Goal: Task Accomplishment & Management: Manage account settings

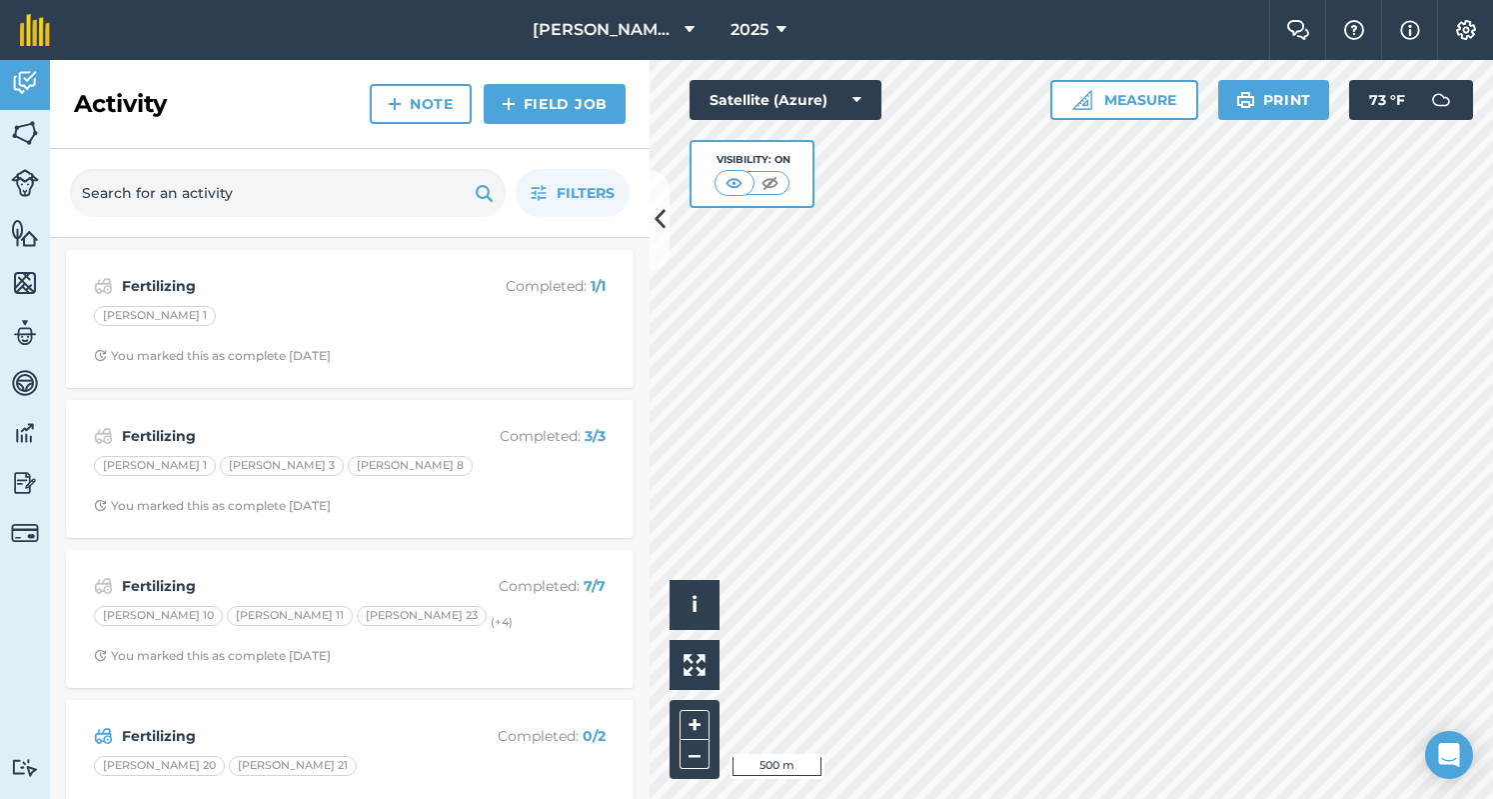
click at [811, 91] on div "Hello i © 2025 TomTom, Microsoft 500 m + – Satellite (Azure) Visibility: On Mea…" at bounding box center [1072, 429] width 844 height 739
click at [811, 91] on button "Satellite (Azure)" at bounding box center [786, 100] width 192 height 40
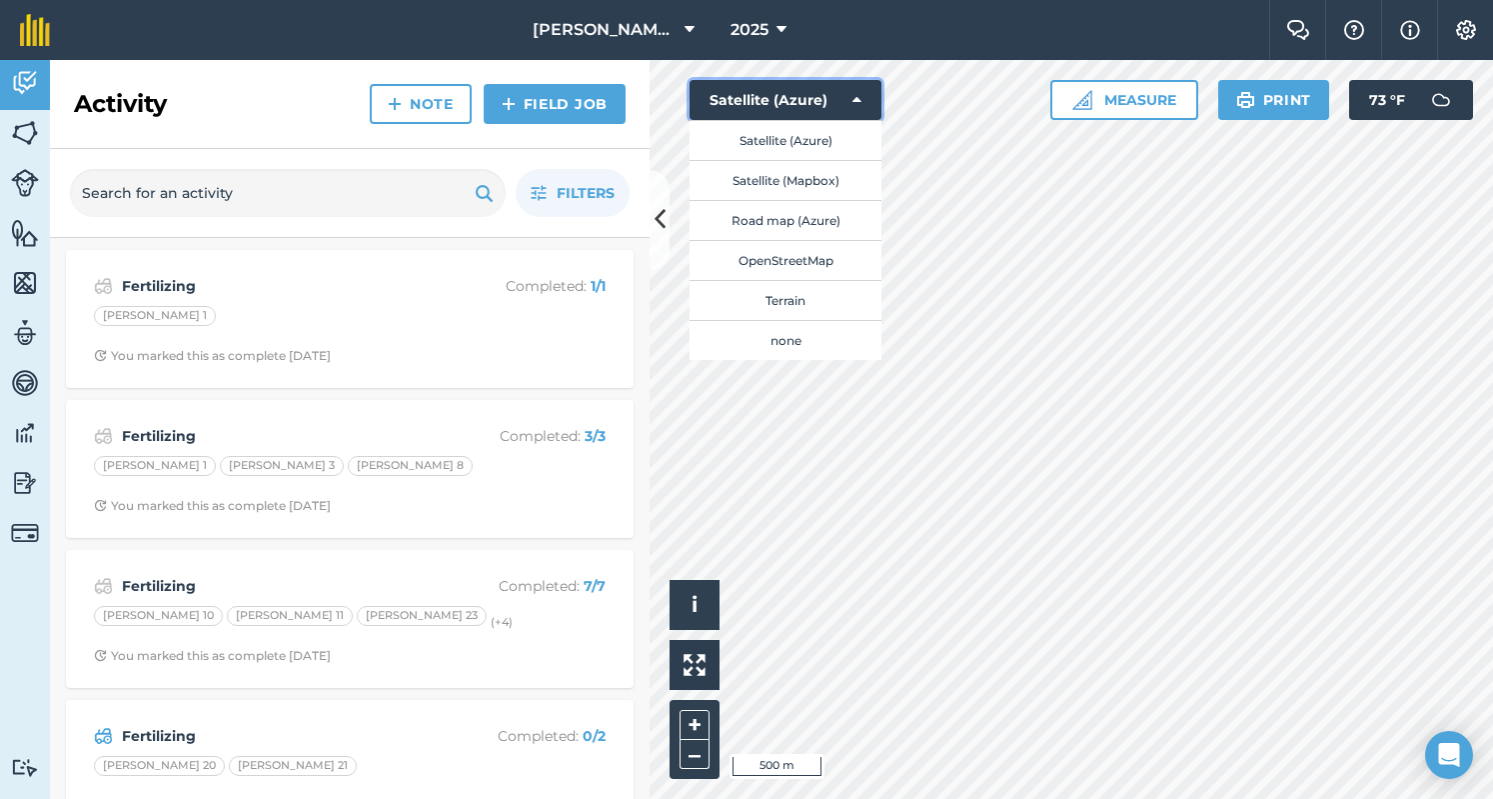
click at [858, 101] on icon at bounding box center [857, 100] width 9 height 20
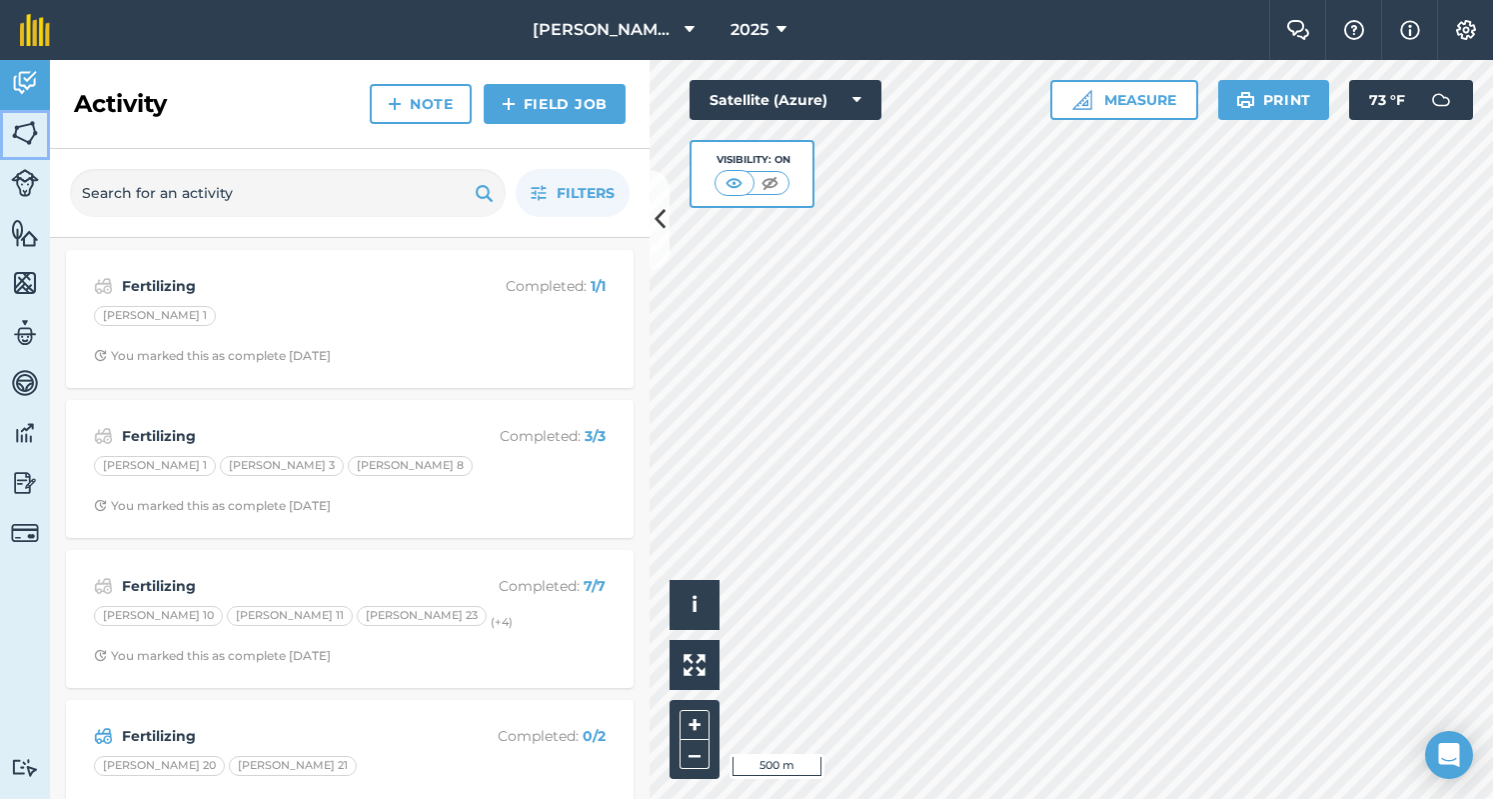
click at [32, 120] on img at bounding box center [25, 133] width 28 height 30
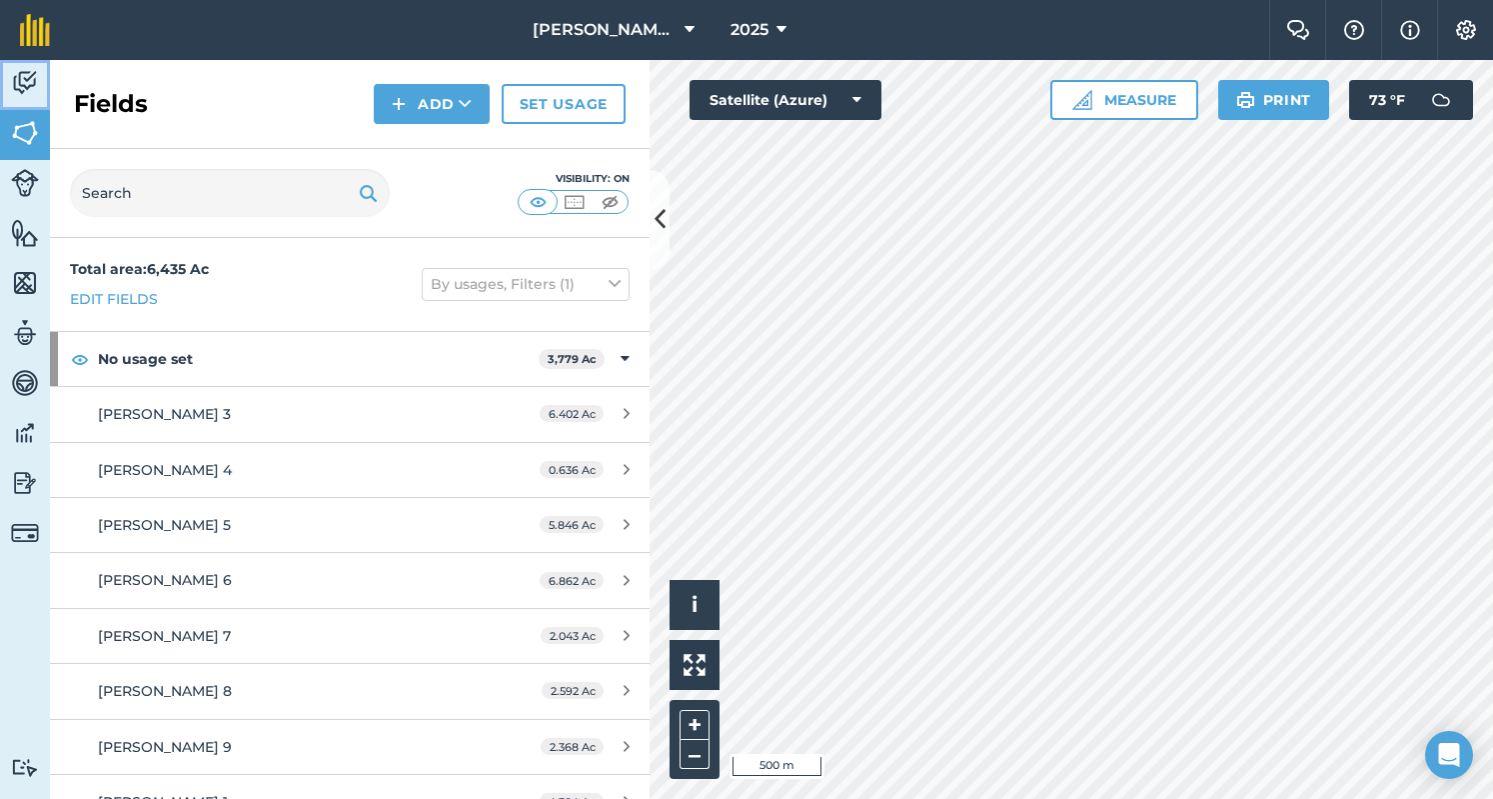
click at [22, 81] on img at bounding box center [25, 83] width 28 height 30
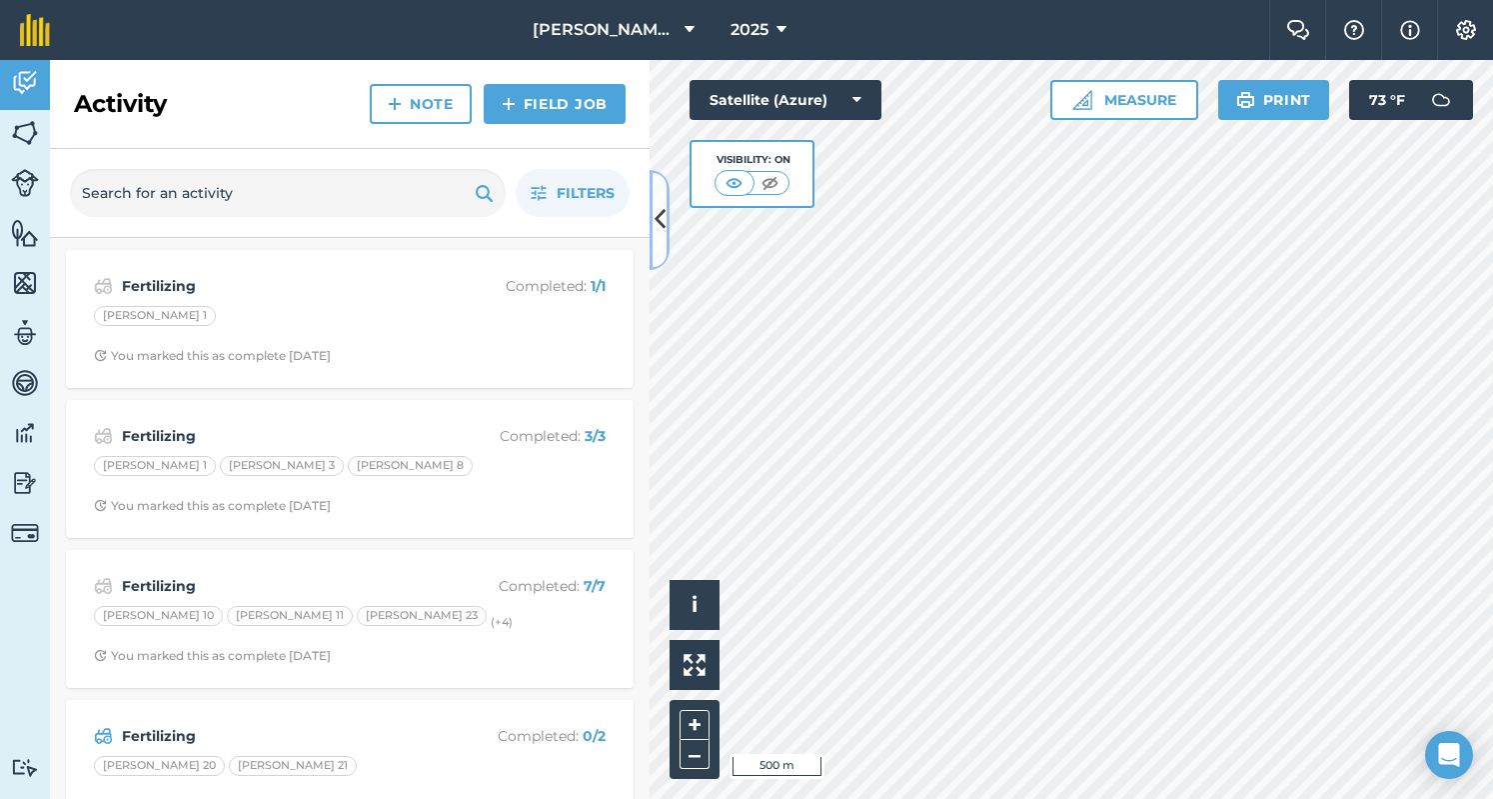
click at [662, 209] on icon at bounding box center [660, 219] width 11 height 35
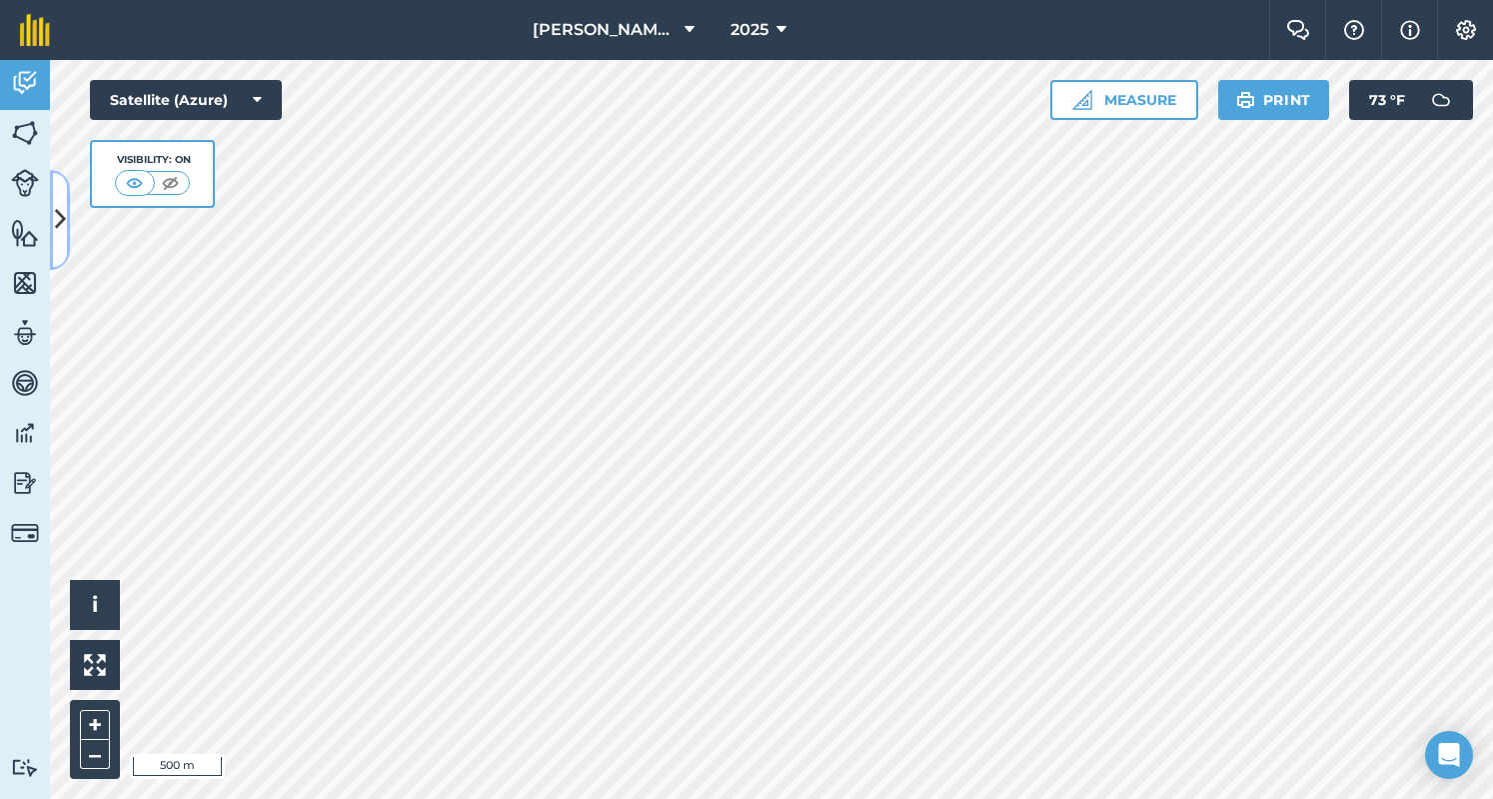
click at [68, 218] on button at bounding box center [60, 220] width 20 height 100
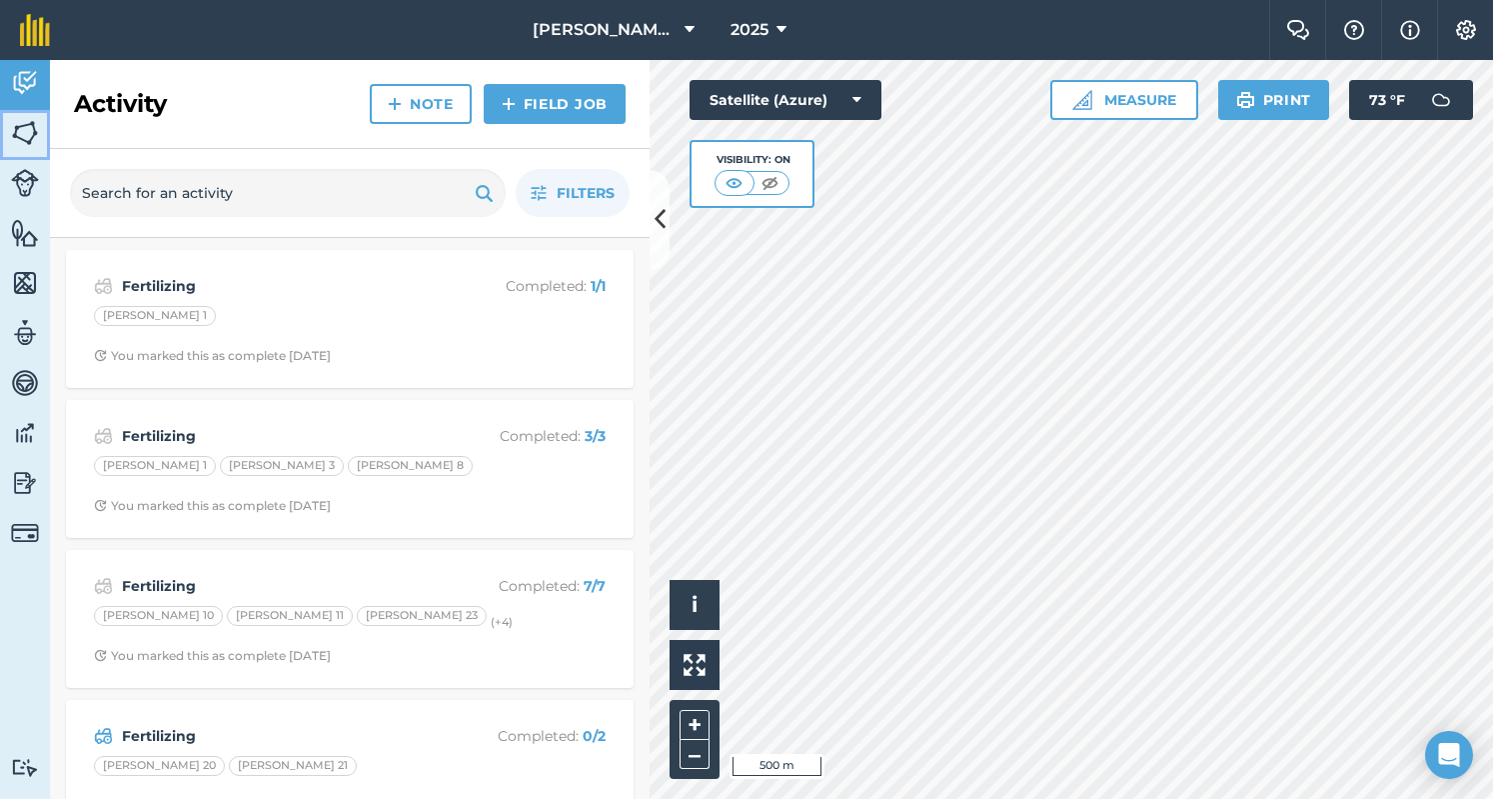
click at [29, 129] on img at bounding box center [25, 133] width 28 height 30
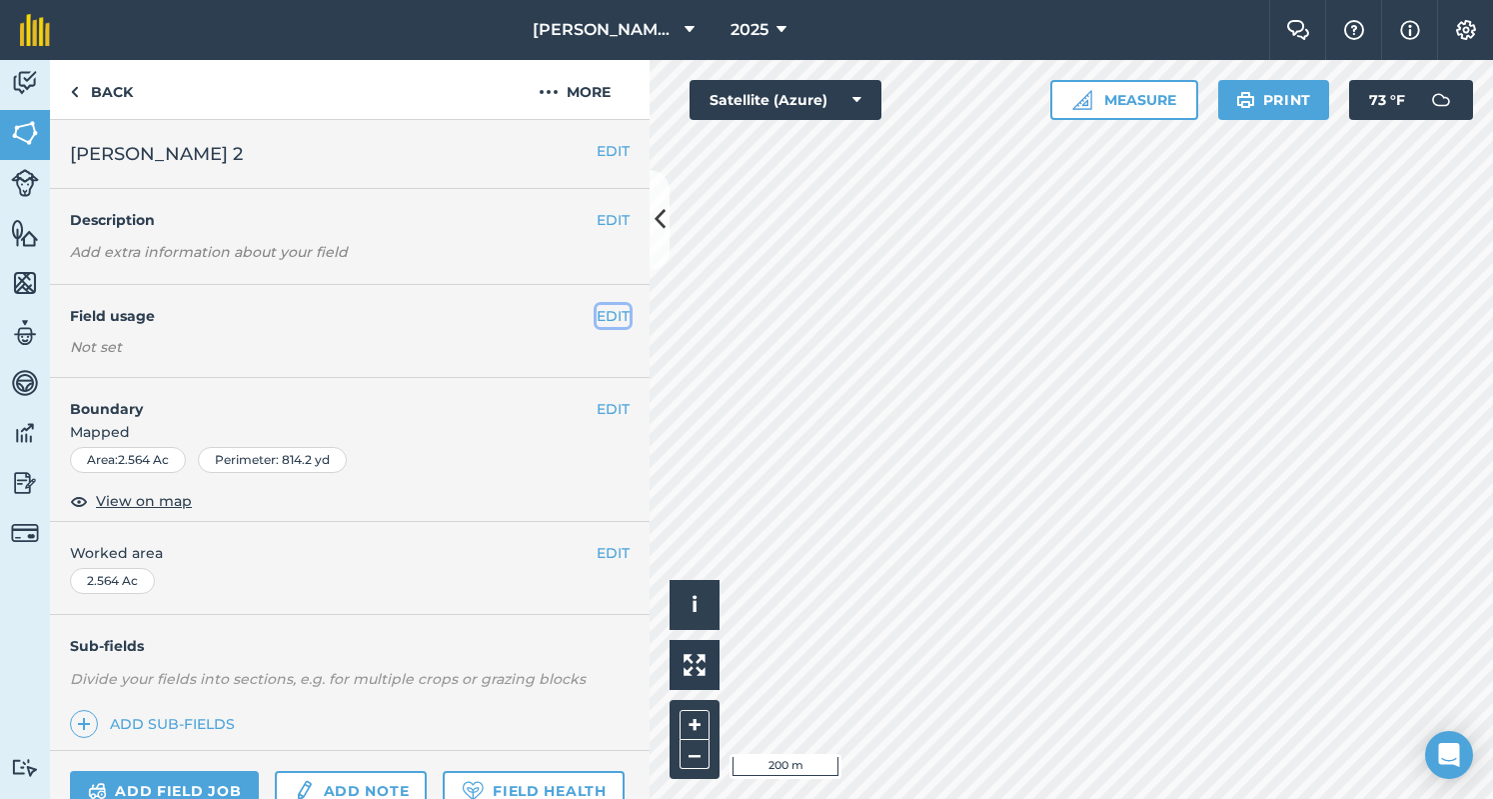
click at [597, 313] on button "EDIT" at bounding box center [613, 316] width 33 height 22
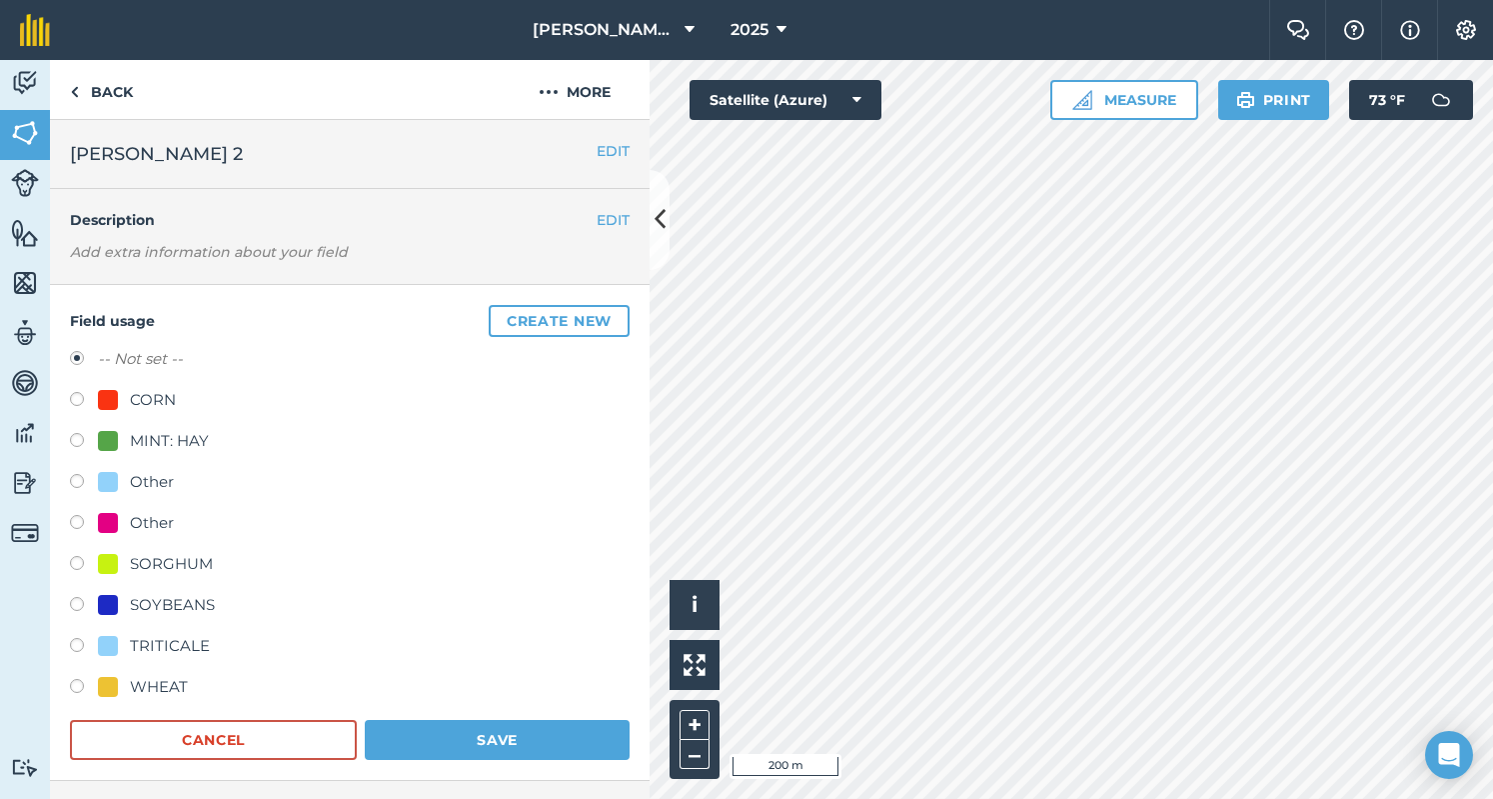
click at [170, 439] on div "MINT: HAY" at bounding box center [169, 441] width 79 height 24
radio input "true"
radio input "false"
click at [442, 731] on button "Save" at bounding box center [497, 740] width 265 height 40
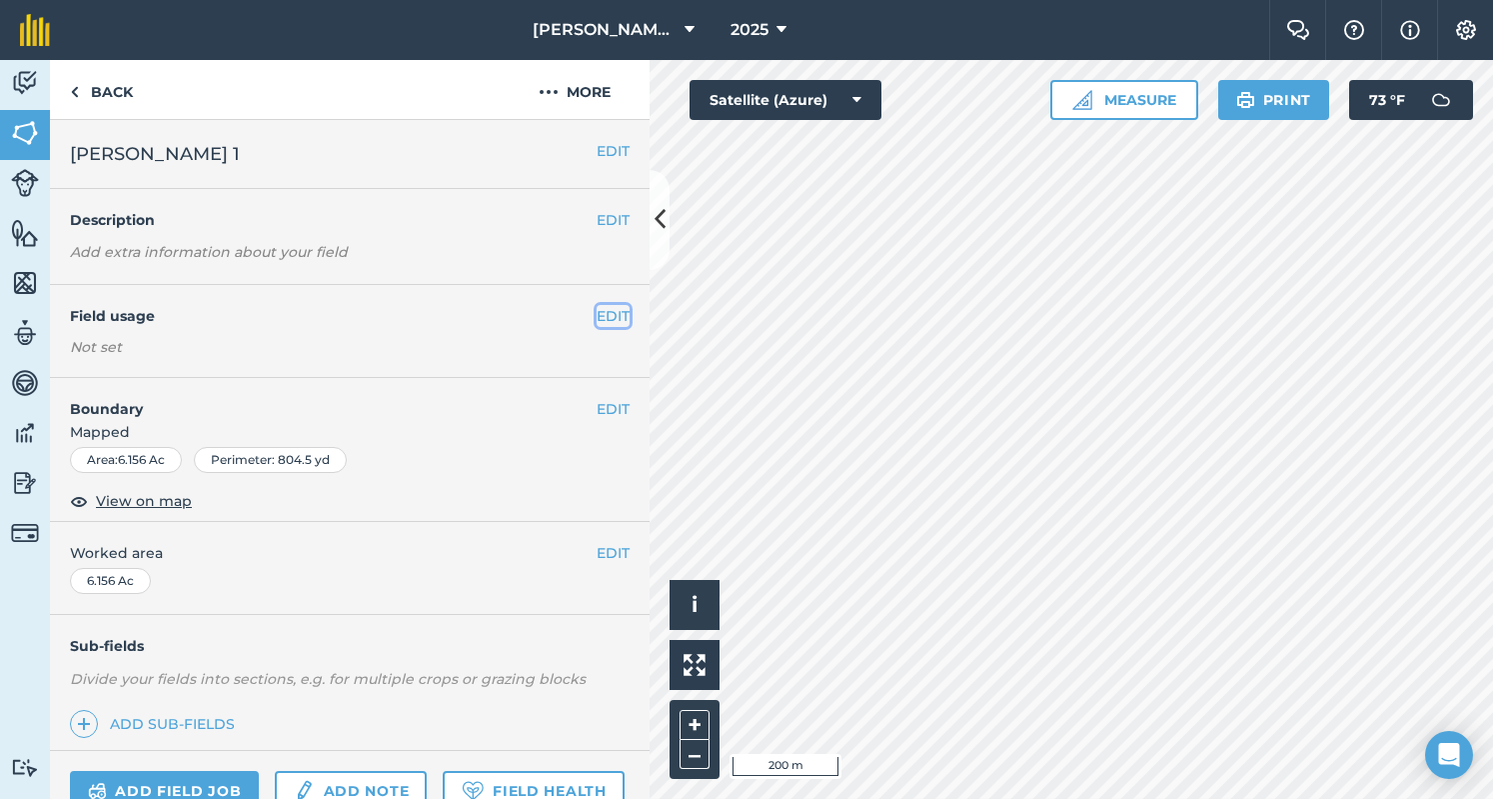
click at [608, 314] on button "EDIT" at bounding box center [613, 316] width 33 height 22
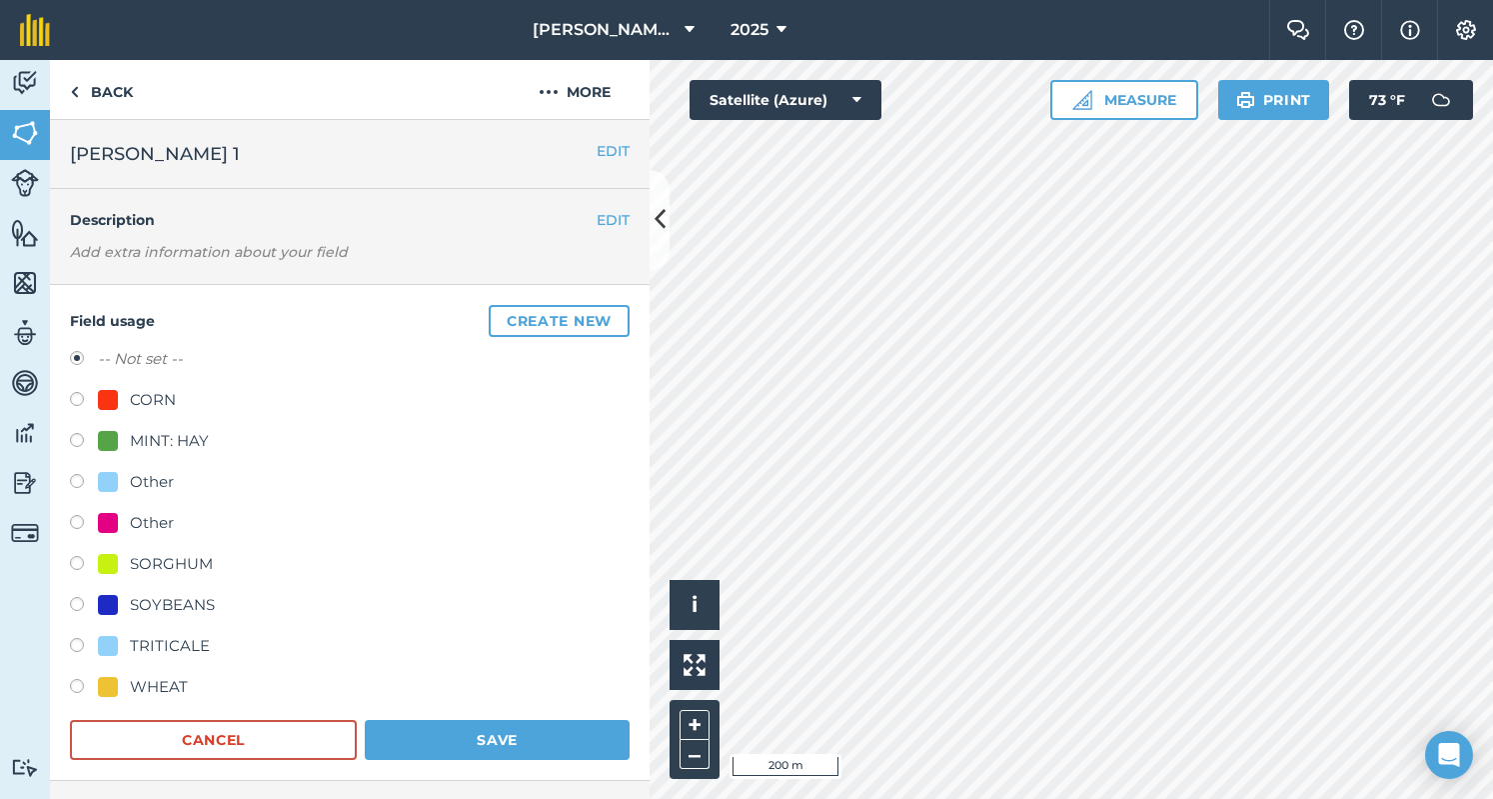
click at [156, 443] on div "MINT: HAY" at bounding box center [169, 441] width 79 height 24
radio input "true"
radio input "false"
click at [492, 746] on button "Save" at bounding box center [497, 740] width 265 height 40
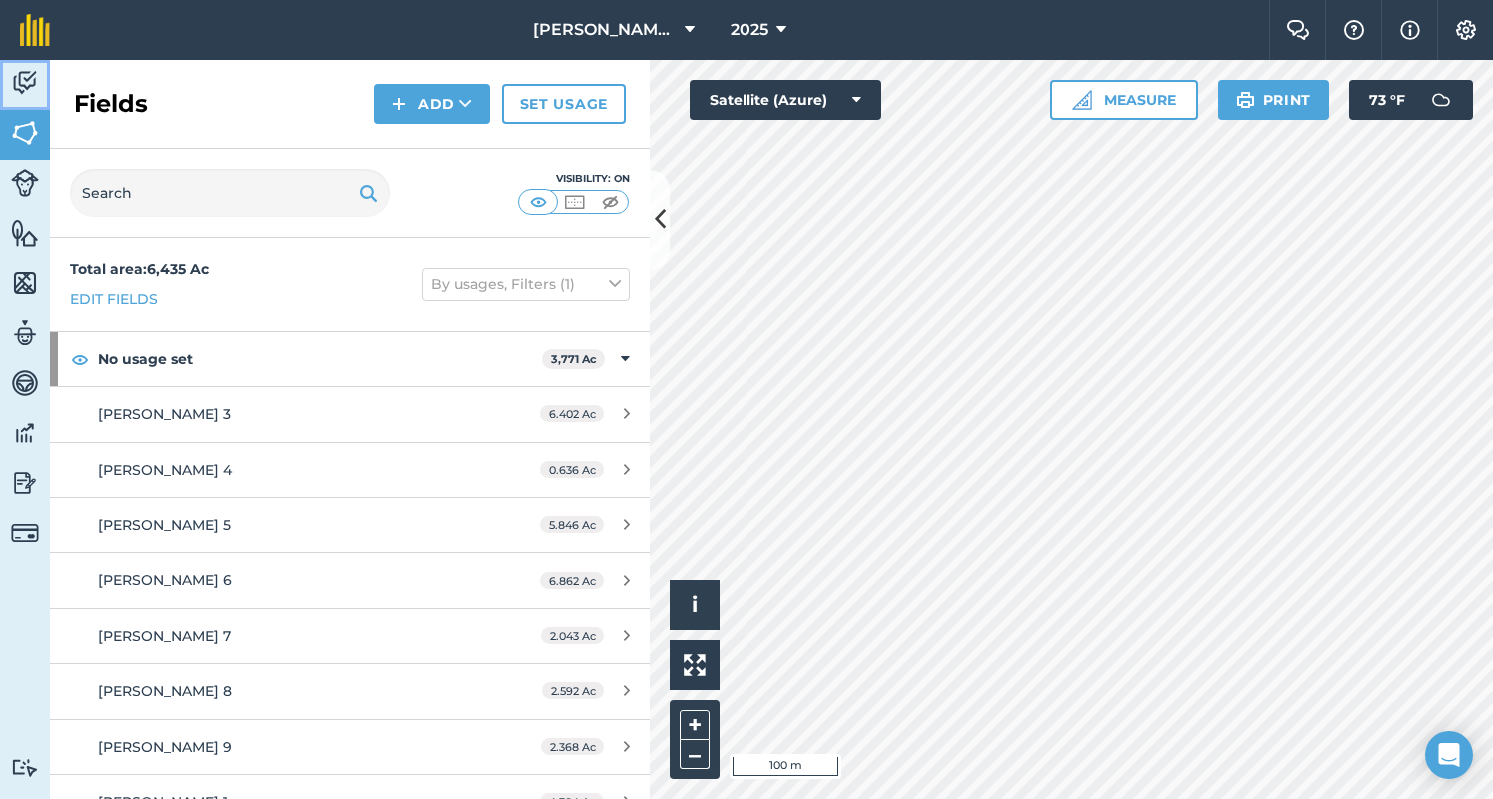
click at [30, 86] on img at bounding box center [25, 83] width 28 height 30
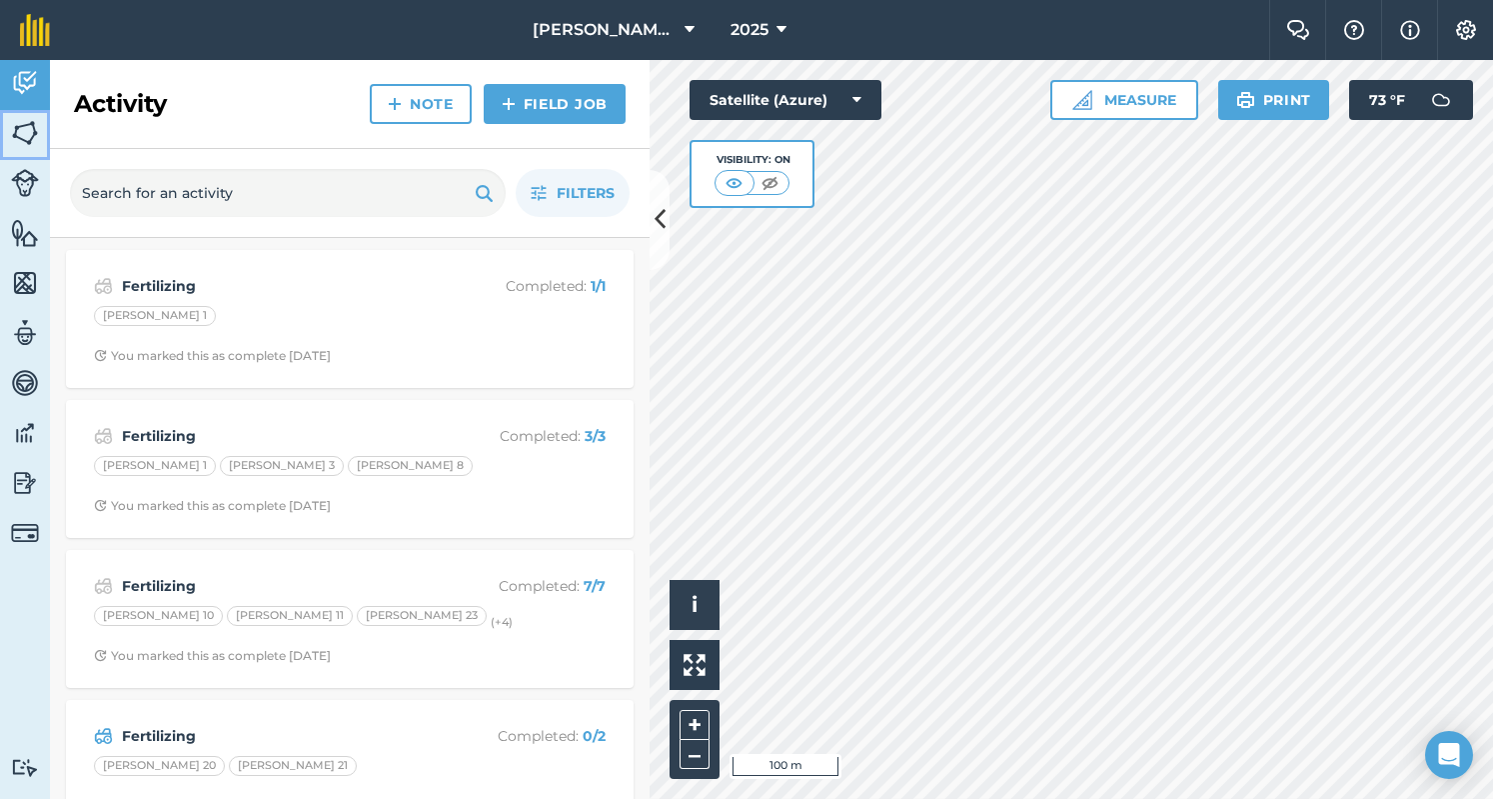
click at [24, 141] on img at bounding box center [25, 133] width 28 height 30
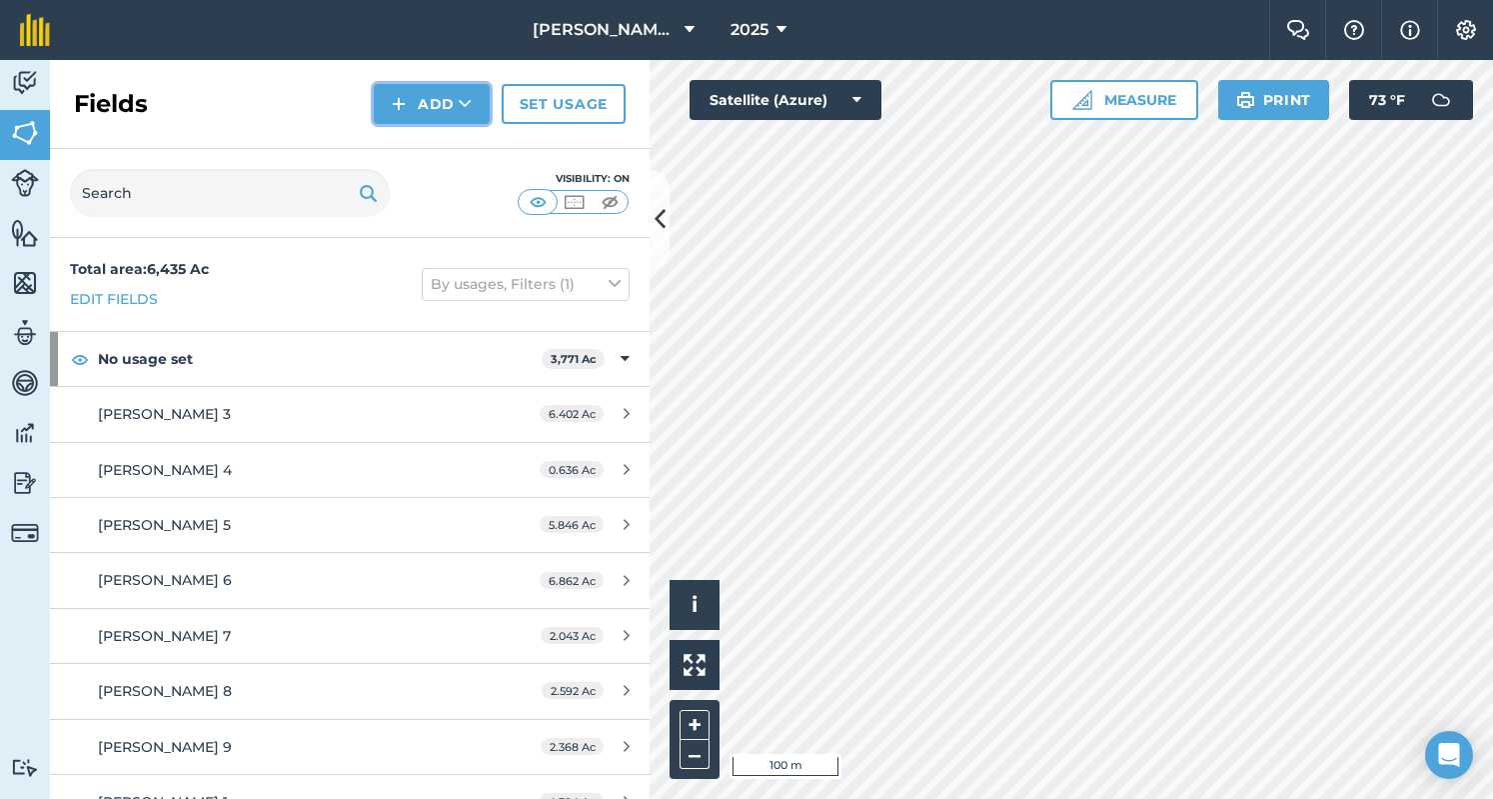
click at [443, 95] on button "Add" at bounding box center [432, 104] width 116 height 40
click at [438, 135] on link "Draw" at bounding box center [432, 149] width 110 height 44
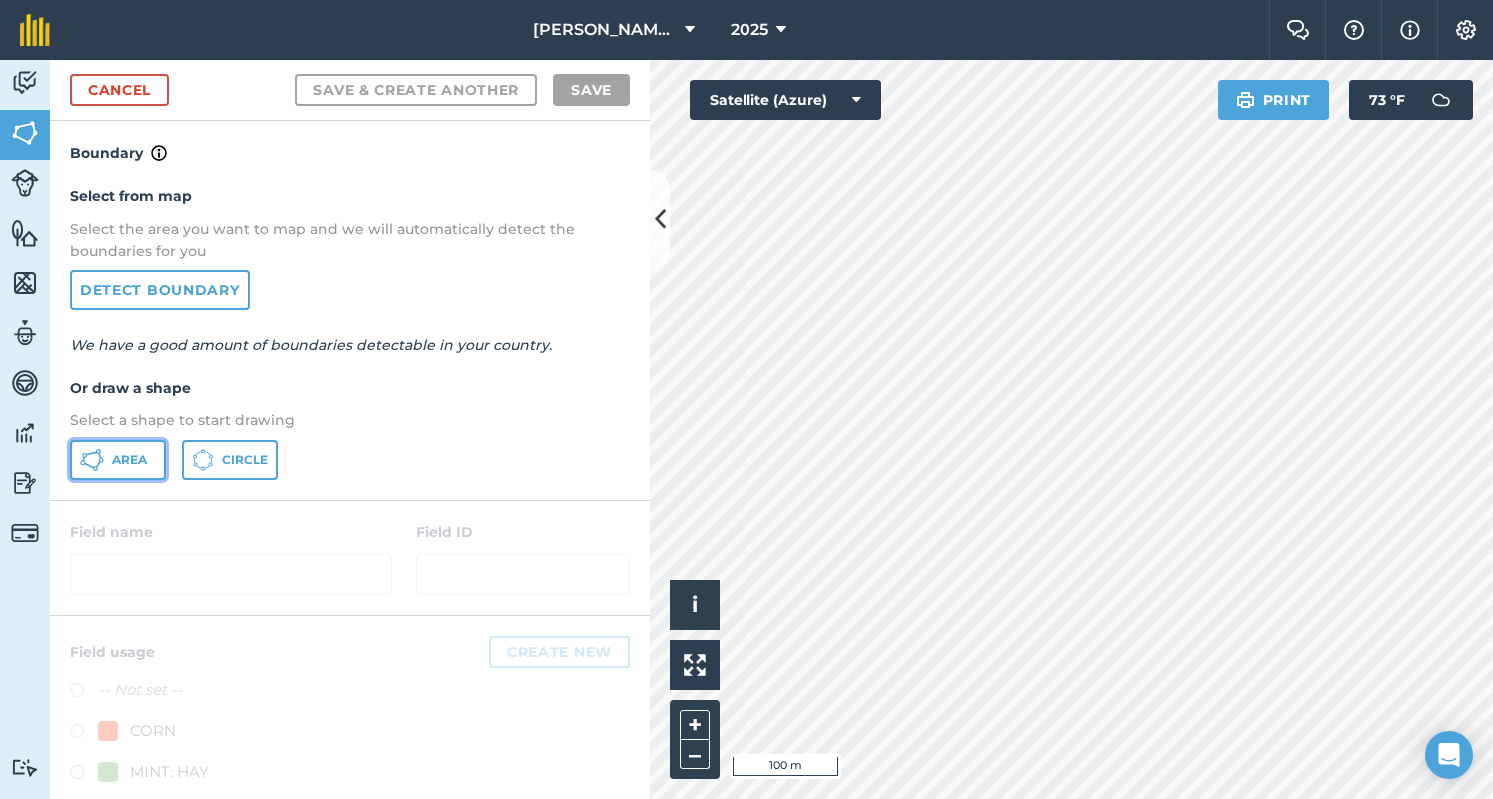
click at [116, 464] on span "Area" at bounding box center [129, 460] width 35 height 16
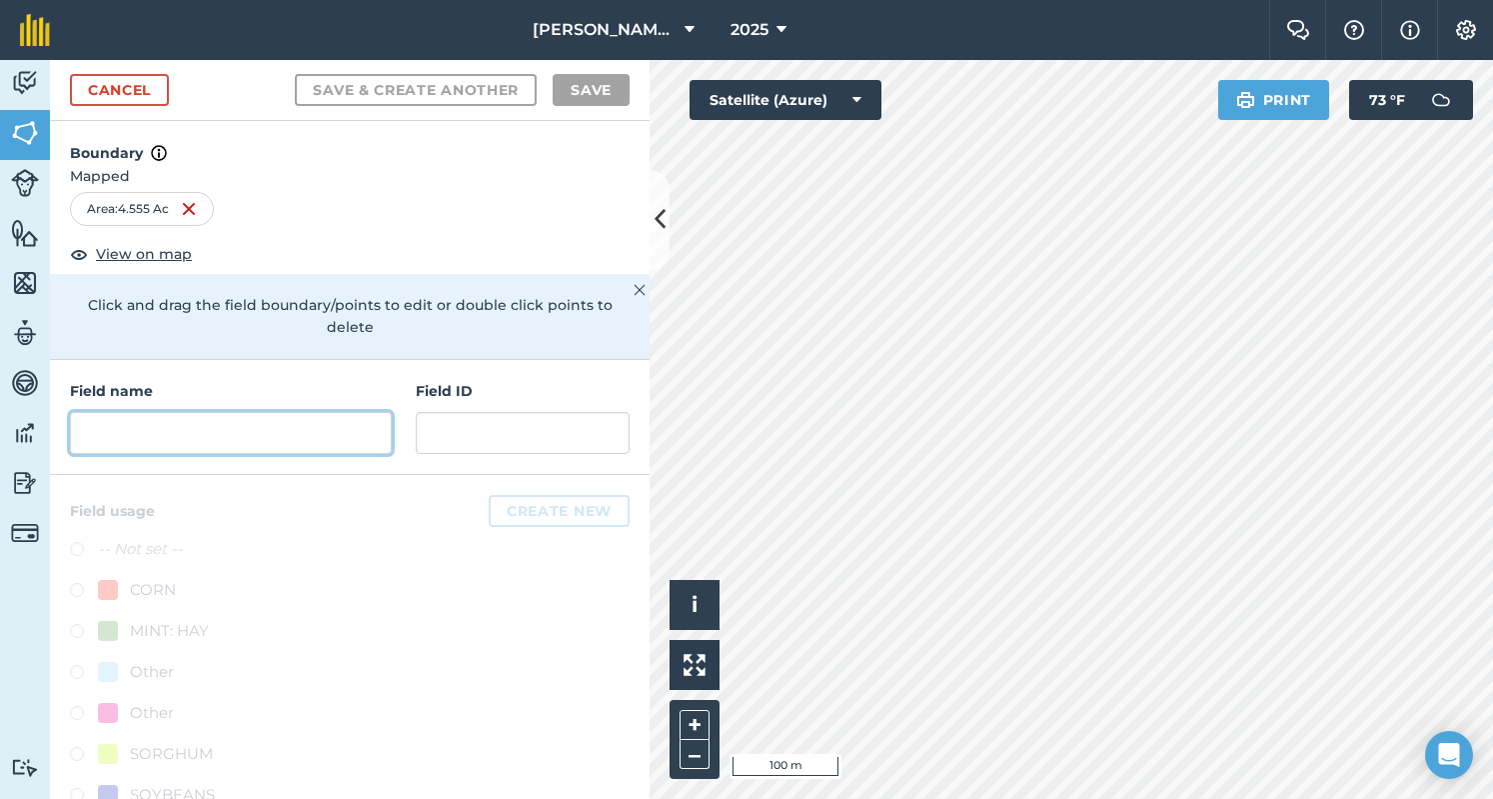
click at [323, 437] on input "text" at bounding box center [231, 433] width 322 height 42
click at [322, 435] on input "text" at bounding box center [231, 433] width 322 height 42
click at [285, 431] on input "text" at bounding box center [231, 433] width 322 height 42
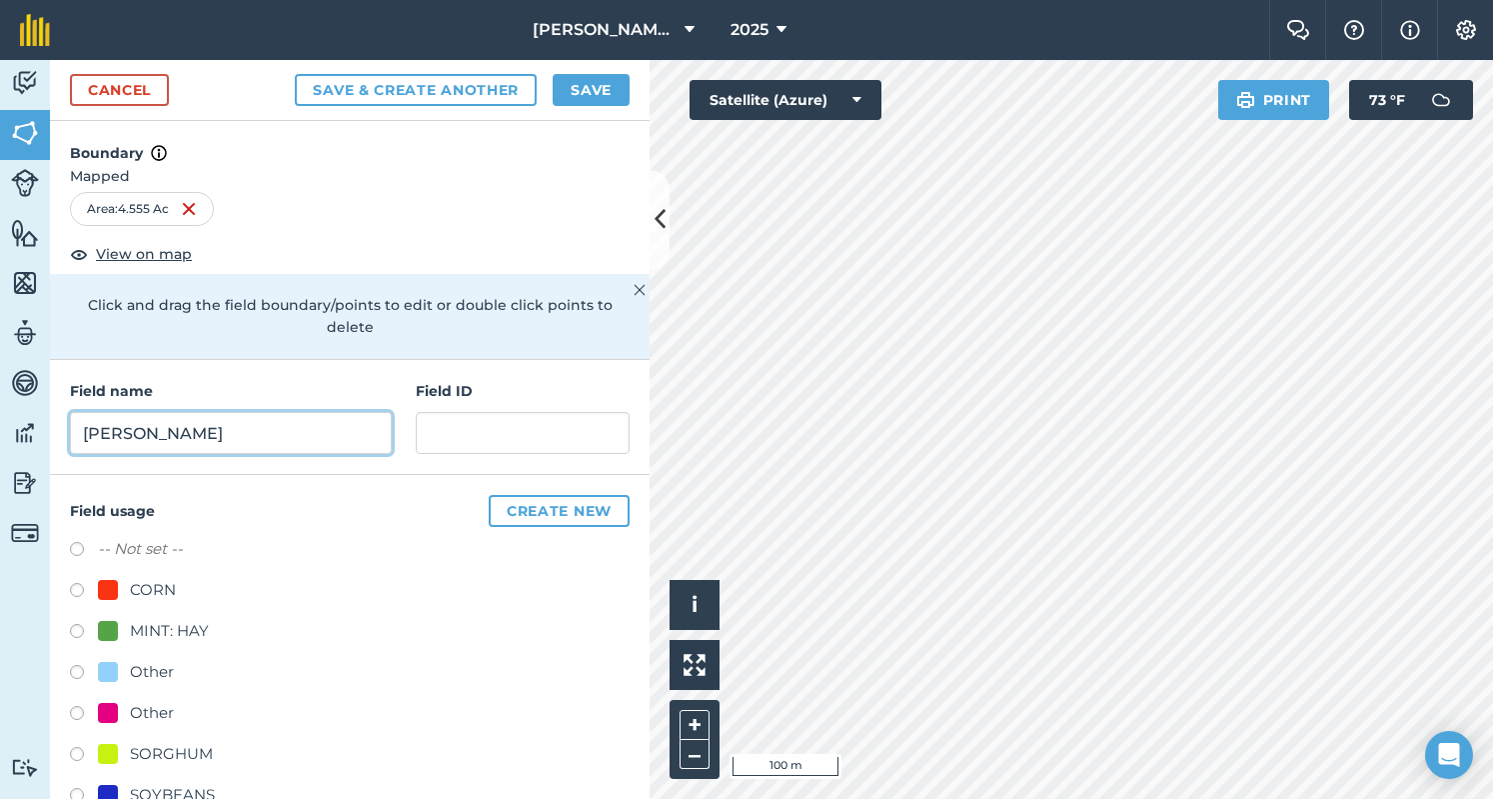
type input "[PERSON_NAME]"
click at [79, 624] on label at bounding box center [84, 634] width 28 height 20
radio input "true"
click at [239, 417] on input "[PERSON_NAME]" at bounding box center [231, 433] width 322 height 42
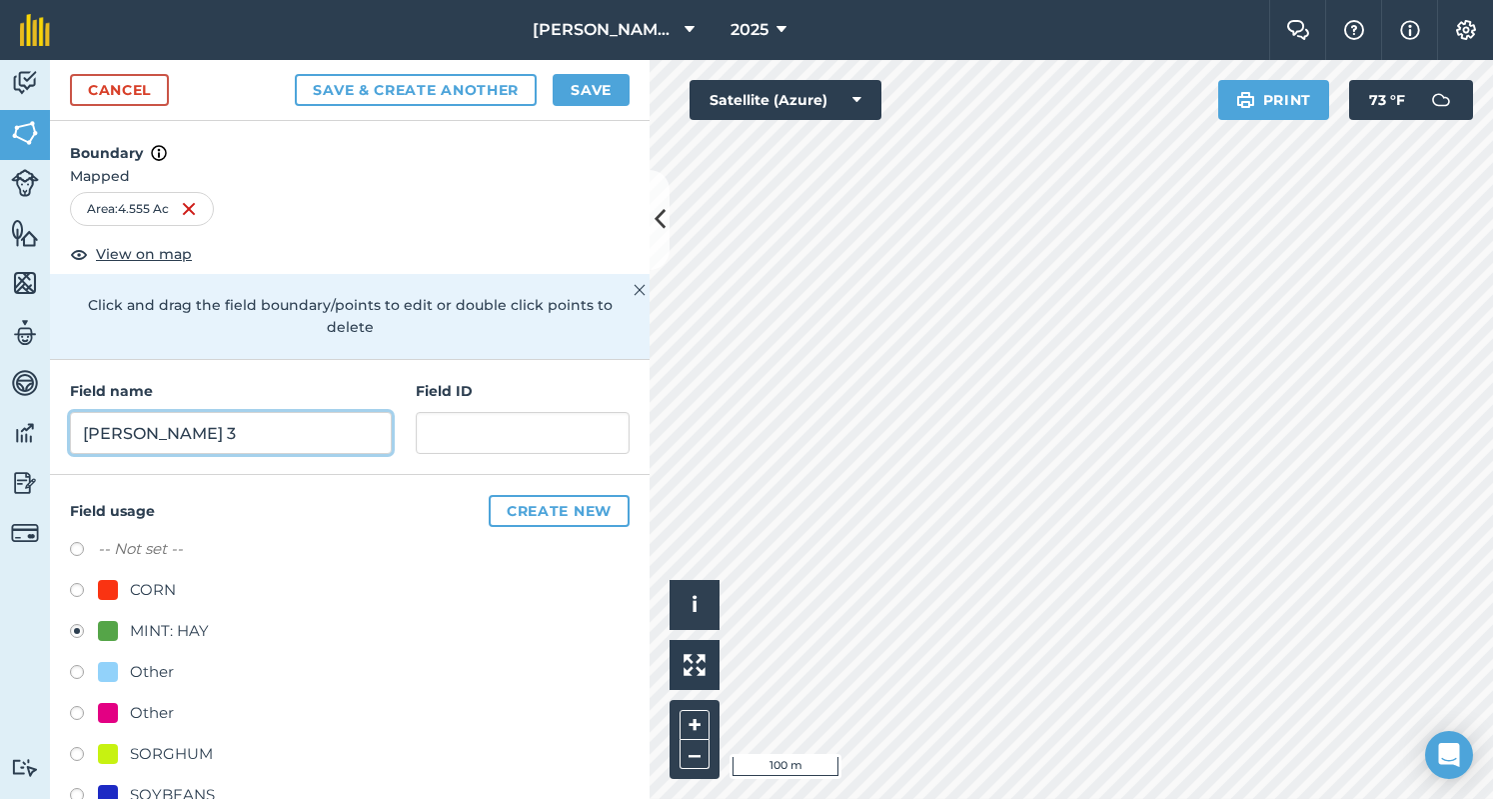
type input "[PERSON_NAME] 3"
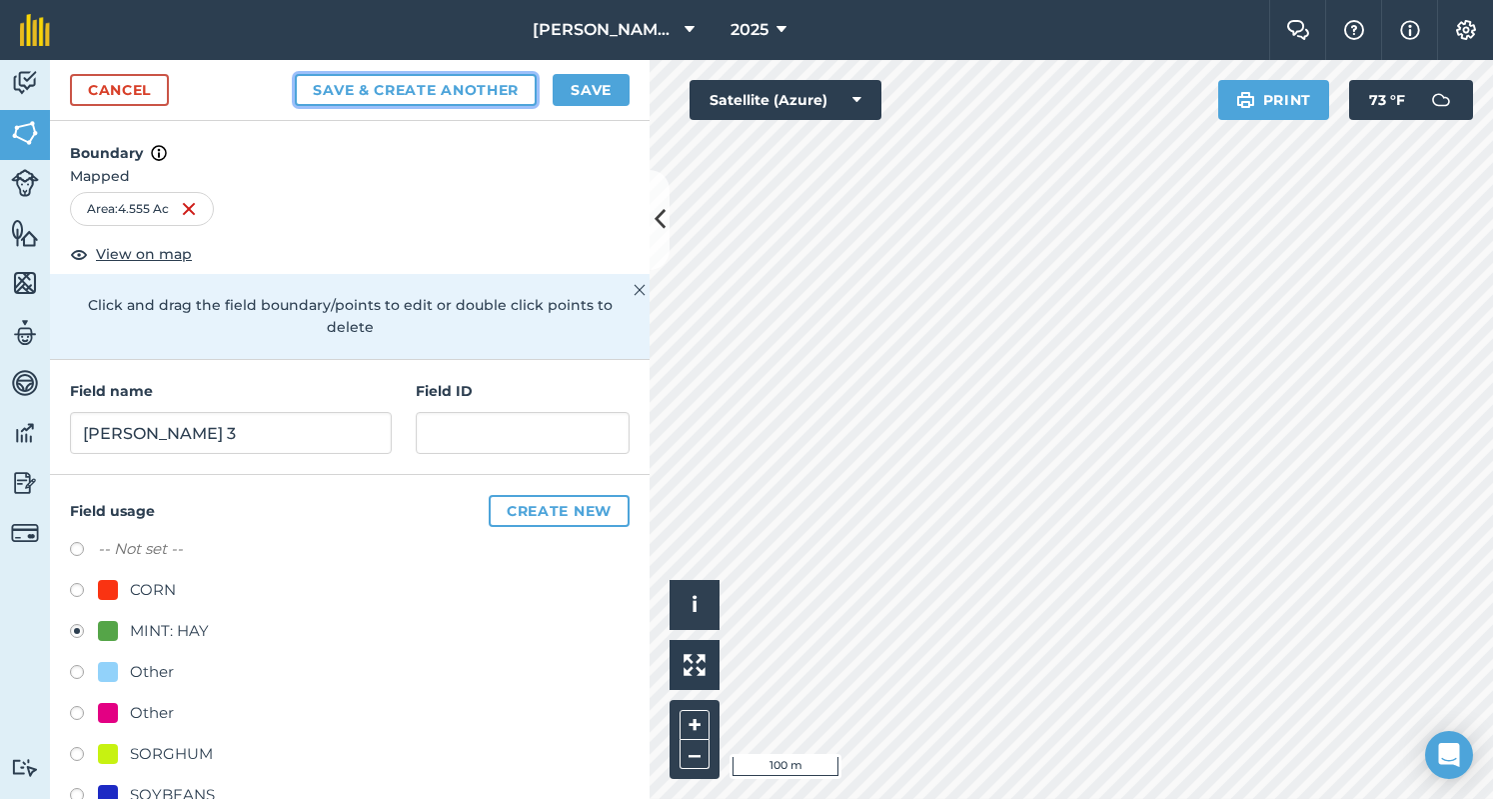
click at [512, 101] on button "Save & Create Another" at bounding box center [416, 90] width 242 height 32
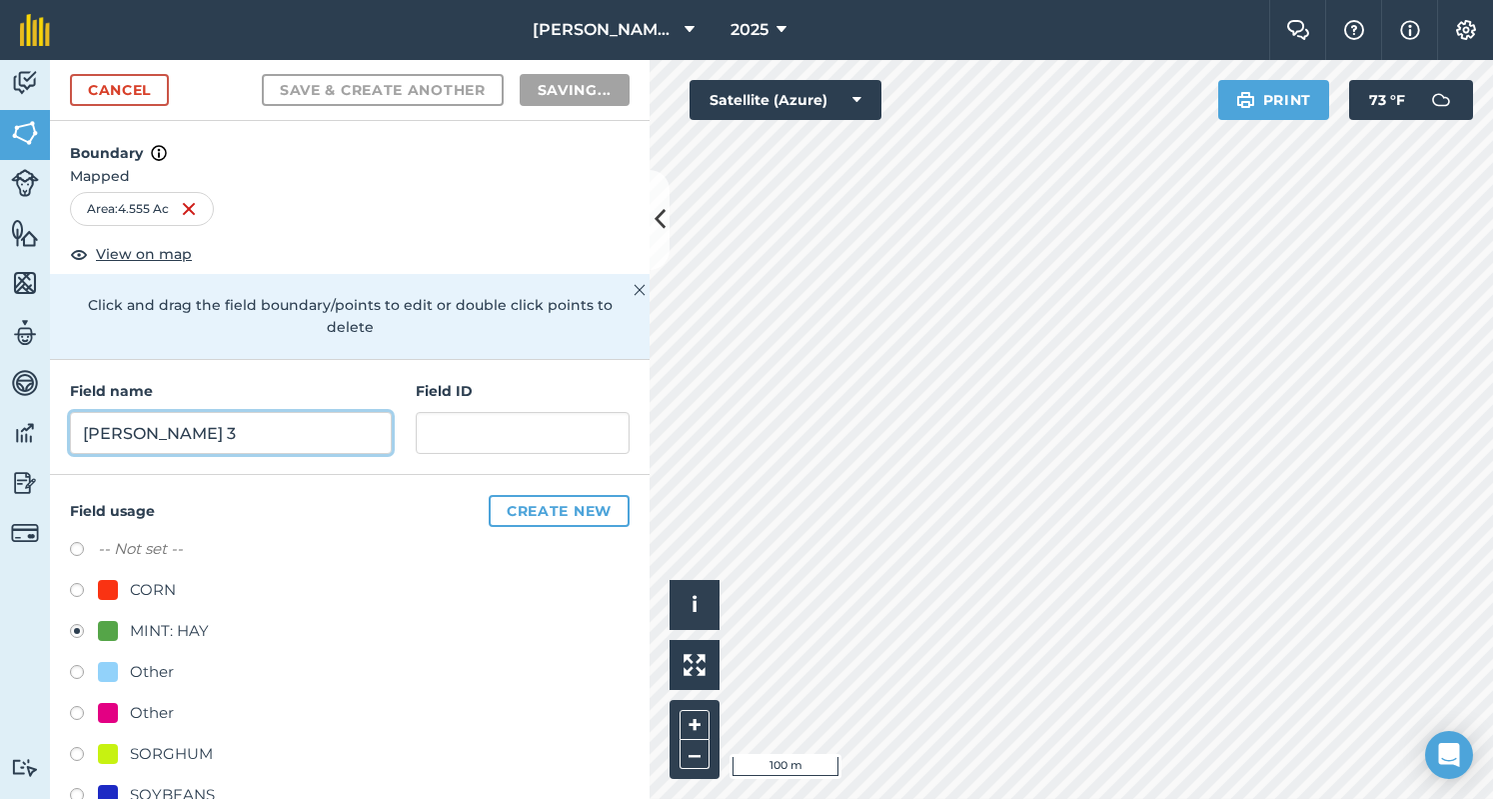
radio input "false"
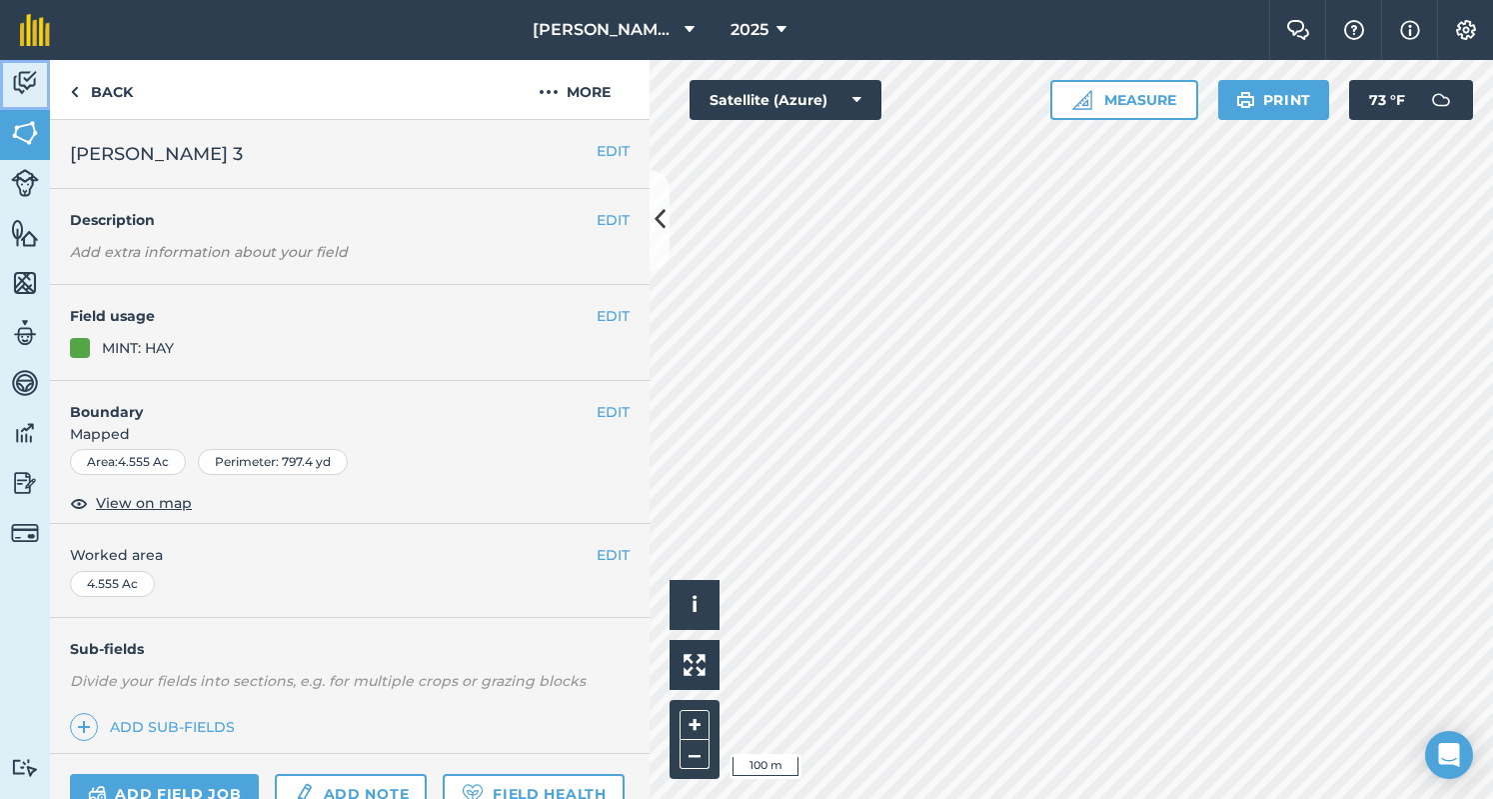
click at [42, 88] on link "Activity" at bounding box center [25, 85] width 50 height 50
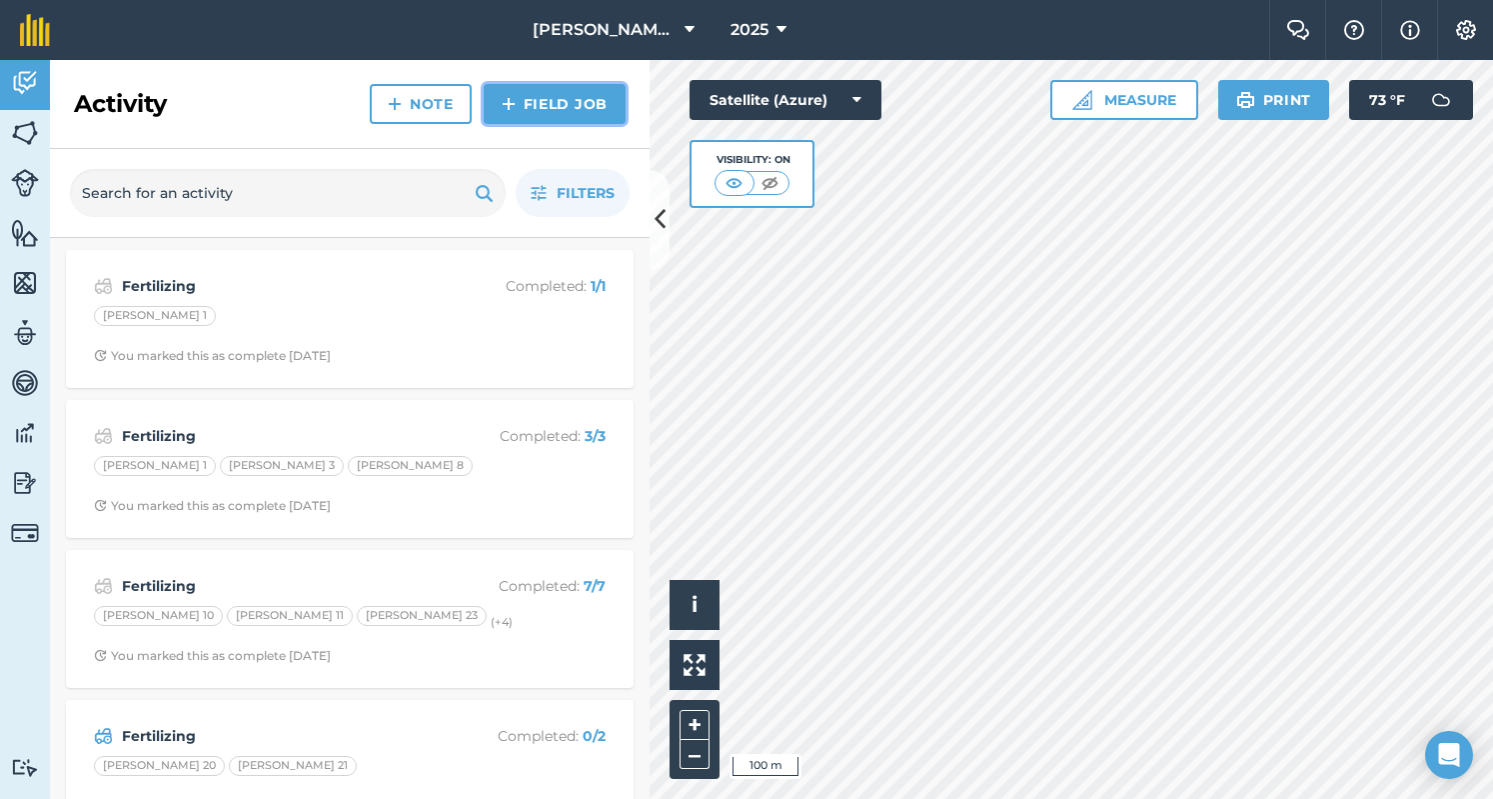
click at [557, 98] on link "Field Job" at bounding box center [555, 104] width 142 height 40
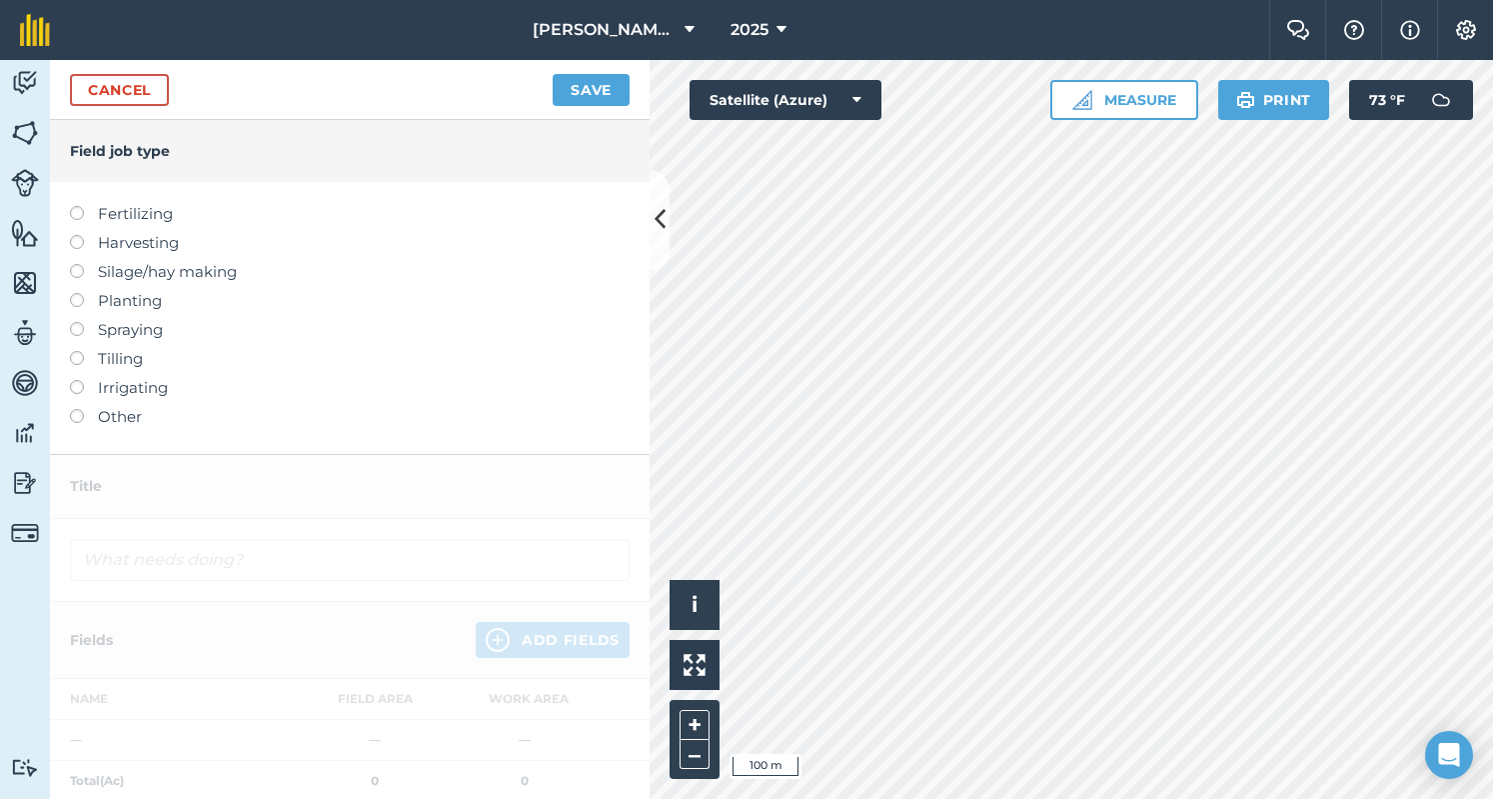
click at [104, 226] on label "Fertilizing" at bounding box center [350, 214] width 560 height 24
type input "Fertilizing"
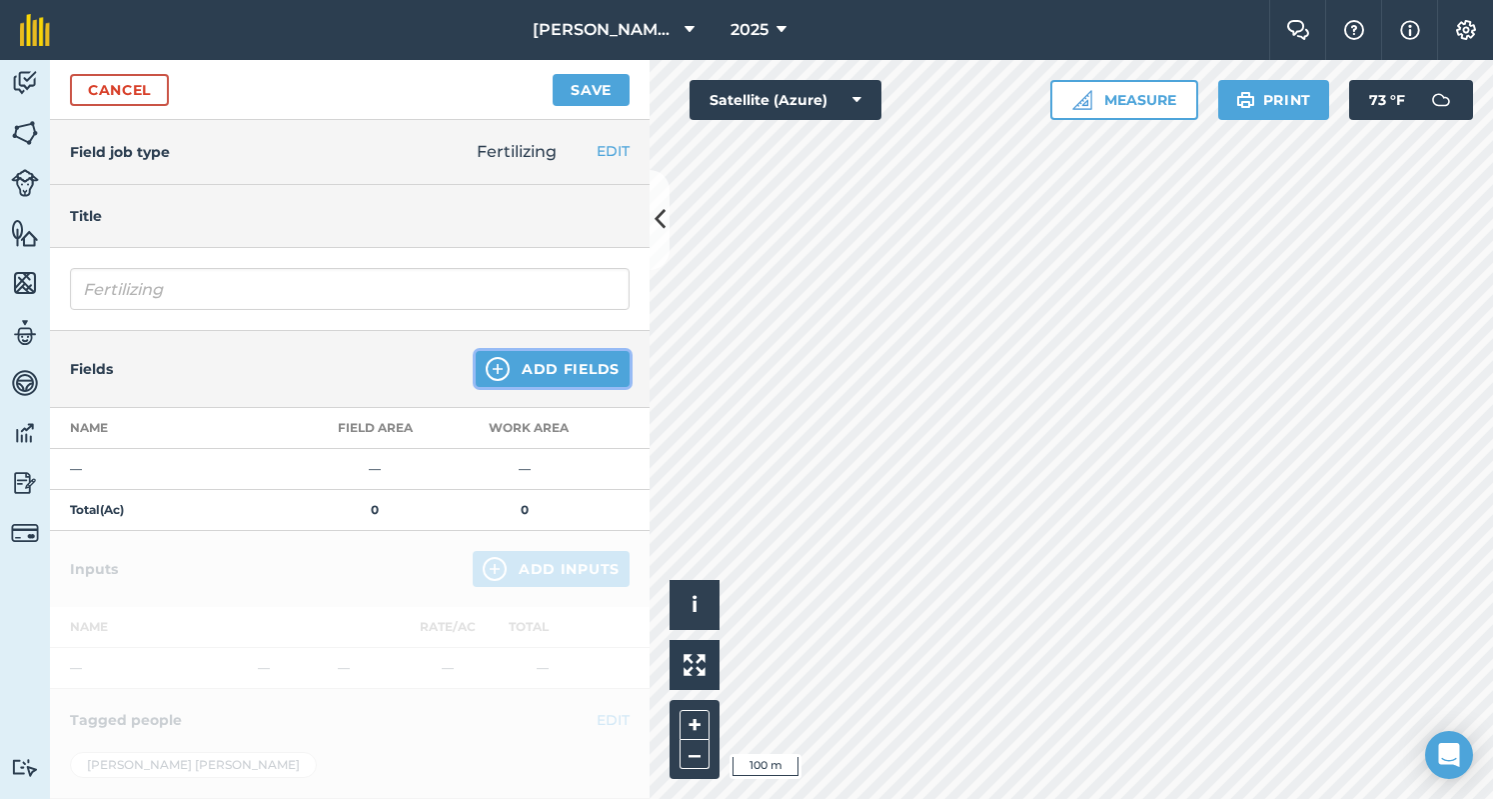
click at [580, 379] on button "Add Fields" at bounding box center [553, 369] width 154 height 36
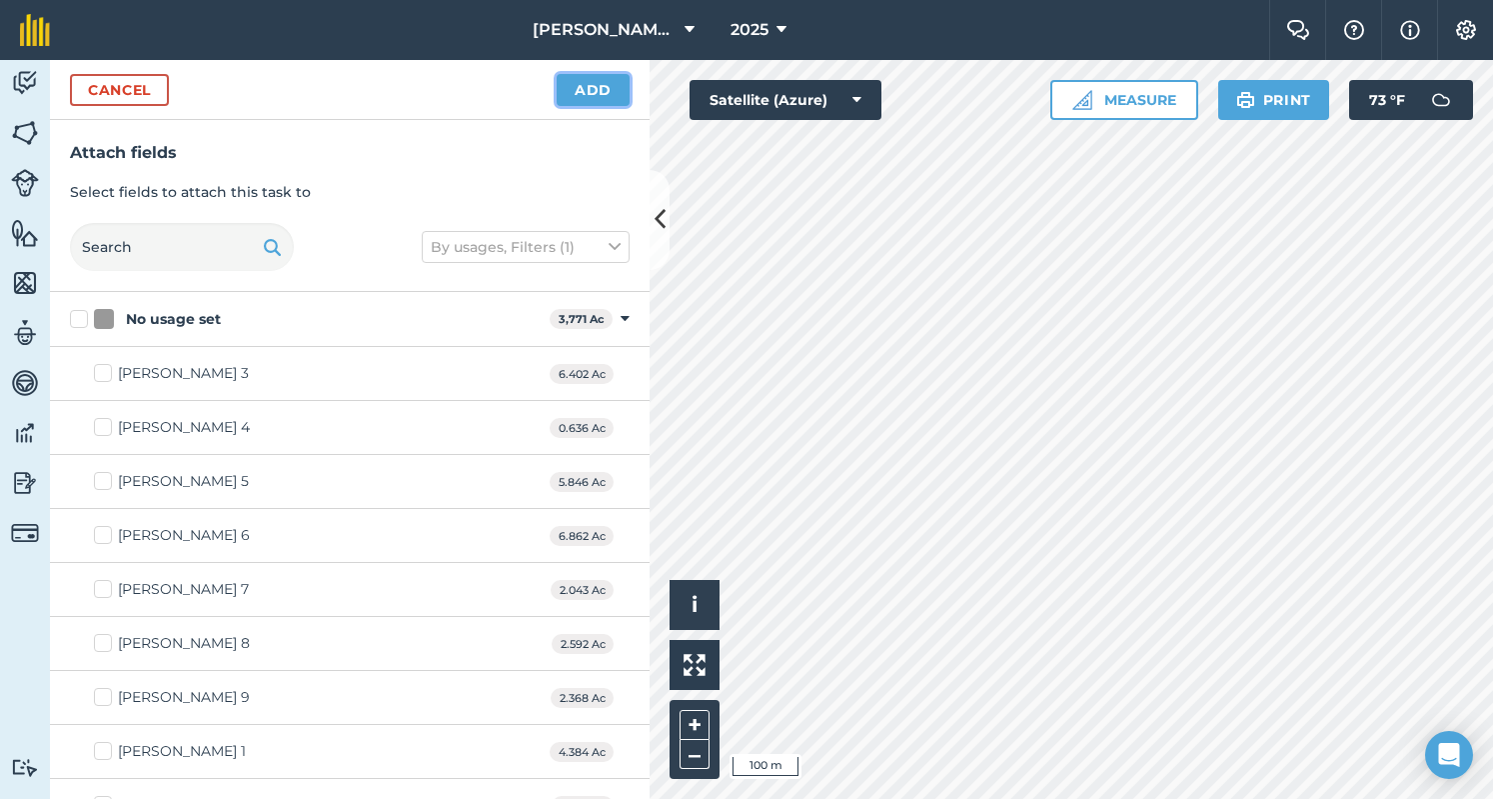
click at [584, 79] on button "Add" at bounding box center [593, 90] width 73 height 32
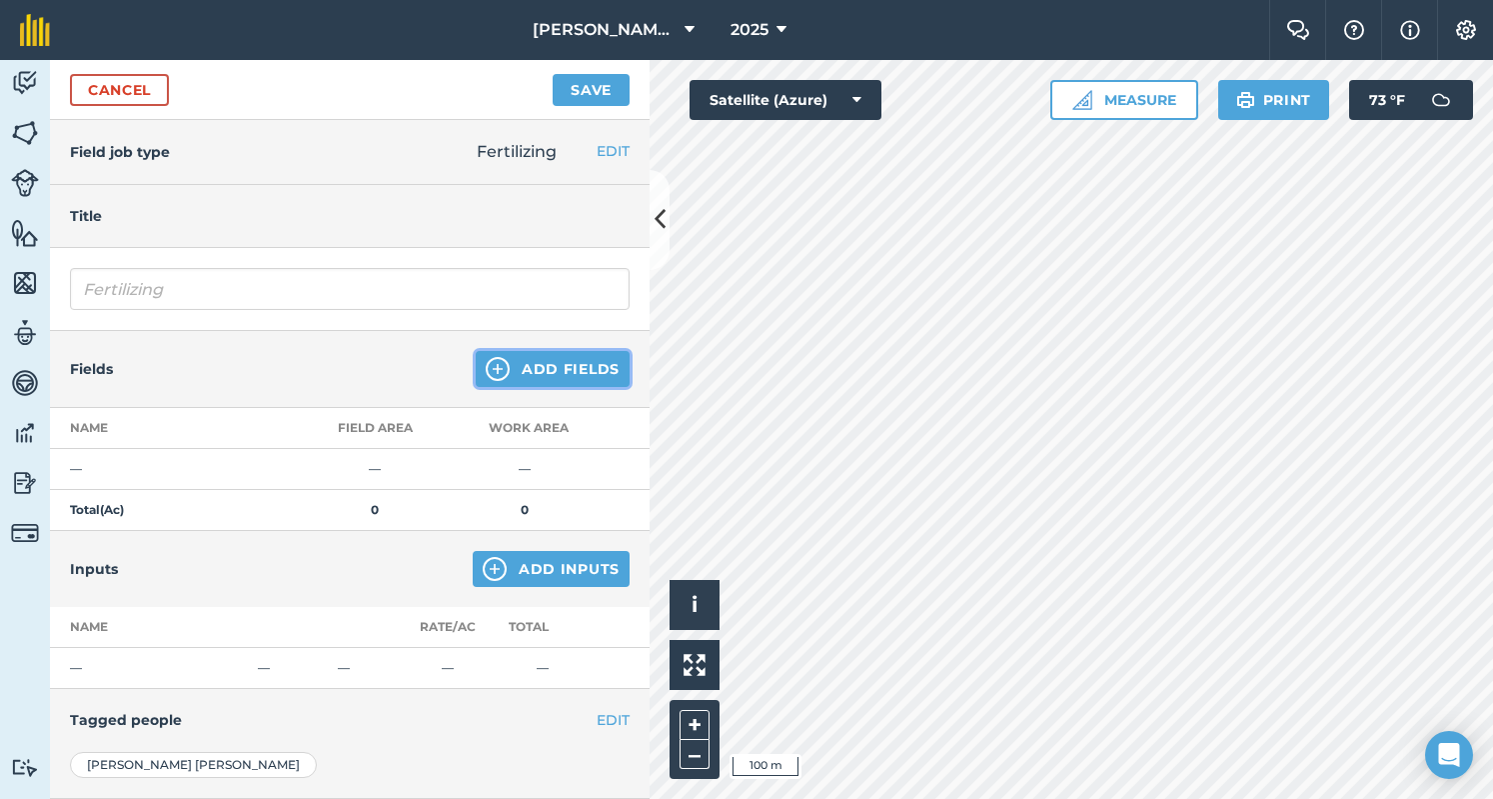
click at [582, 381] on button "Add Fields" at bounding box center [553, 369] width 154 height 36
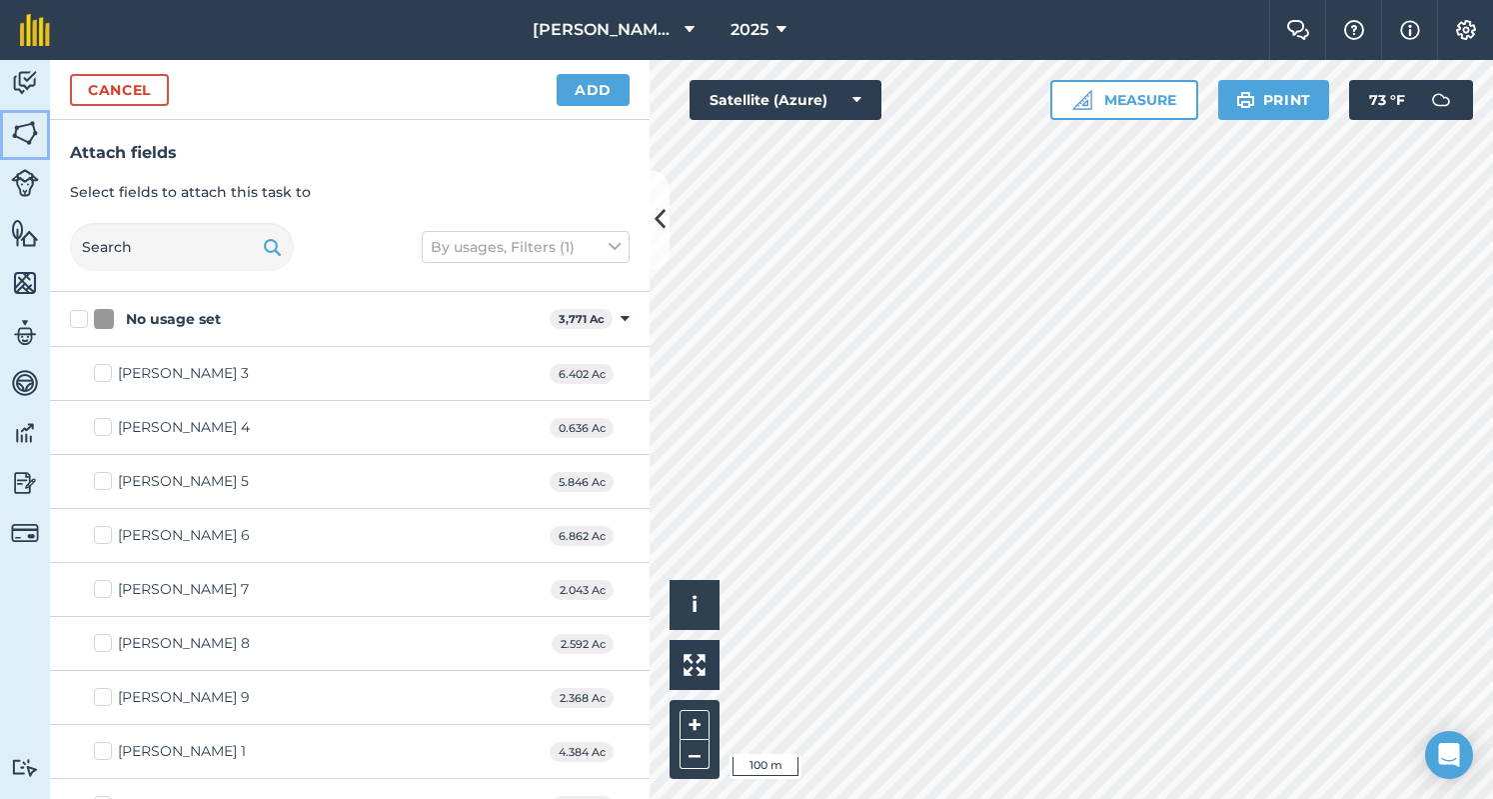
click at [22, 128] on img at bounding box center [25, 133] width 28 height 30
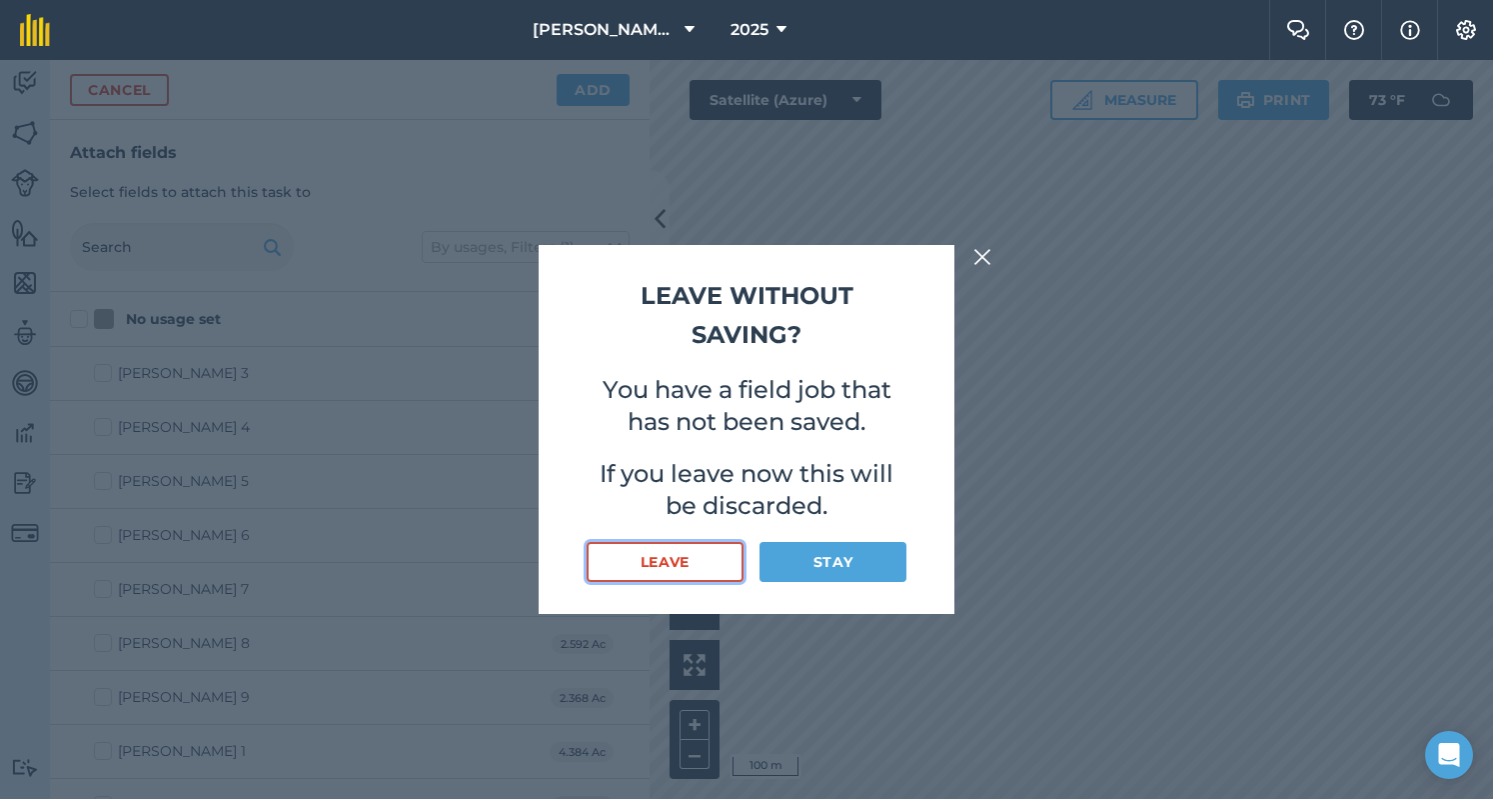
click at [712, 564] on button "Leave" at bounding box center [665, 562] width 157 height 40
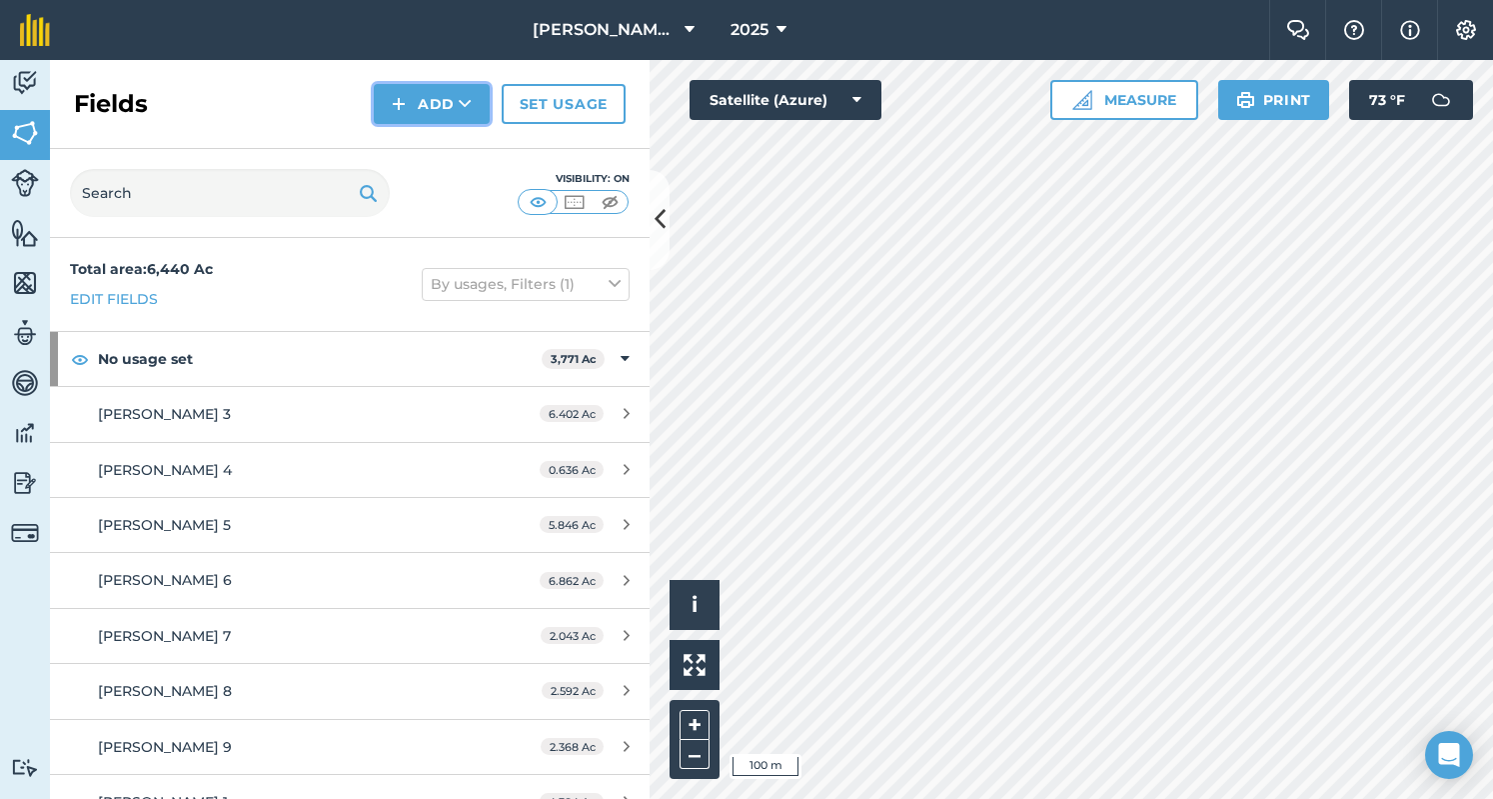
click at [416, 101] on button "Add" at bounding box center [432, 104] width 116 height 40
click at [412, 155] on link "Draw" at bounding box center [432, 149] width 110 height 44
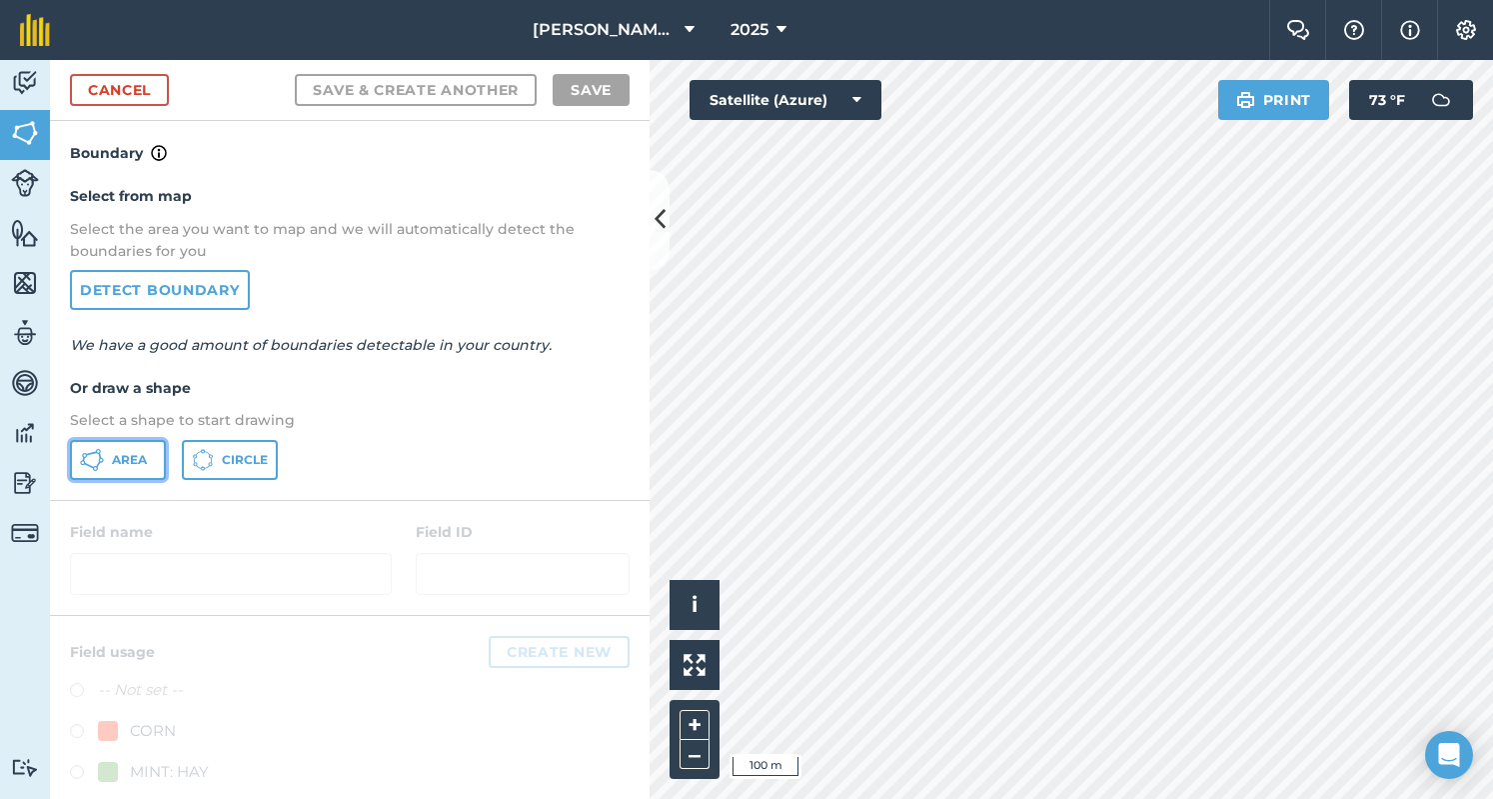
click at [116, 476] on button "Area" at bounding box center [118, 460] width 96 height 40
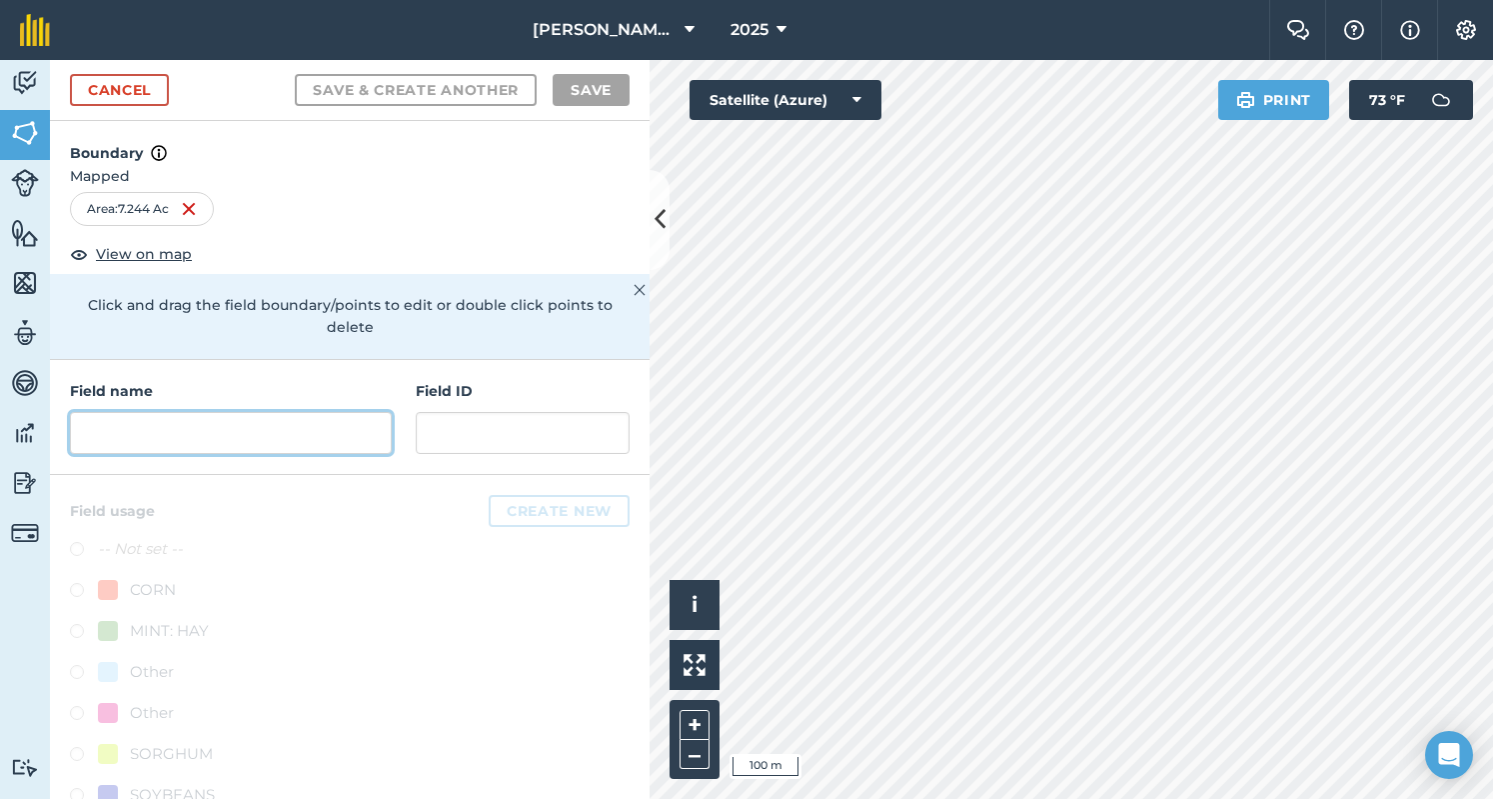
click at [294, 443] on input "text" at bounding box center [231, 433] width 322 height 42
click at [200, 427] on input "text" at bounding box center [231, 433] width 322 height 42
click at [271, 437] on input "text" at bounding box center [231, 433] width 322 height 42
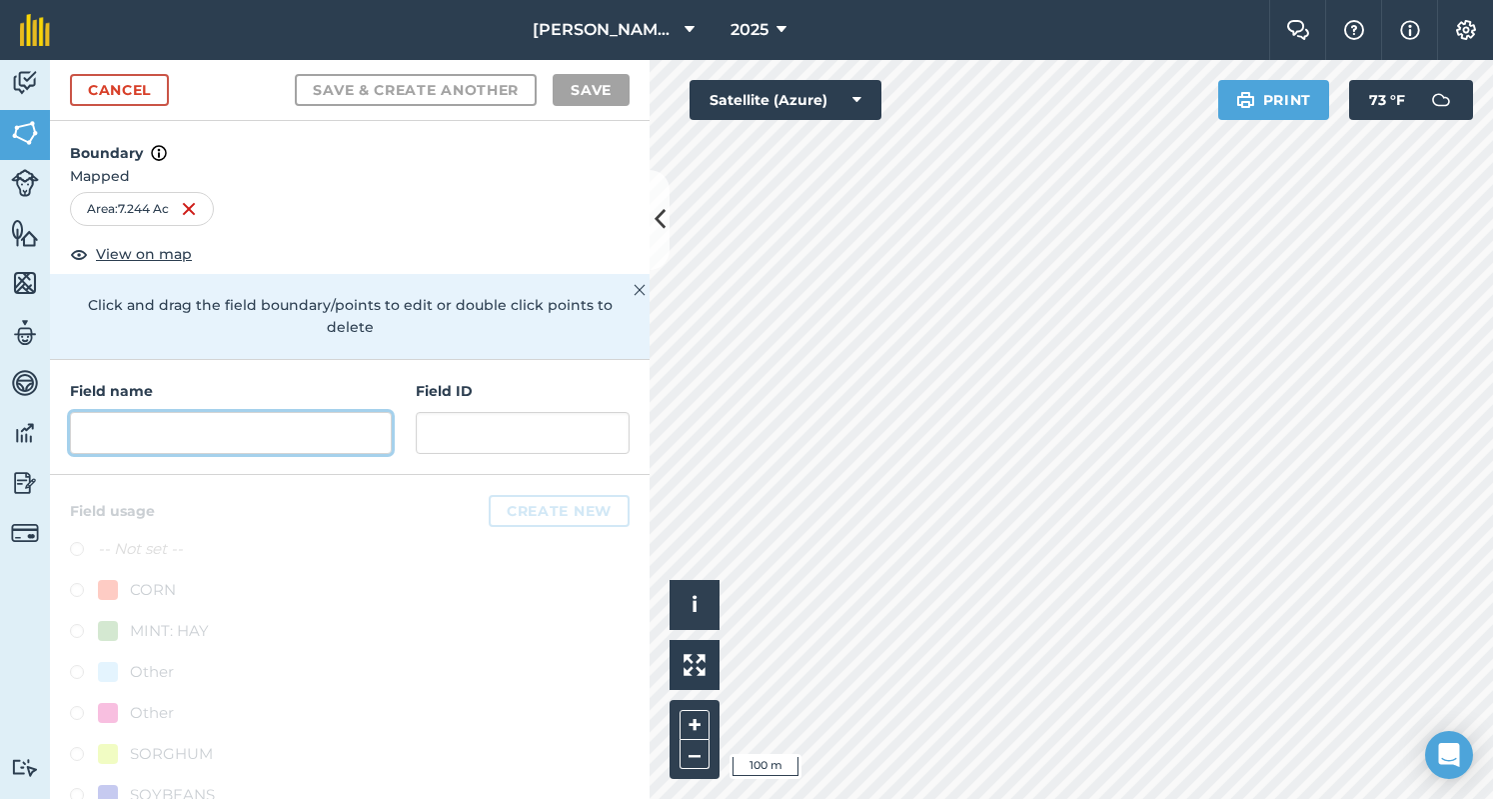
click at [271, 437] on input "text" at bounding box center [231, 433] width 322 height 42
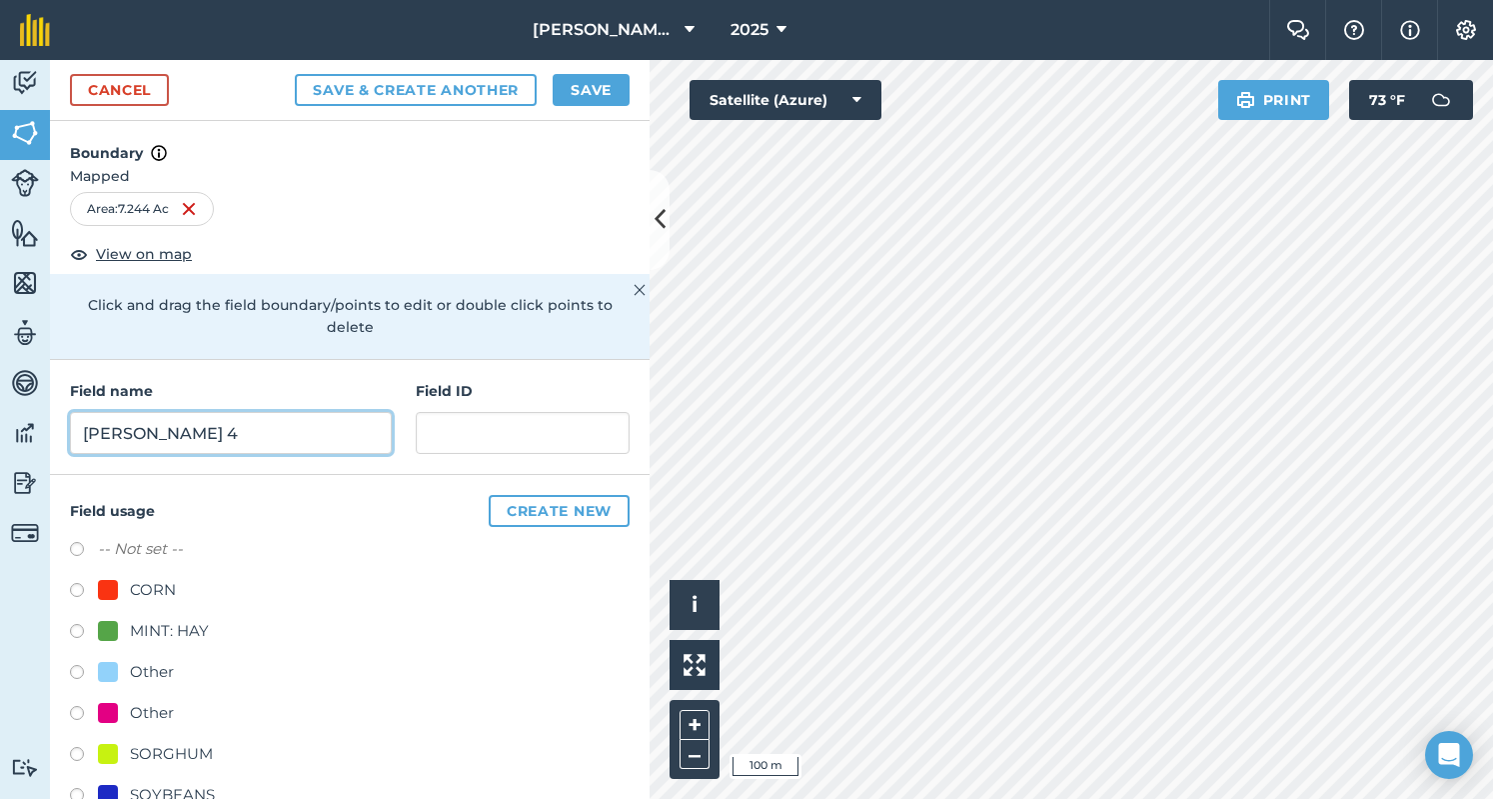
type input "[PERSON_NAME] 4"
click at [82, 624] on label at bounding box center [84, 634] width 28 height 20
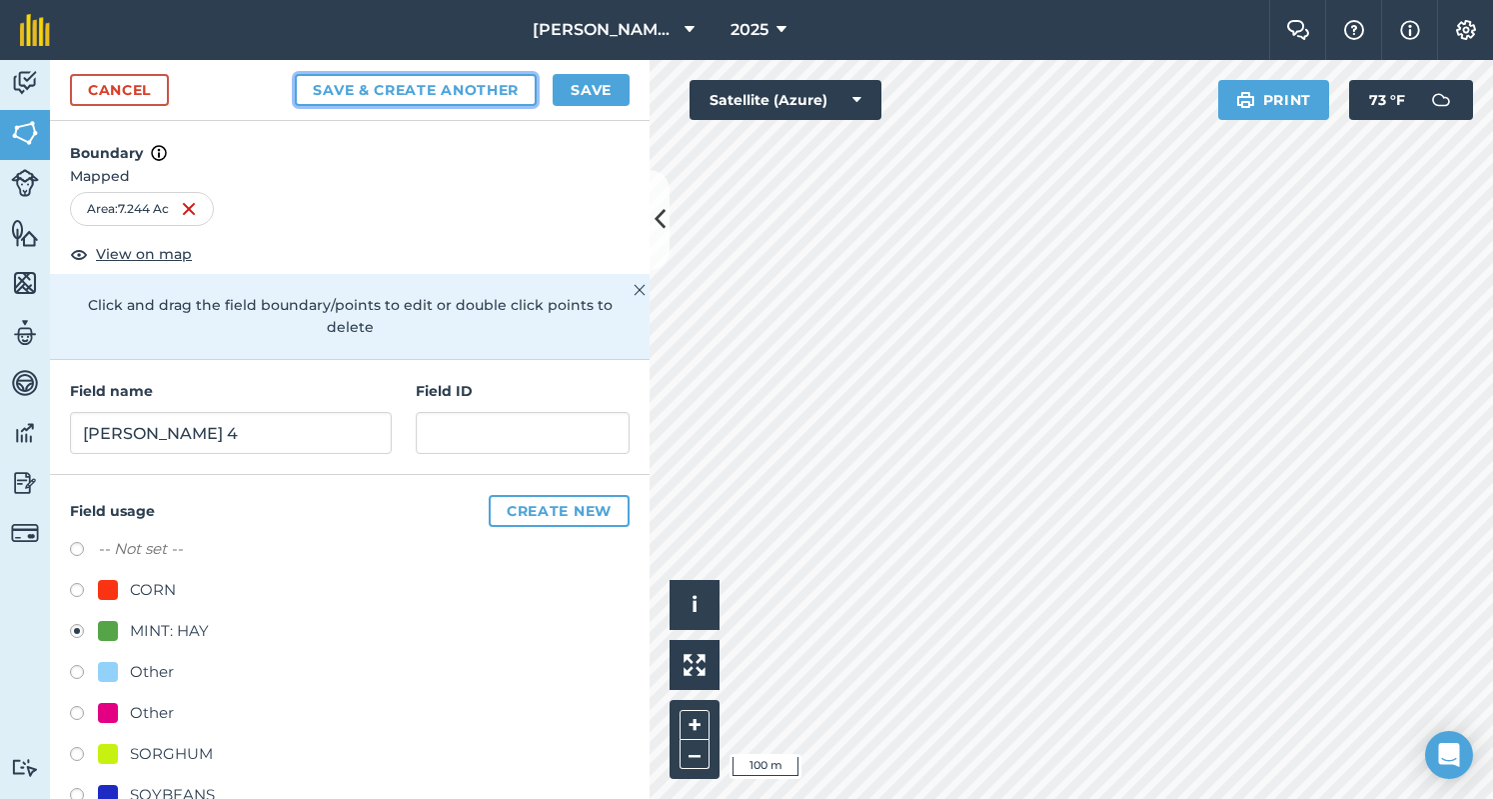
click at [498, 89] on button "Save & Create Another" at bounding box center [416, 90] width 242 height 32
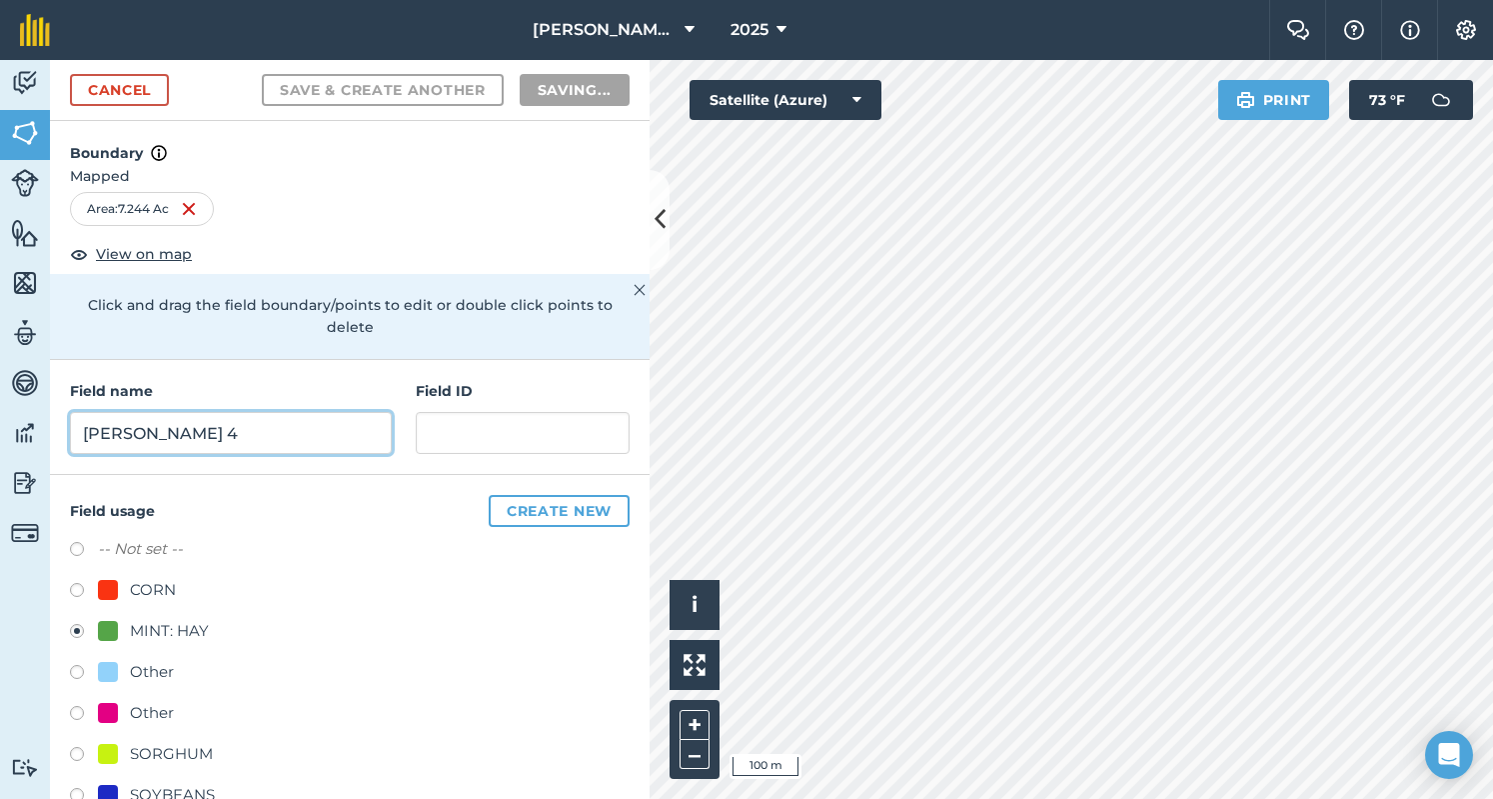
radio input "false"
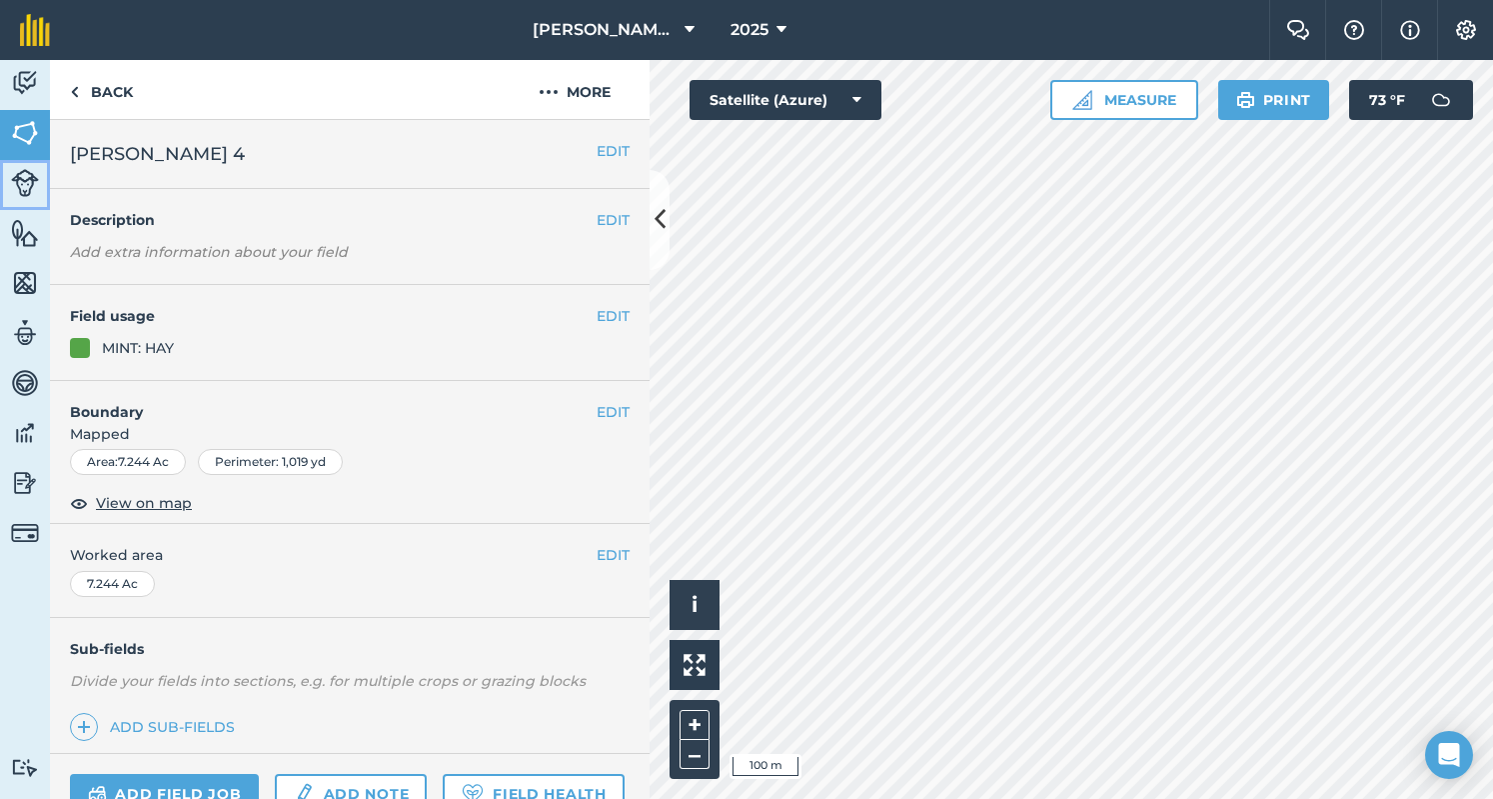
click at [16, 172] on img at bounding box center [25, 183] width 28 height 28
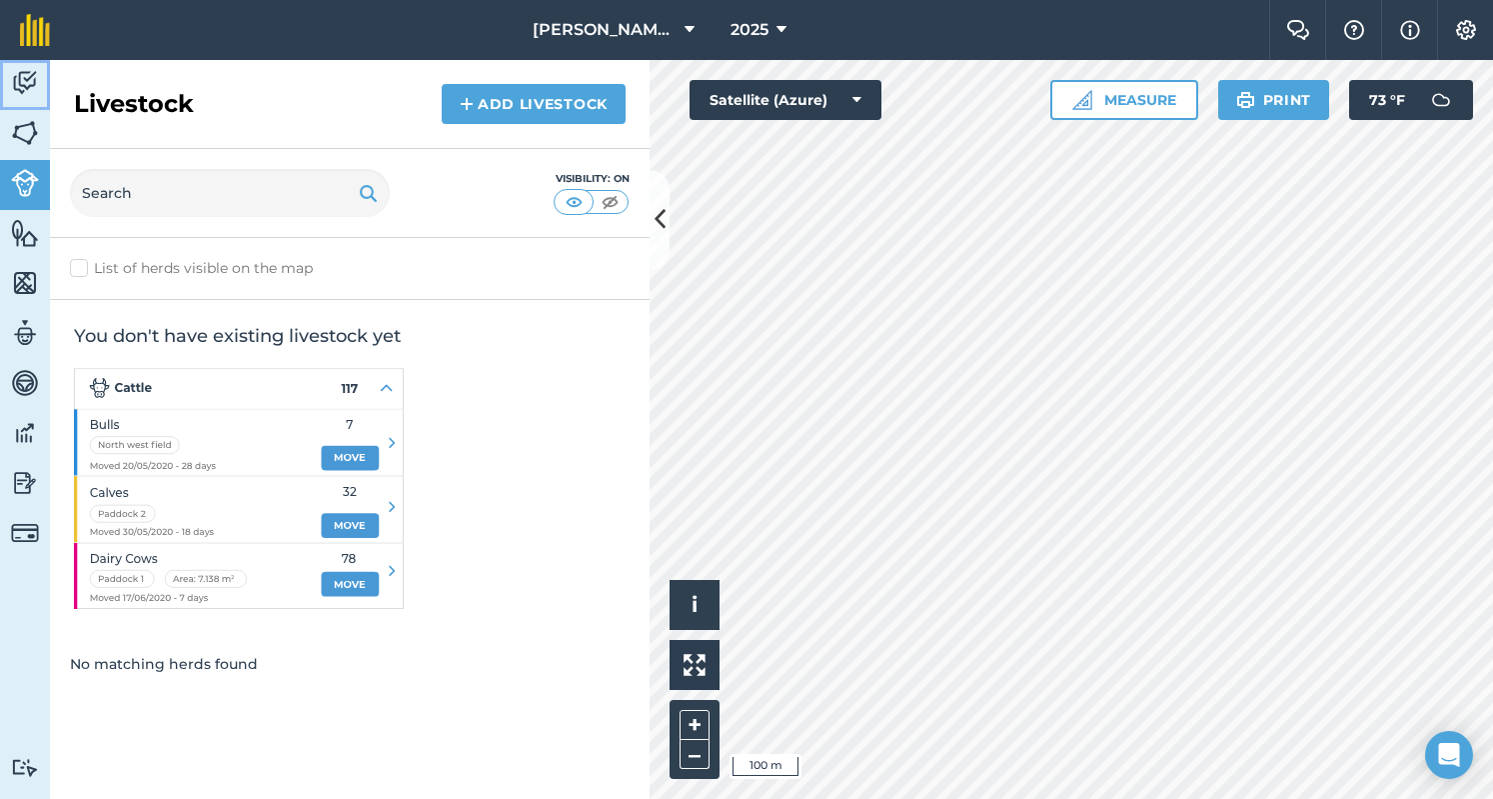
click at [46, 73] on link "Activity" at bounding box center [25, 85] width 50 height 50
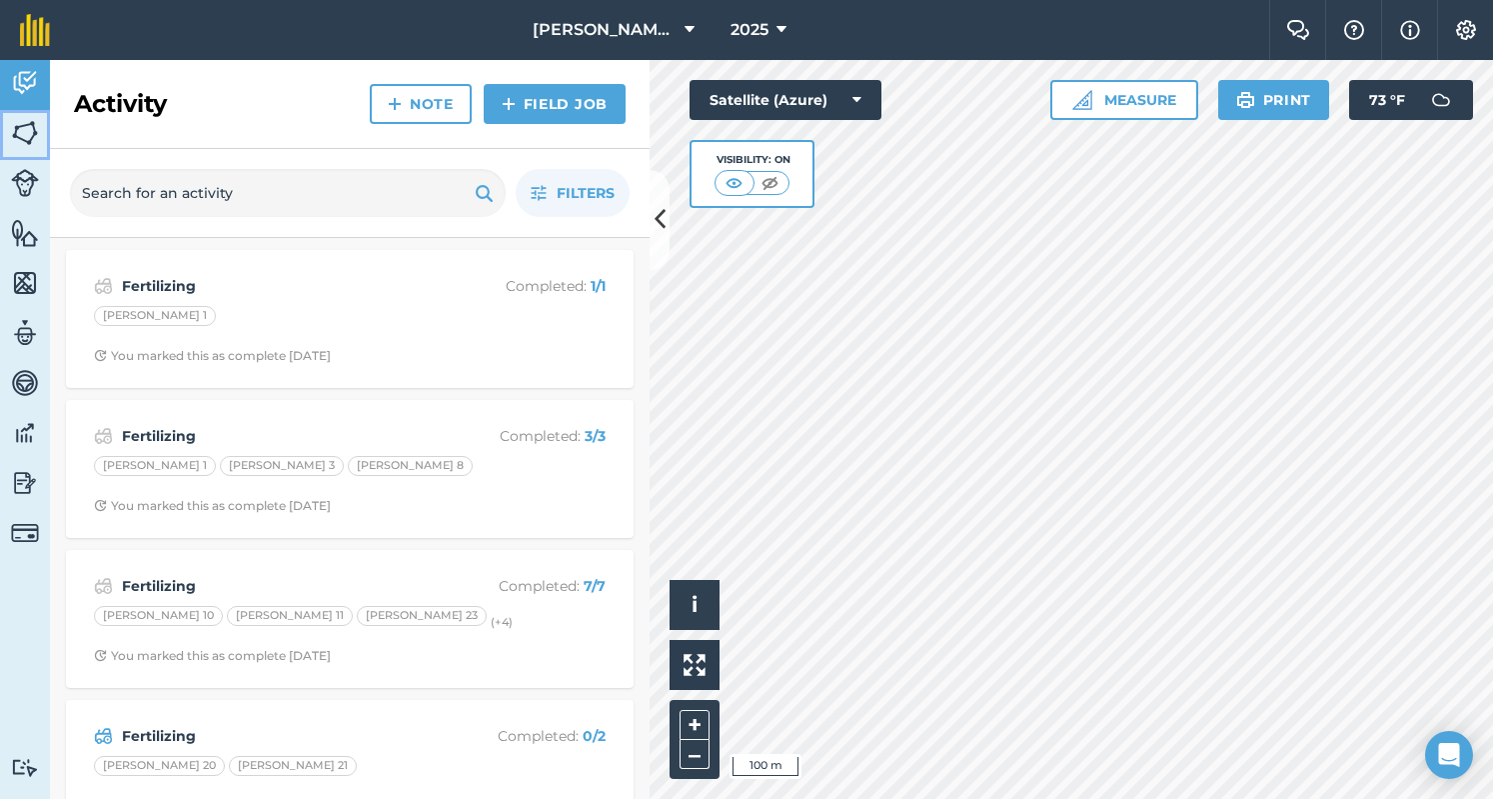
click at [2, 144] on link "Fields" at bounding box center [25, 135] width 50 height 50
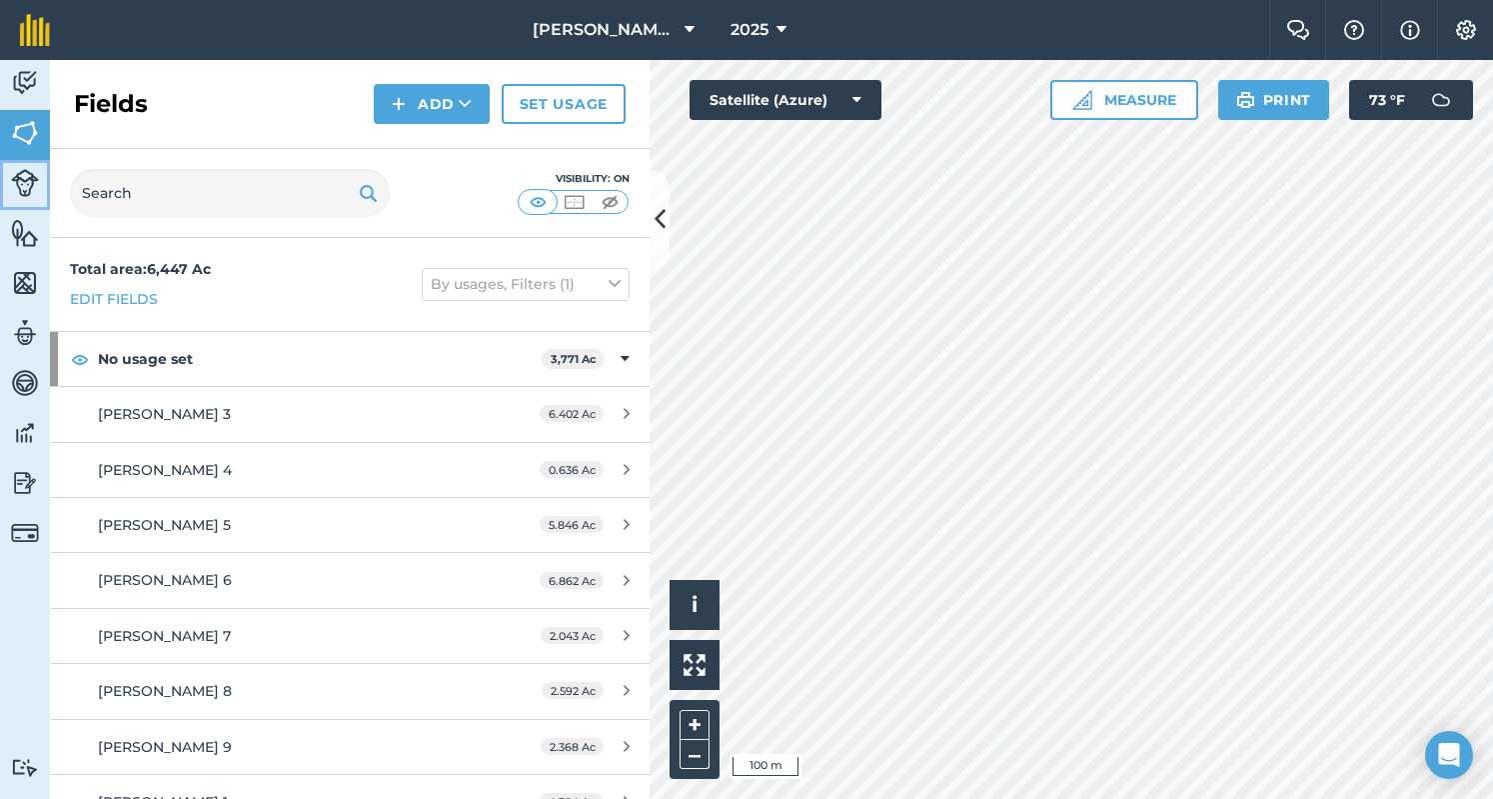
click at [36, 183] on img at bounding box center [25, 183] width 28 height 28
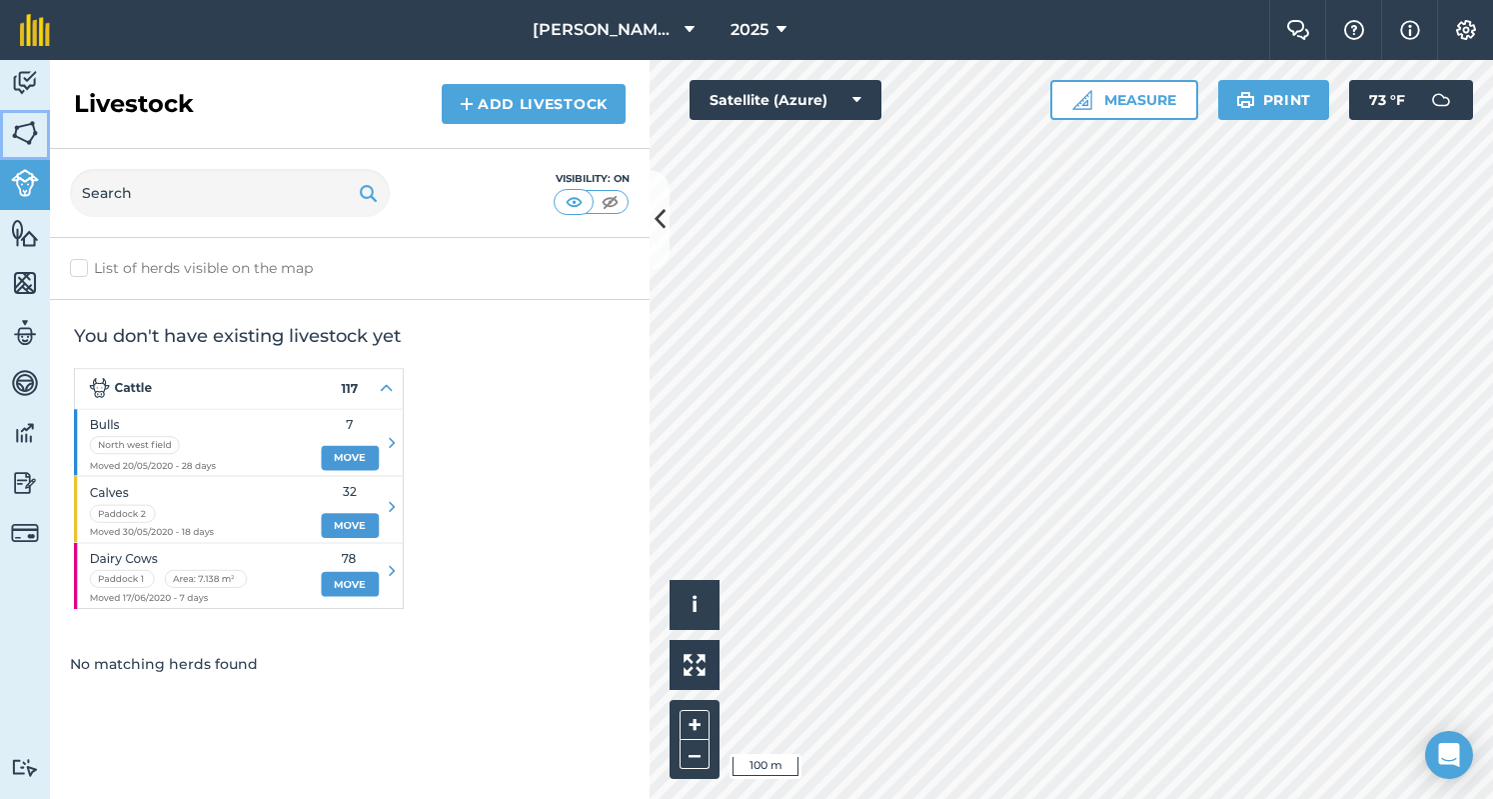
click at [46, 135] on link "Fields" at bounding box center [25, 135] width 50 height 50
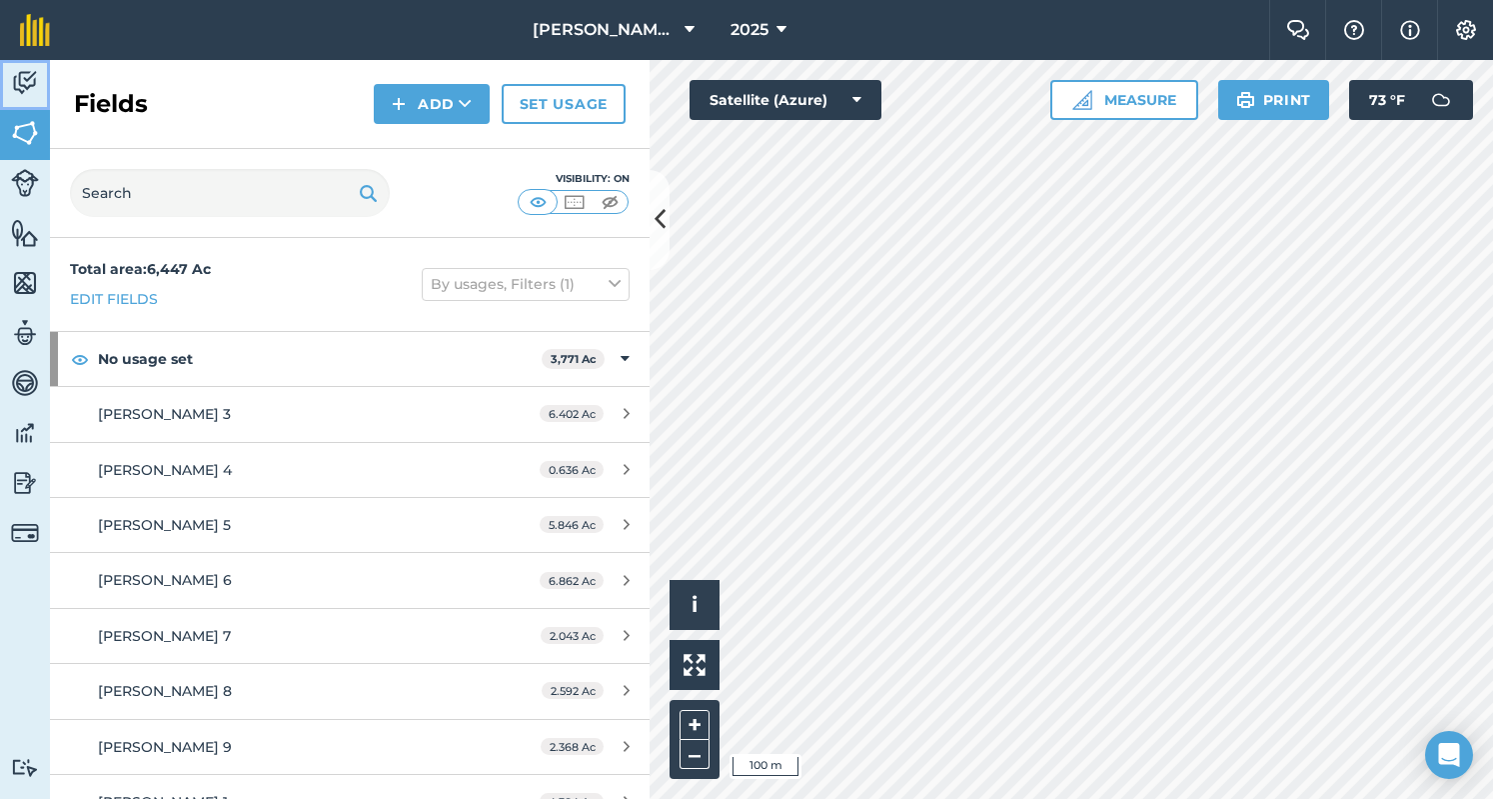
click at [35, 73] on img at bounding box center [25, 83] width 28 height 30
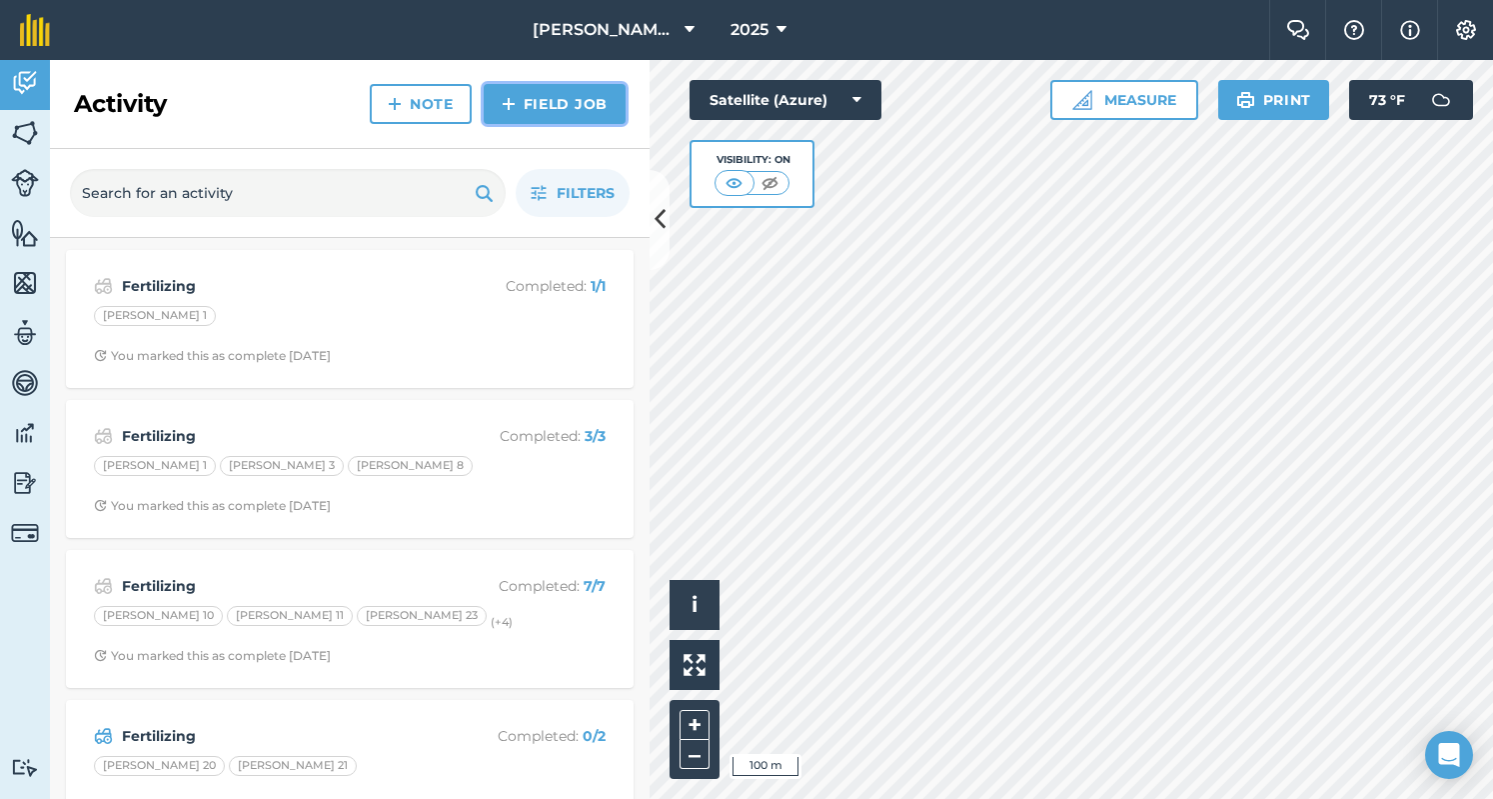
click at [606, 102] on link "Field Job" at bounding box center [555, 104] width 142 height 40
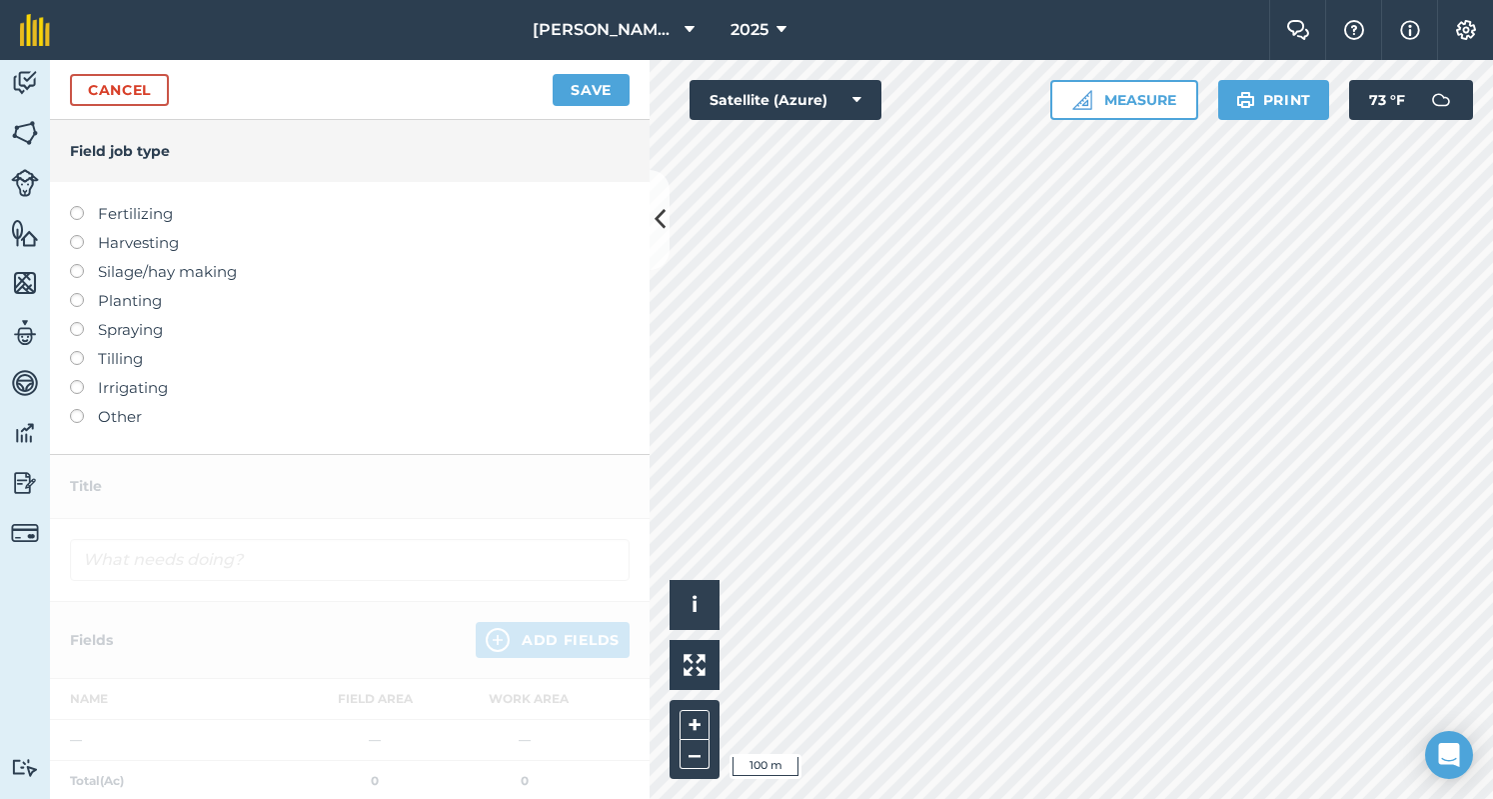
click at [158, 209] on label "Fertilizing" at bounding box center [350, 214] width 560 height 24
type input "Fertilizing"
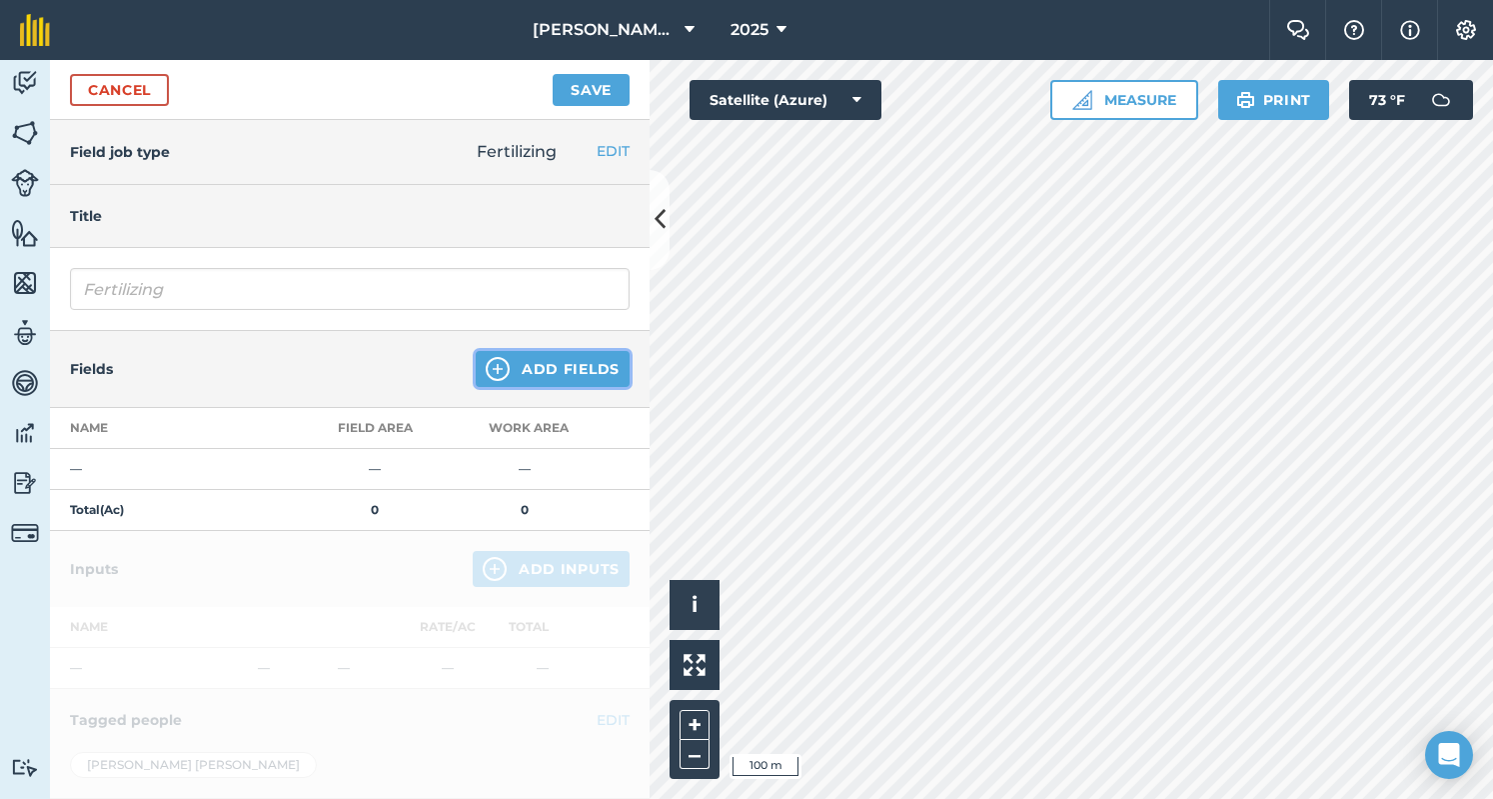
click at [574, 378] on button "Add Fields" at bounding box center [553, 369] width 154 height 36
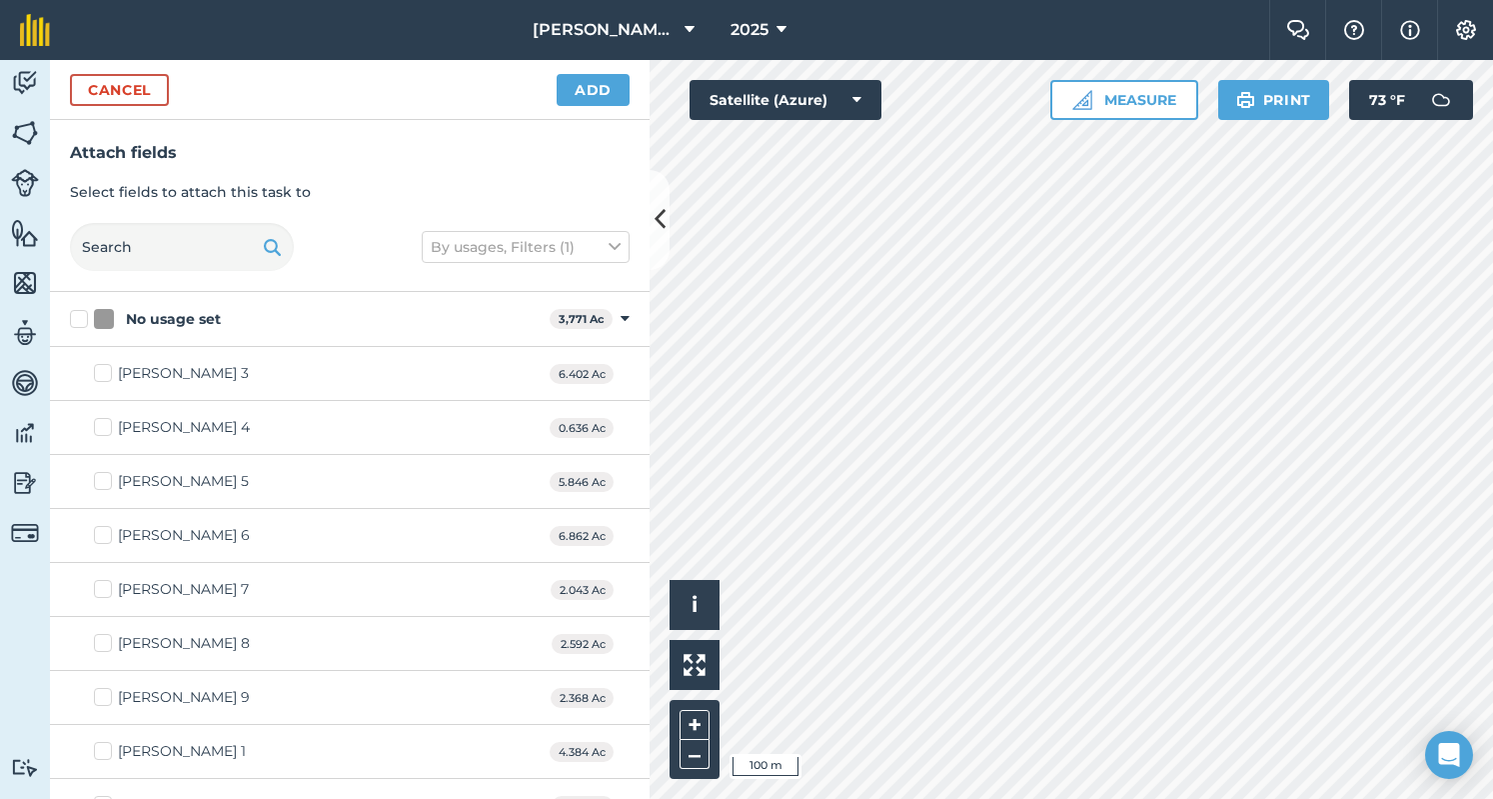
checkbox input "true"
click at [1350, 798] on html "[PERSON_NAME] 2023 2025 Farm Chat Help Info Settings [PERSON_NAME] [DATE] - [DA…" at bounding box center [746, 399] width 1493 height 799
click at [1491, 798] on html "[PERSON_NAME] 2023 2025 Farm Chat Help Info Settings [PERSON_NAME] [DATE] - [DA…" at bounding box center [746, 399] width 1493 height 799
checkbox input "true"
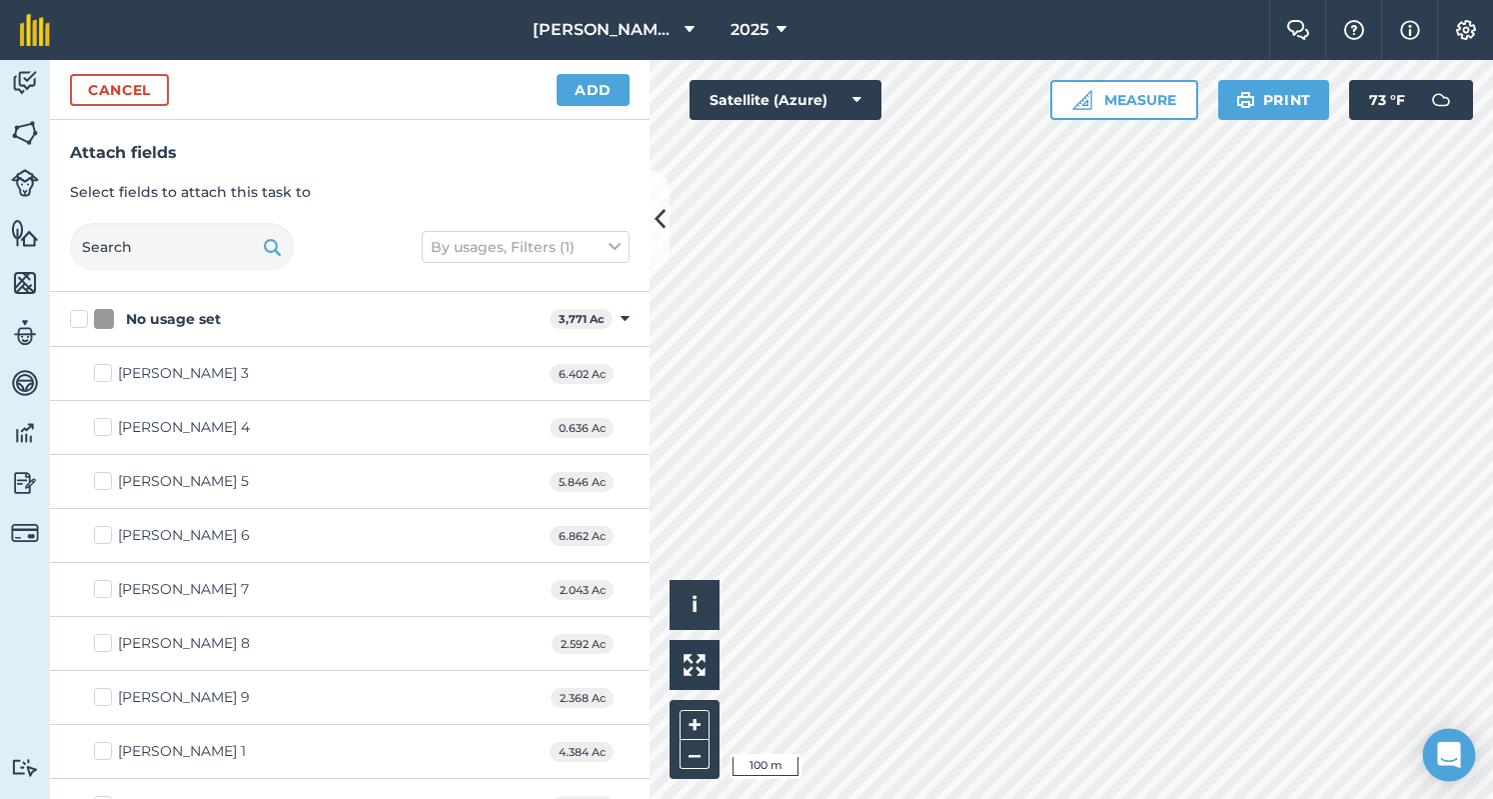
checkbox input "false"
click at [593, 80] on button "Add" at bounding box center [593, 90] width 73 height 32
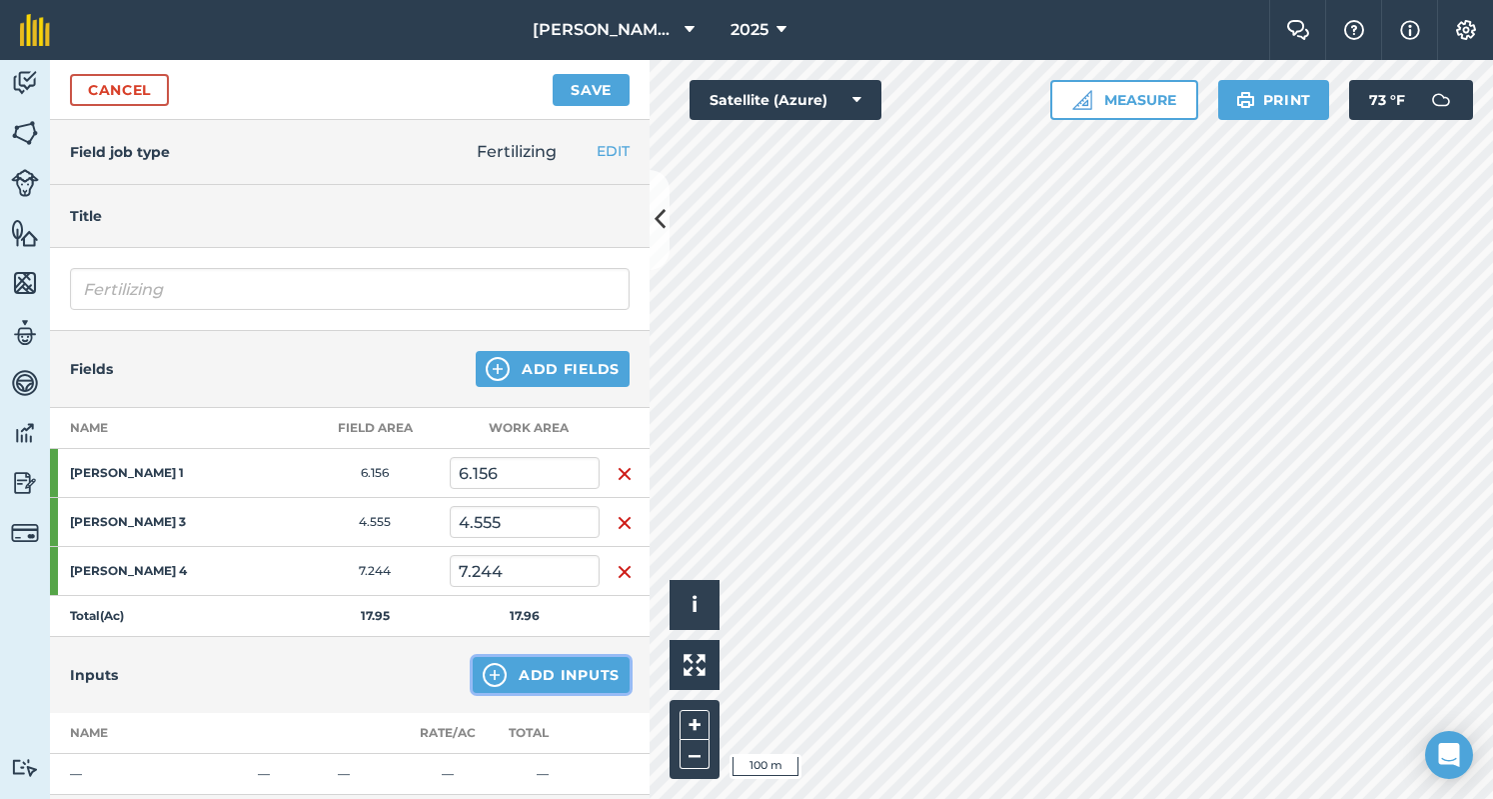
click at [594, 675] on button "Add Inputs" at bounding box center [551, 675] width 157 height 36
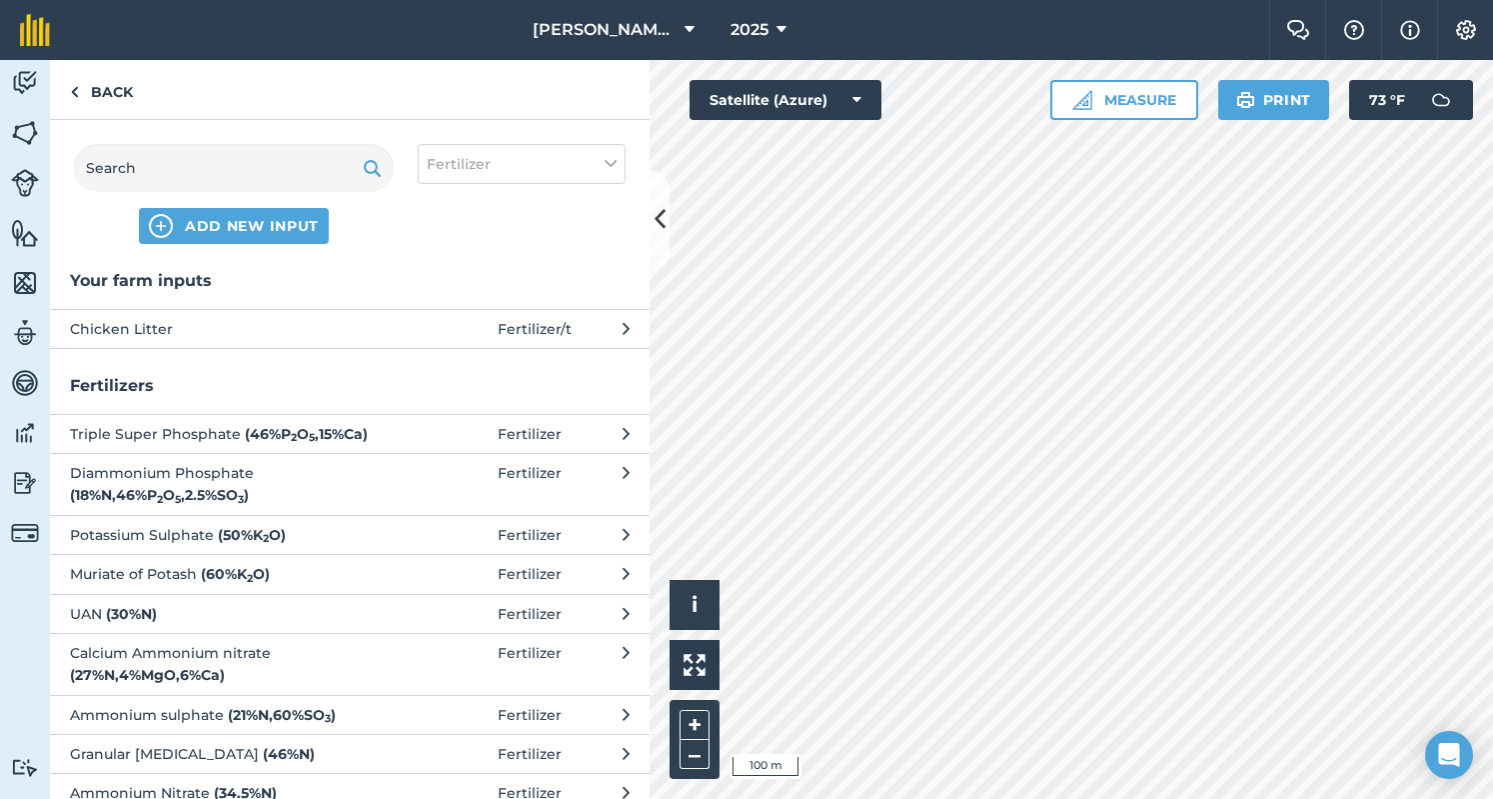
click at [352, 333] on span "Chicken Litter" at bounding box center [233, 329] width 327 height 22
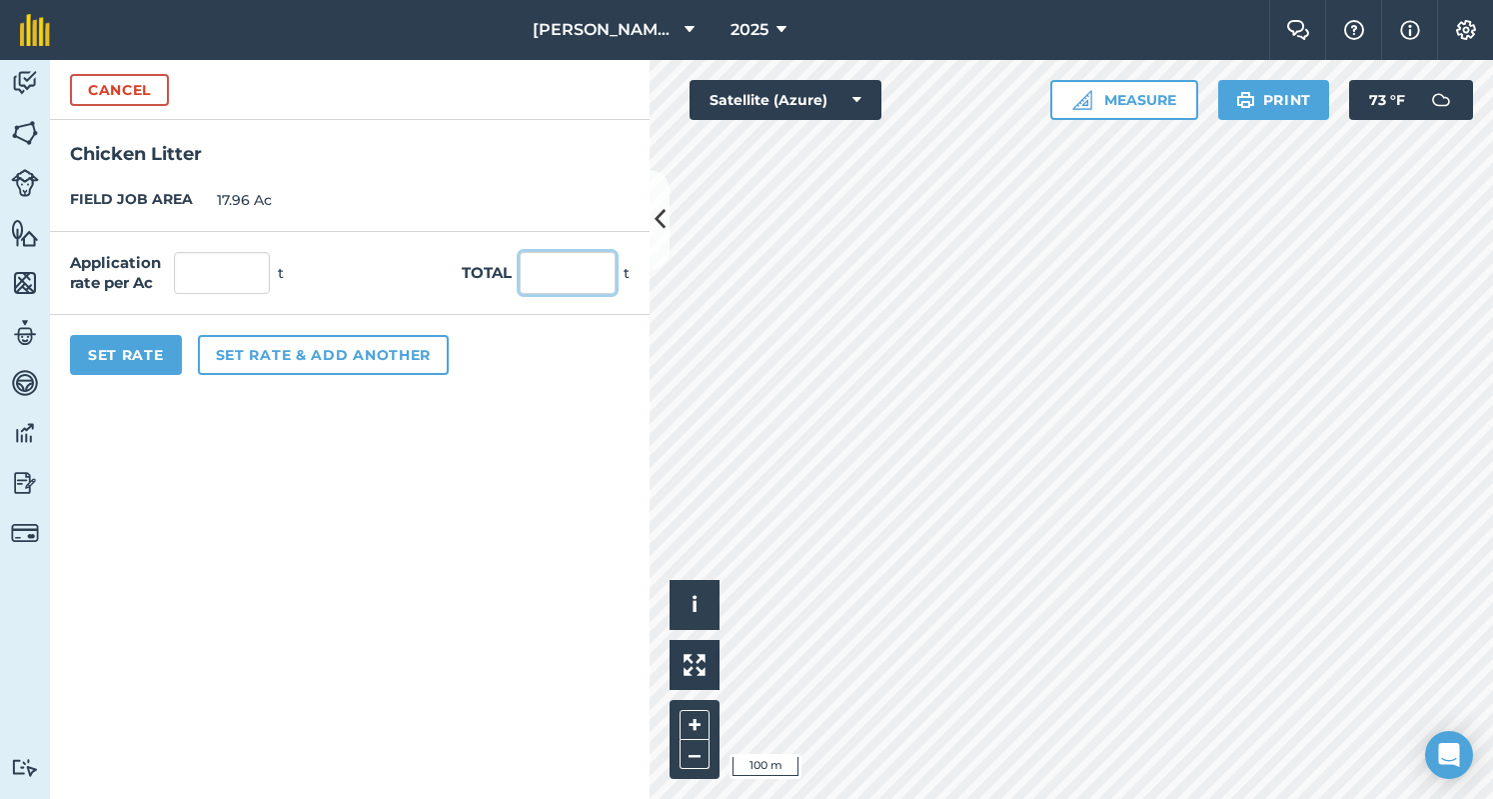
click at [556, 256] on input "text" at bounding box center [568, 273] width 96 height 42
type input "91"
type input "5.07"
click at [556, 189] on div "FIELD JOB AREA 17.96 Ac" at bounding box center [350, 200] width 600 height 63
click at [142, 346] on button "Set Rate" at bounding box center [126, 355] width 112 height 40
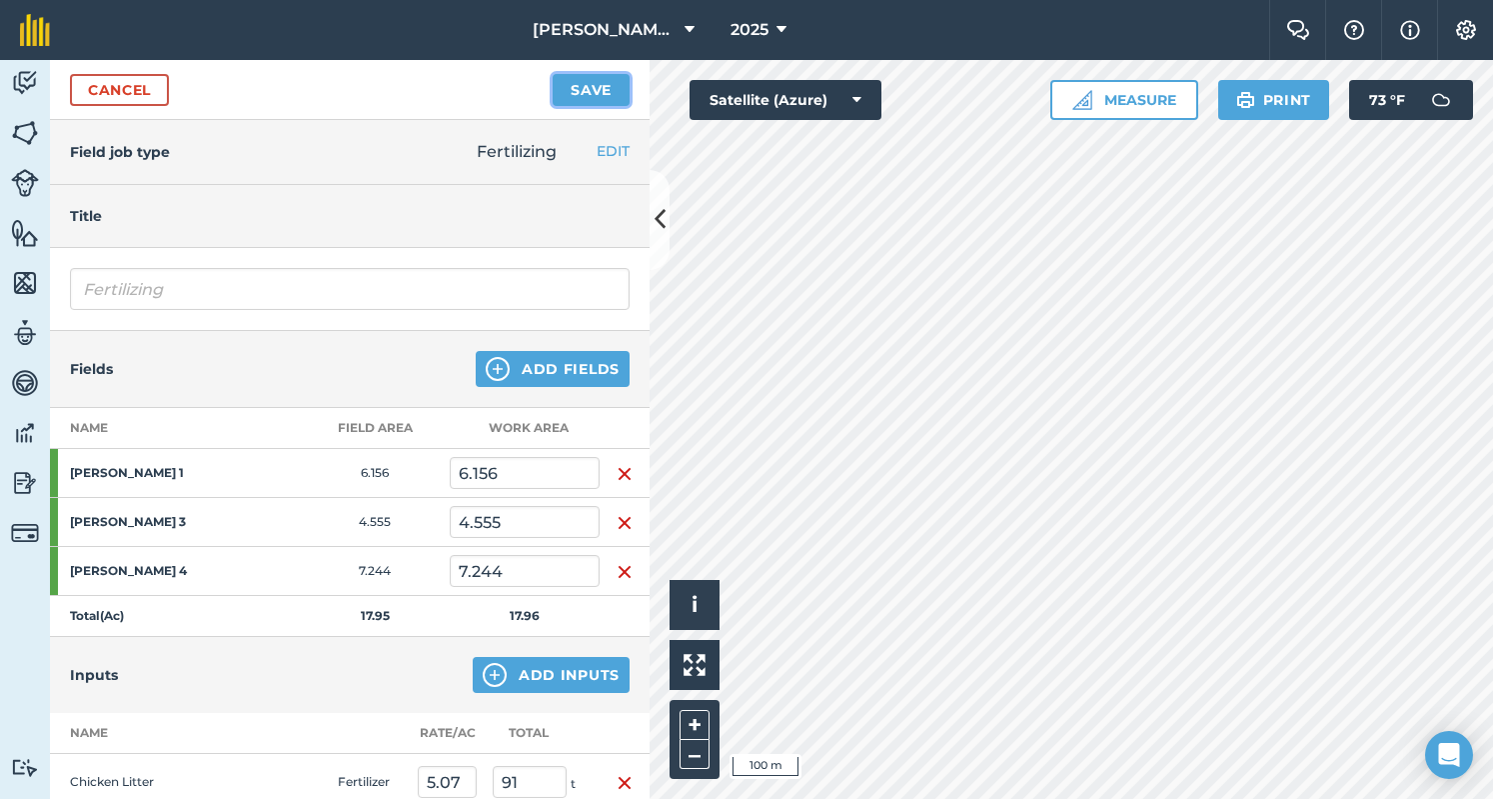
click at [613, 84] on button "Save" at bounding box center [591, 90] width 77 height 32
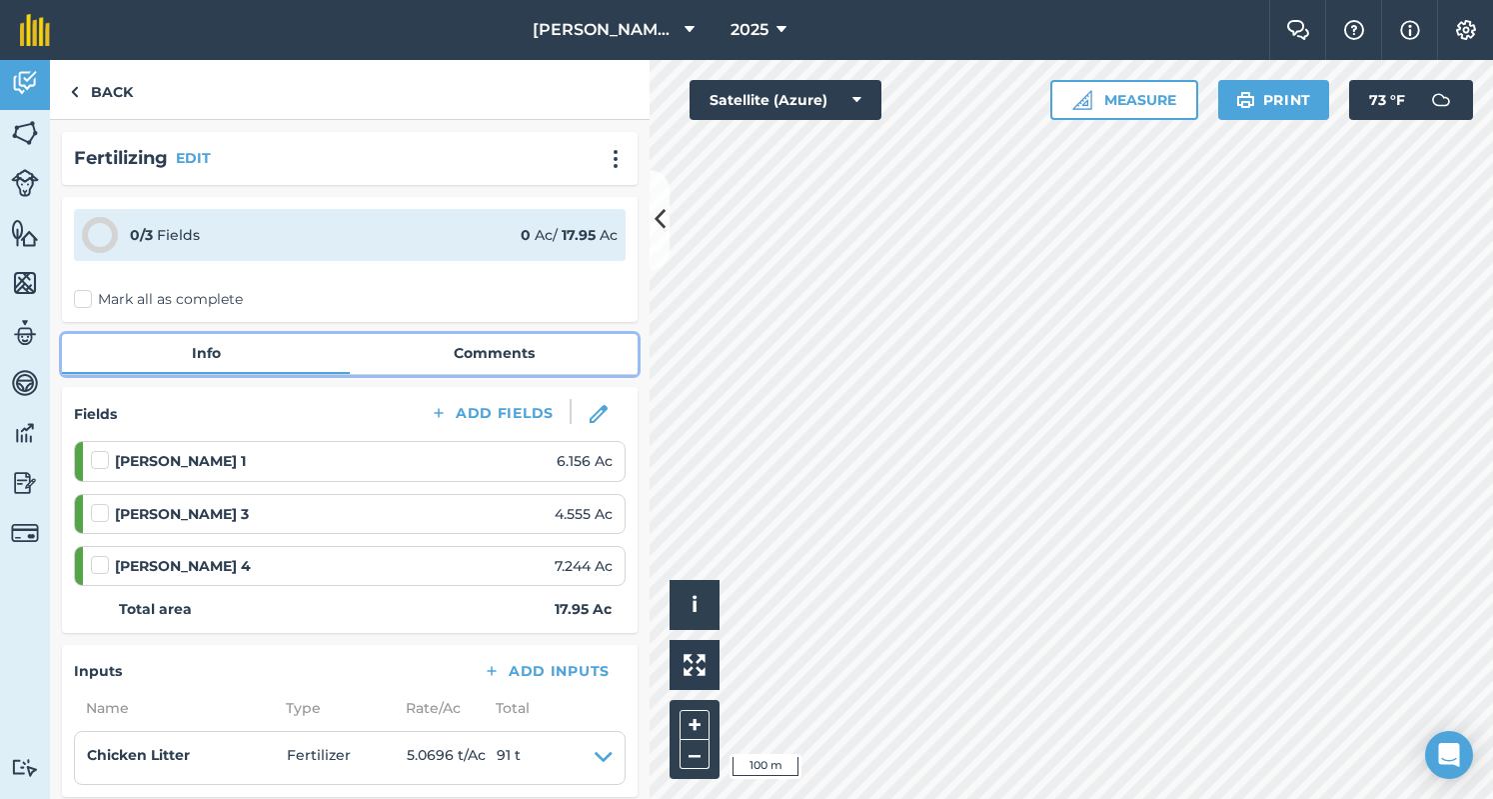
click at [371, 355] on link "Comments" at bounding box center [494, 353] width 288 height 38
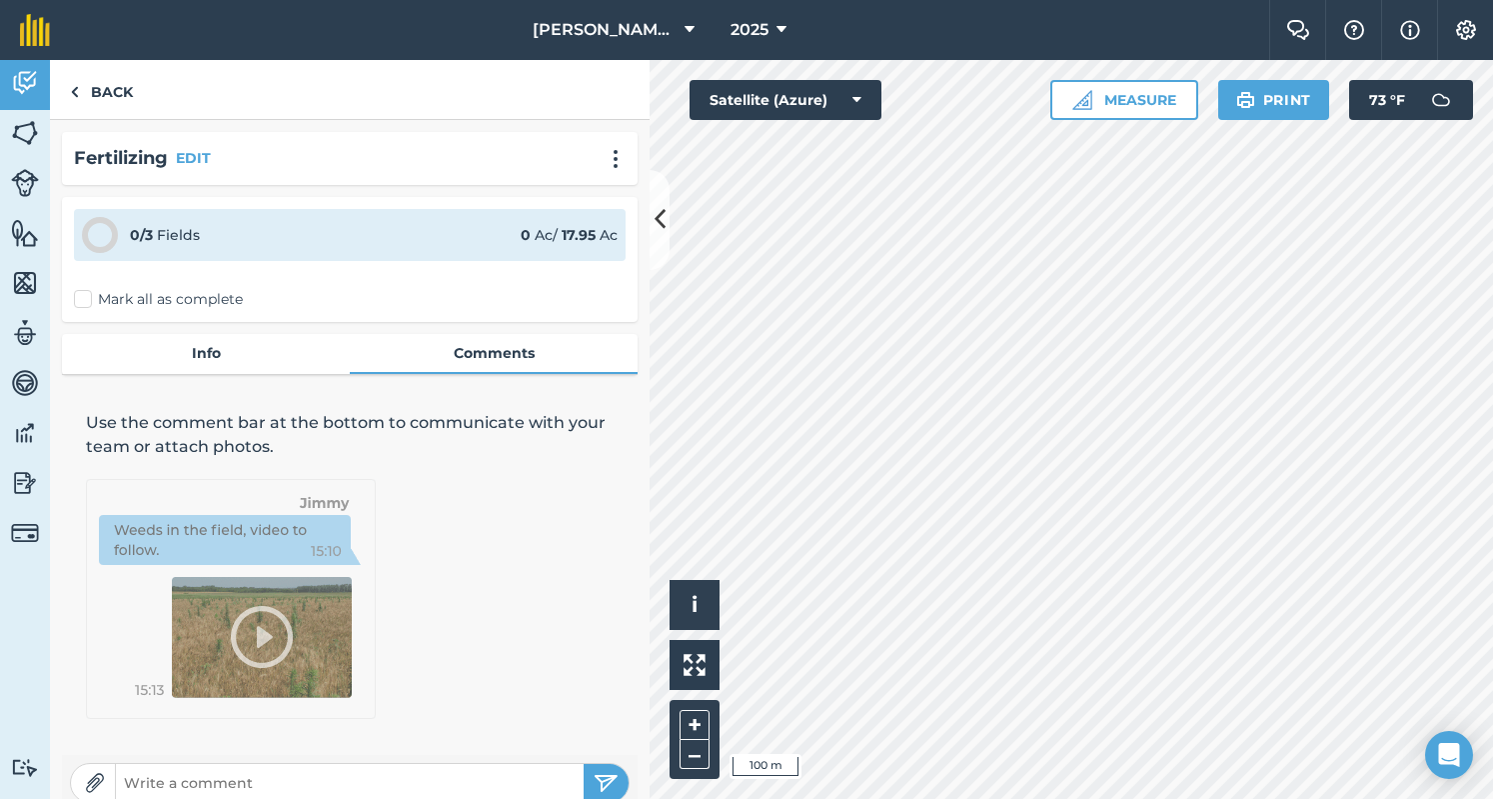
click at [285, 770] on input "text" at bounding box center [350, 783] width 468 height 28
type input "91 Tons from [PERSON_NAME]"
click at [602, 779] on img "submit" at bounding box center [606, 783] width 25 height 24
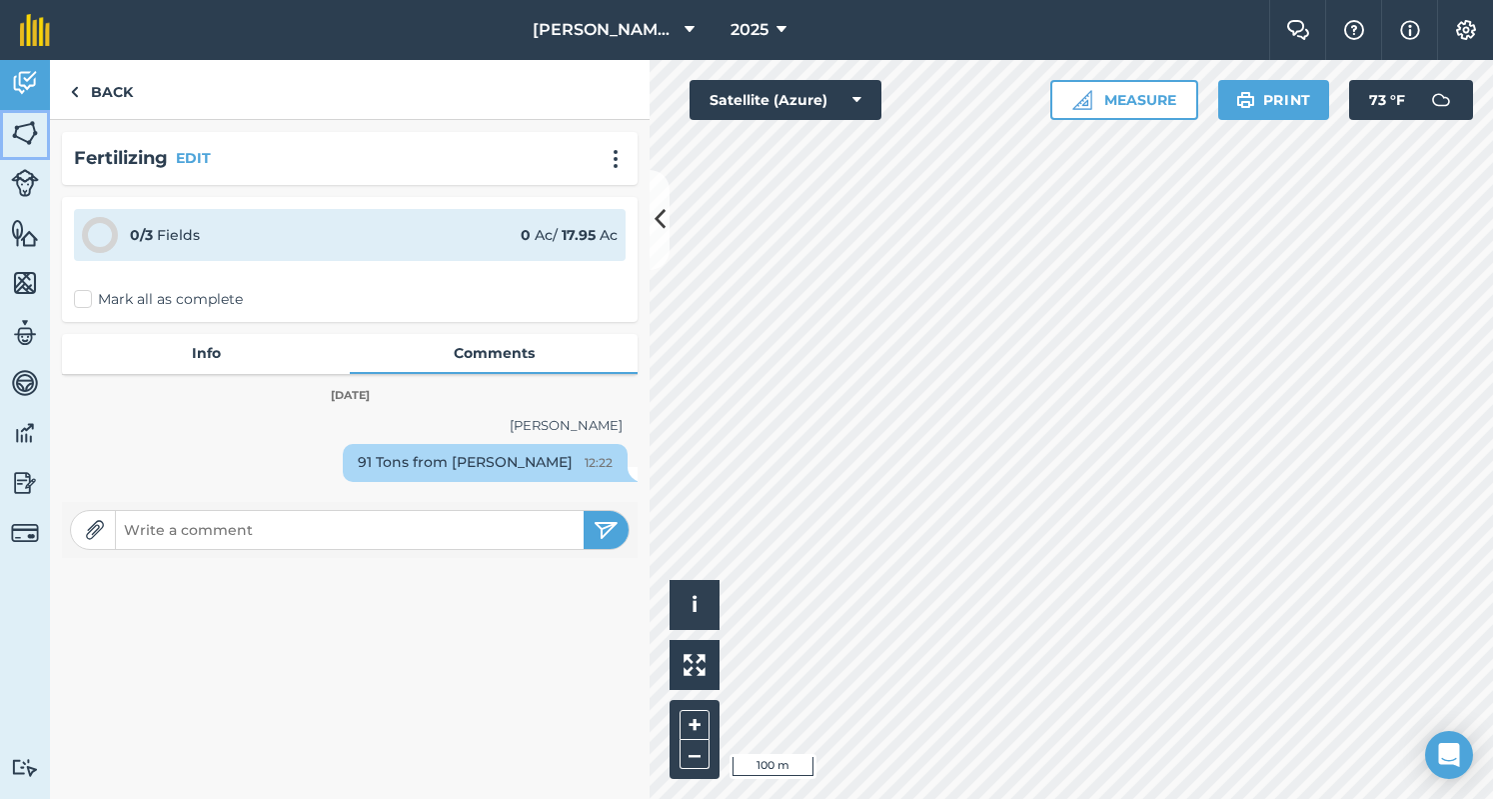
click at [20, 141] on img at bounding box center [25, 133] width 28 height 30
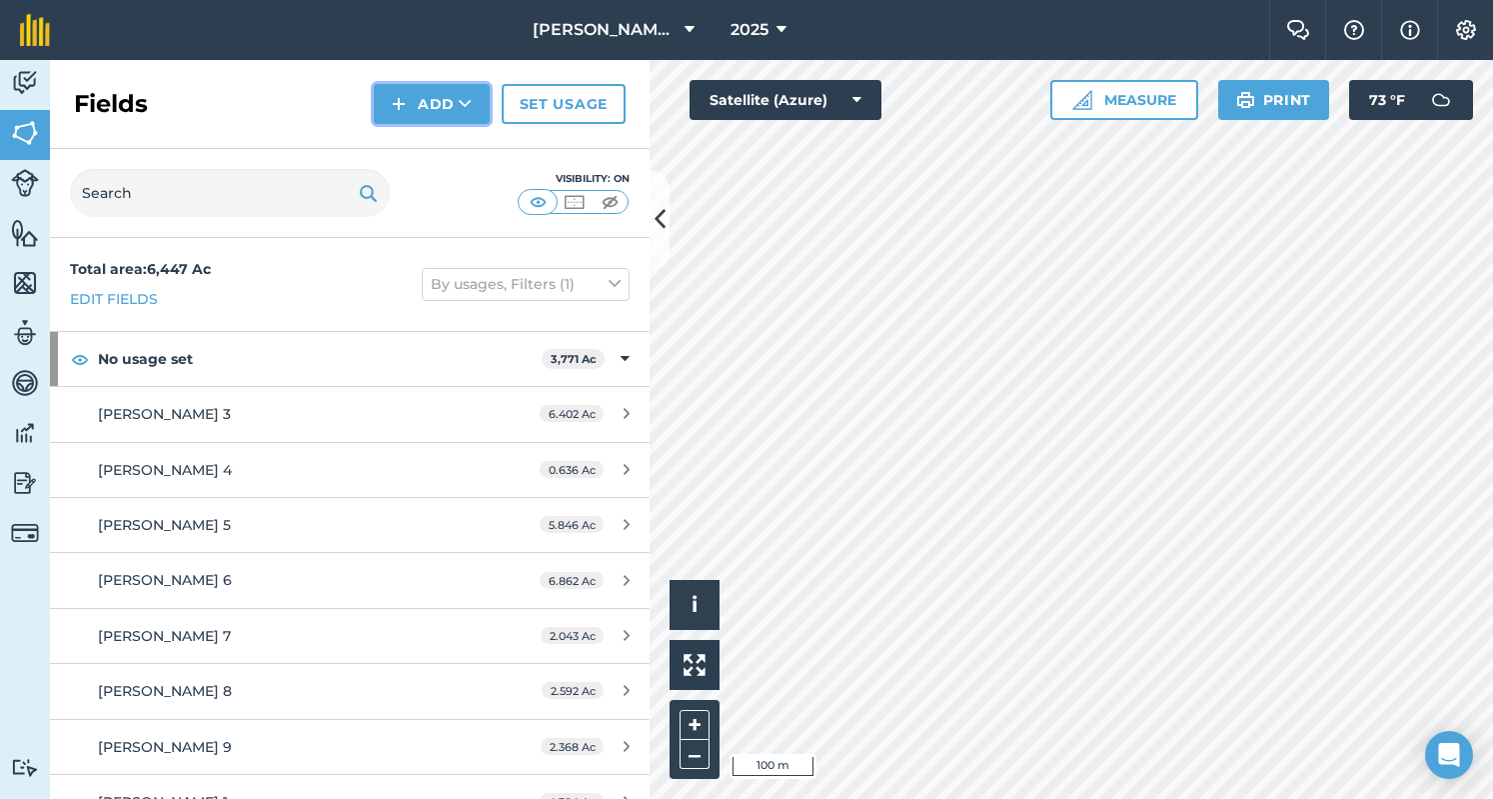
click at [412, 101] on button "Add" at bounding box center [432, 104] width 116 height 40
click at [430, 159] on link "Draw" at bounding box center [432, 149] width 110 height 44
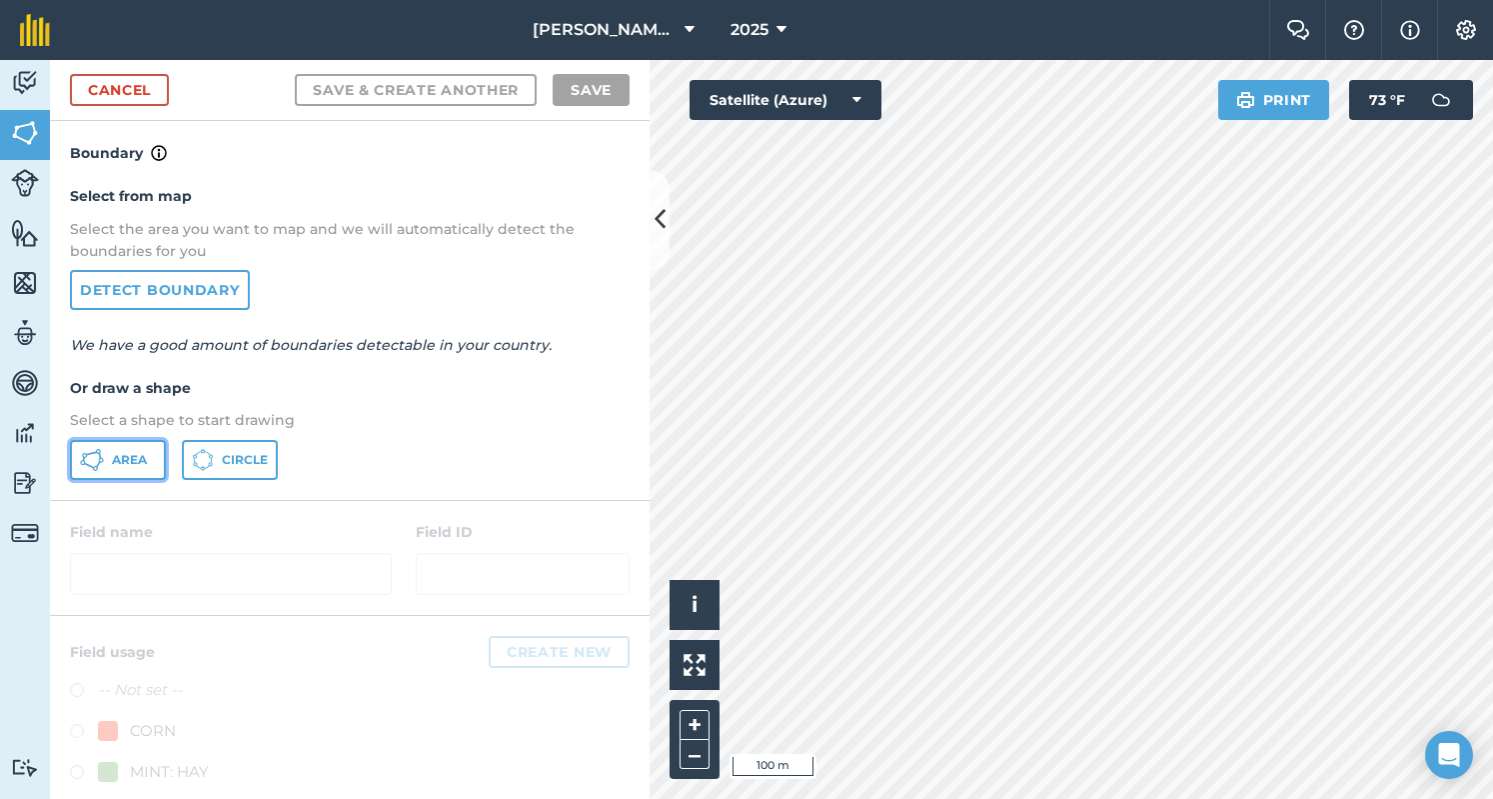
click at [137, 458] on span "Area" at bounding box center [129, 460] width 35 height 16
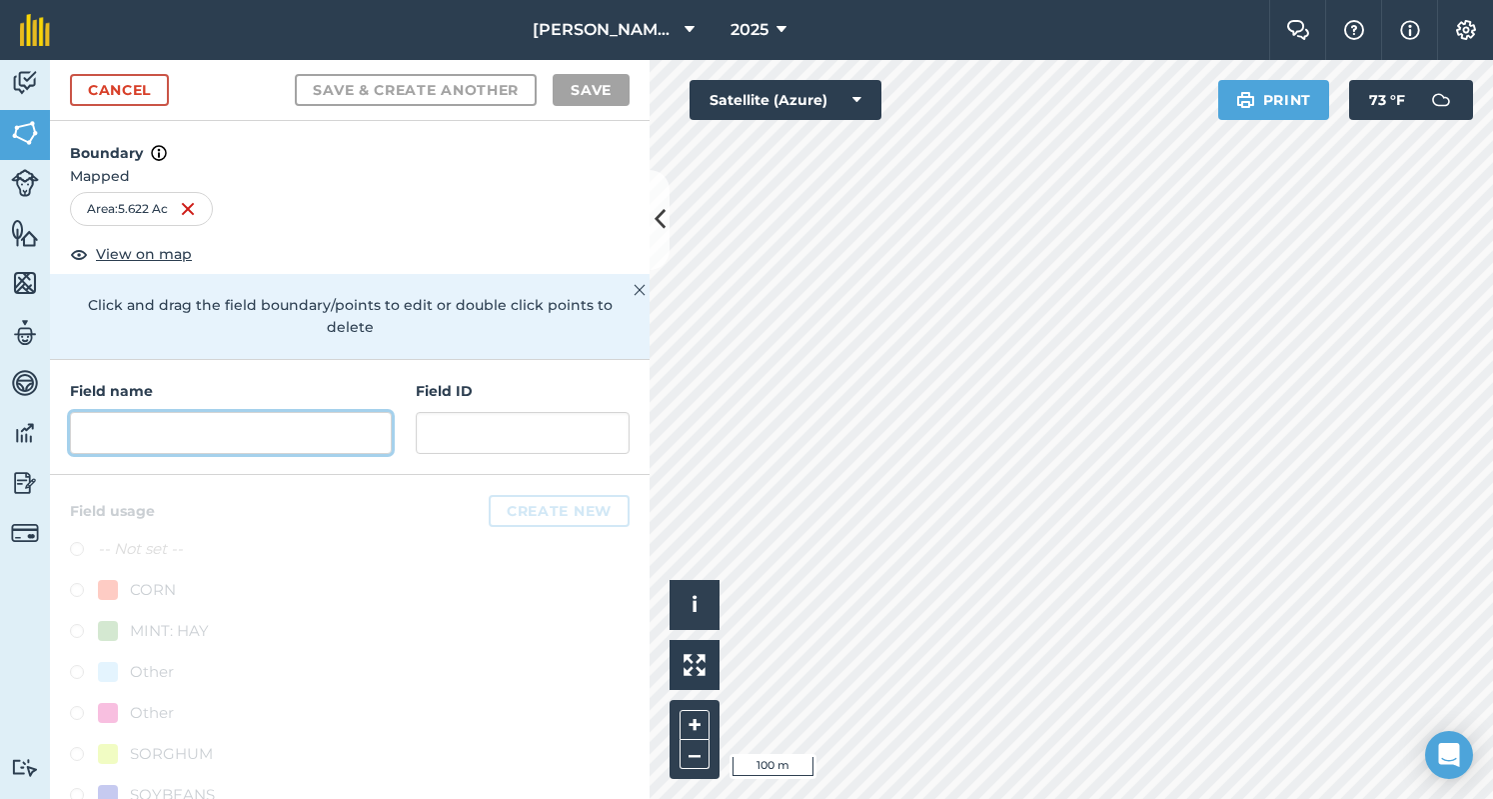
click at [199, 423] on input "text" at bounding box center [231, 433] width 322 height 42
click at [190, 395] on h4 "Field name" at bounding box center [231, 391] width 322 height 22
click at [202, 438] on input "text" at bounding box center [231, 433] width 322 height 42
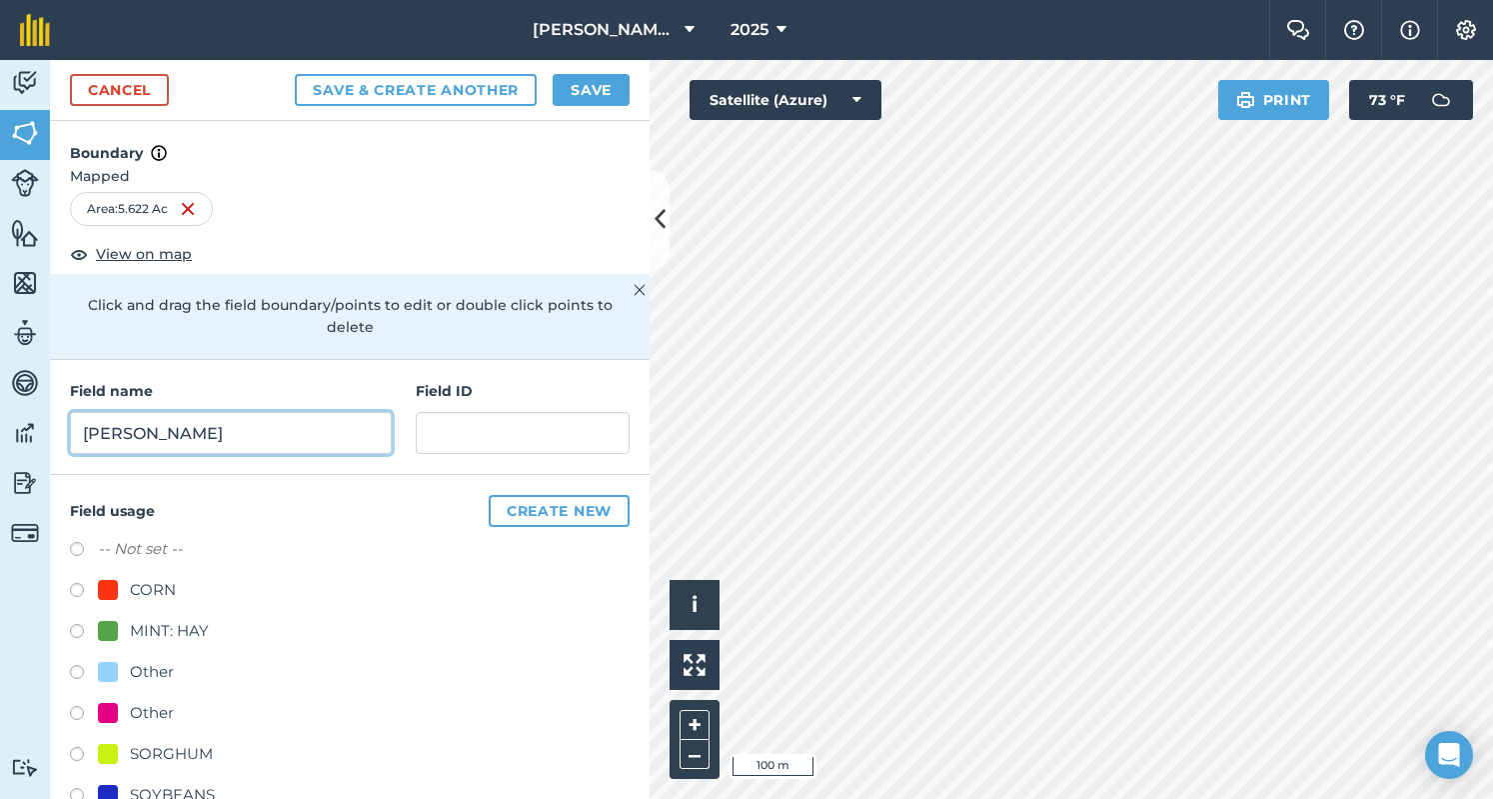
type input "[PERSON_NAME]"
click at [74, 632] on label at bounding box center [84, 634] width 28 height 20
radio input "true"
click at [82, 587] on label at bounding box center [84, 593] width 28 height 20
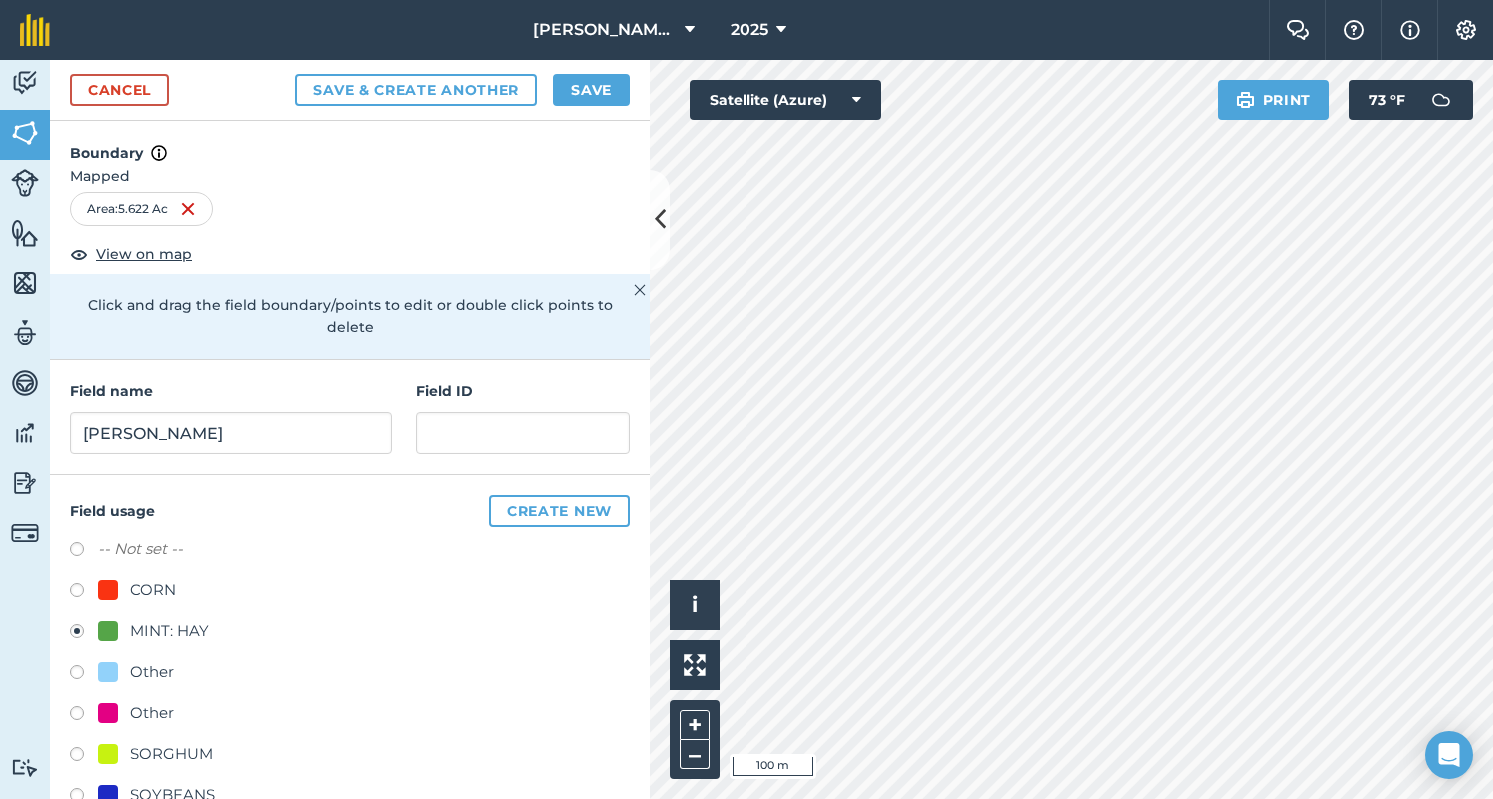
radio input "true"
click at [595, 83] on button "Save" at bounding box center [591, 90] width 77 height 32
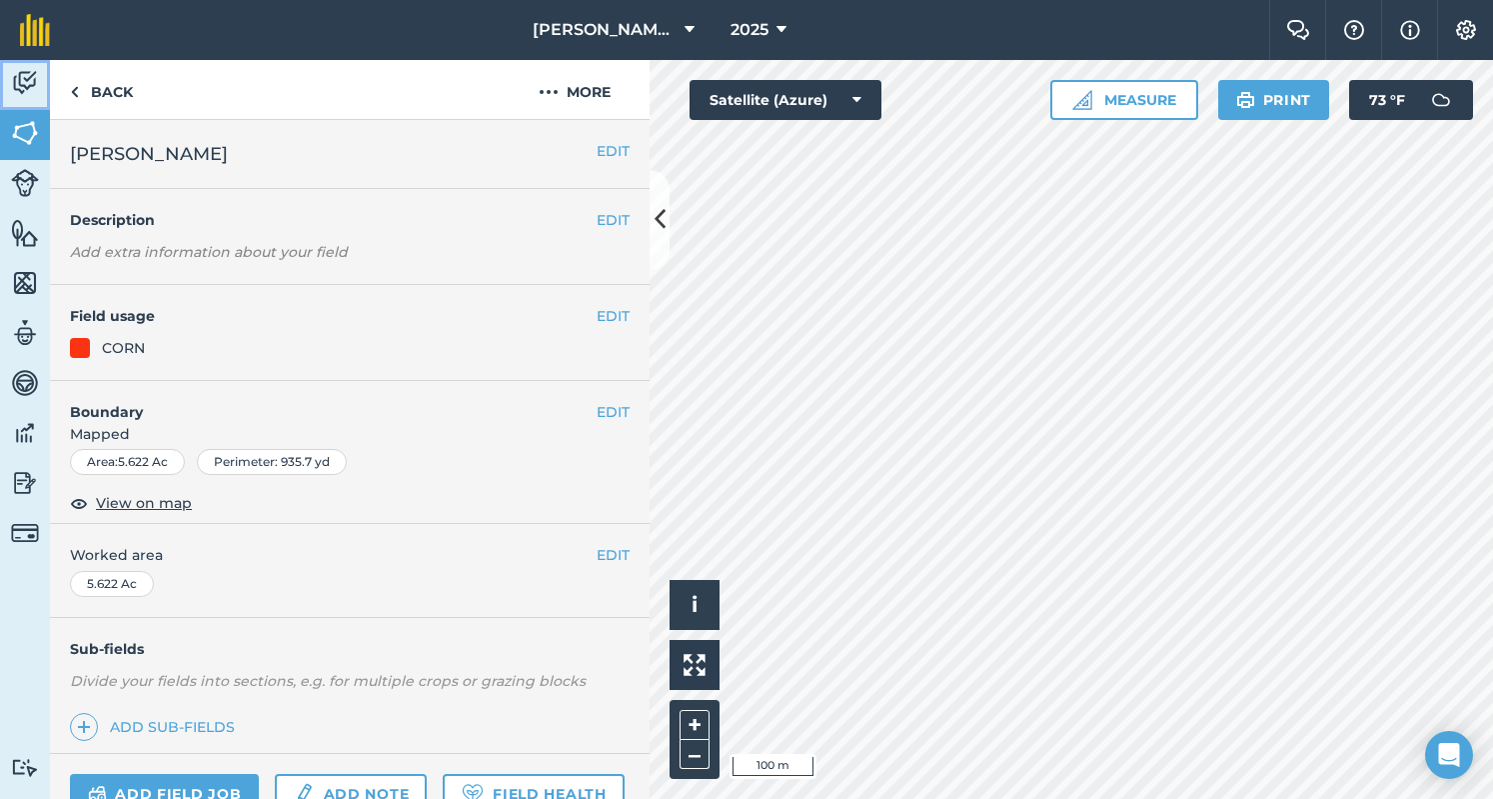
click at [38, 92] on img at bounding box center [25, 83] width 28 height 30
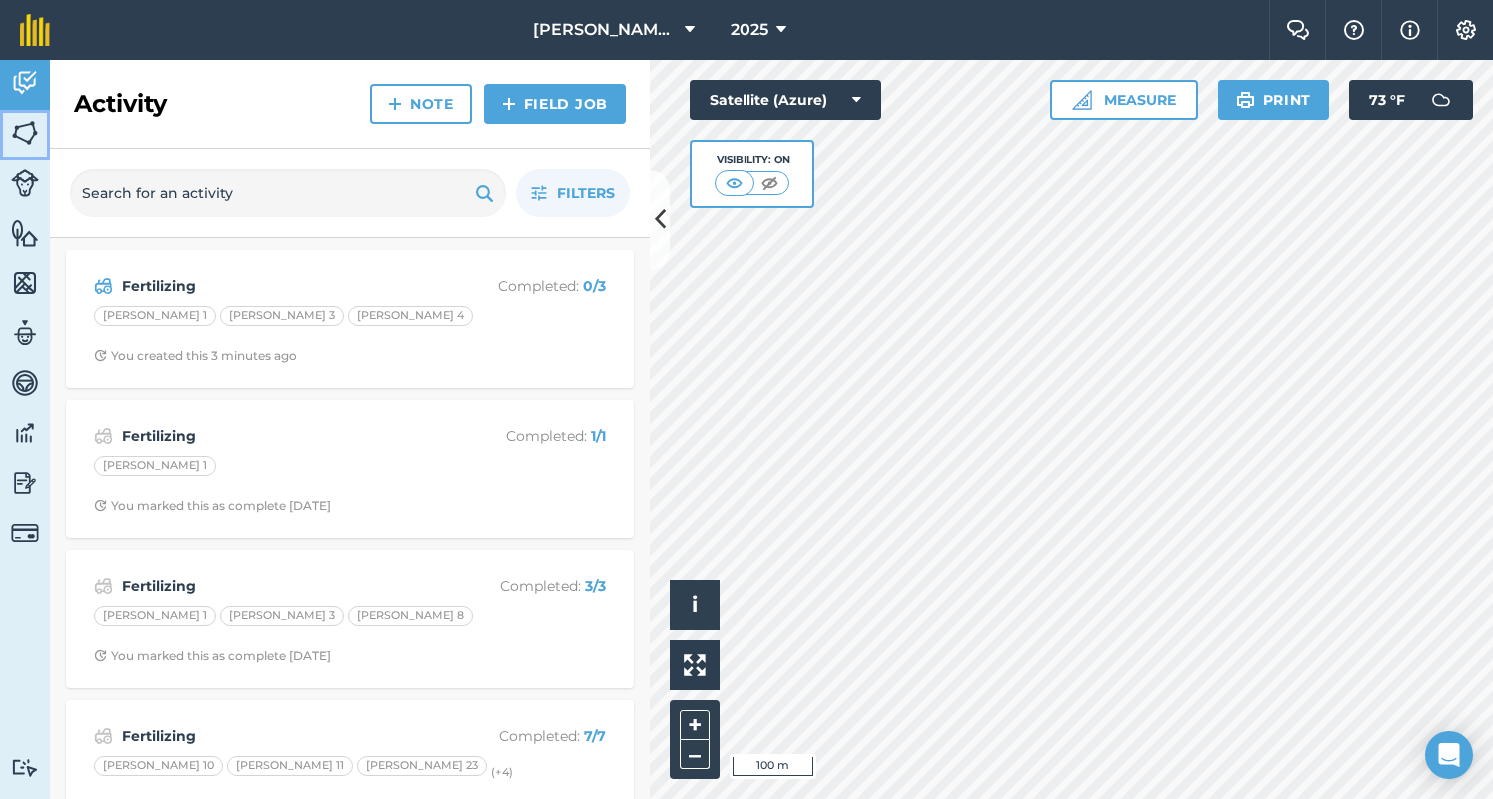
click at [37, 116] on link "Fields" at bounding box center [25, 135] width 50 height 50
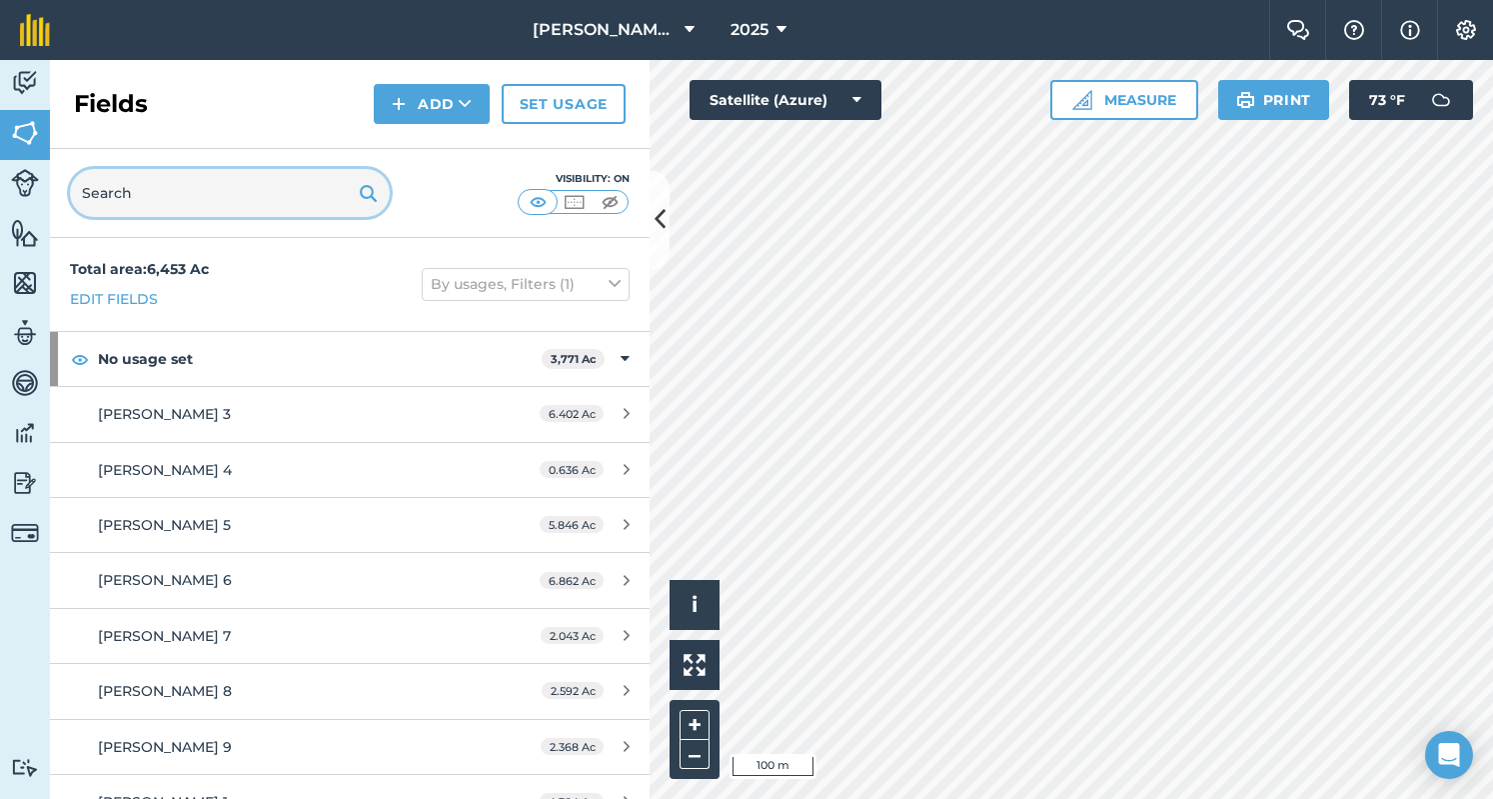
click at [269, 195] on input "text" at bounding box center [230, 193] width 320 height 48
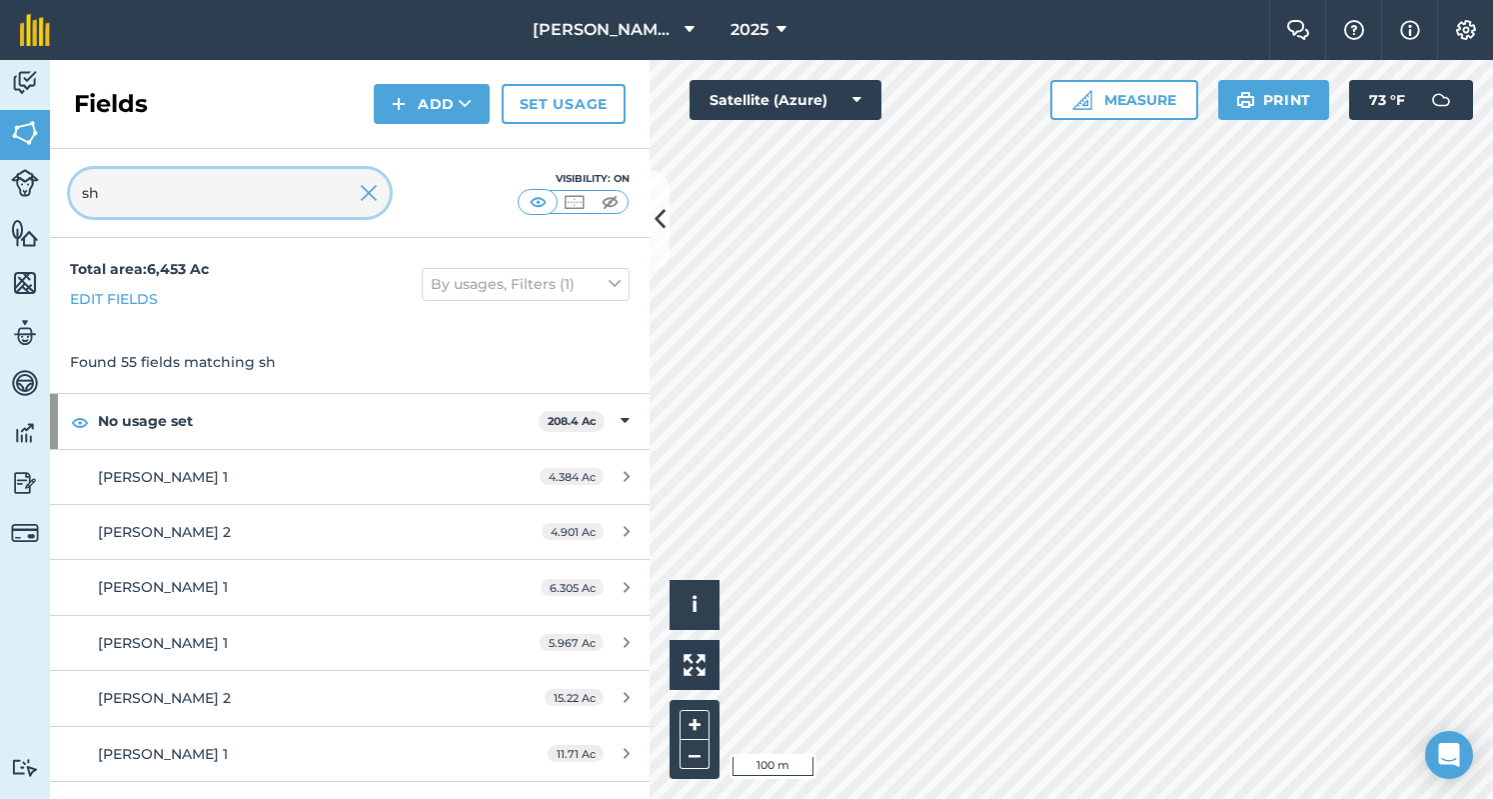
type input "s"
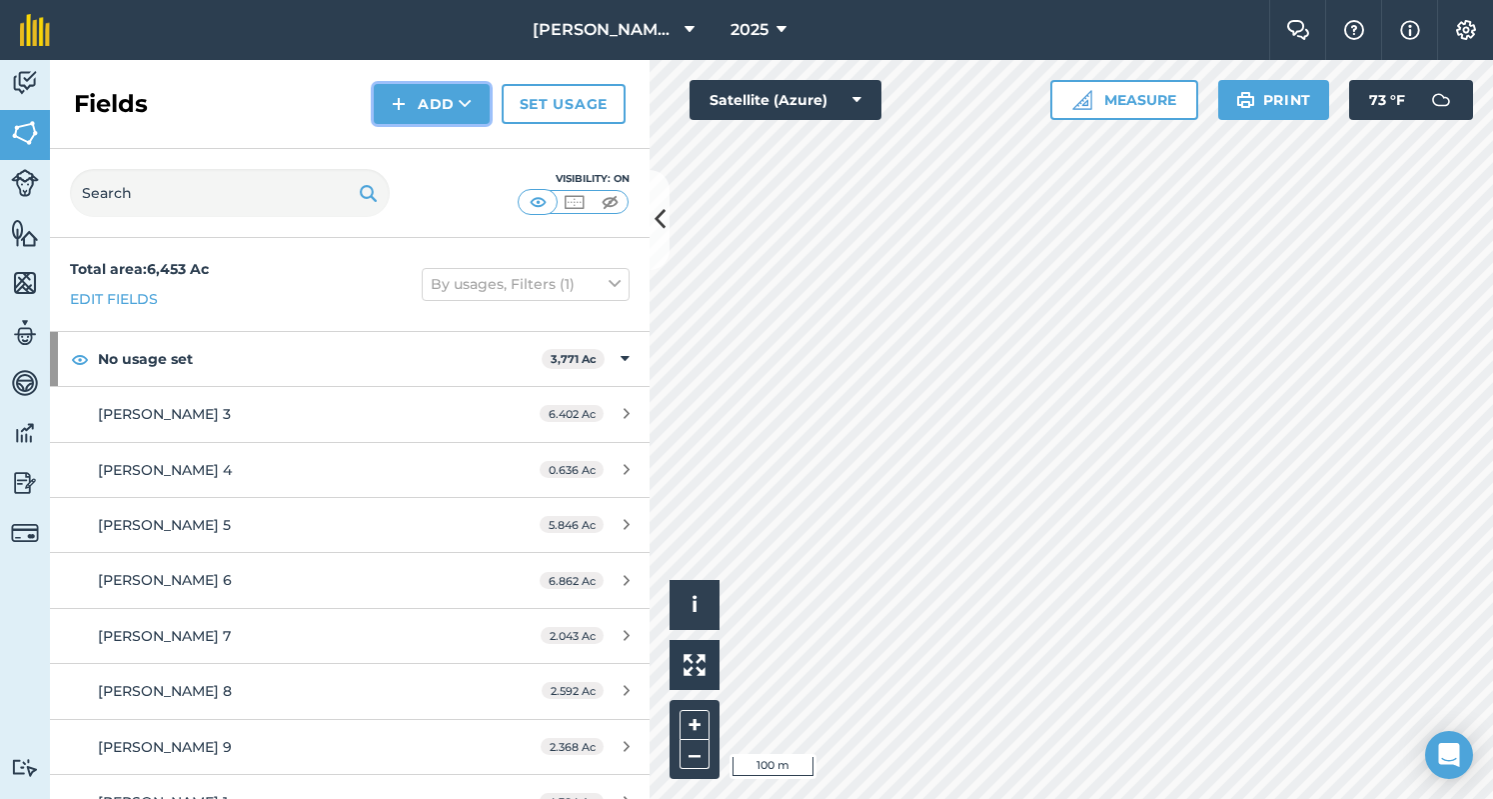
click at [405, 103] on img at bounding box center [399, 104] width 14 height 24
click at [402, 155] on link "Draw" at bounding box center [432, 149] width 110 height 44
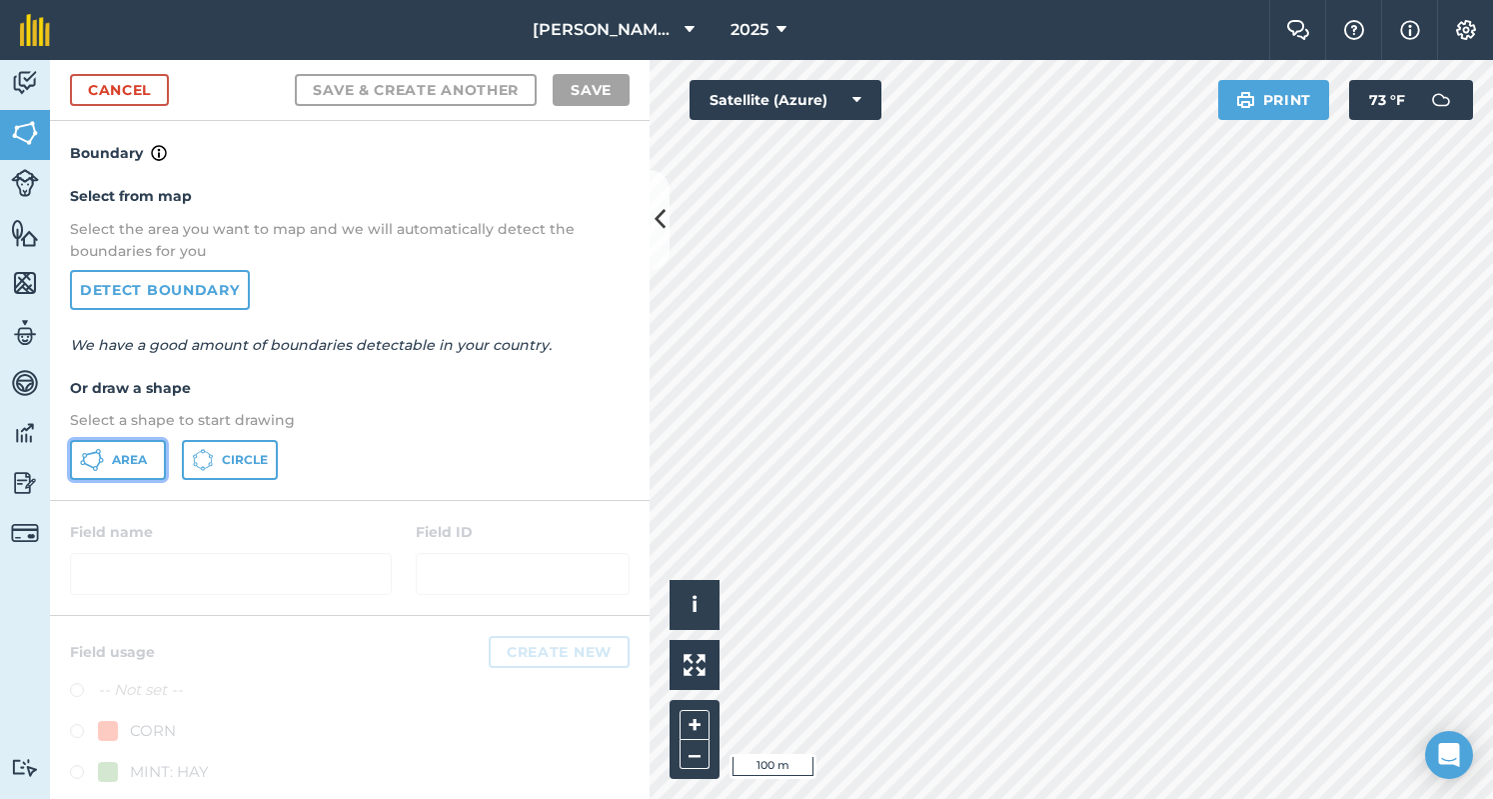
click at [137, 447] on button "Area" at bounding box center [118, 460] width 96 height 40
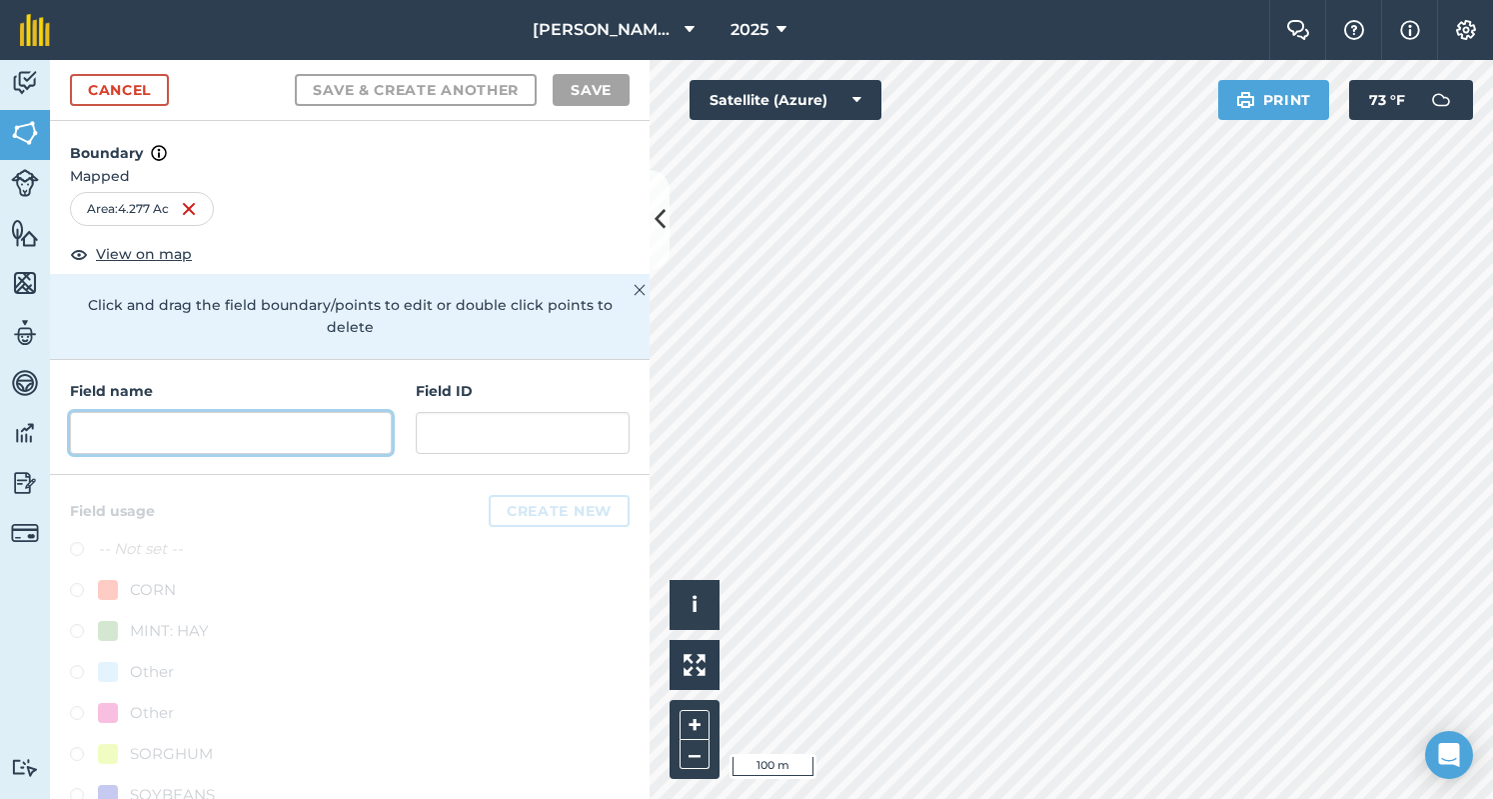
click at [138, 441] on input "text" at bounding box center [231, 433] width 322 height 42
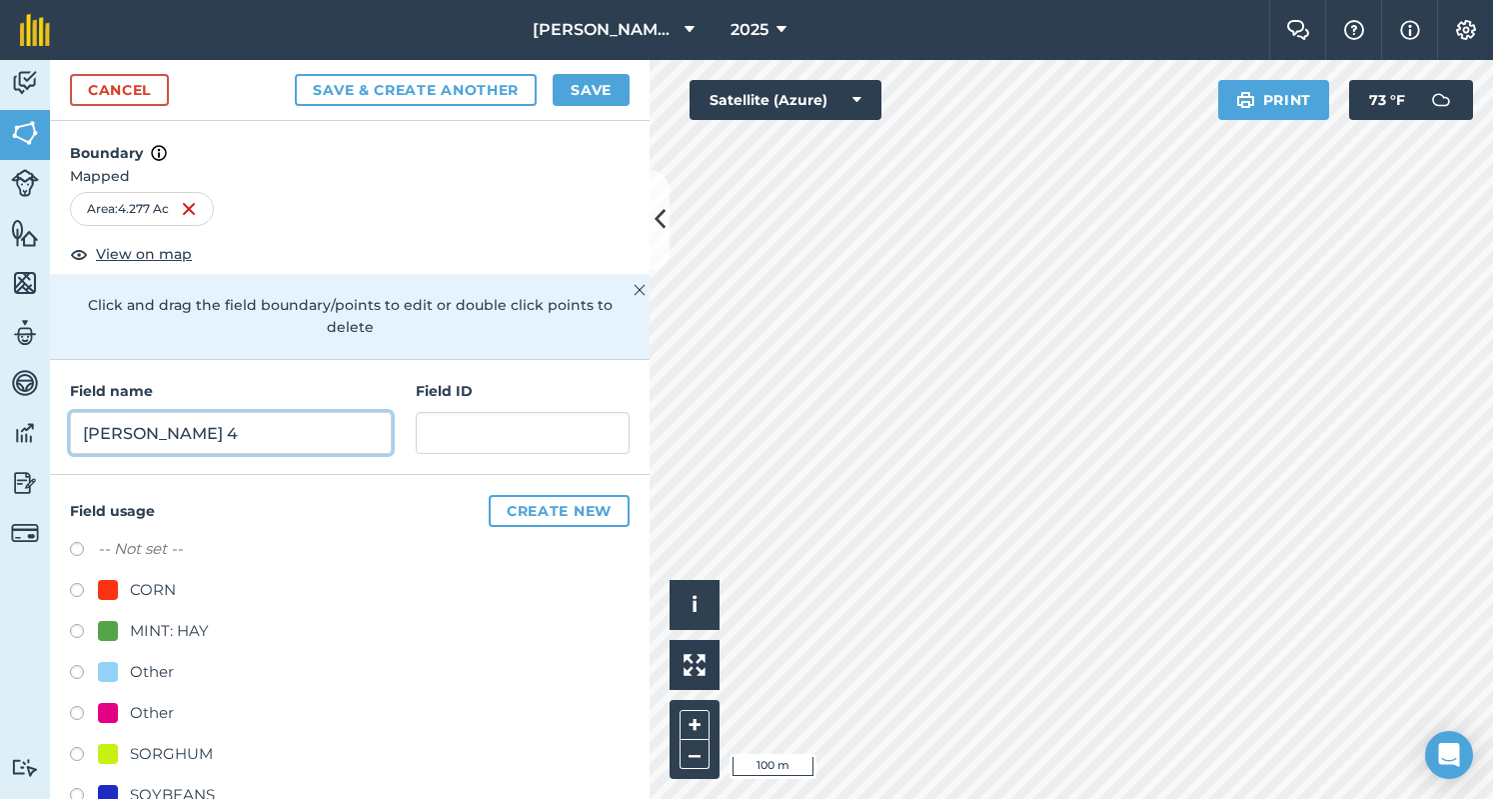
type input "[PERSON_NAME] 4"
click at [74, 591] on label at bounding box center [84, 593] width 28 height 20
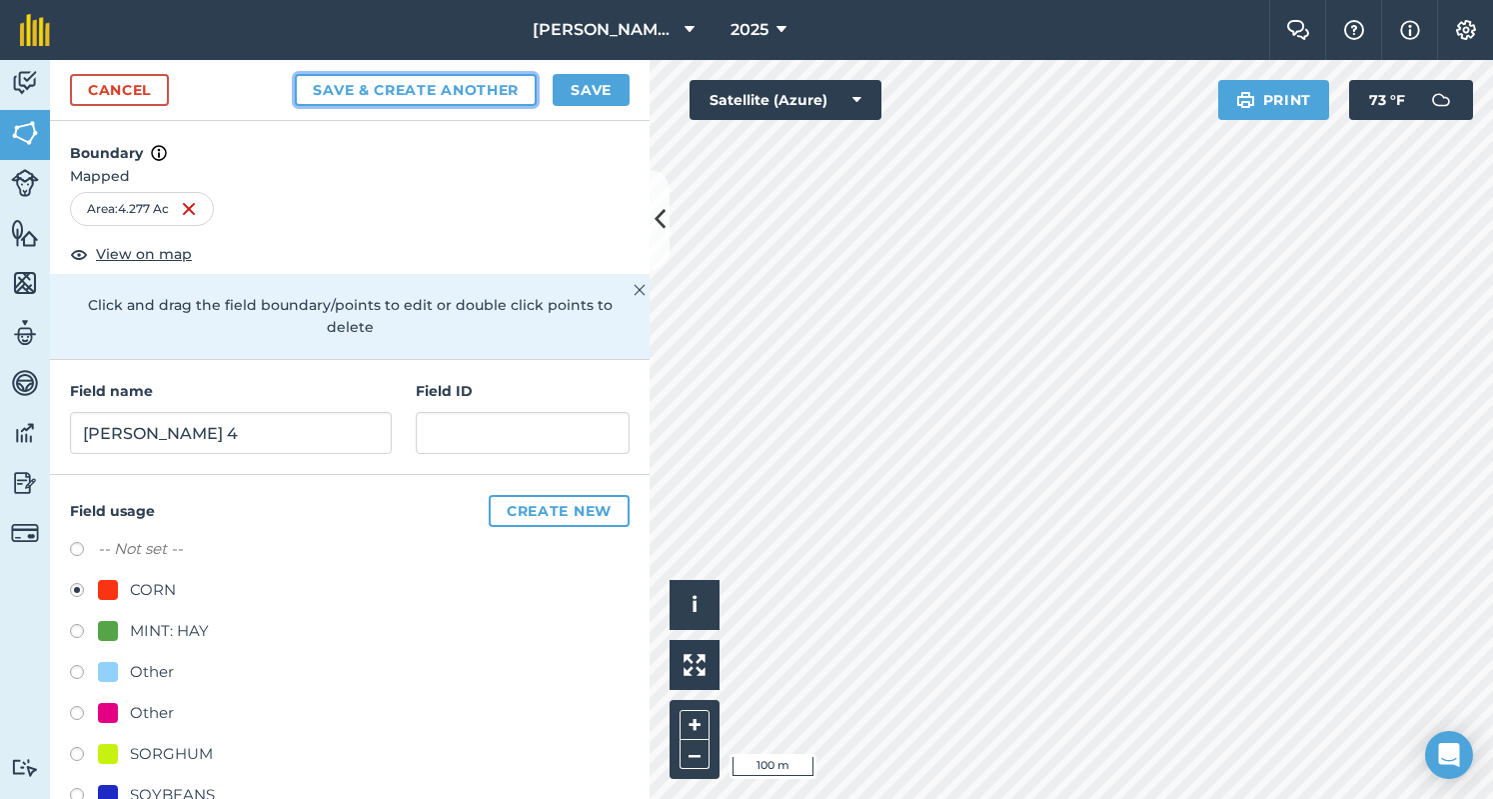
click at [460, 82] on button "Save & Create Another" at bounding box center [416, 90] width 242 height 32
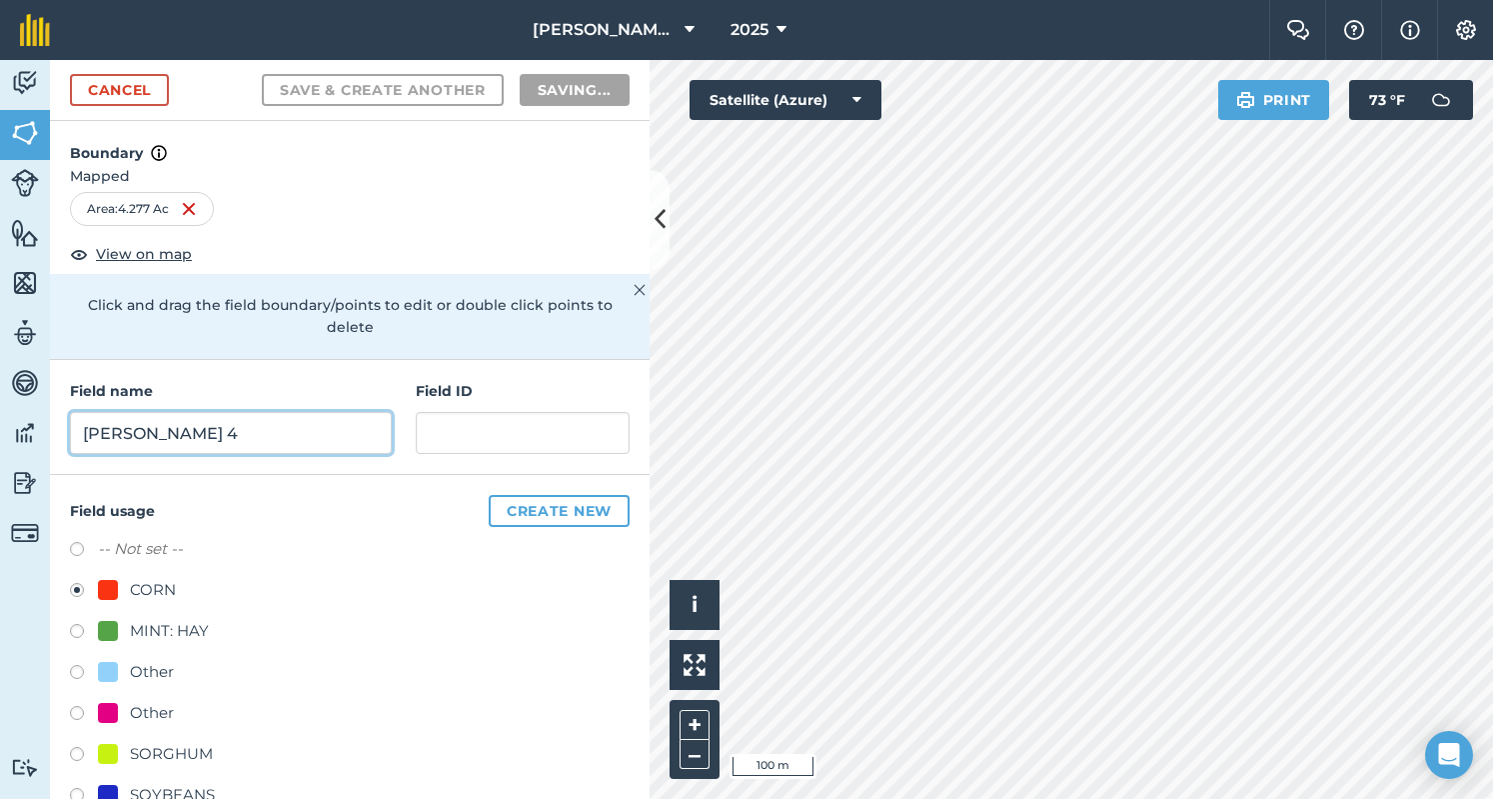
radio input "false"
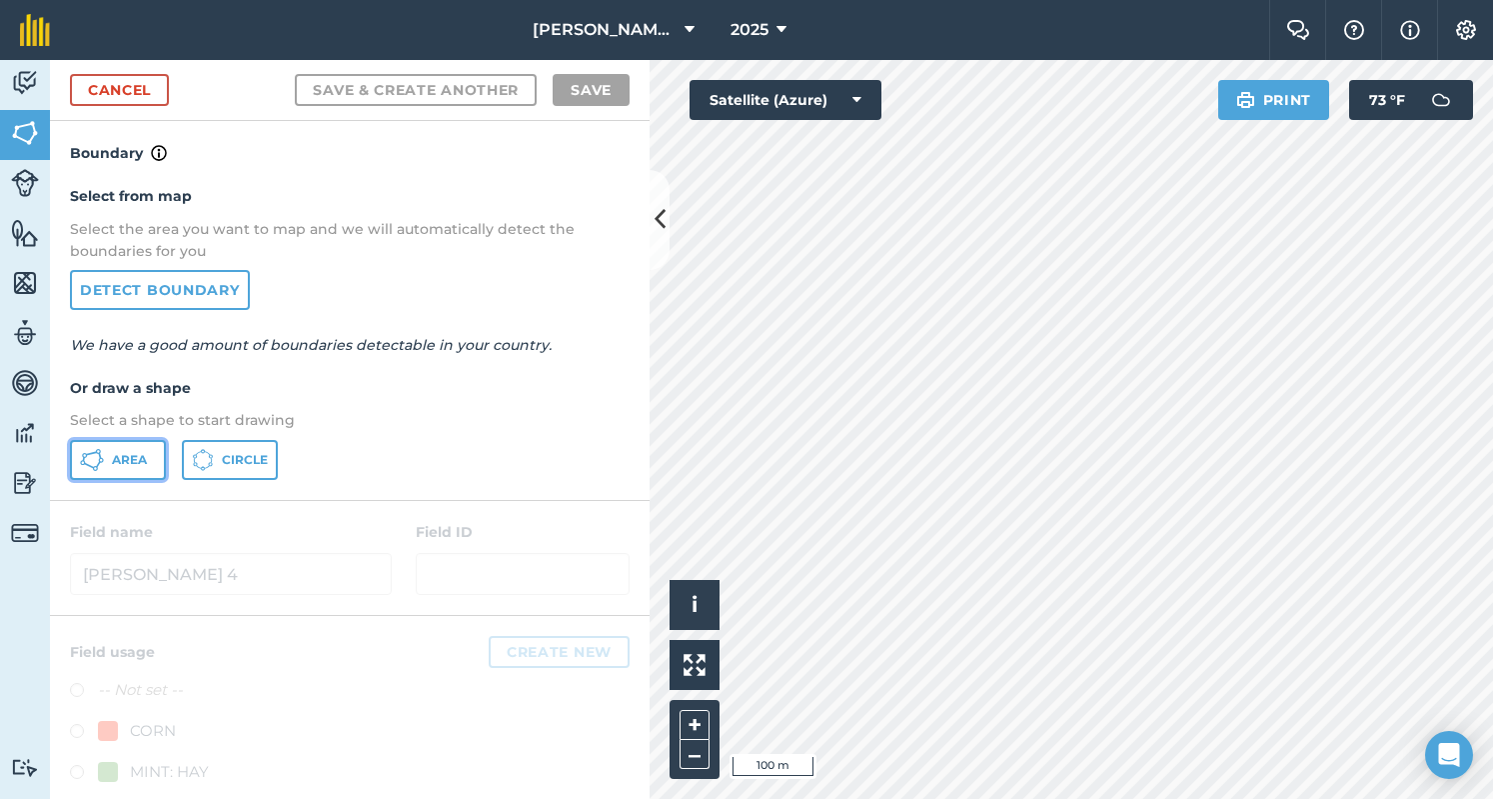
click at [149, 465] on button "Area" at bounding box center [118, 460] width 96 height 40
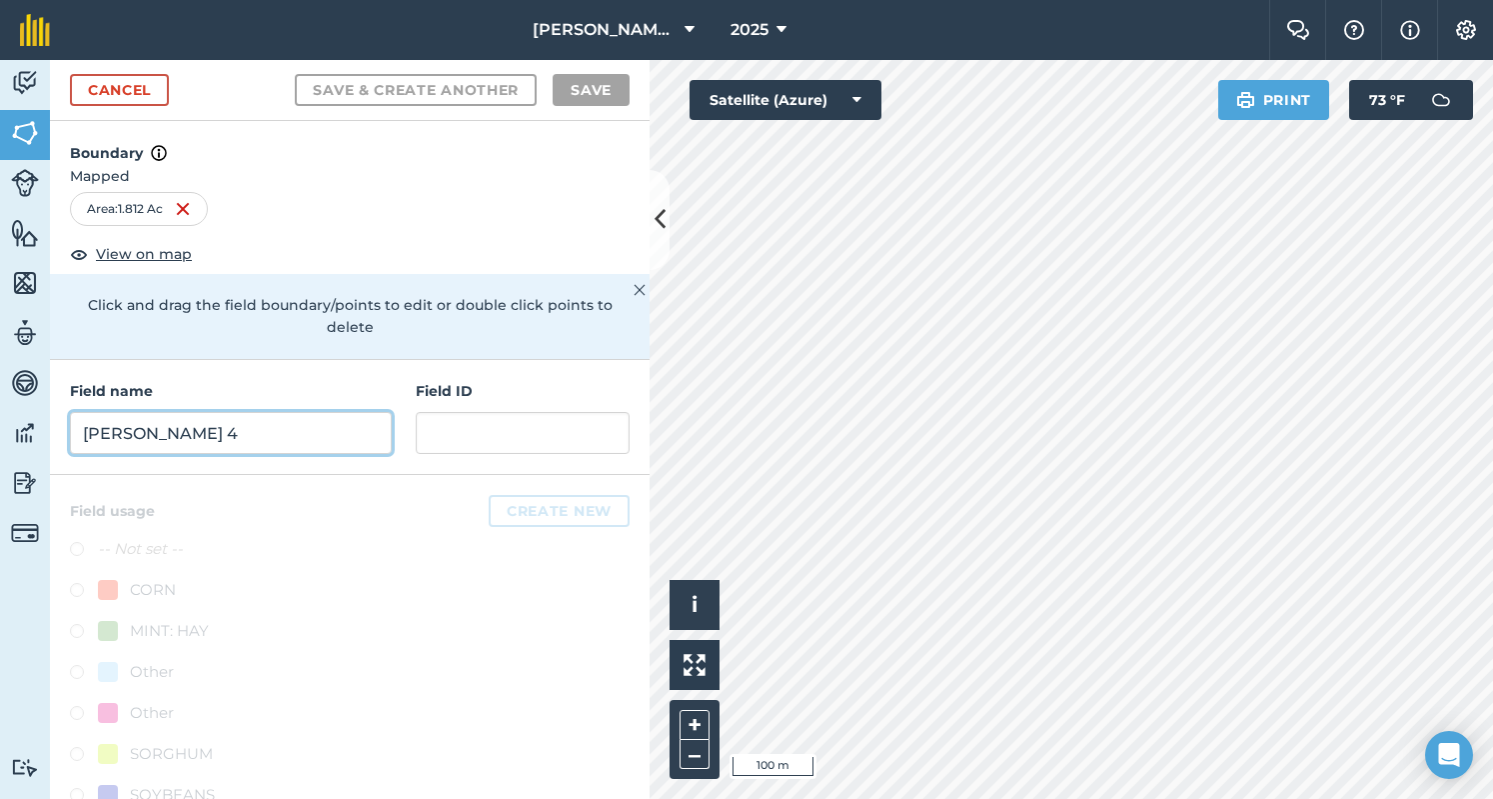
click at [174, 425] on input "[PERSON_NAME] 4" at bounding box center [231, 433] width 322 height 42
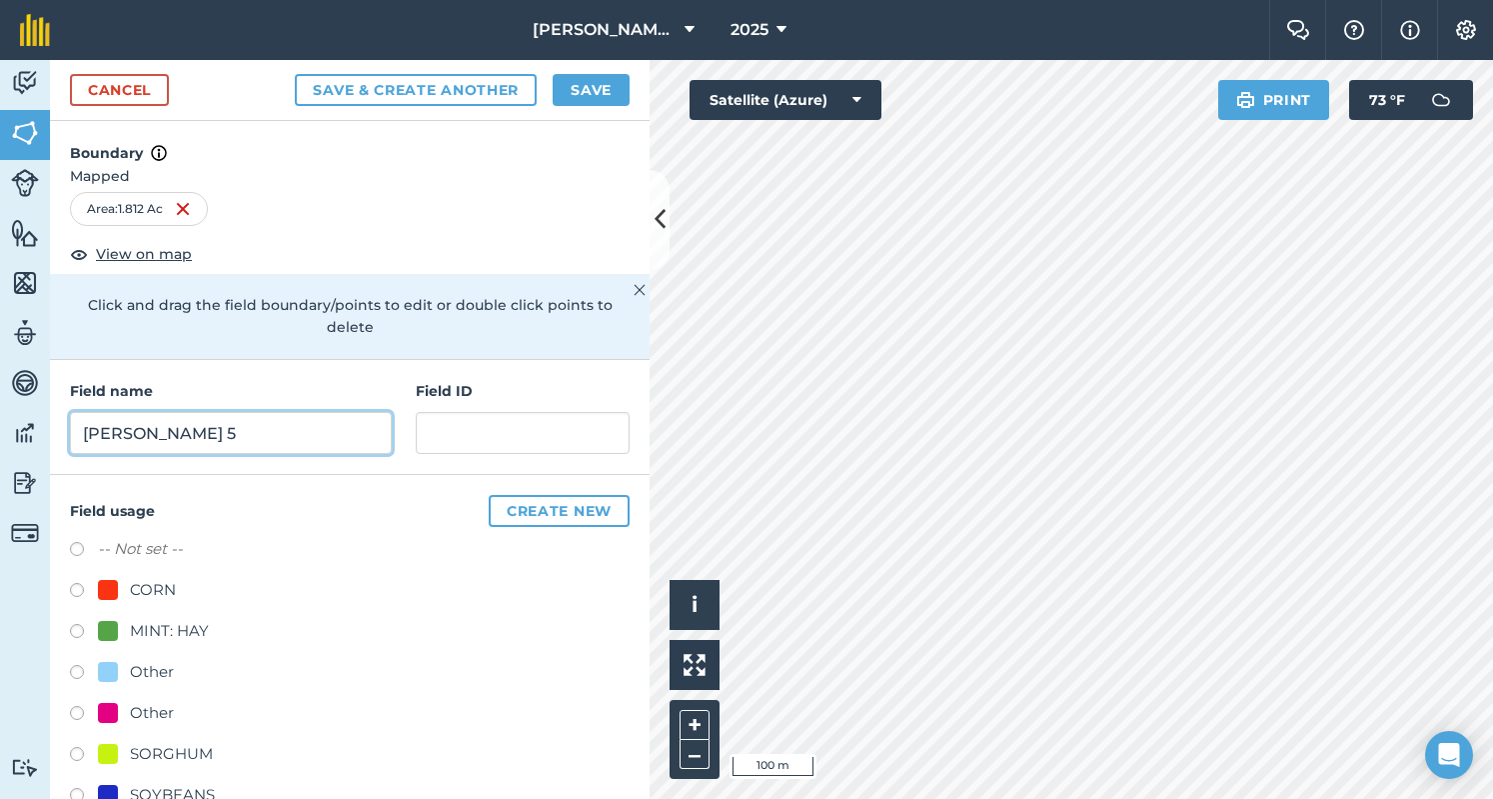
type input "[PERSON_NAME] 5"
click at [75, 592] on label at bounding box center [84, 593] width 28 height 20
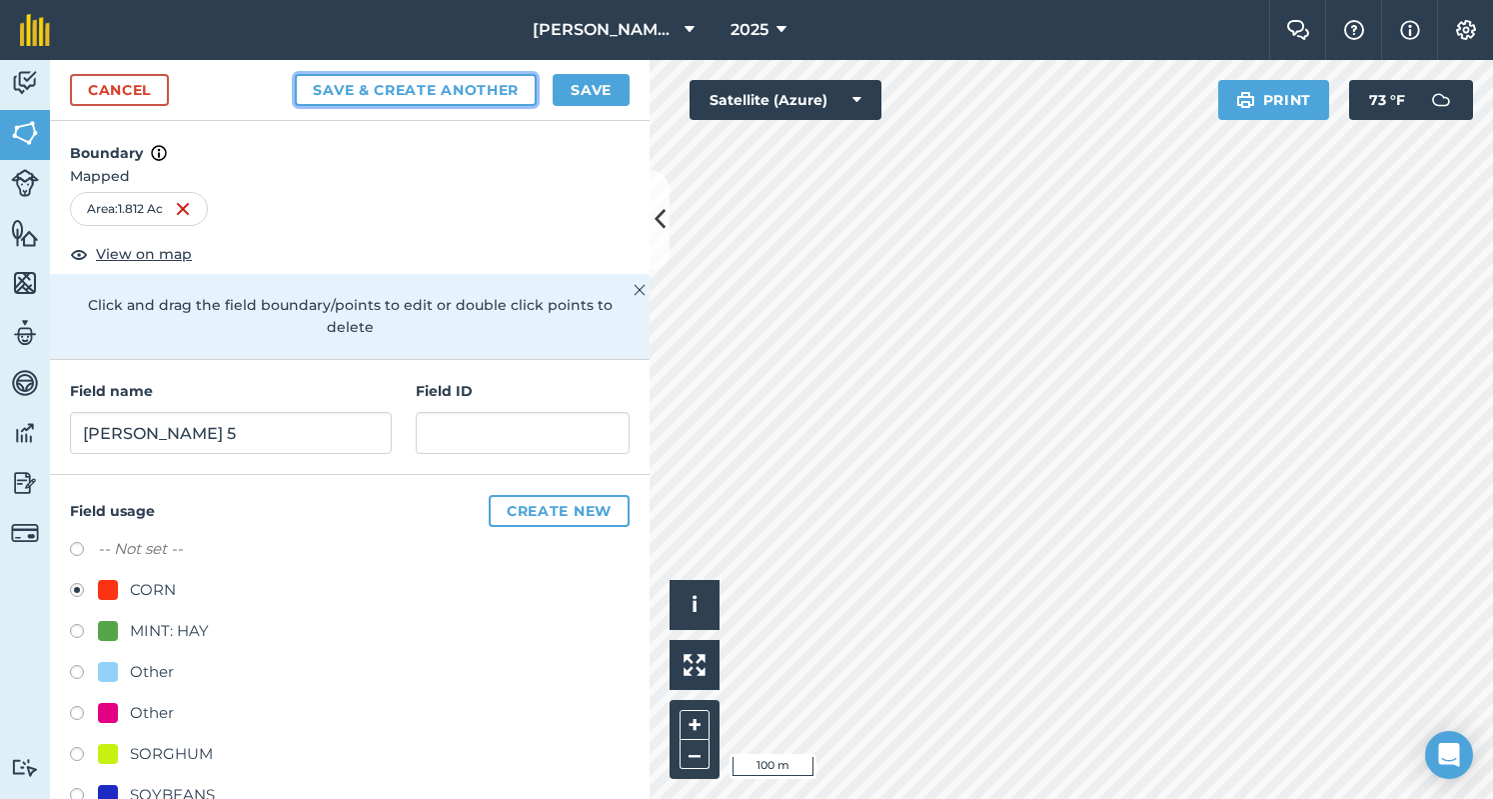
click at [475, 78] on button "Save & Create Another" at bounding box center [416, 90] width 242 height 32
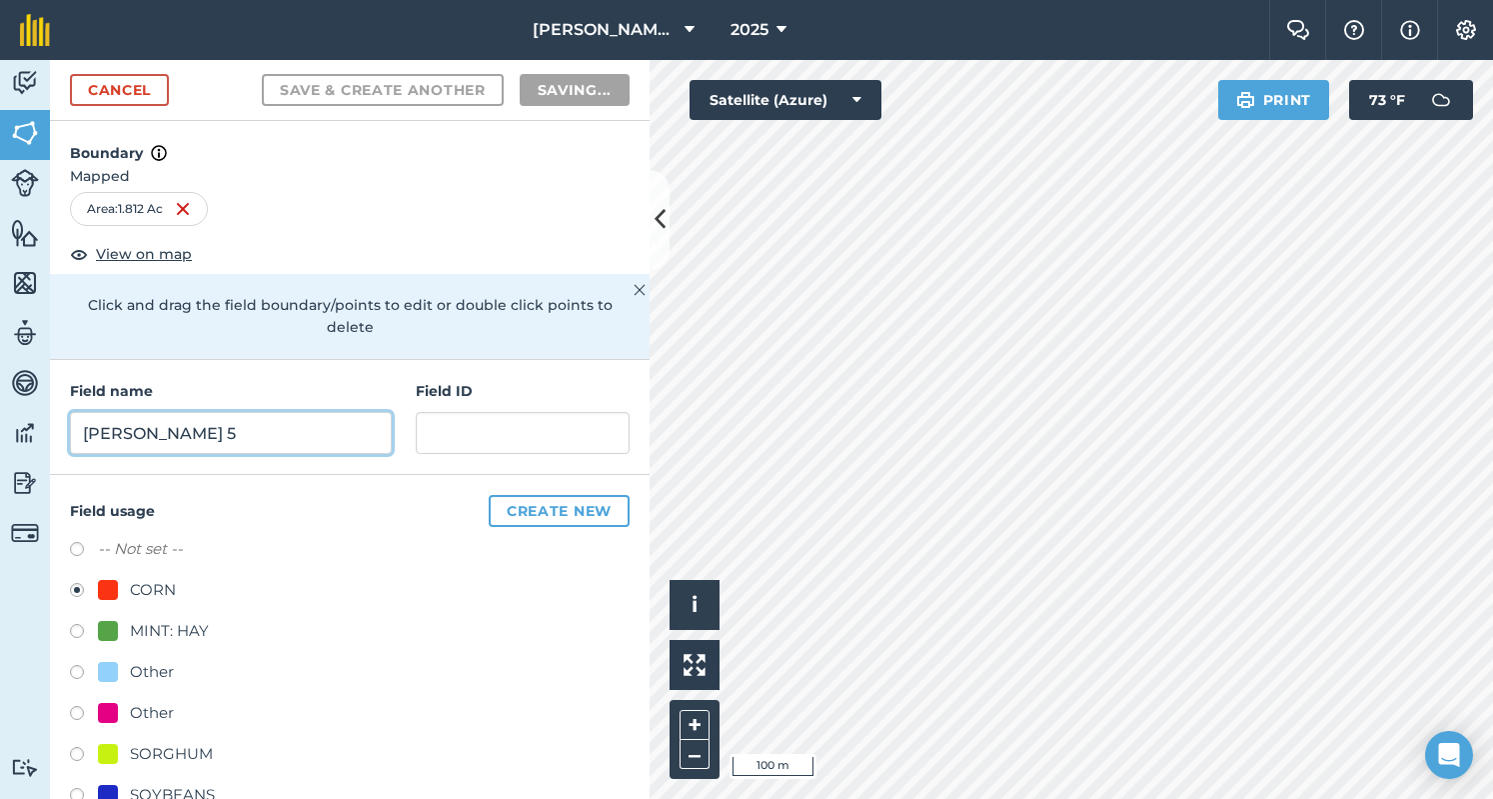
radio input "false"
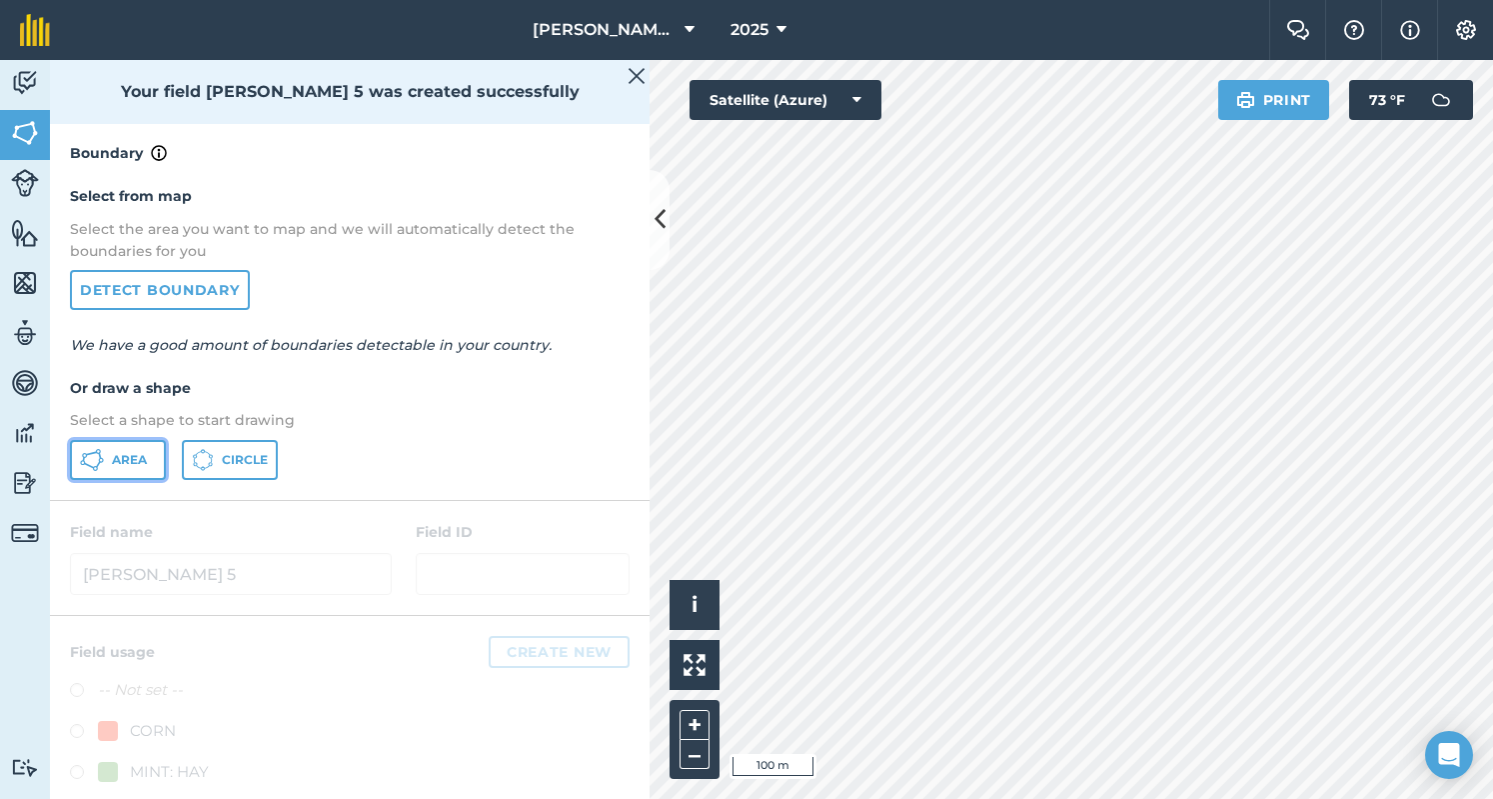
click at [145, 466] on span "Area" at bounding box center [129, 460] width 35 height 16
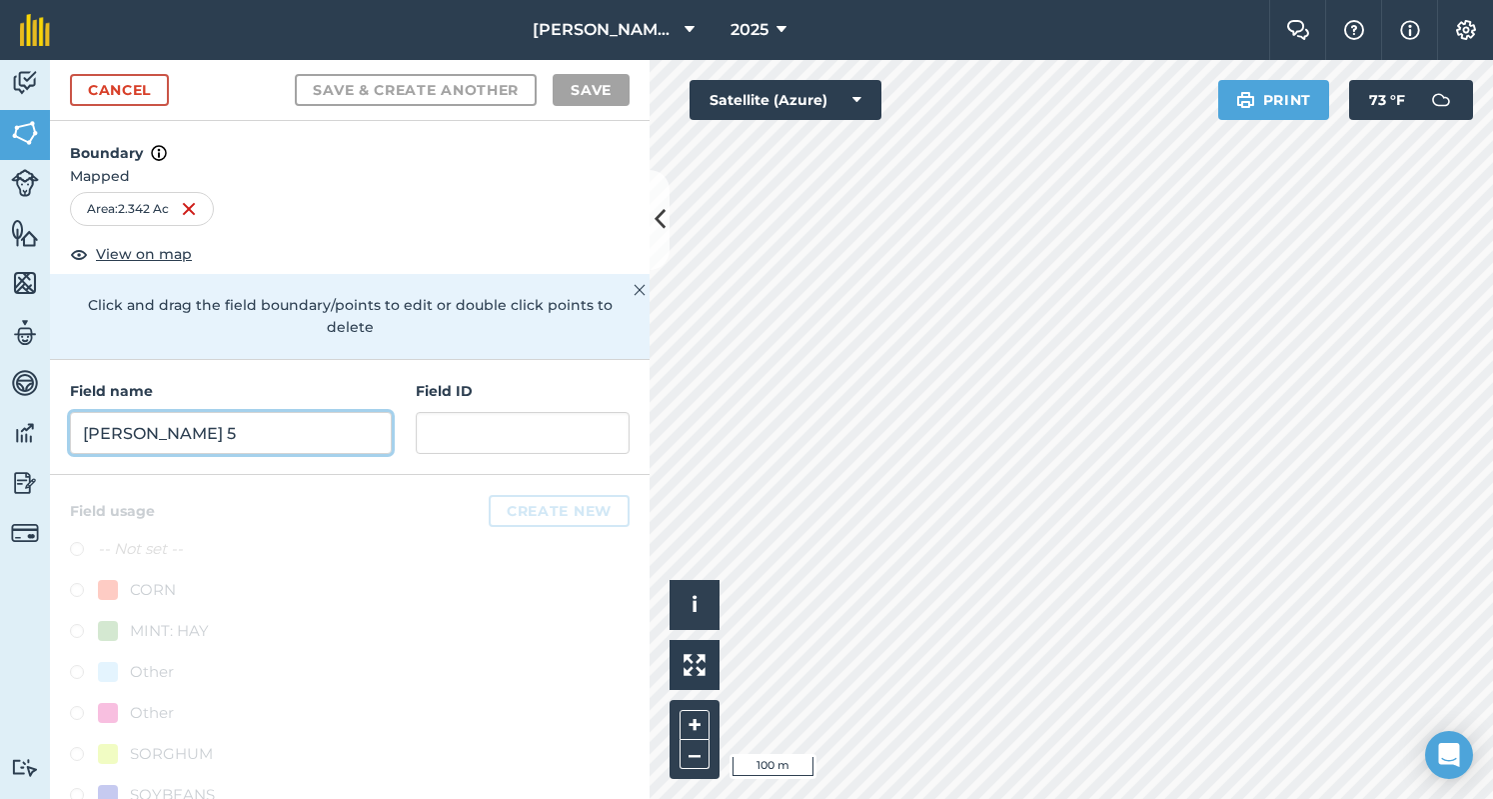
click at [170, 434] on input "[PERSON_NAME] 5" at bounding box center [231, 433] width 322 height 42
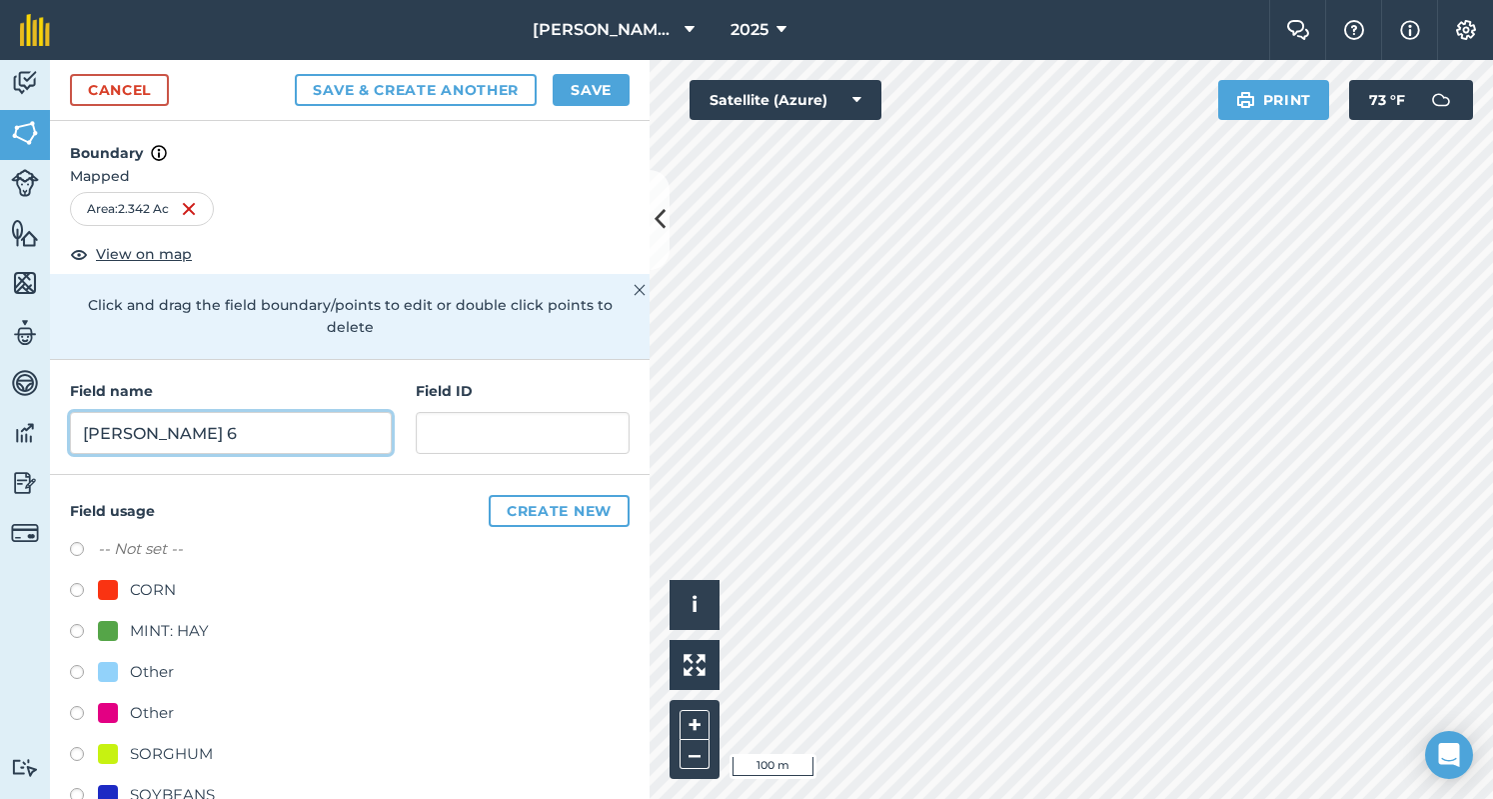
type input "[PERSON_NAME] 6"
click at [78, 596] on label at bounding box center [84, 593] width 28 height 20
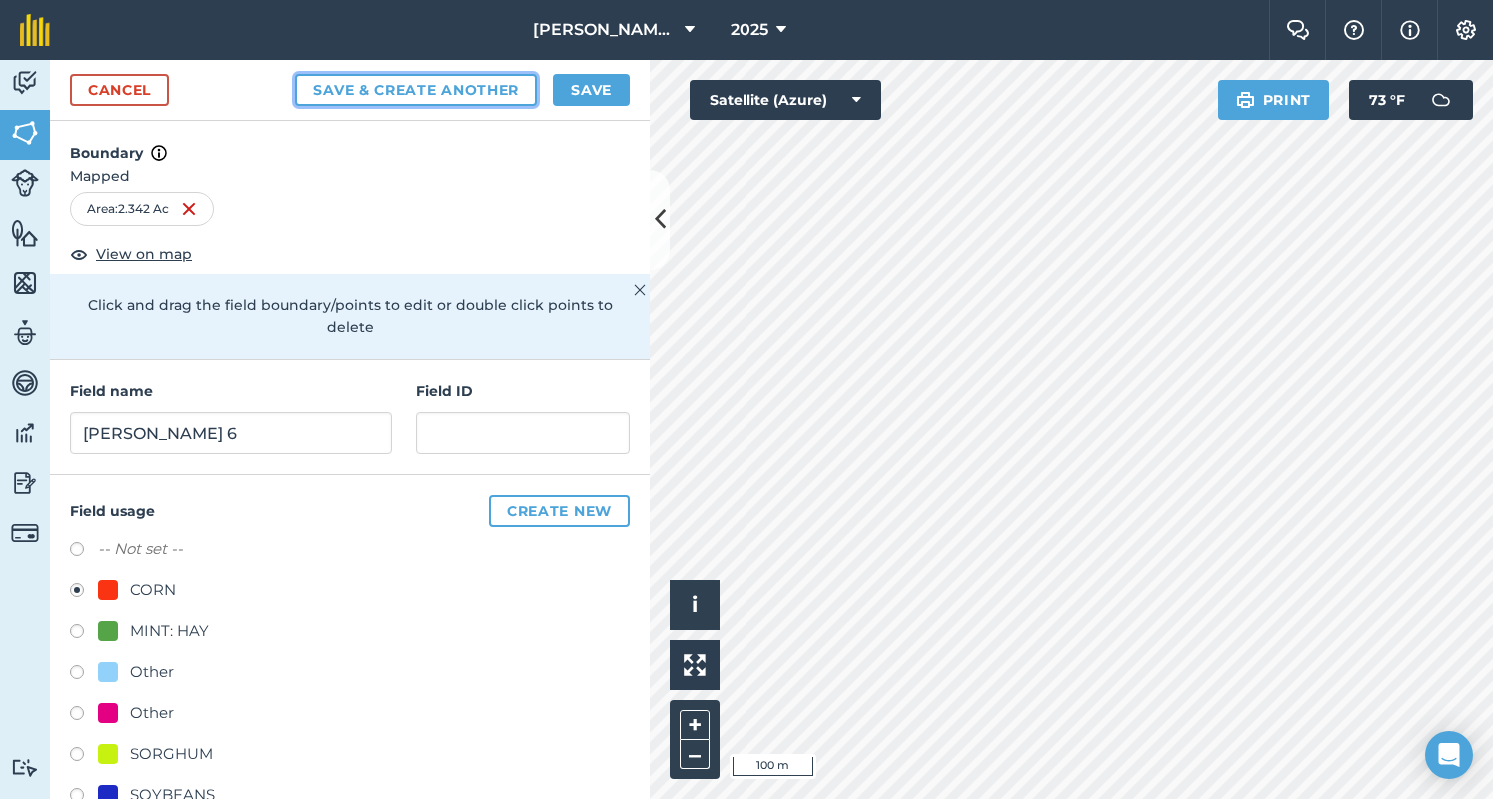
click at [470, 96] on button "Save & Create Another" at bounding box center [416, 90] width 242 height 32
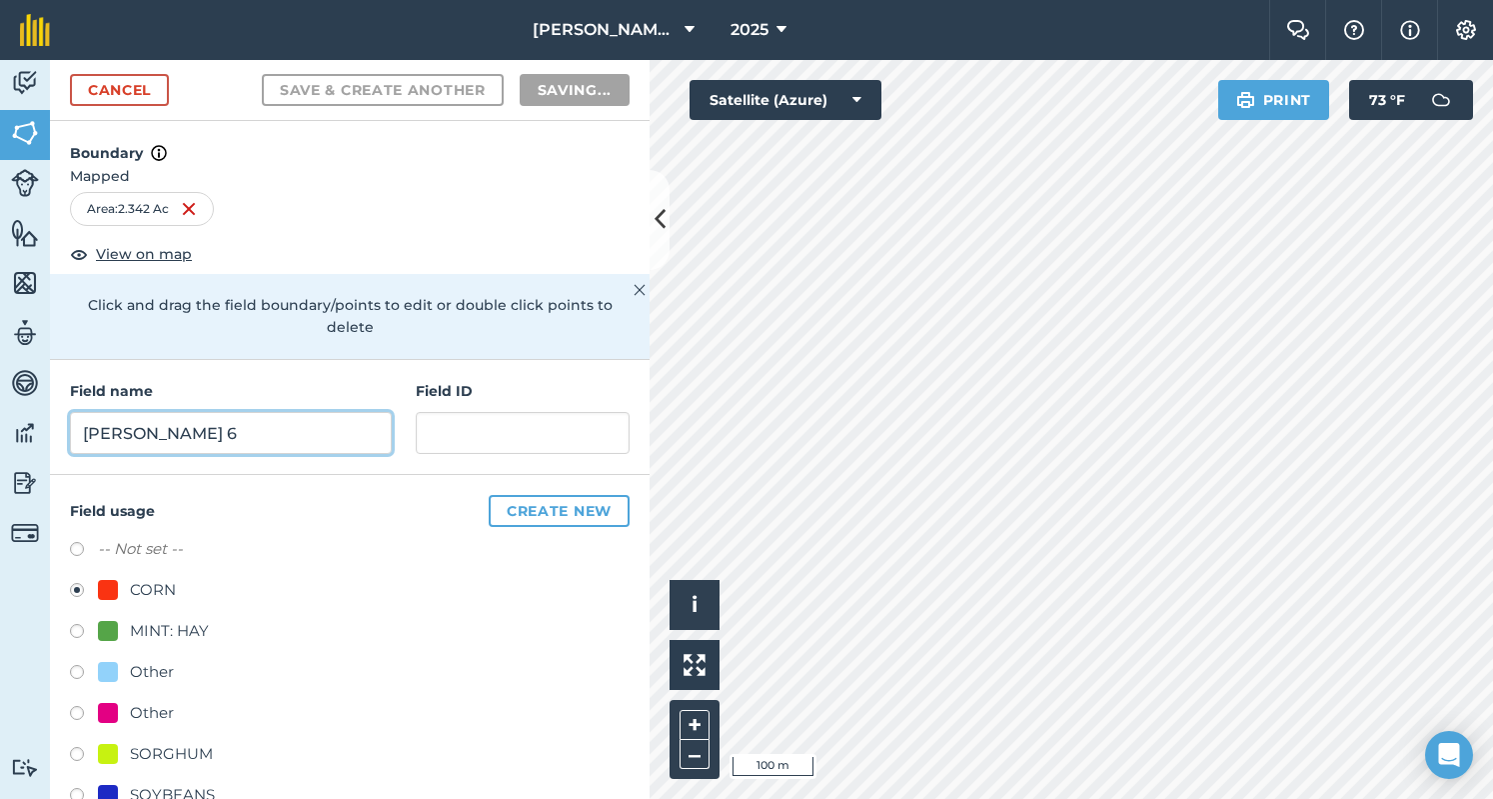
radio input "false"
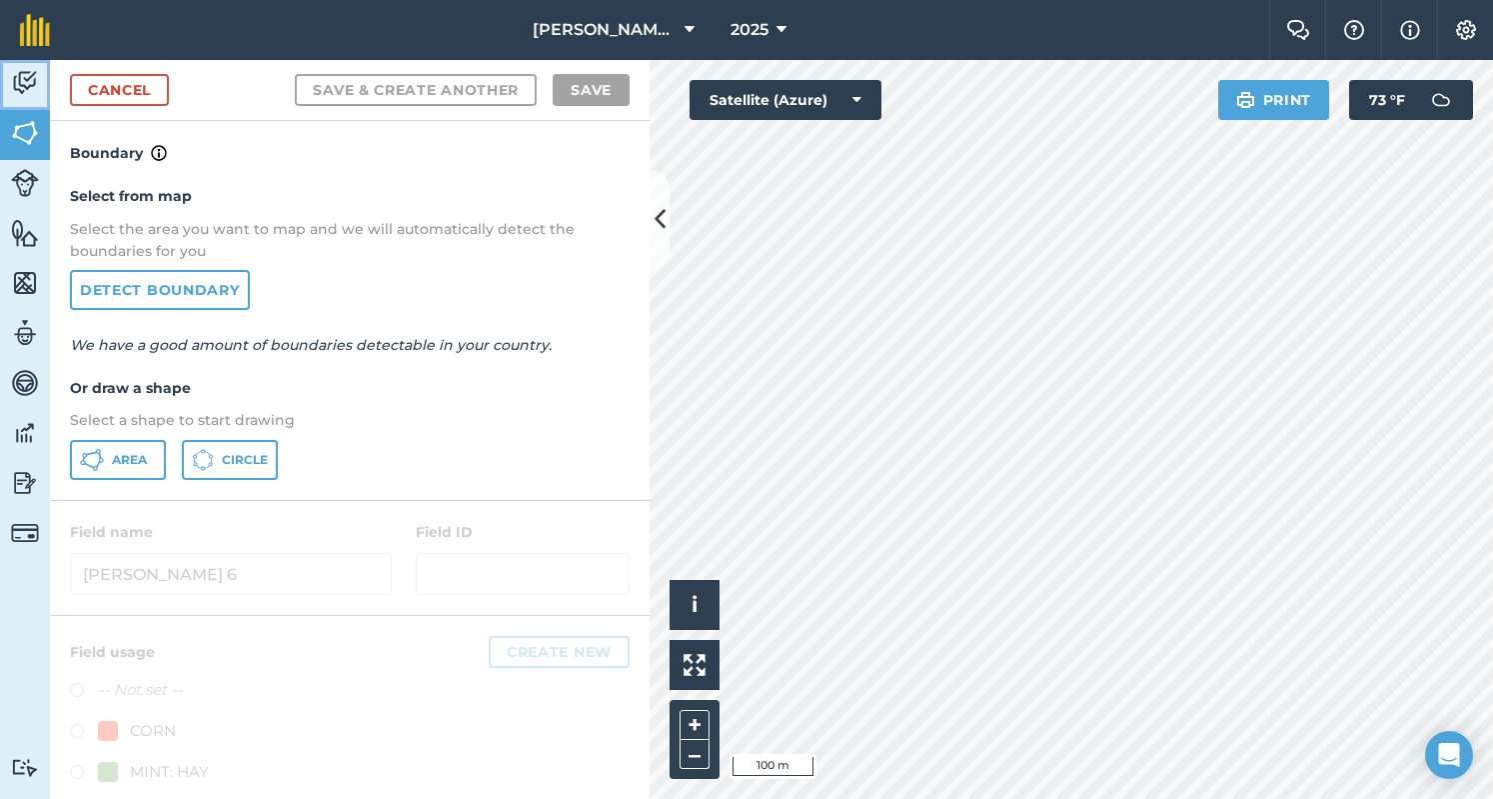
click at [32, 68] on img at bounding box center [25, 83] width 28 height 30
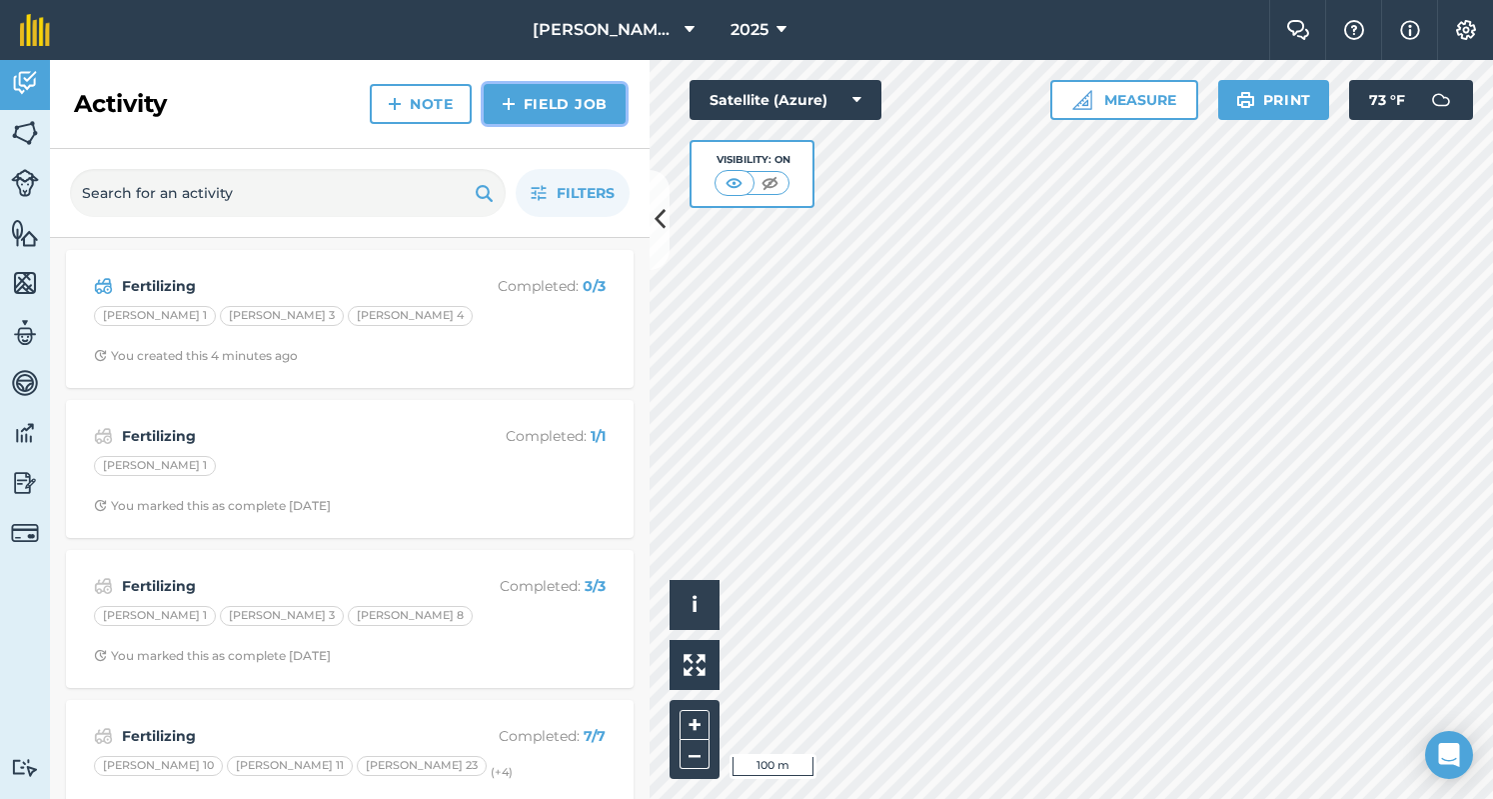
click at [559, 102] on link "Field Job" at bounding box center [555, 104] width 142 height 40
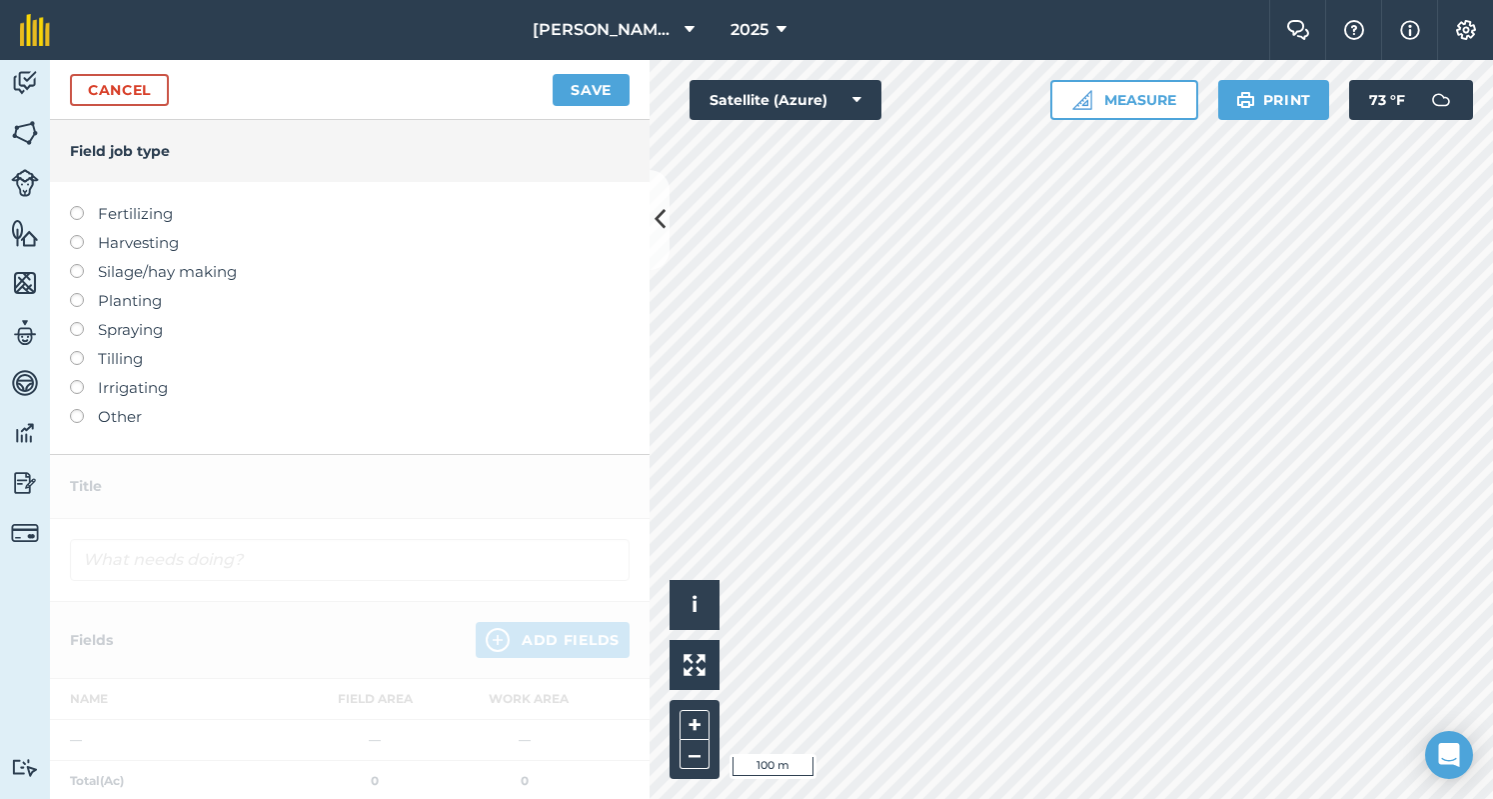
click at [152, 217] on label "Fertilizing" at bounding box center [350, 214] width 560 height 24
type input "Fertilizing"
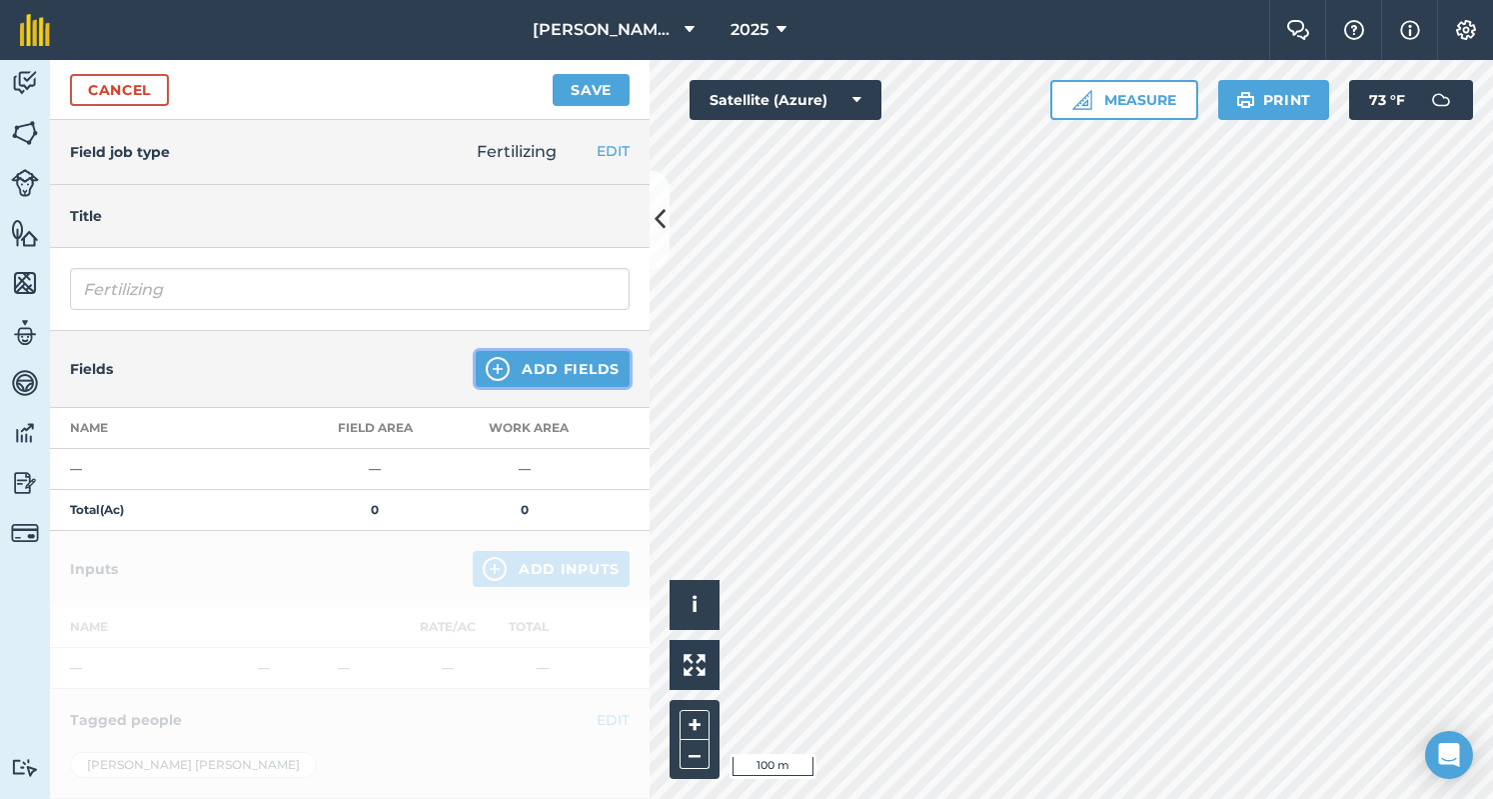
click at [556, 360] on button "Add Fields" at bounding box center [553, 369] width 154 height 36
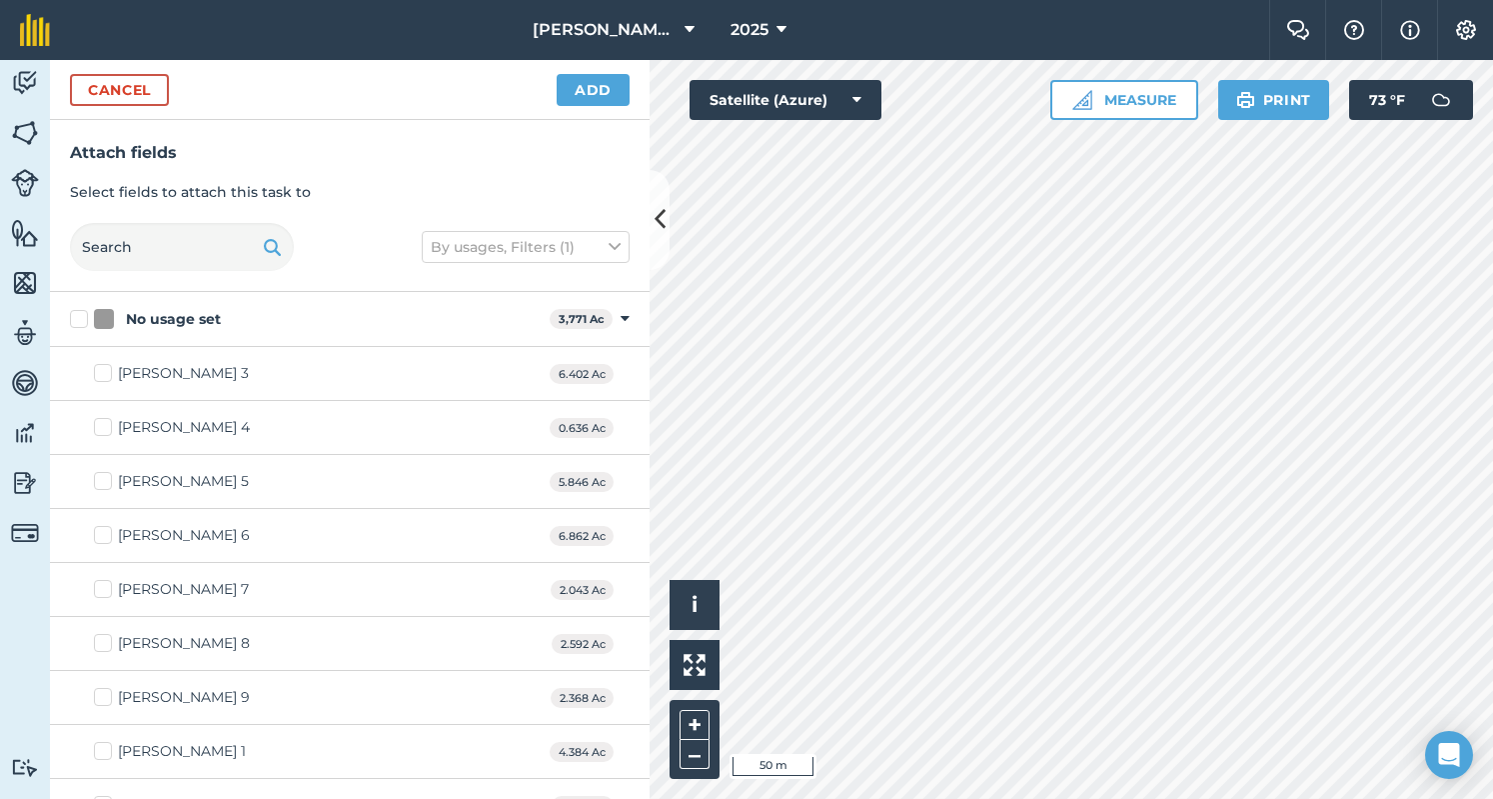
checkbox input "true"
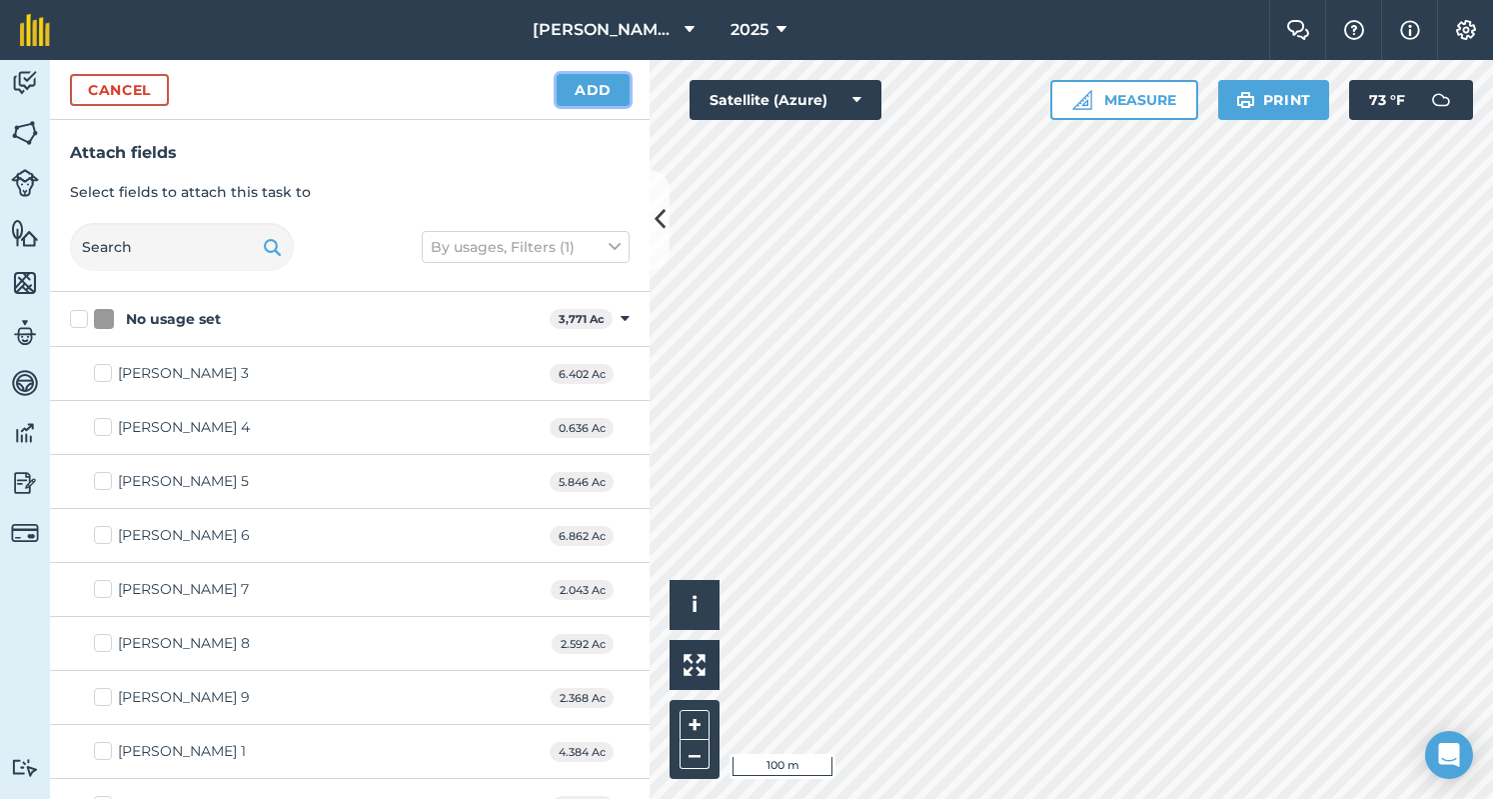
click at [615, 89] on button "Add" at bounding box center [593, 90] width 73 height 32
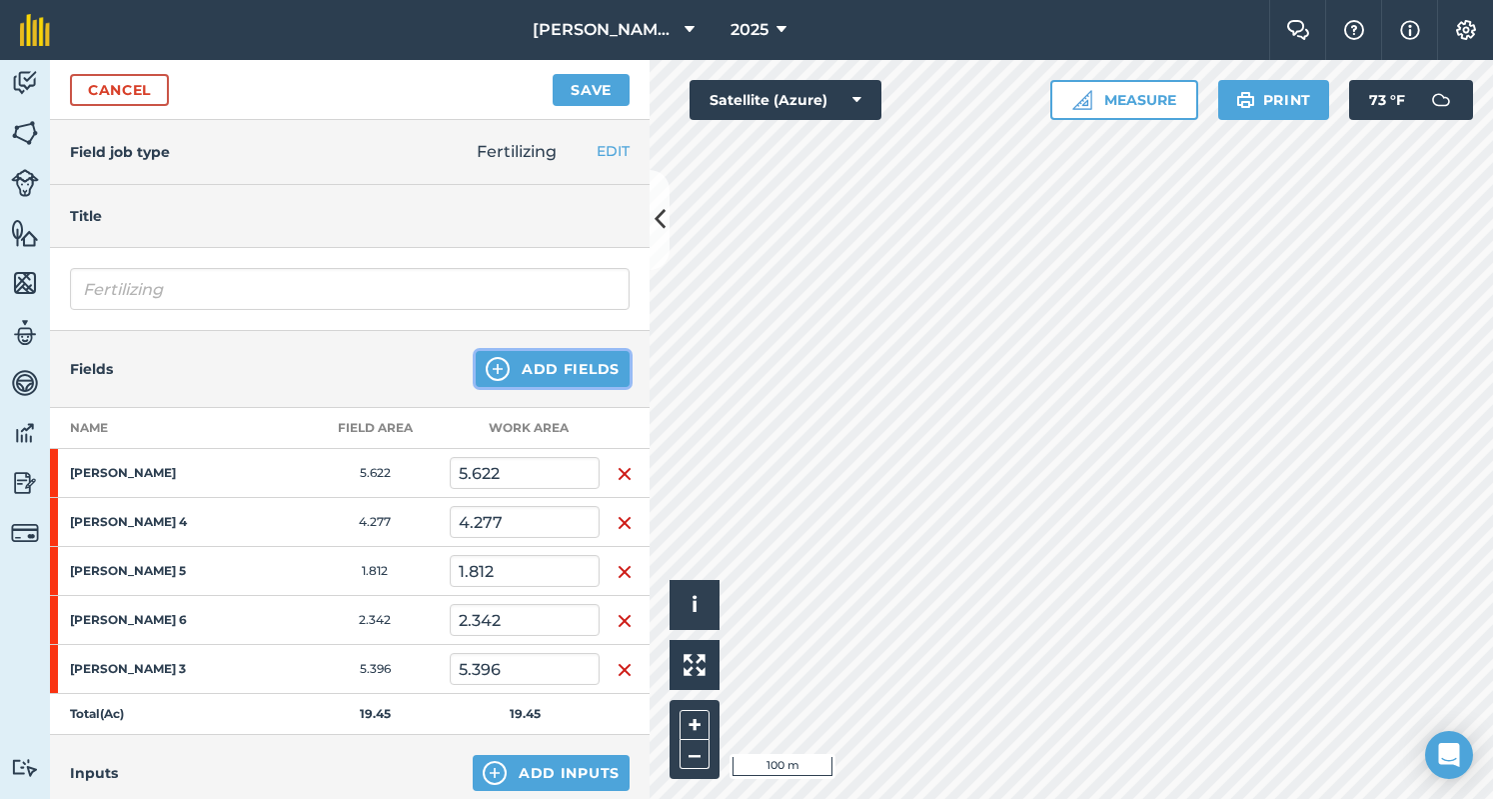
click at [550, 377] on button "Add Fields" at bounding box center [553, 369] width 154 height 36
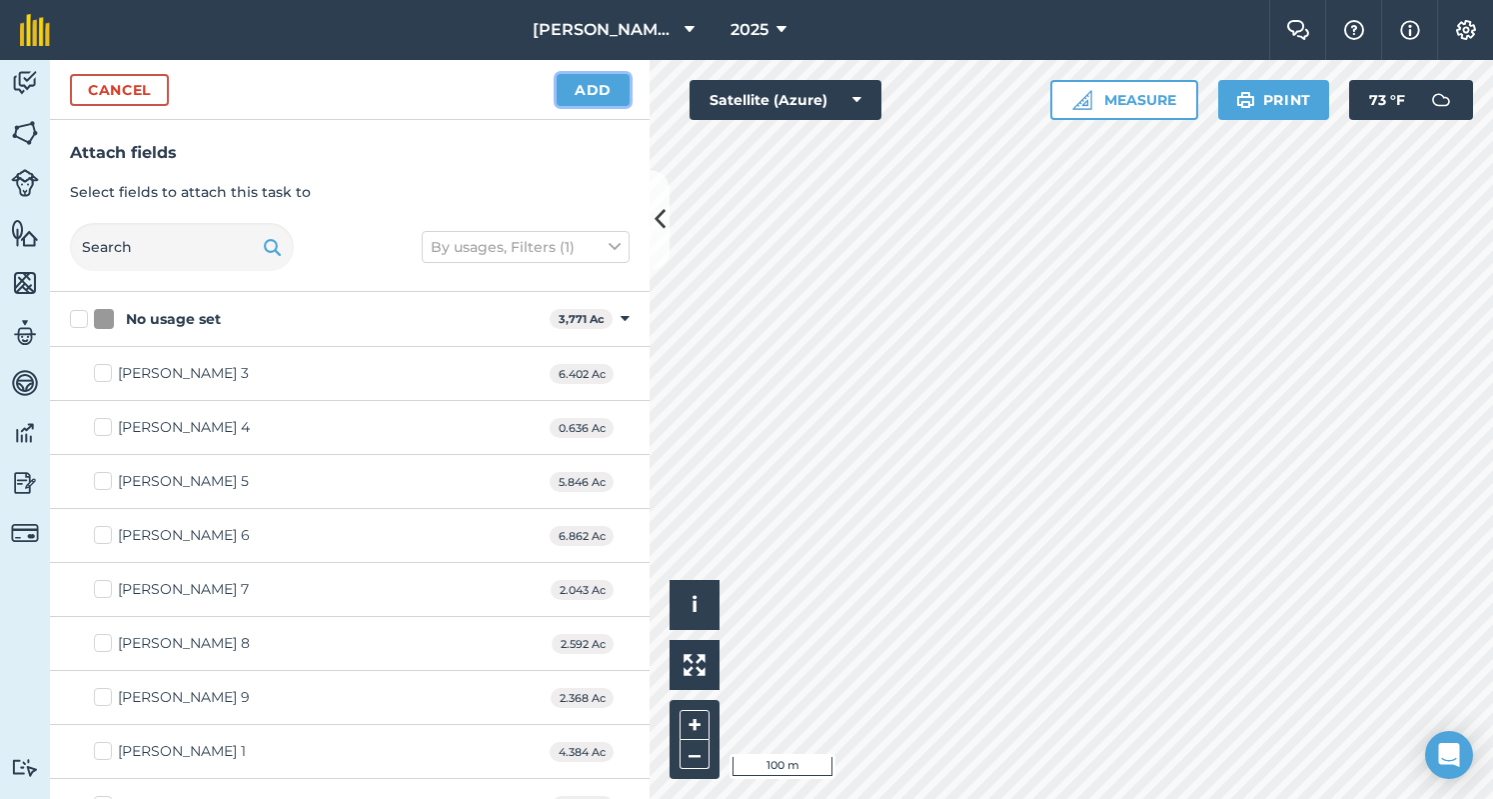
click at [592, 87] on button "Add" at bounding box center [593, 90] width 73 height 32
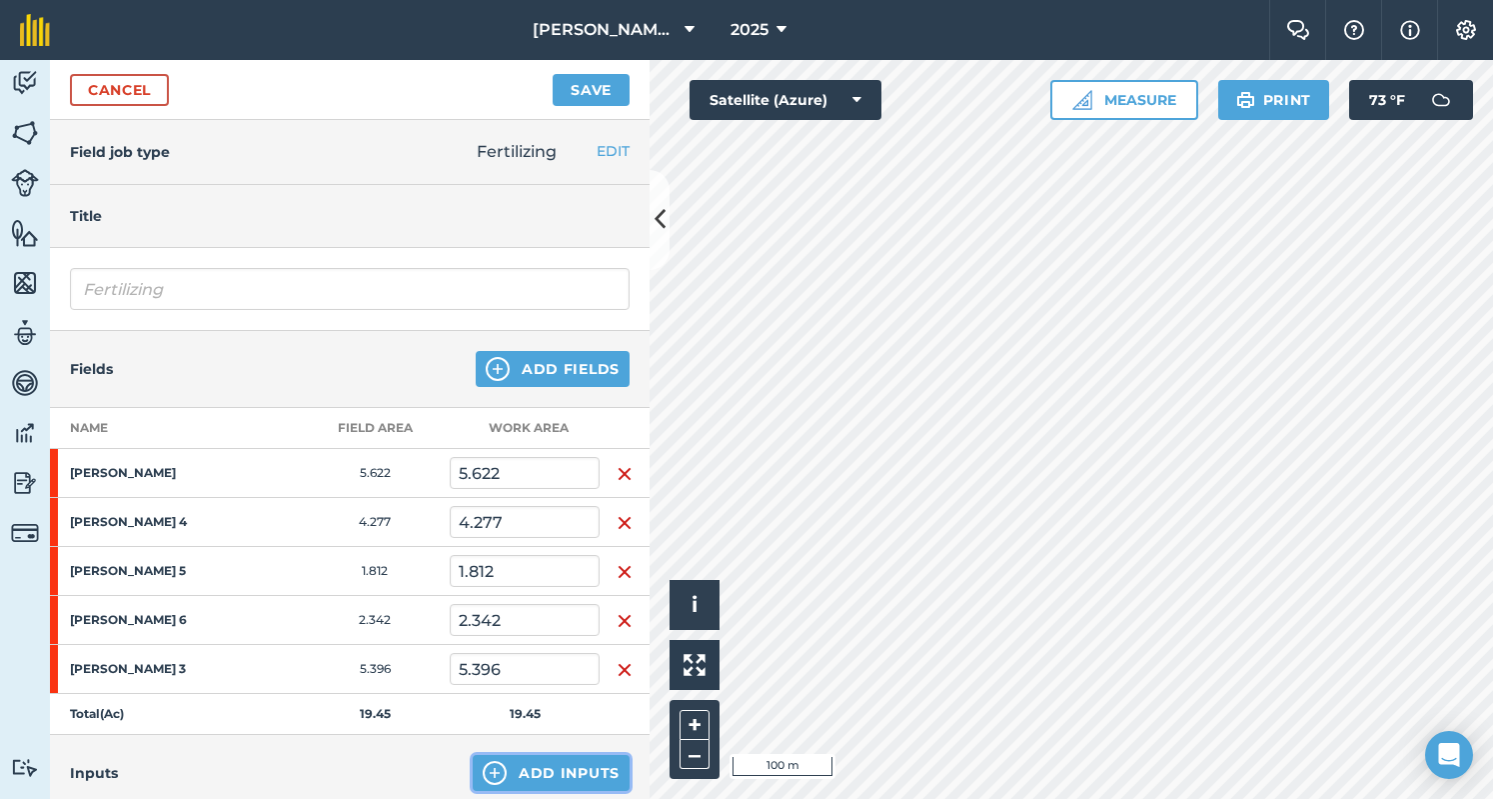
click at [580, 765] on button "Add Inputs" at bounding box center [551, 773] width 157 height 36
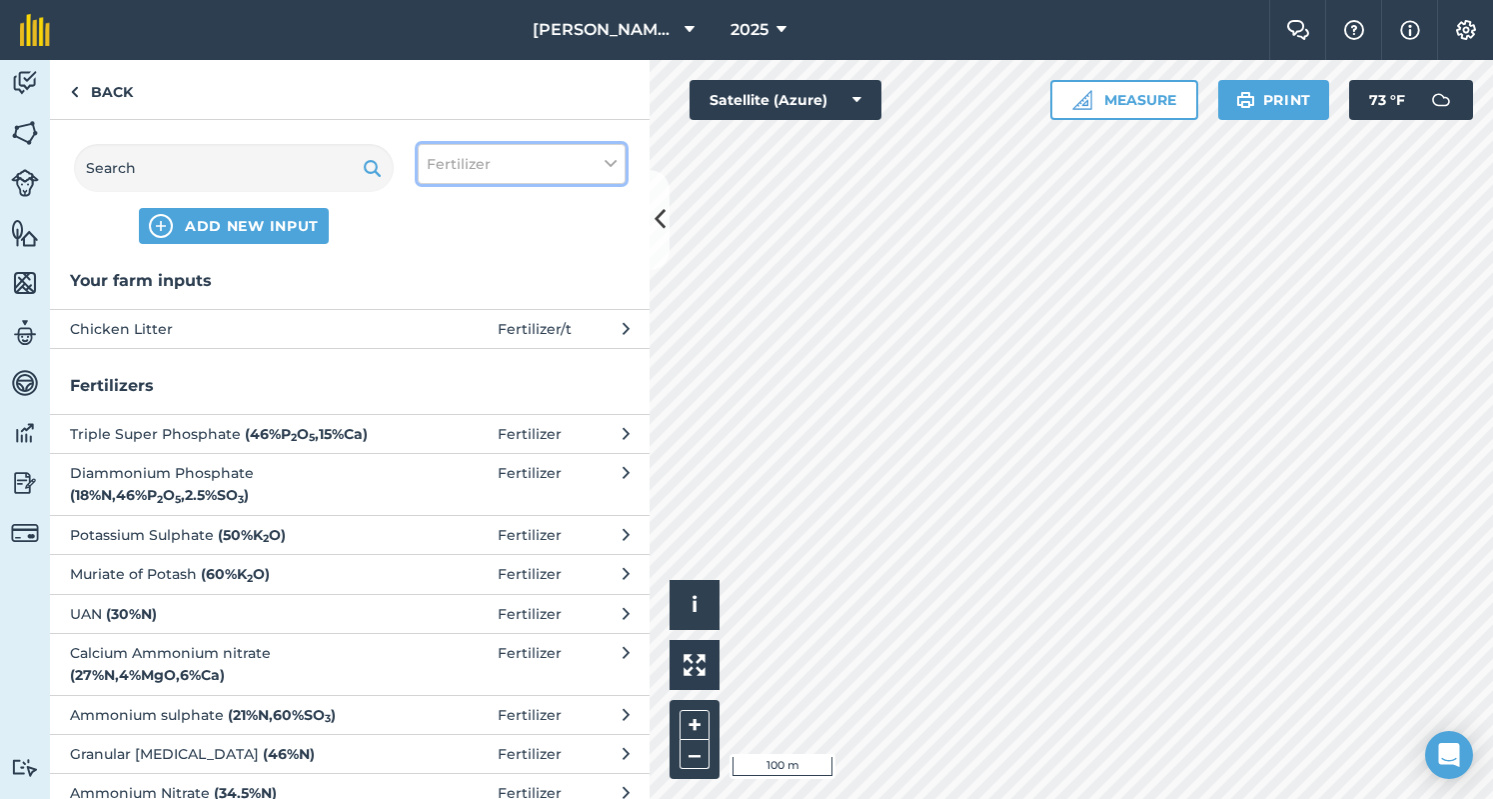
click at [518, 175] on button "Fertilizer" at bounding box center [522, 164] width 208 height 40
click at [263, 370] on div "Your farm inputs Chicken Litter Fertilizer / t Fertilizers Triple Super Phospha…" at bounding box center [350, 533] width 600 height 531
click at [280, 328] on span "Chicken Litter" at bounding box center [233, 329] width 327 height 22
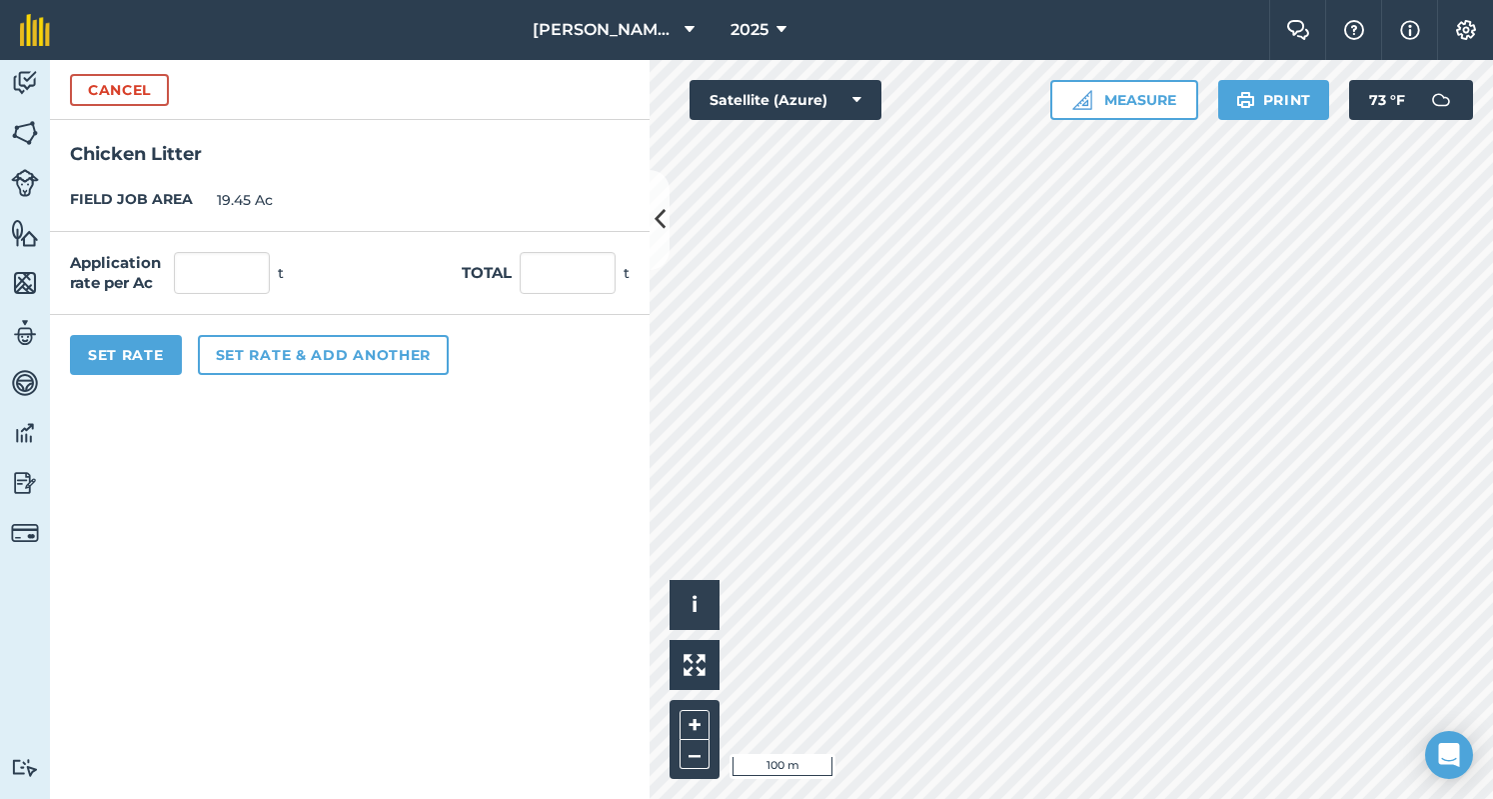
click at [518, 284] on div "Total t" at bounding box center [546, 273] width 168 height 42
click at [543, 275] on input "text" at bounding box center [568, 273] width 96 height 42
type input "48"
type input "2.468"
click at [124, 357] on button "Set Rate" at bounding box center [126, 355] width 112 height 40
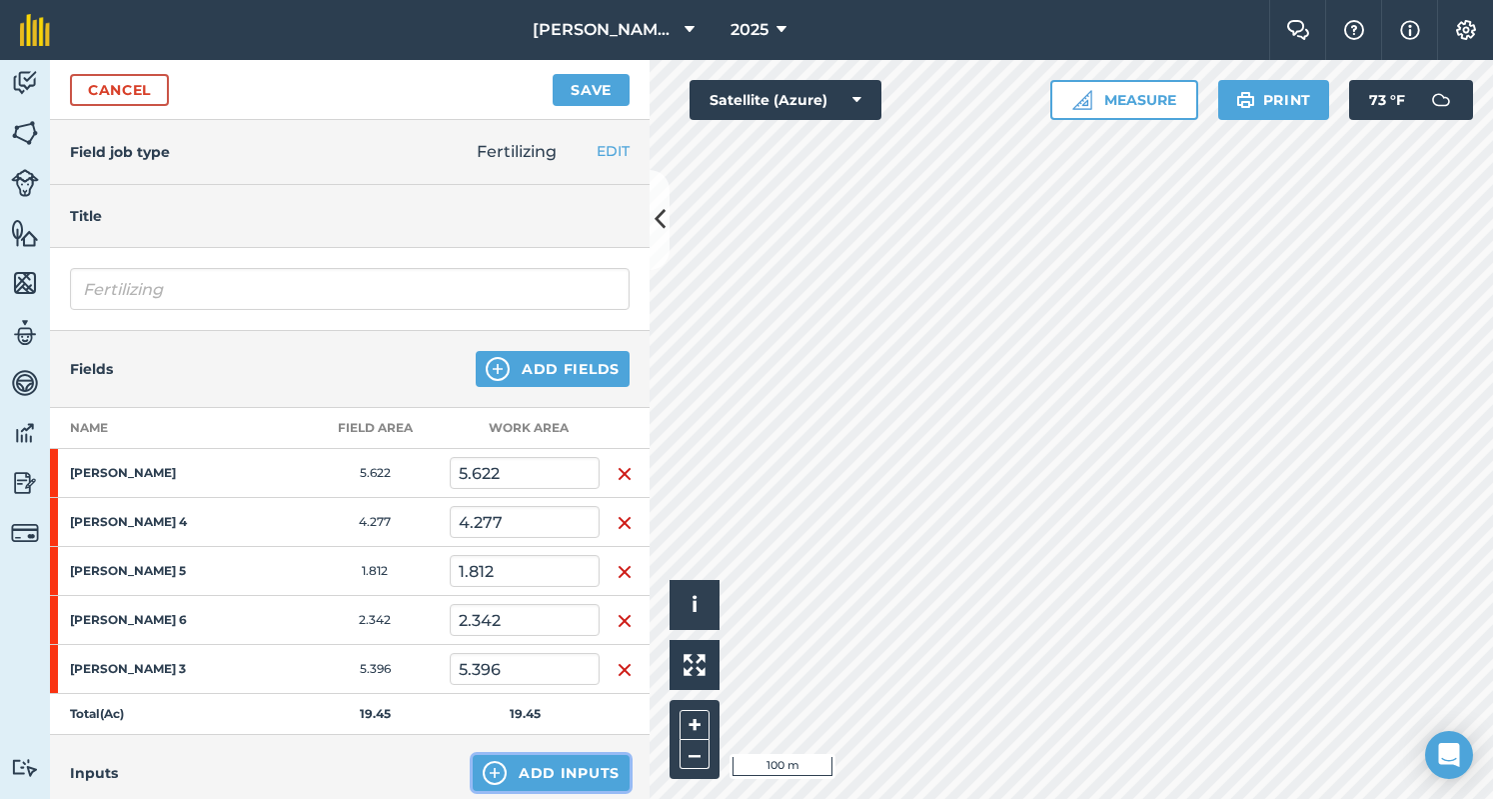
click at [557, 784] on button "Add Inputs" at bounding box center [551, 773] width 157 height 36
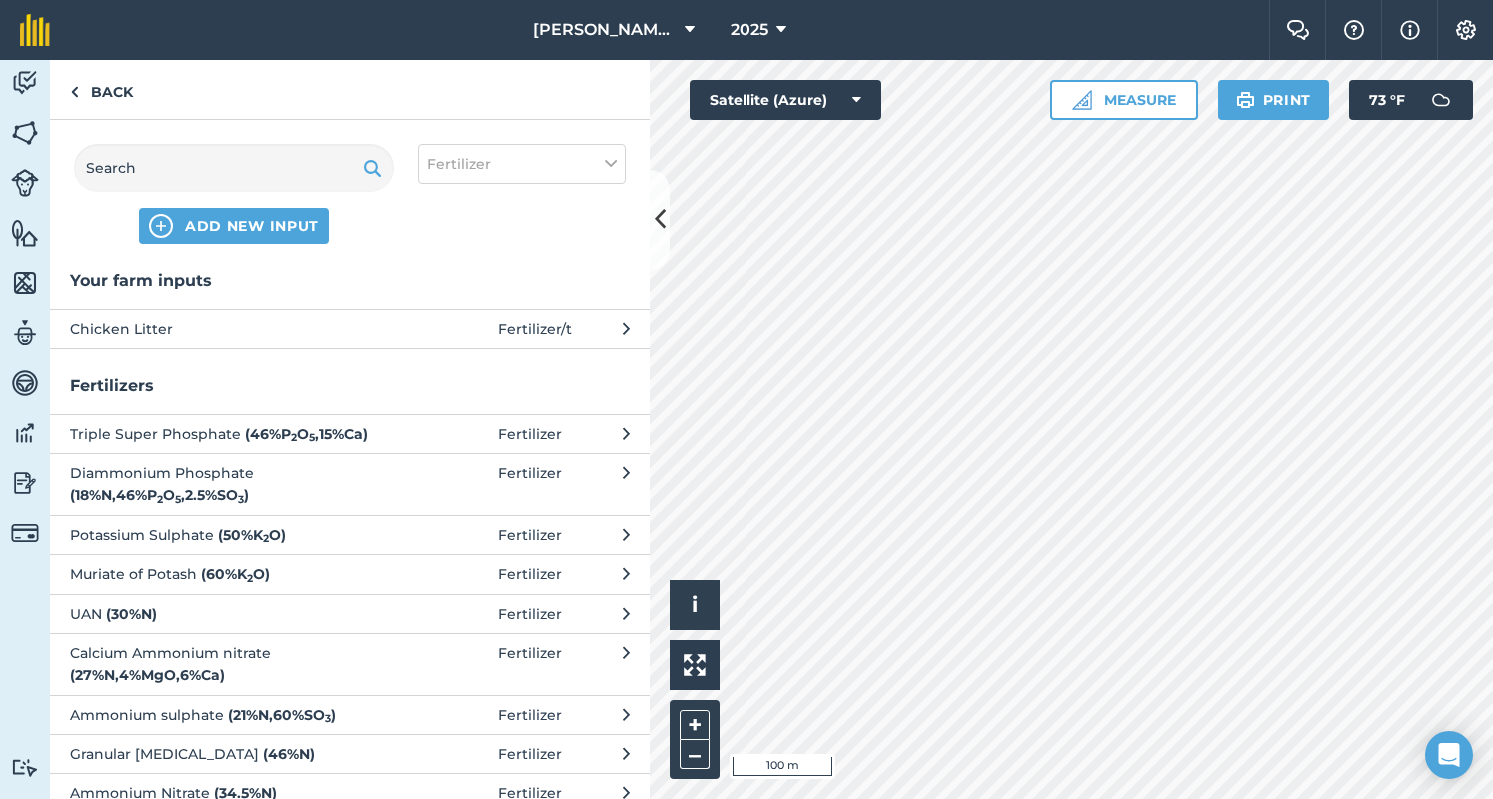
click at [424, 281] on h3 "Your farm inputs" at bounding box center [350, 281] width 600 height 26
click at [405, 331] on span at bounding box center [451, 329] width 93 height 22
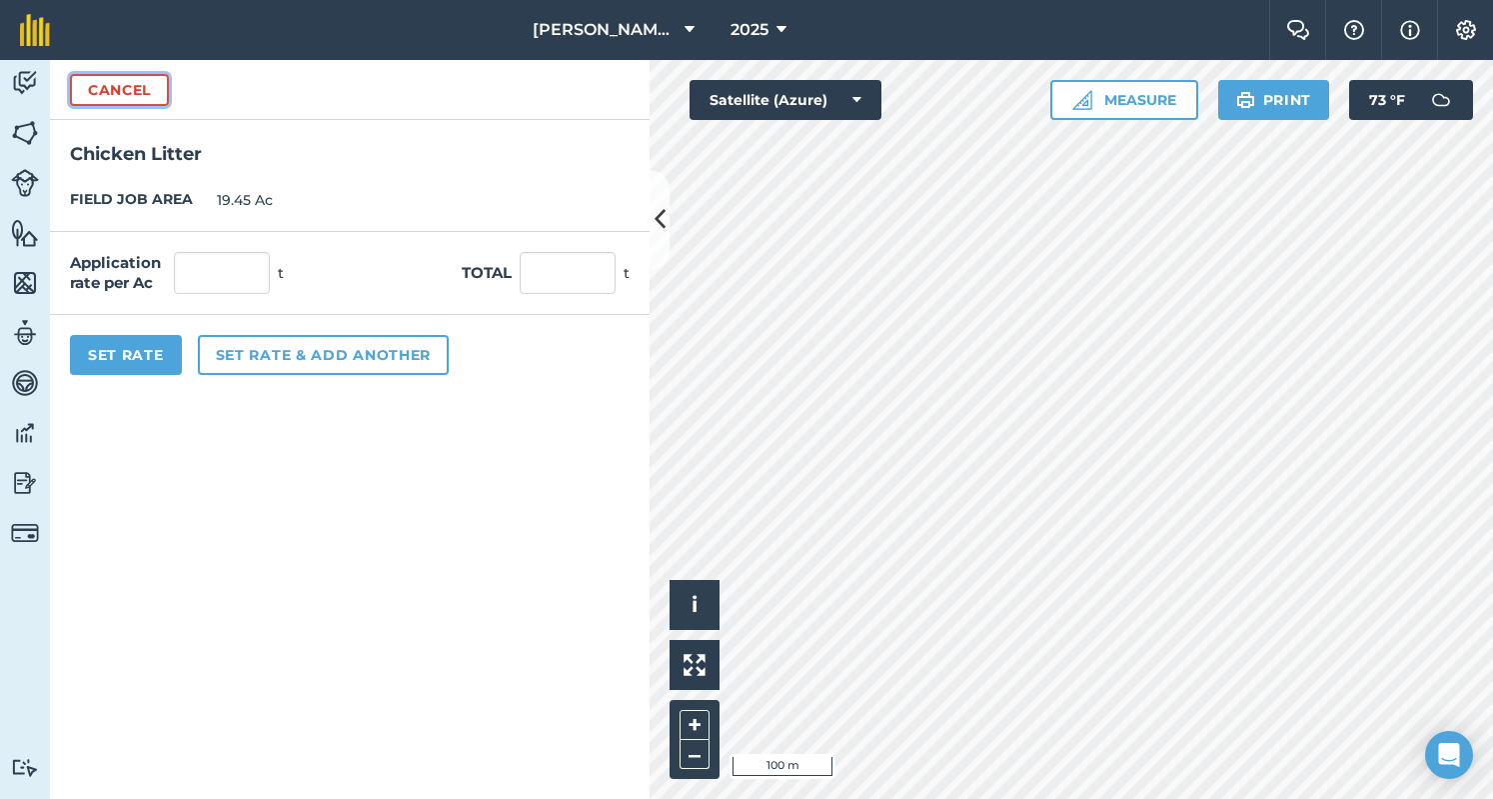
click at [151, 89] on button "Cancel" at bounding box center [119, 90] width 99 height 32
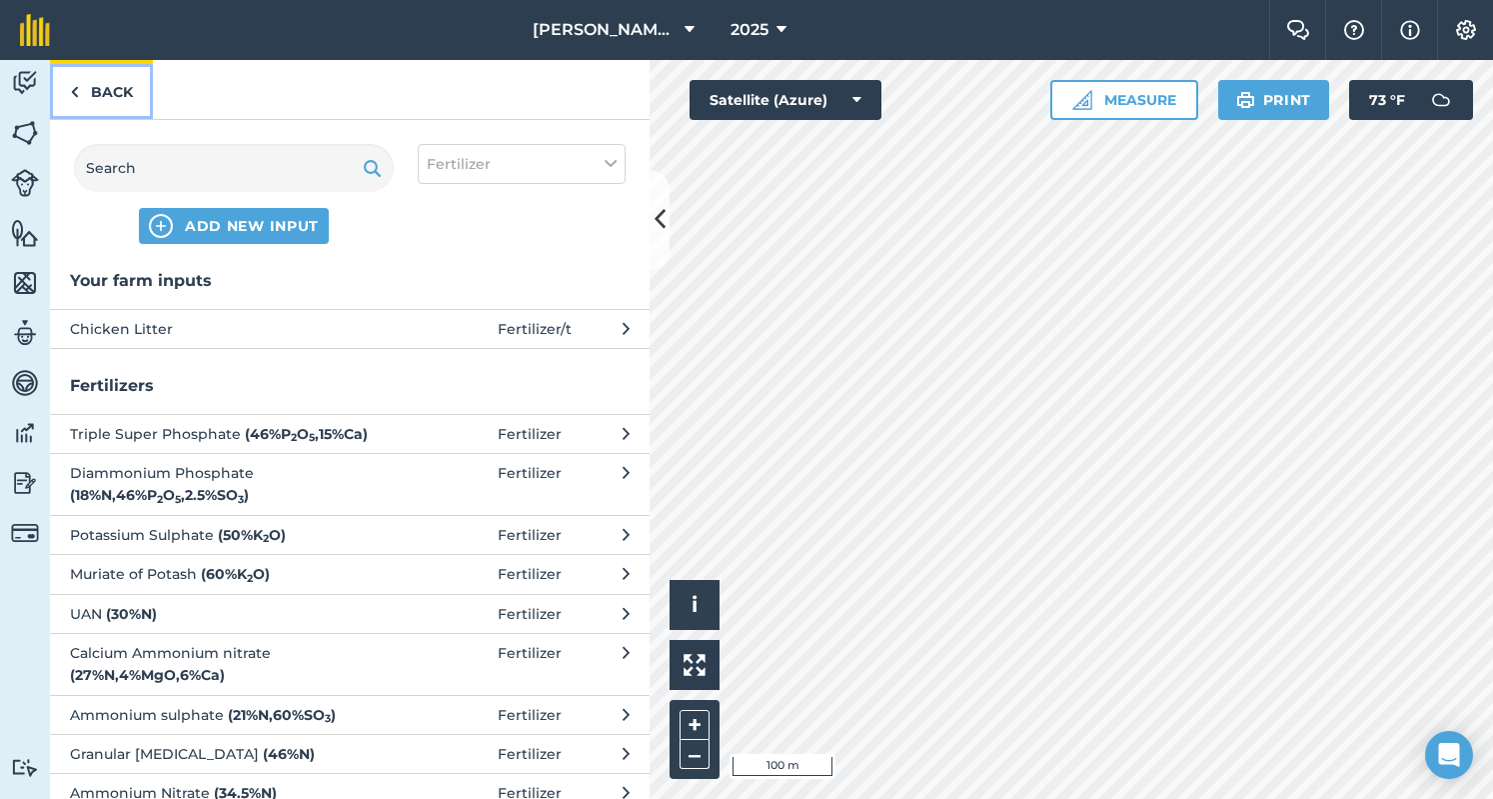
click at [149, 91] on link "Back" at bounding box center [101, 89] width 103 height 59
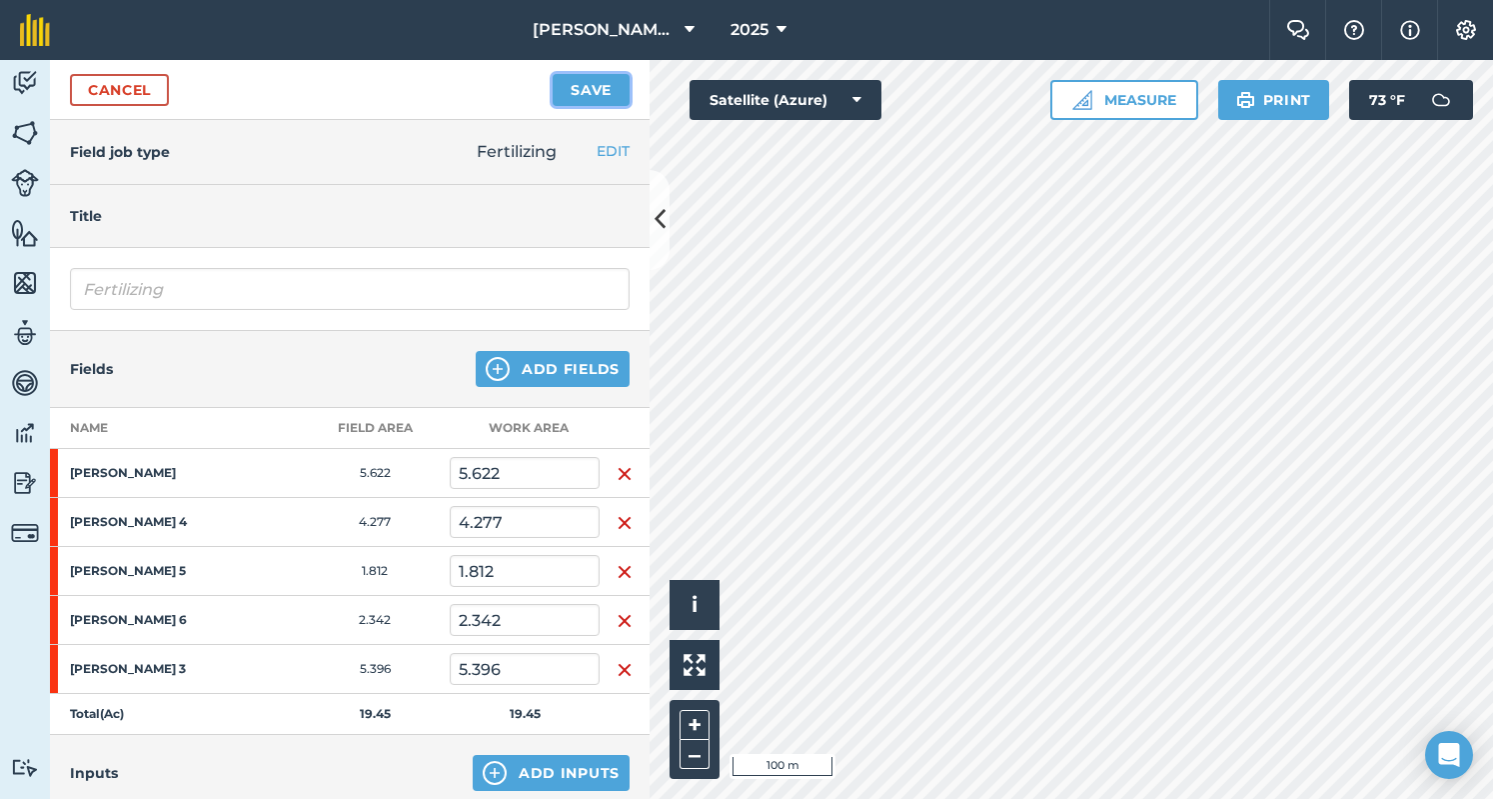
click at [591, 84] on button "Save" at bounding box center [591, 90] width 77 height 32
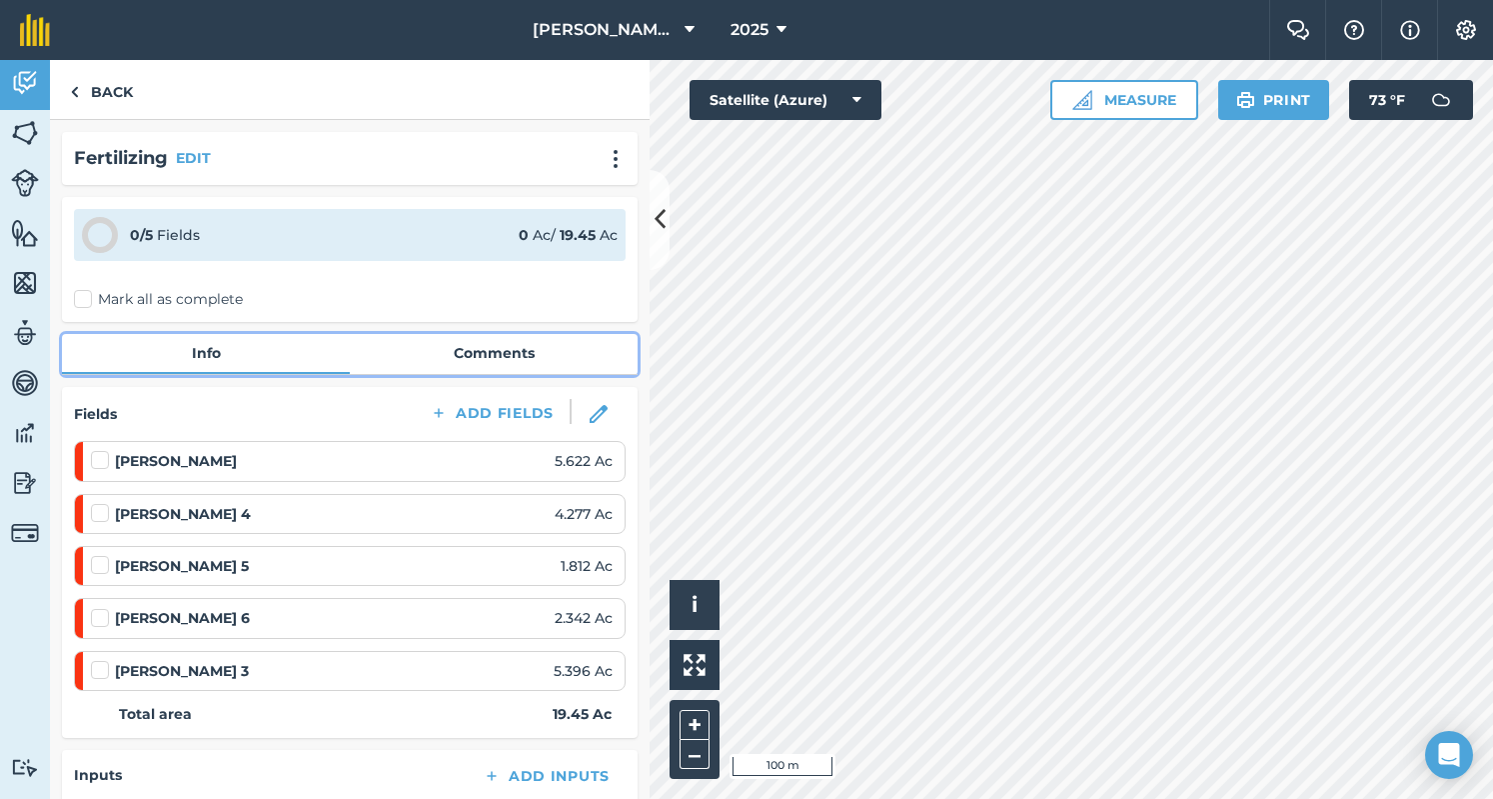
click at [459, 347] on link "Comments" at bounding box center [494, 353] width 288 height 38
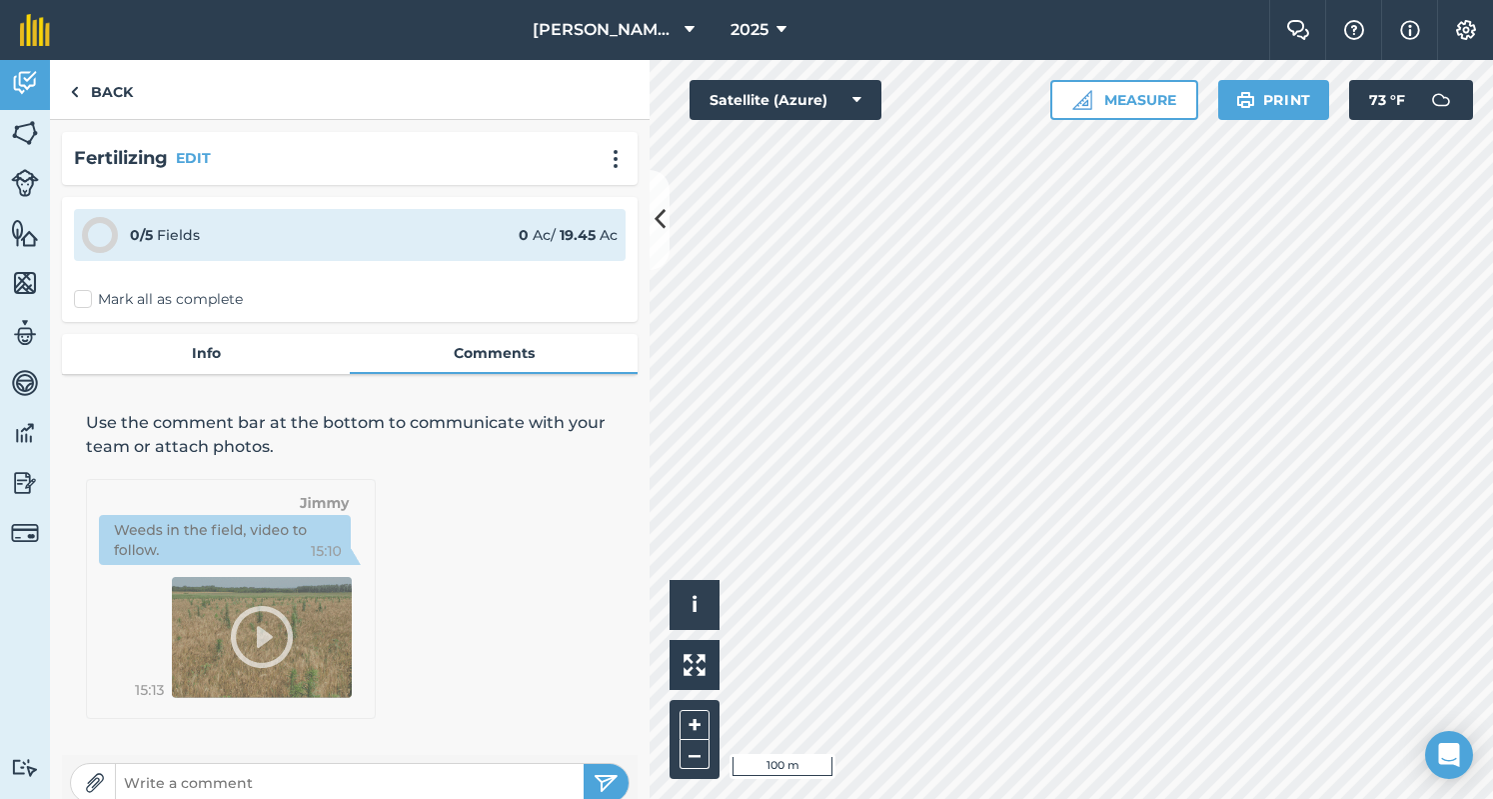
click at [416, 785] on input "text" at bounding box center [350, 783] width 468 height 28
type input "48 Tons From [PERSON_NAME]"
click at [598, 781] on img "submit" at bounding box center [606, 783] width 25 height 24
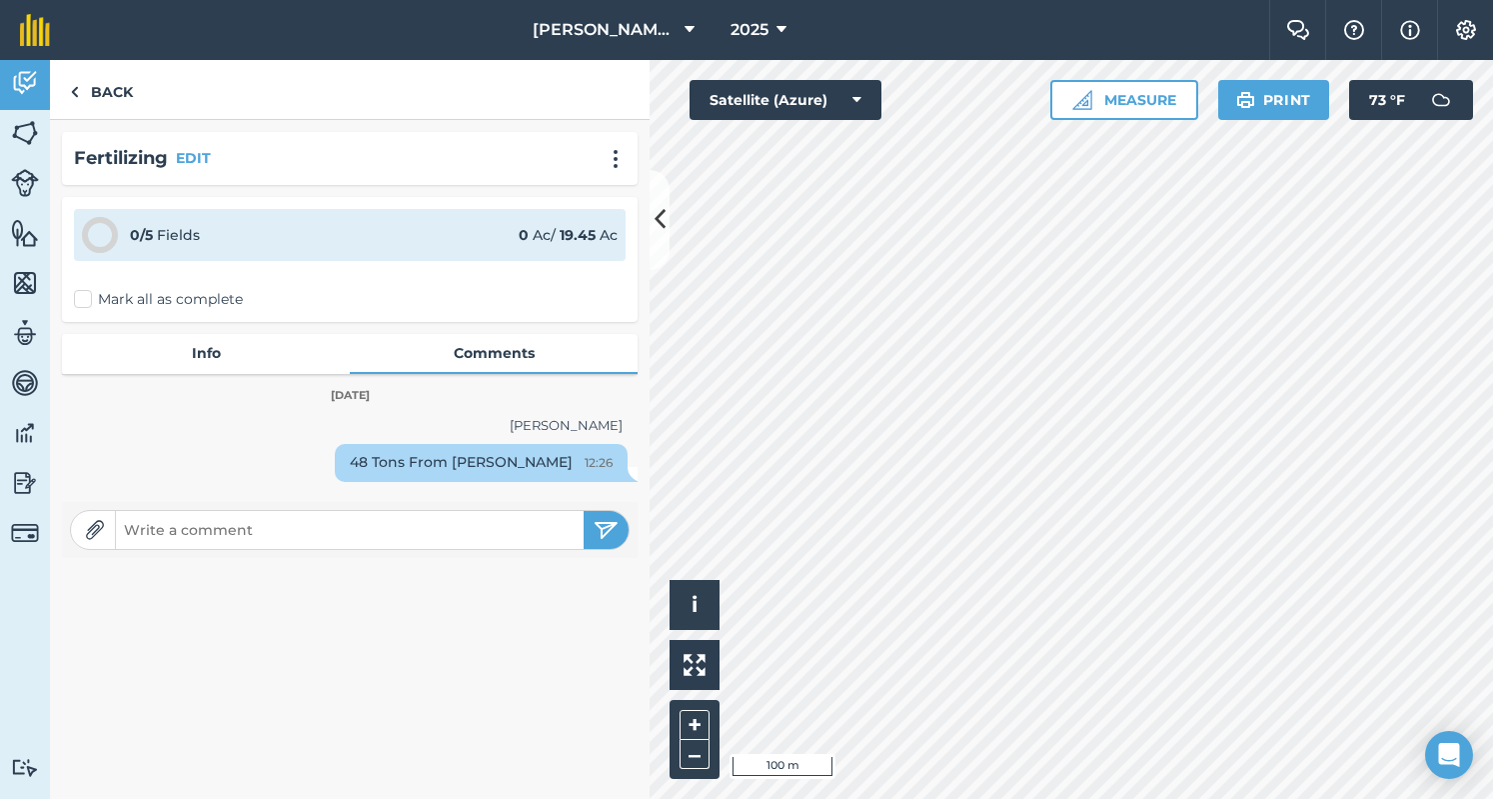
click at [115, 287] on div "0 / 5 Fields 0 Ac / 19.45 Ac Mark all as complete" at bounding box center [350, 259] width 576 height 125
click at [102, 307] on label "Mark all as complete" at bounding box center [158, 299] width 169 height 21
click at [87, 302] on input "Mark all as complete" at bounding box center [80, 295] width 13 height 13
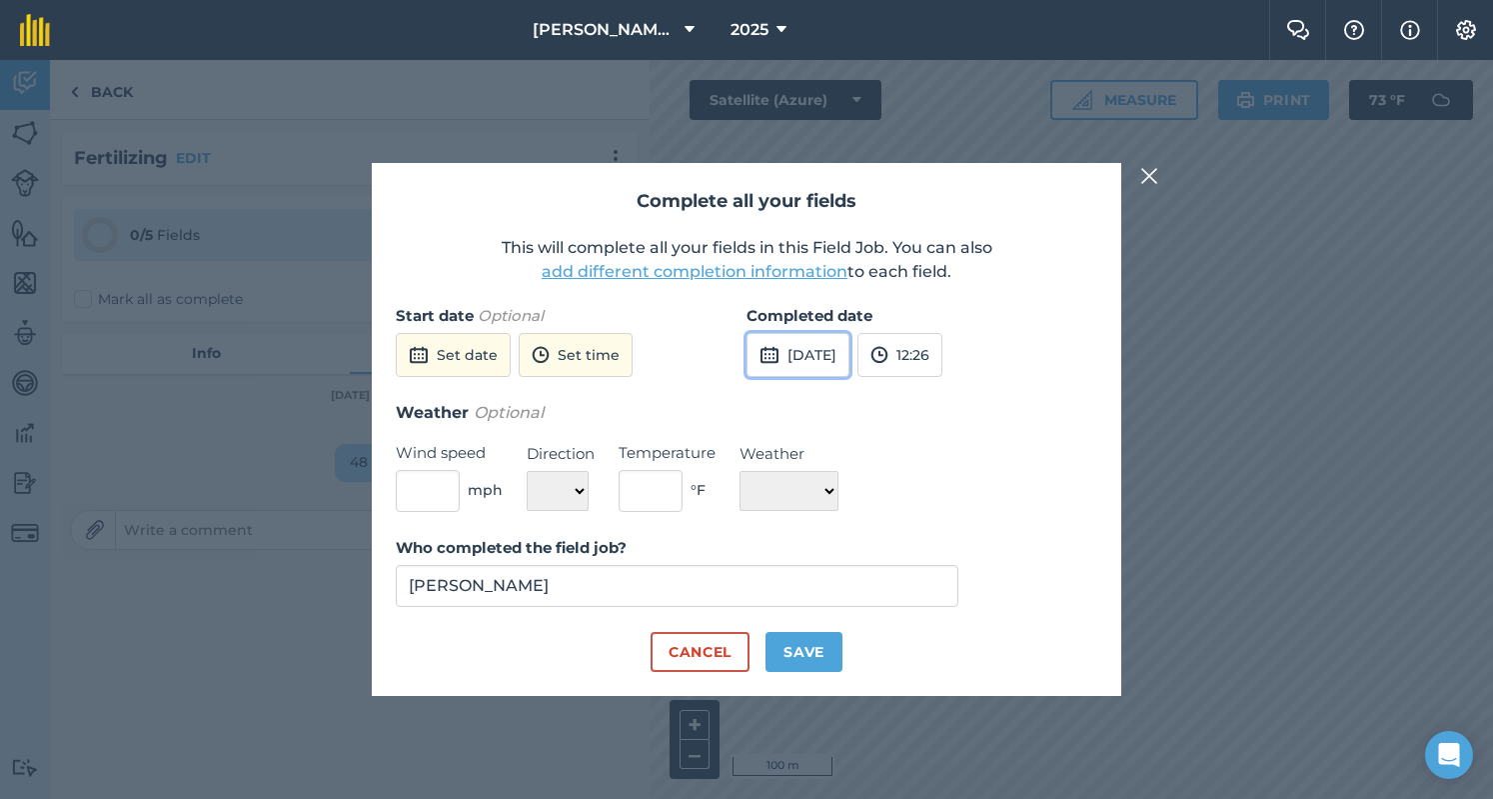
click at [850, 351] on button "[DATE]" at bounding box center [798, 355] width 103 height 44
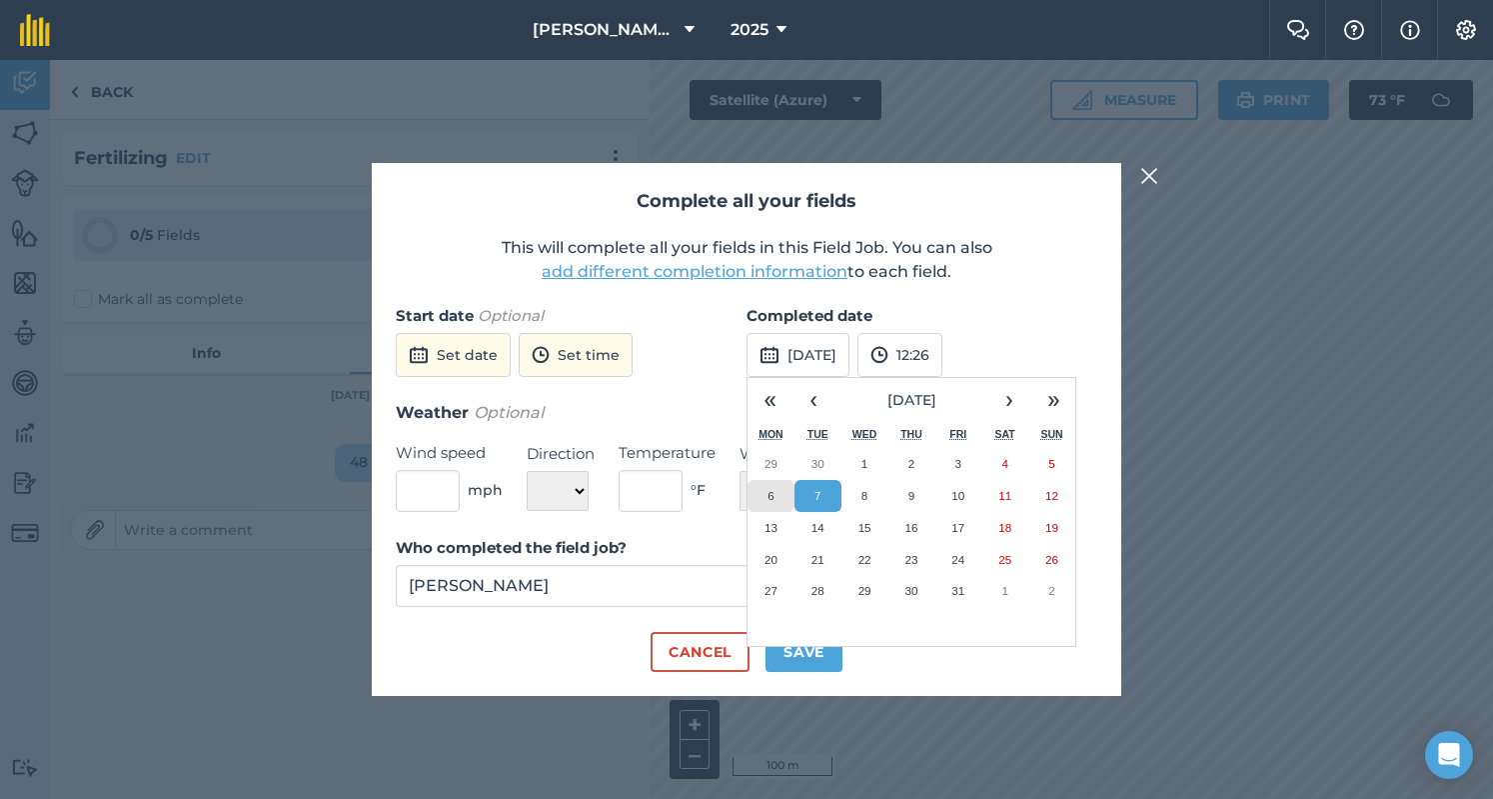
click at [782, 491] on button "6" at bounding box center [771, 496] width 47 height 32
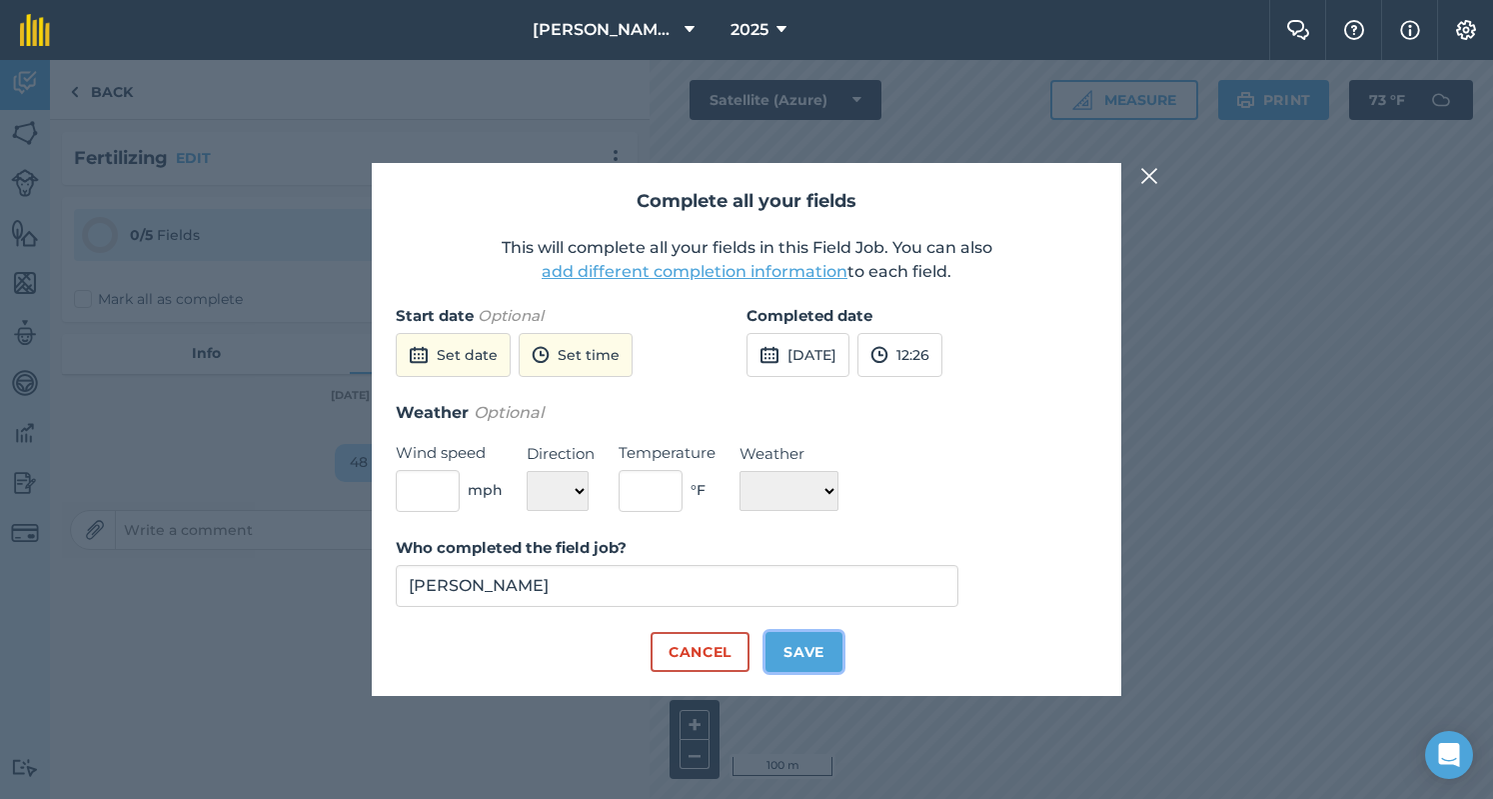
click at [804, 641] on button "Save" at bounding box center [804, 652] width 77 height 40
checkbox input "true"
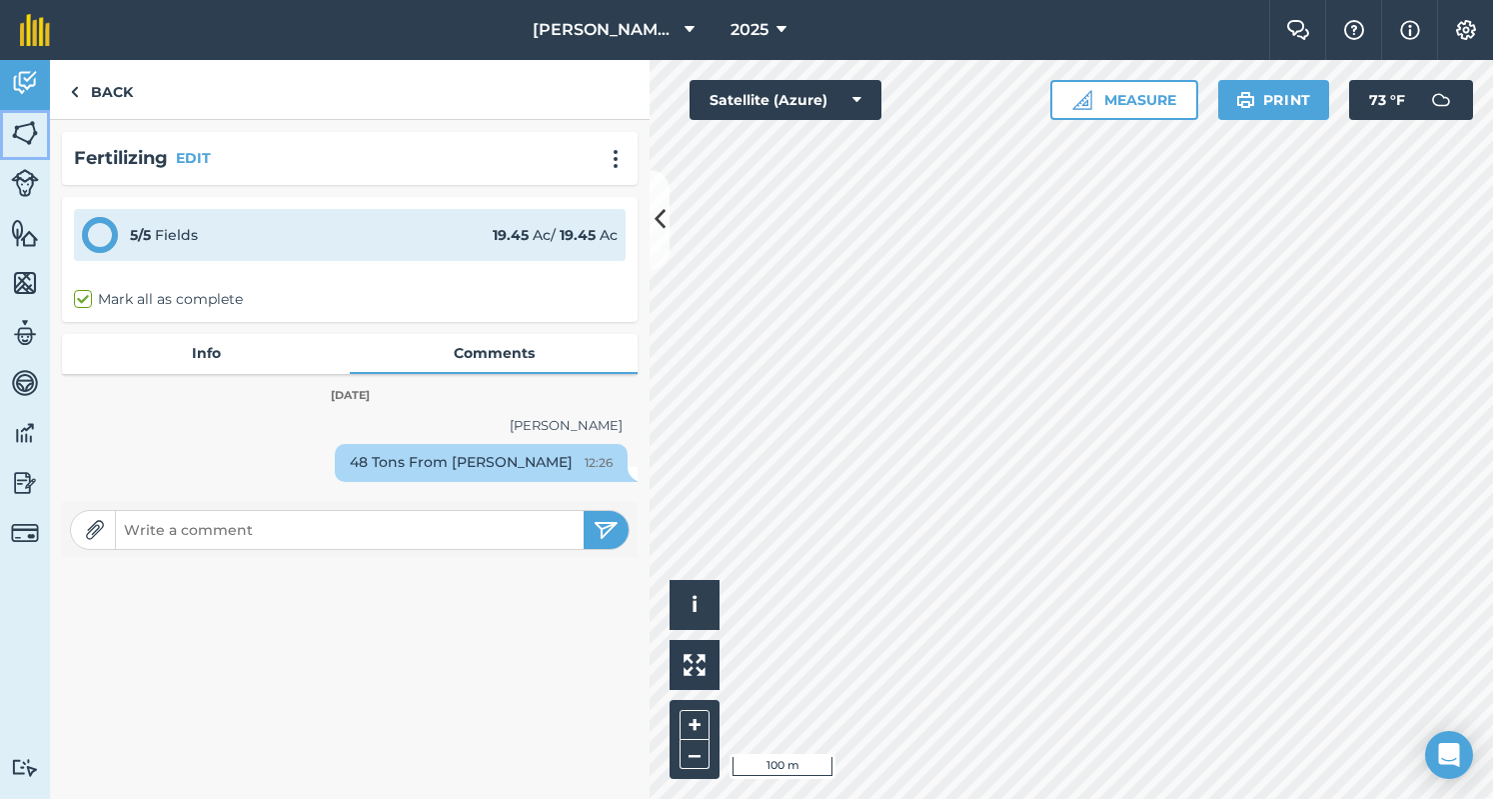
click at [17, 132] on img at bounding box center [25, 133] width 28 height 30
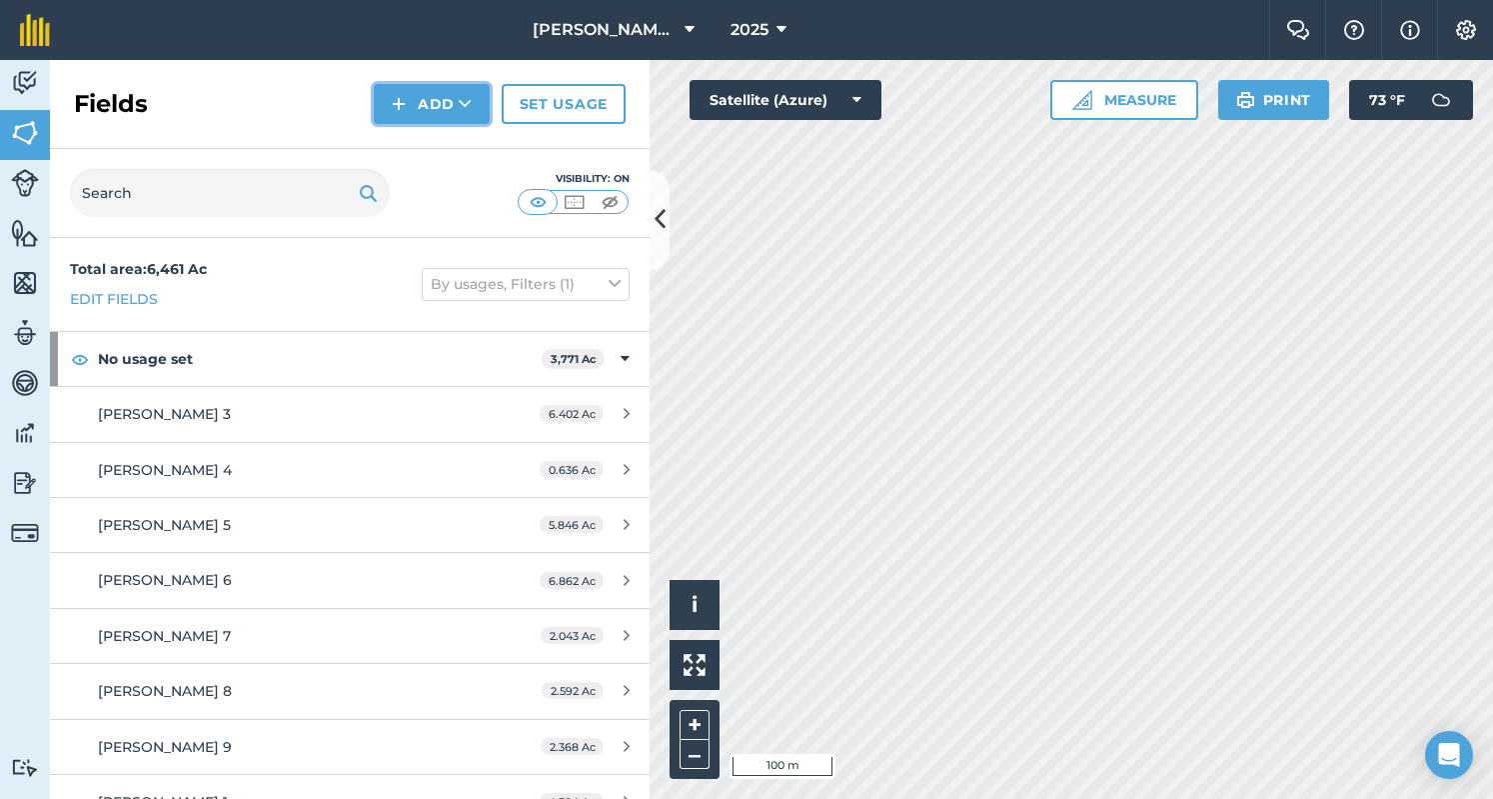
click at [426, 99] on button "Add" at bounding box center [432, 104] width 116 height 40
click at [427, 155] on link "Draw" at bounding box center [432, 149] width 110 height 44
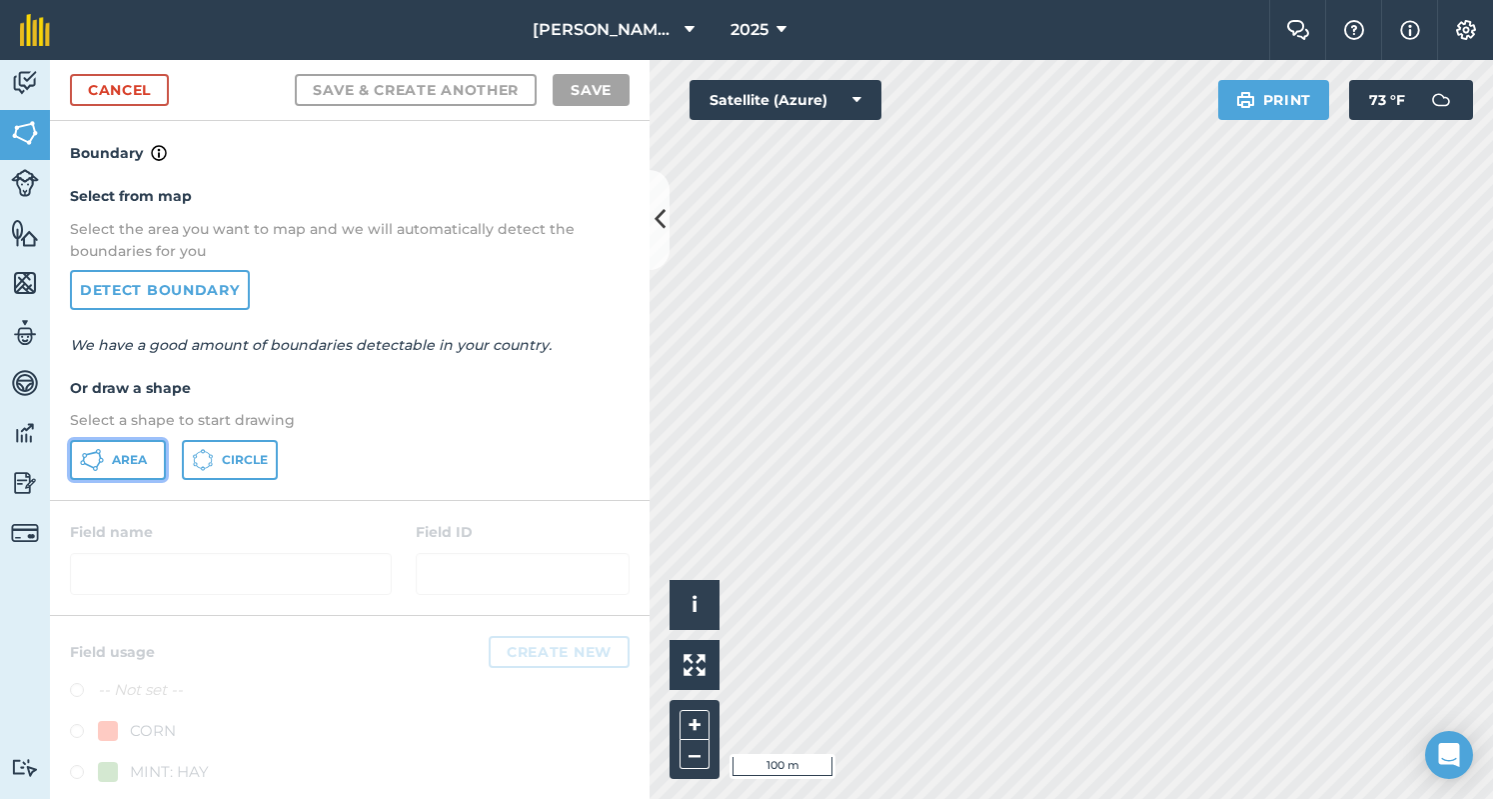
click at [154, 469] on button "Area" at bounding box center [118, 460] width 96 height 40
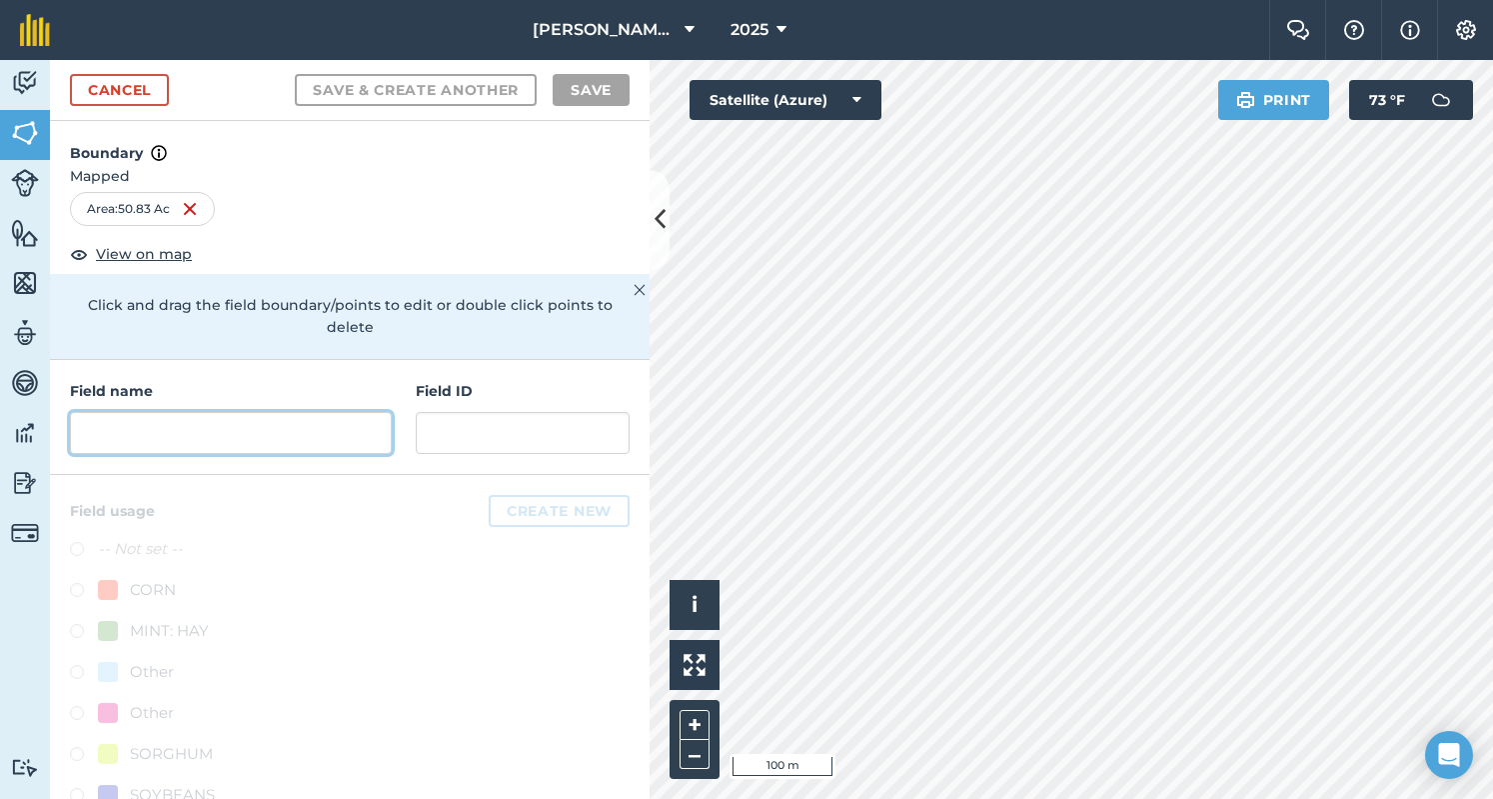
click at [172, 428] on input "text" at bounding box center [231, 433] width 322 height 42
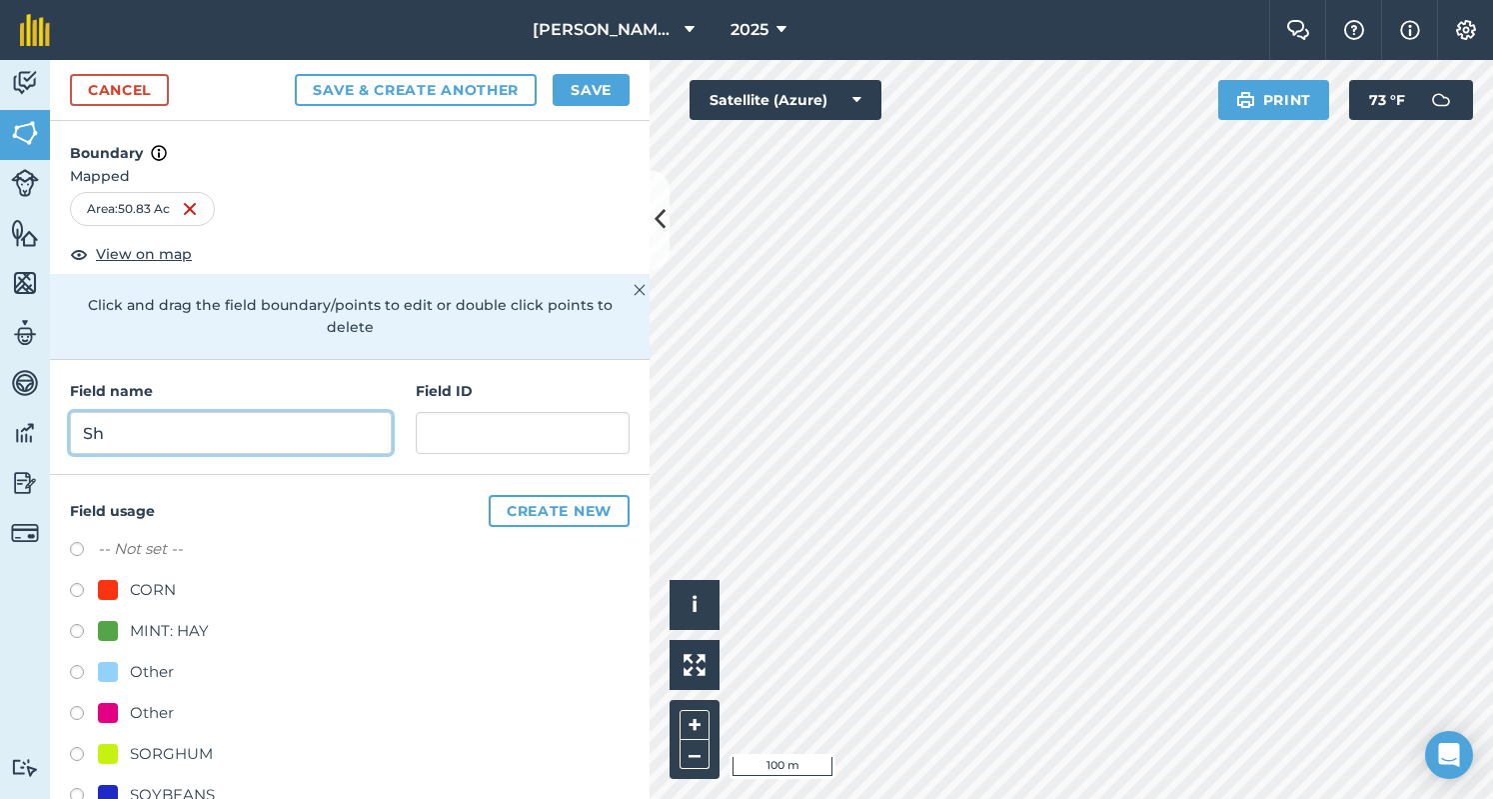
type input "S"
type input "[PERSON_NAME] 1"
click at [85, 587] on label at bounding box center [84, 593] width 28 height 20
radio input "true"
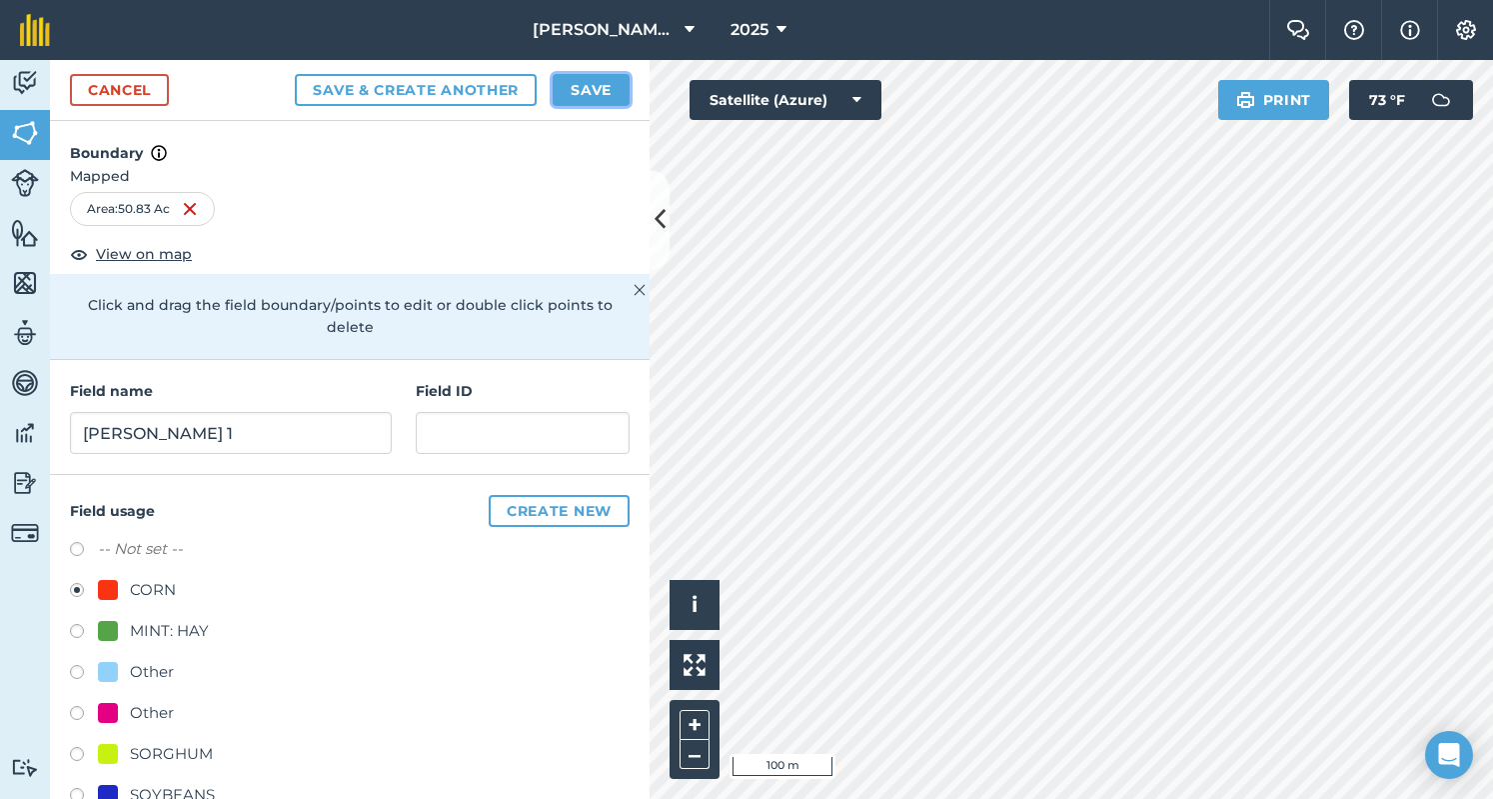
click at [608, 88] on button "Save" at bounding box center [591, 90] width 77 height 32
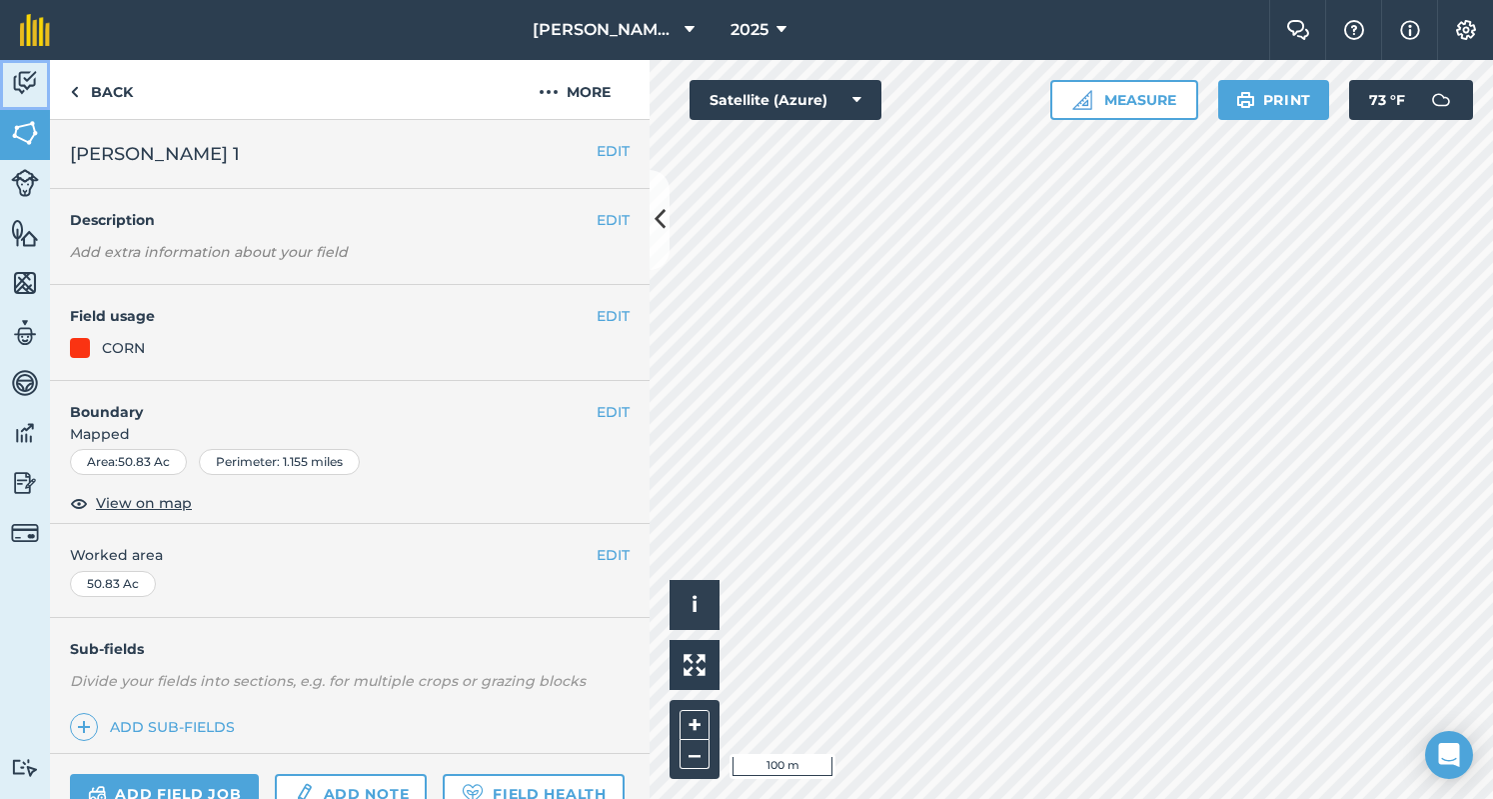
click at [28, 79] on img at bounding box center [25, 83] width 28 height 30
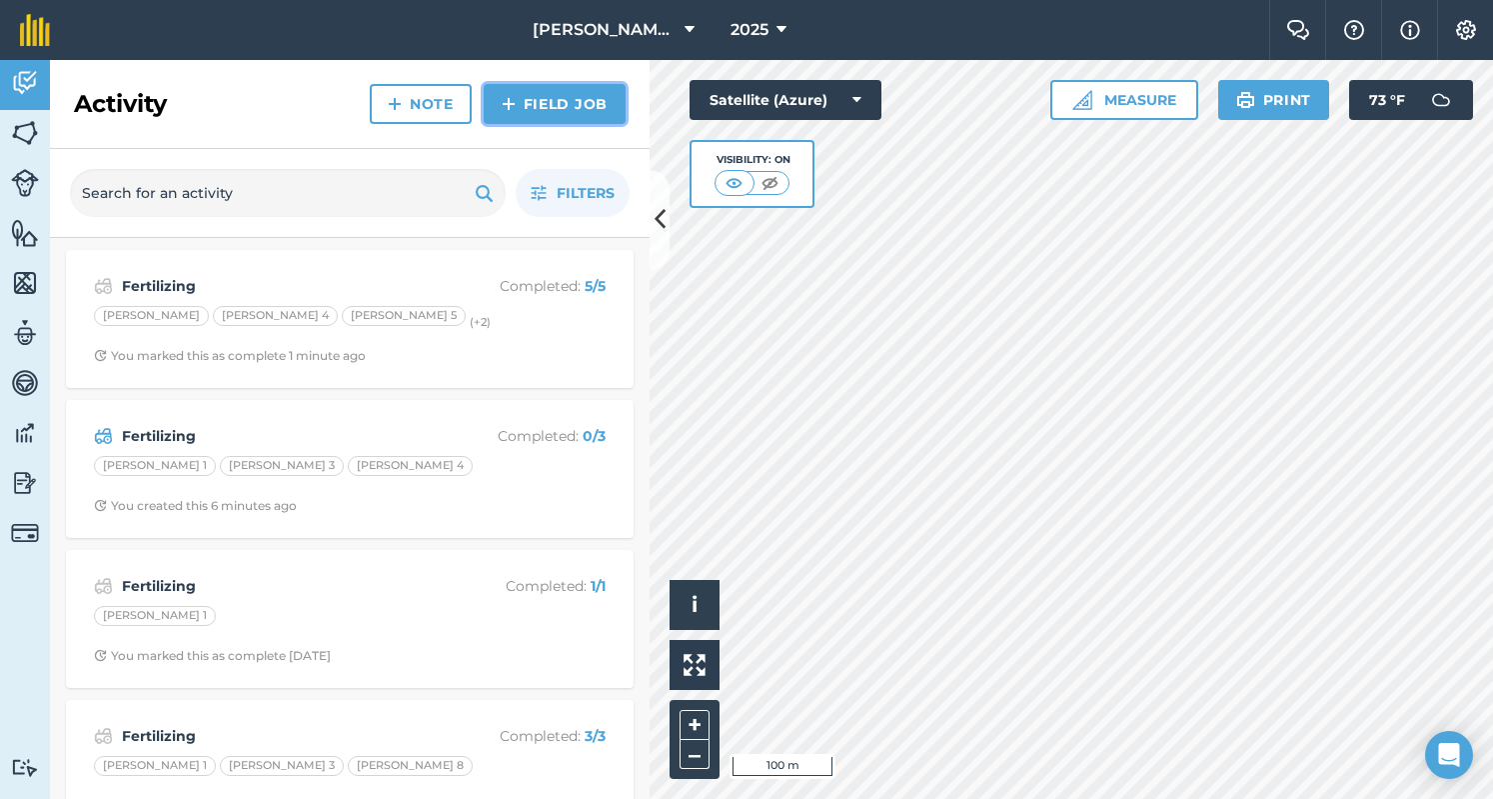
click at [558, 98] on link "Field Job" at bounding box center [555, 104] width 142 height 40
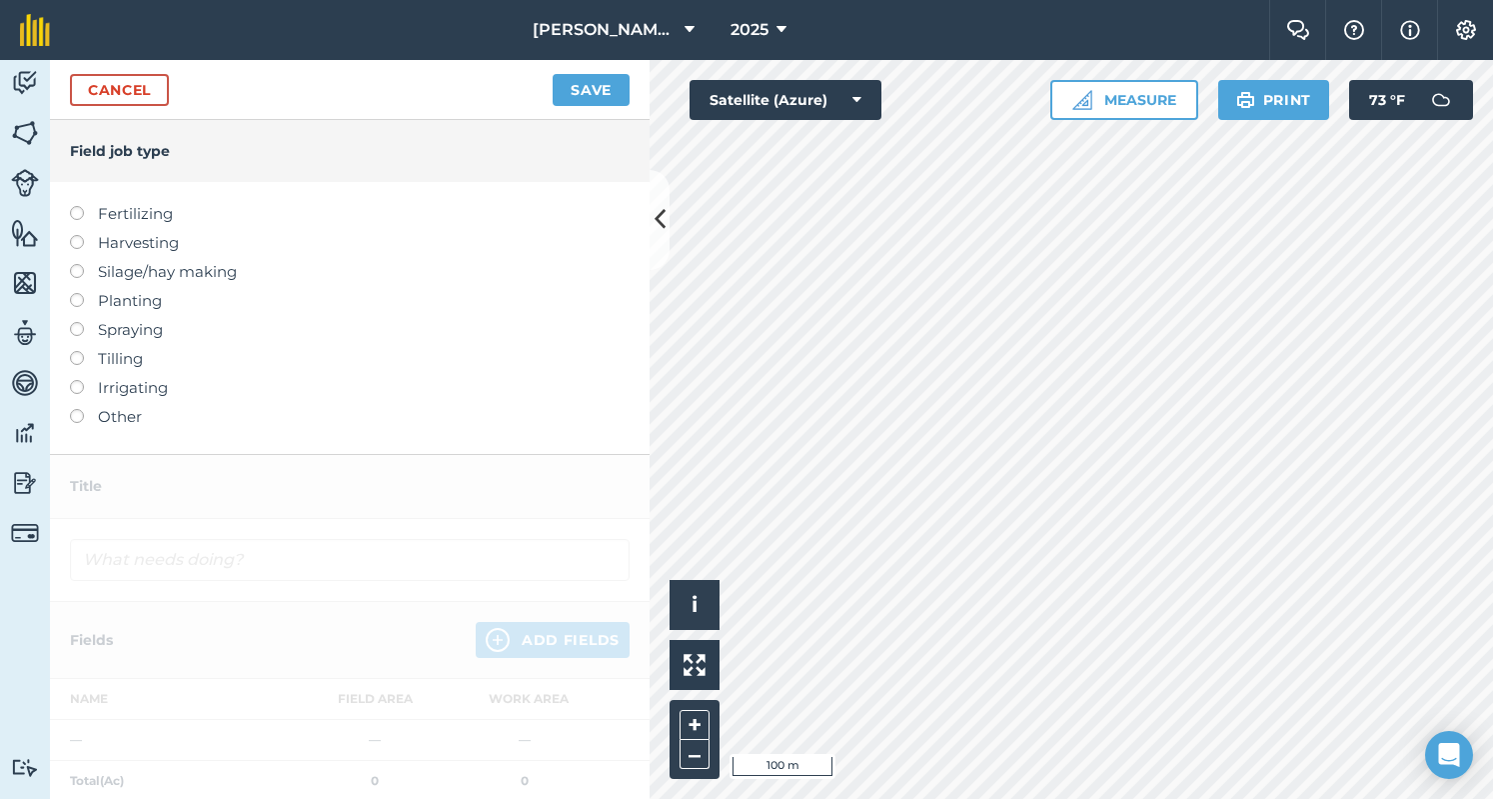
click at [108, 215] on label "Fertilizing" at bounding box center [350, 214] width 560 height 24
type input "Fertilizing"
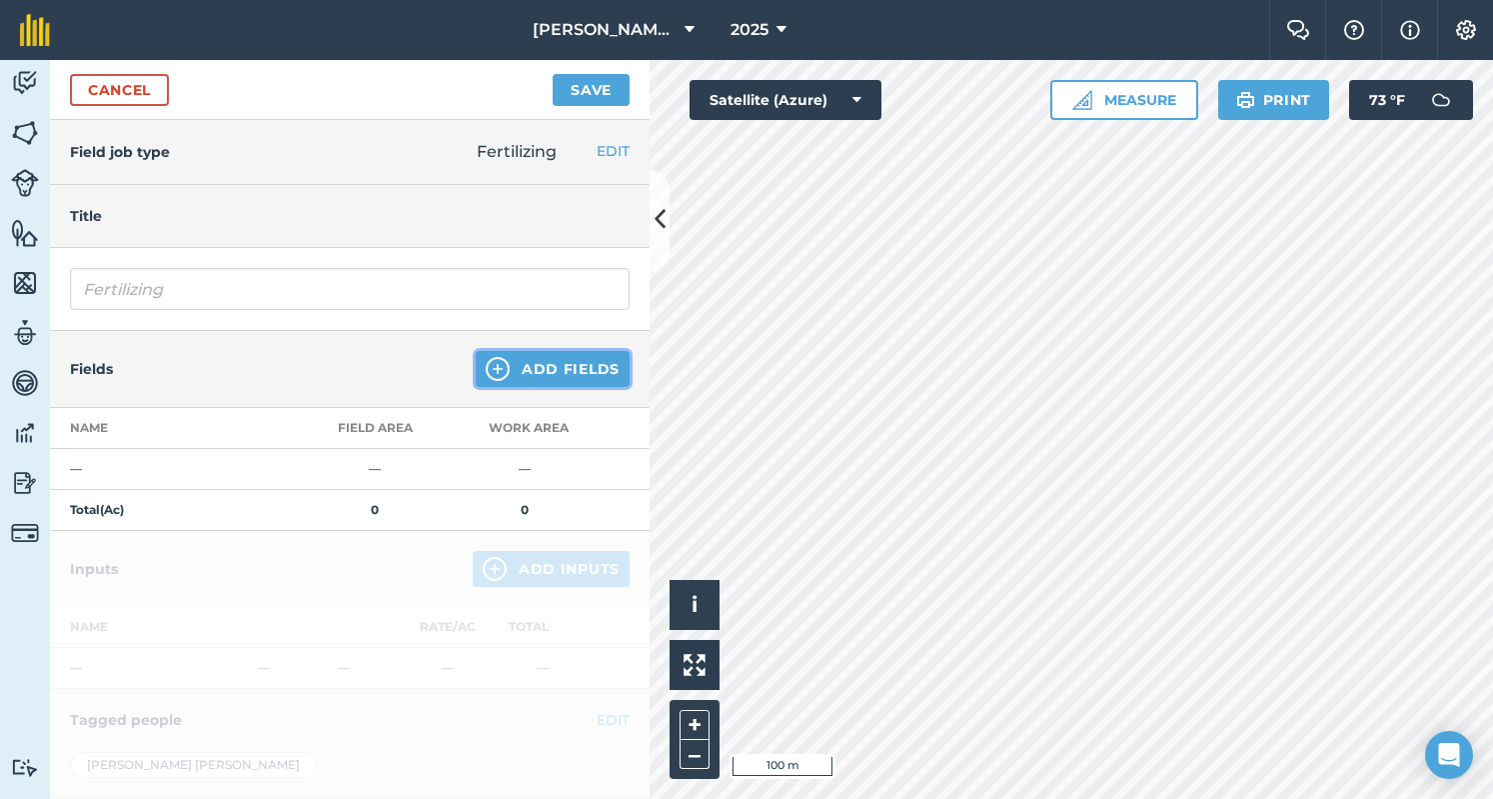
click at [526, 366] on button "Add Fields" at bounding box center [553, 369] width 154 height 36
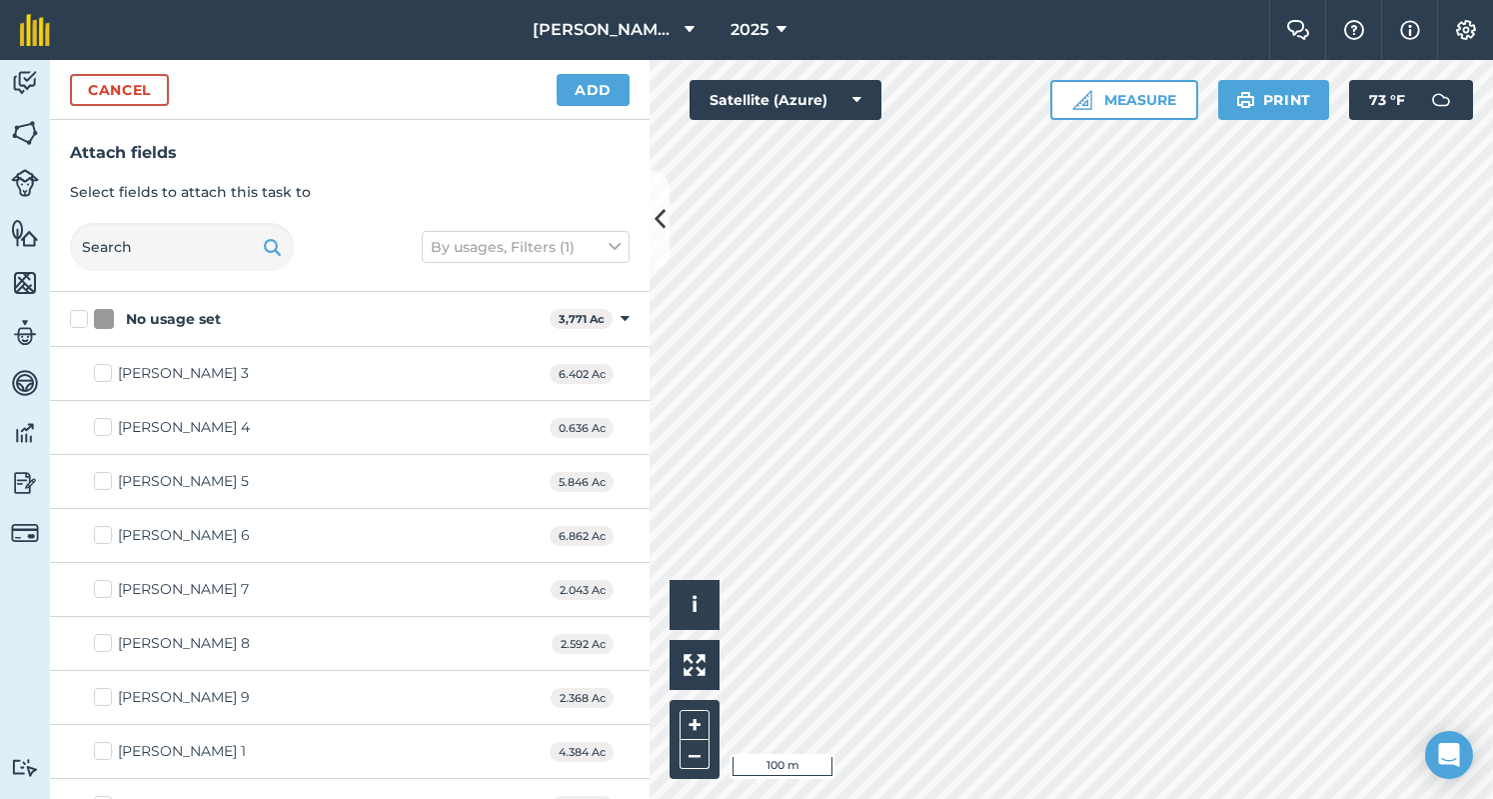
checkbox input "true"
click at [612, 79] on button "Add" at bounding box center [593, 90] width 73 height 32
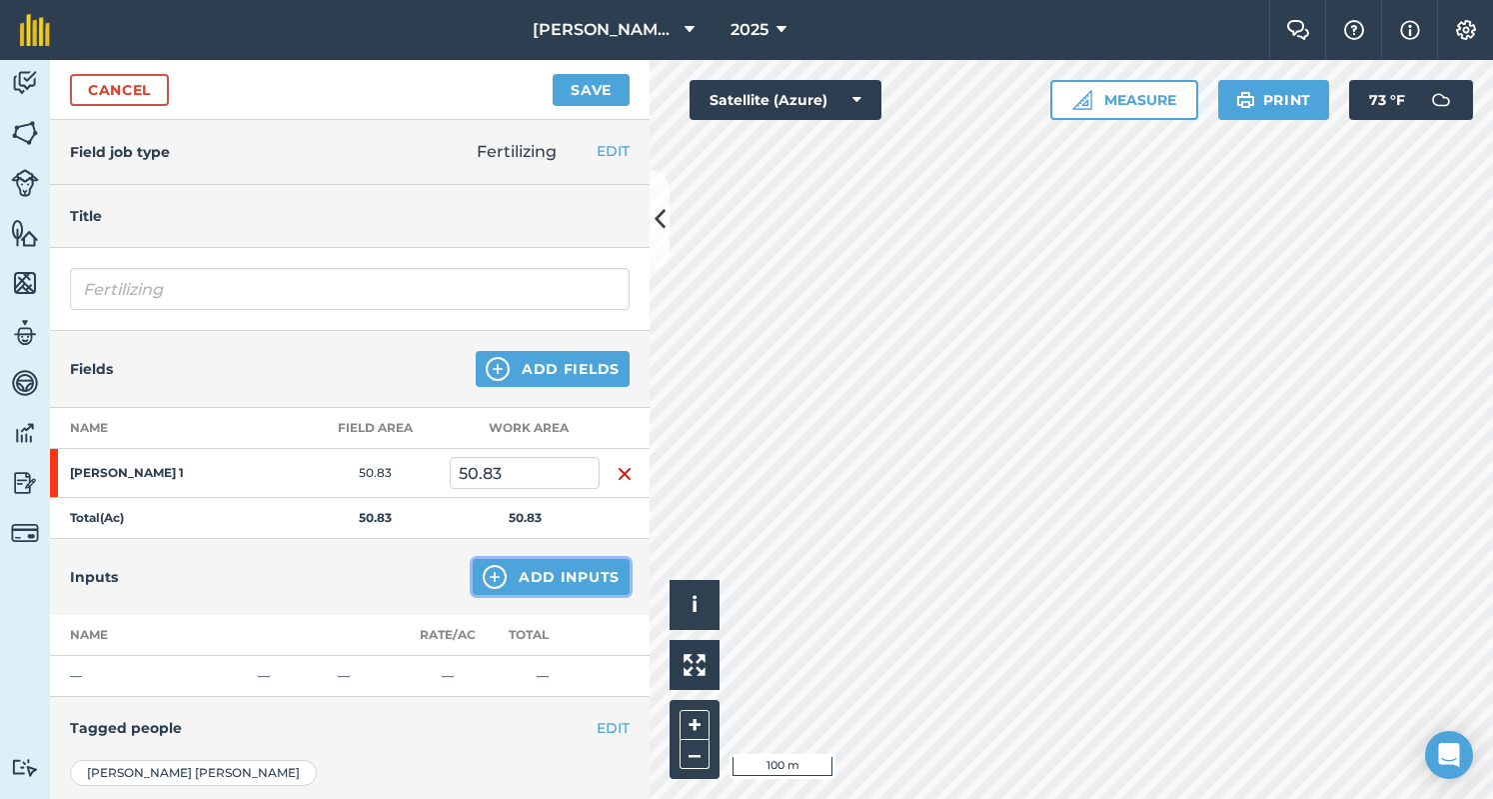
click at [506, 577] on button "Add Inputs" at bounding box center [551, 577] width 157 height 36
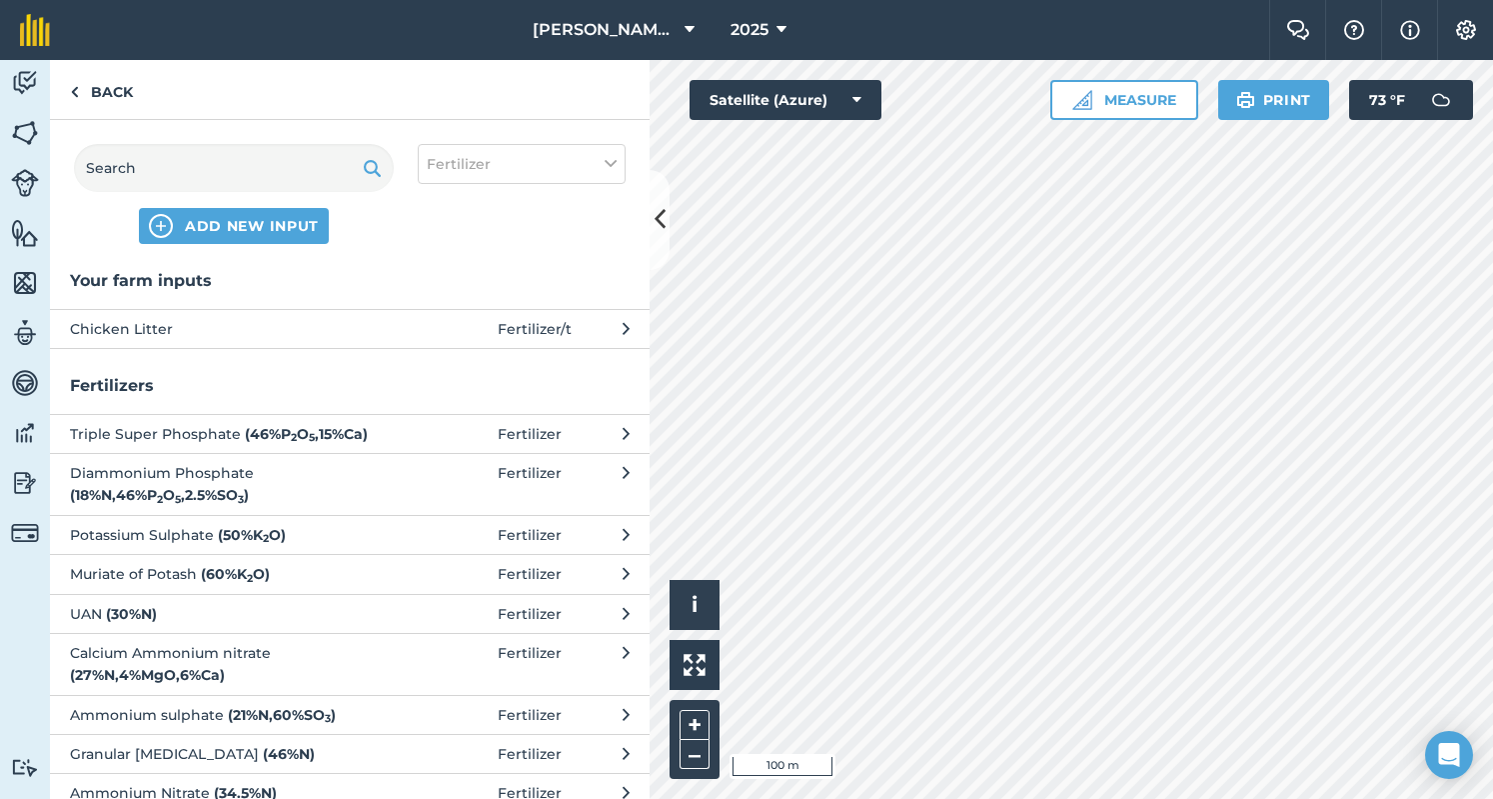
click at [421, 339] on button "Chicken Litter Fertilizer / t" at bounding box center [350, 328] width 600 height 39
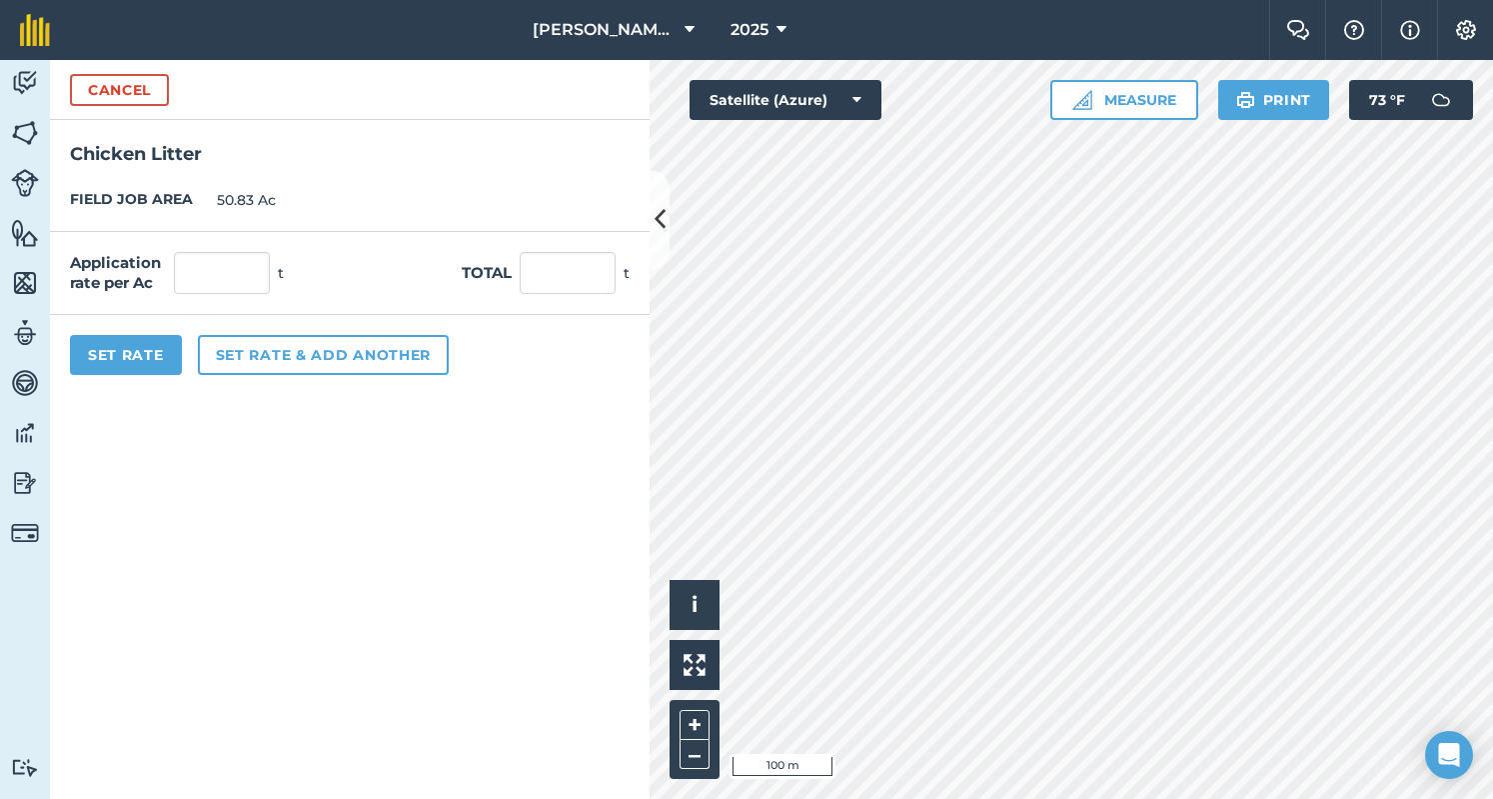
click at [543, 294] on div "Application rate per Ac t Total t" at bounding box center [350, 273] width 600 height 83
click at [555, 267] on input "text" at bounding box center [568, 273] width 96 height 42
type input "110"
type input "2.164"
click at [83, 356] on button "Set Rate" at bounding box center [126, 355] width 112 height 40
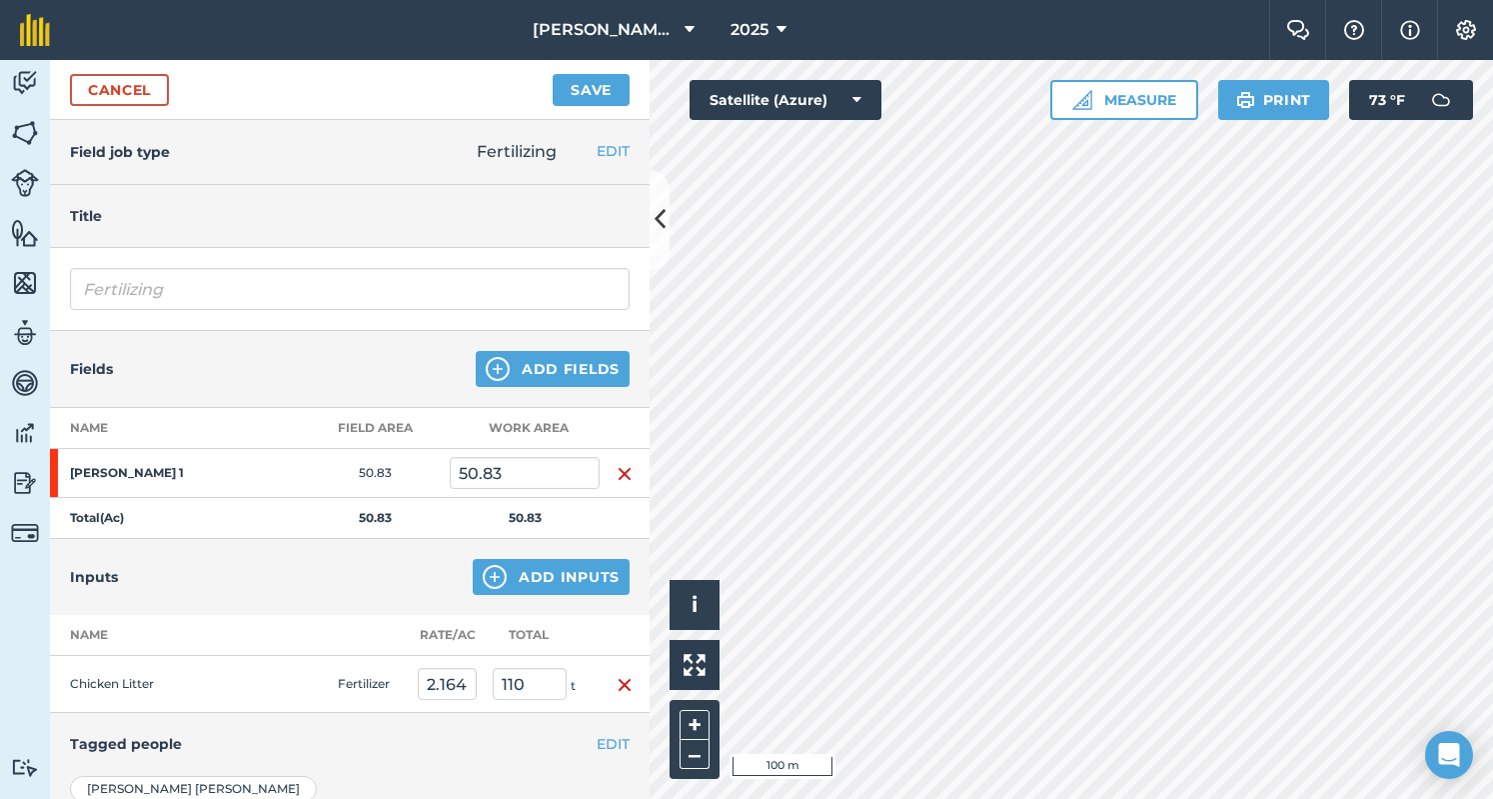
scroll to position [228, 0]
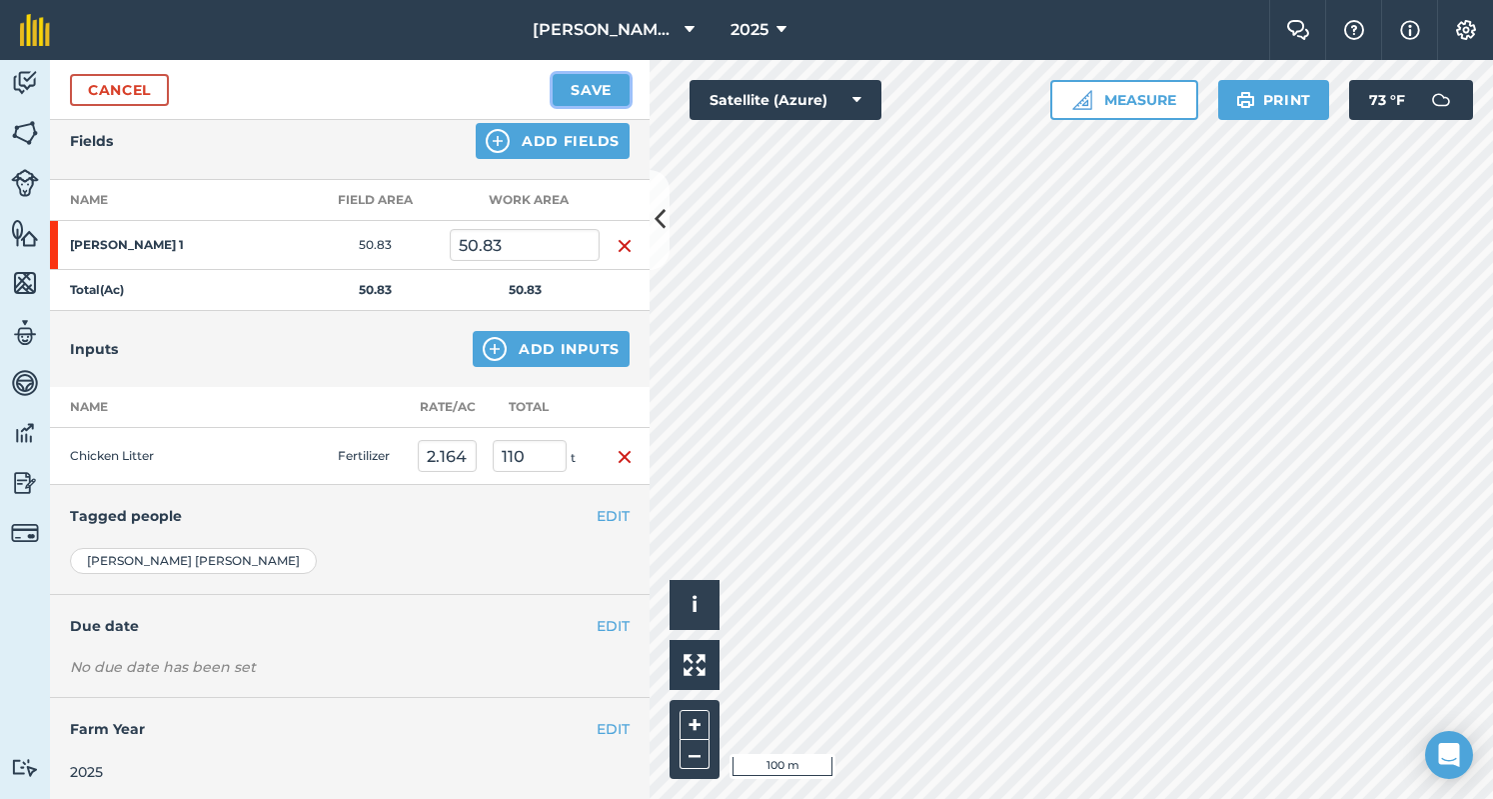
click at [565, 74] on button "Save" at bounding box center [591, 90] width 77 height 32
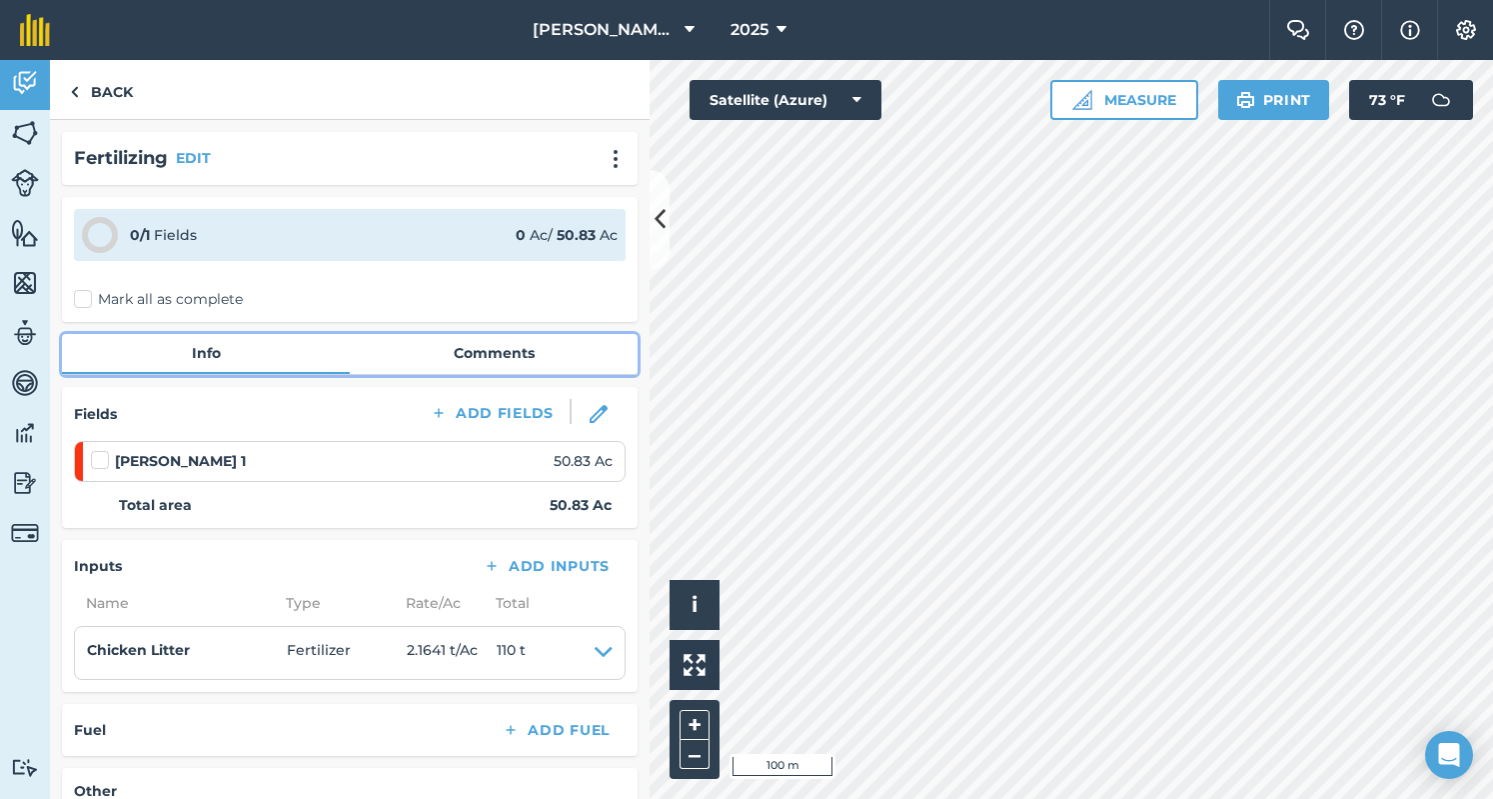
click at [482, 363] on link "Comments" at bounding box center [494, 353] width 288 height 38
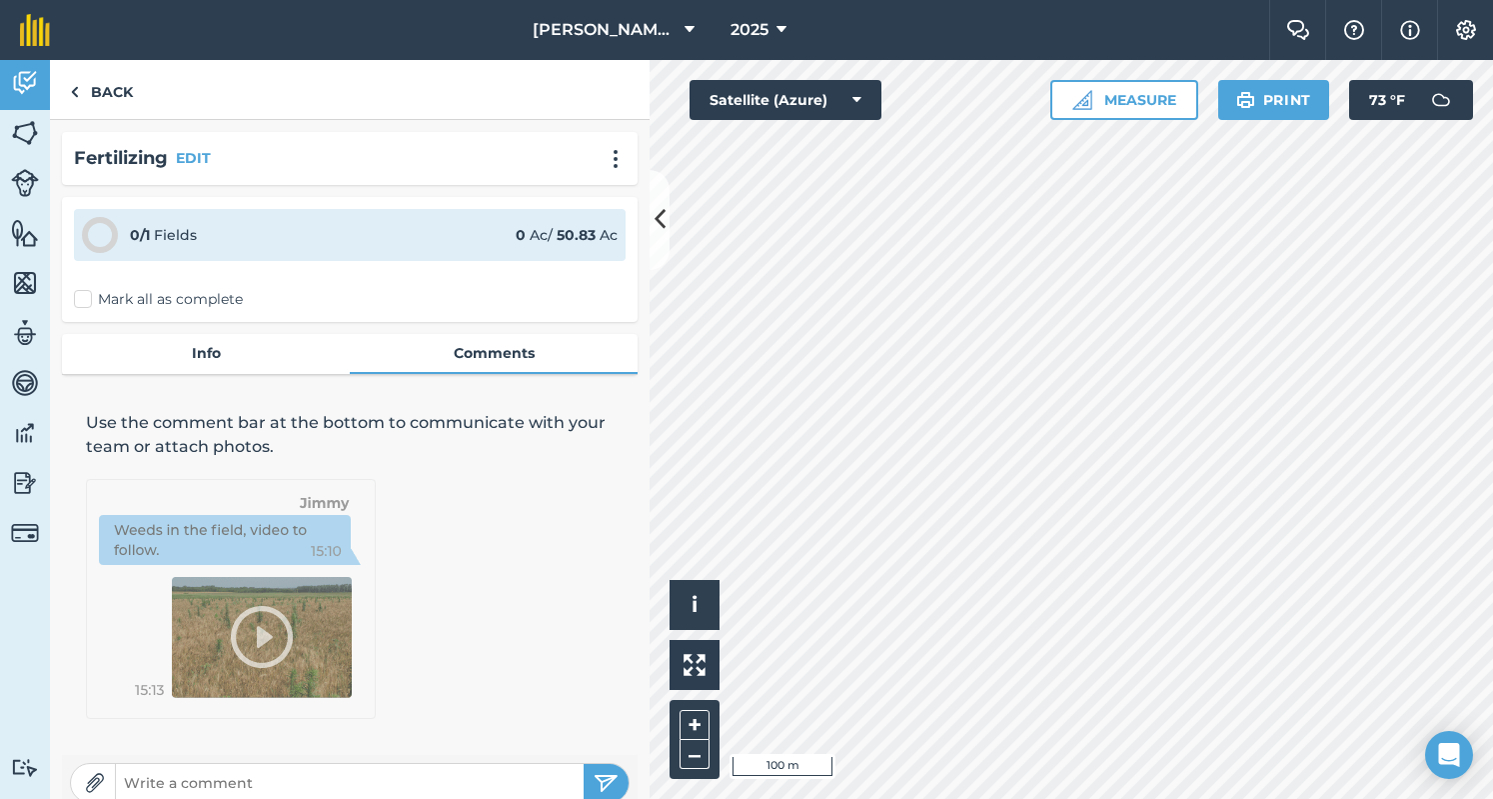
click at [267, 774] on input "text" at bounding box center [350, 783] width 468 height 28
type input "110 Ton from [PERSON_NAME]"
click at [590, 768] on button "submit" at bounding box center [606, 783] width 45 height 38
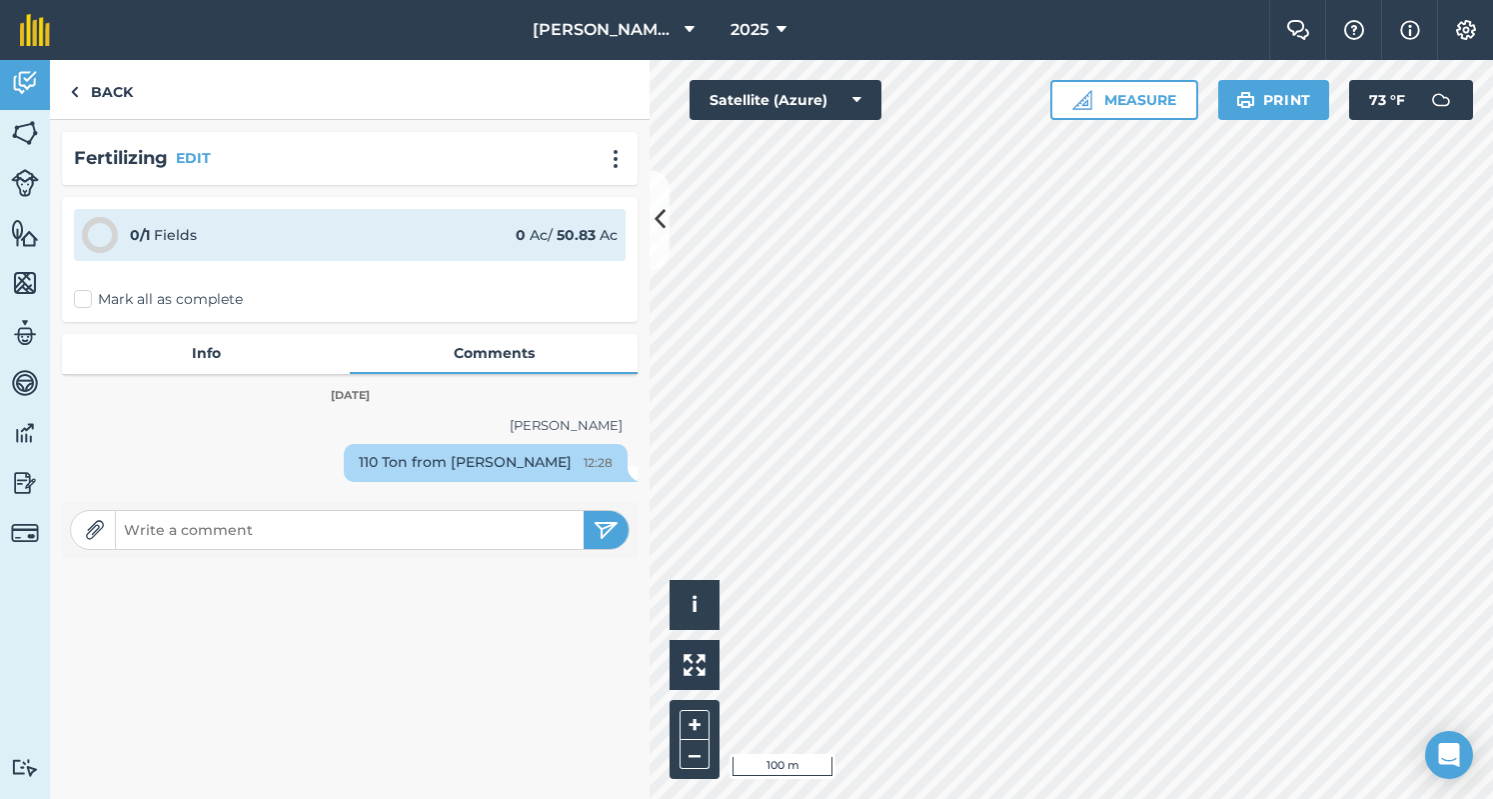
click at [144, 287] on div "0 / 1 Fields 0 Ac / 50.83 Ac Mark all as complete" at bounding box center [350, 259] width 576 height 125
click at [140, 297] on label "Mark all as complete" at bounding box center [158, 299] width 169 height 21
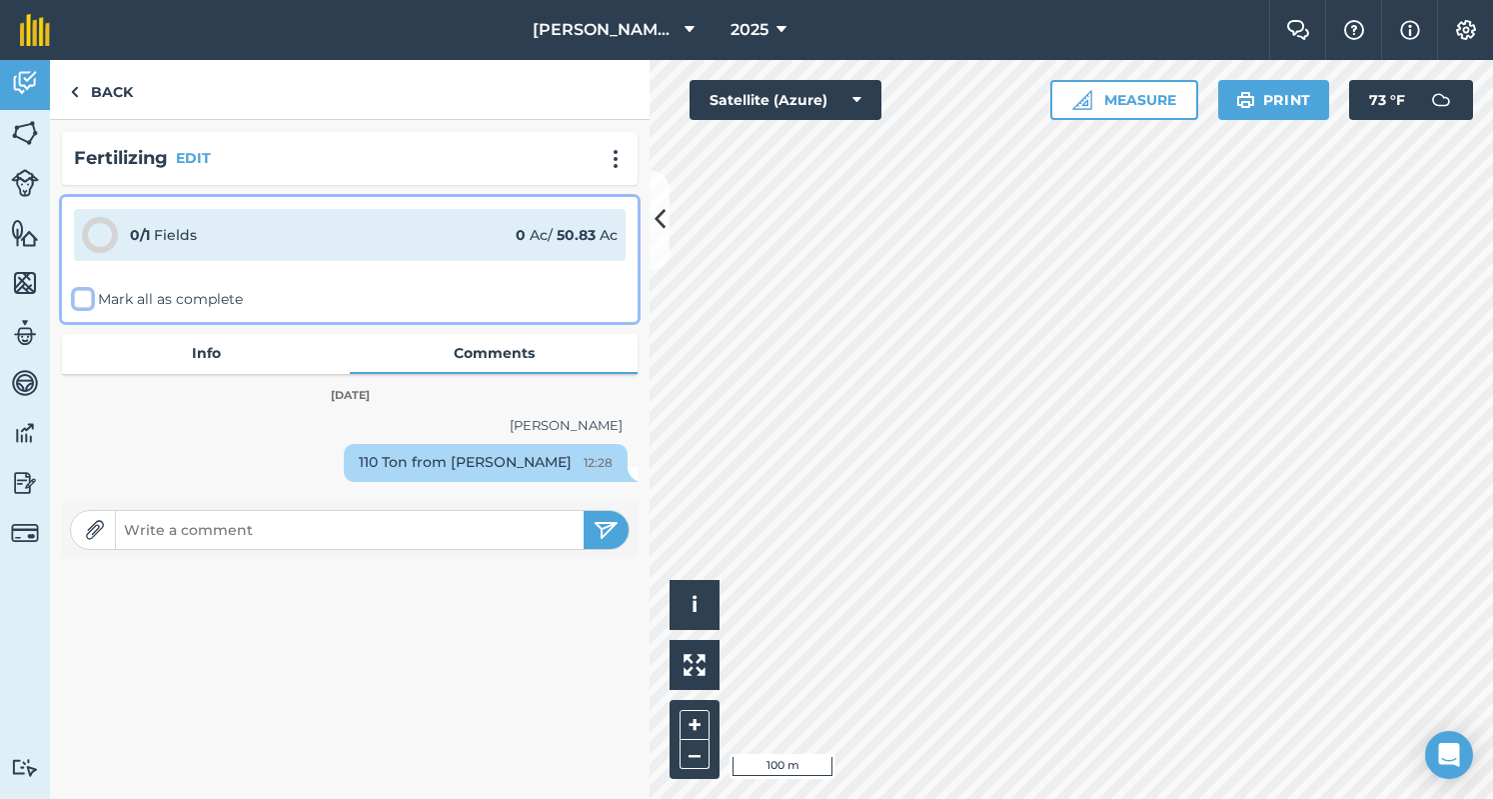
click at [87, 297] on input "Mark all as complete" at bounding box center [80, 295] width 13 height 13
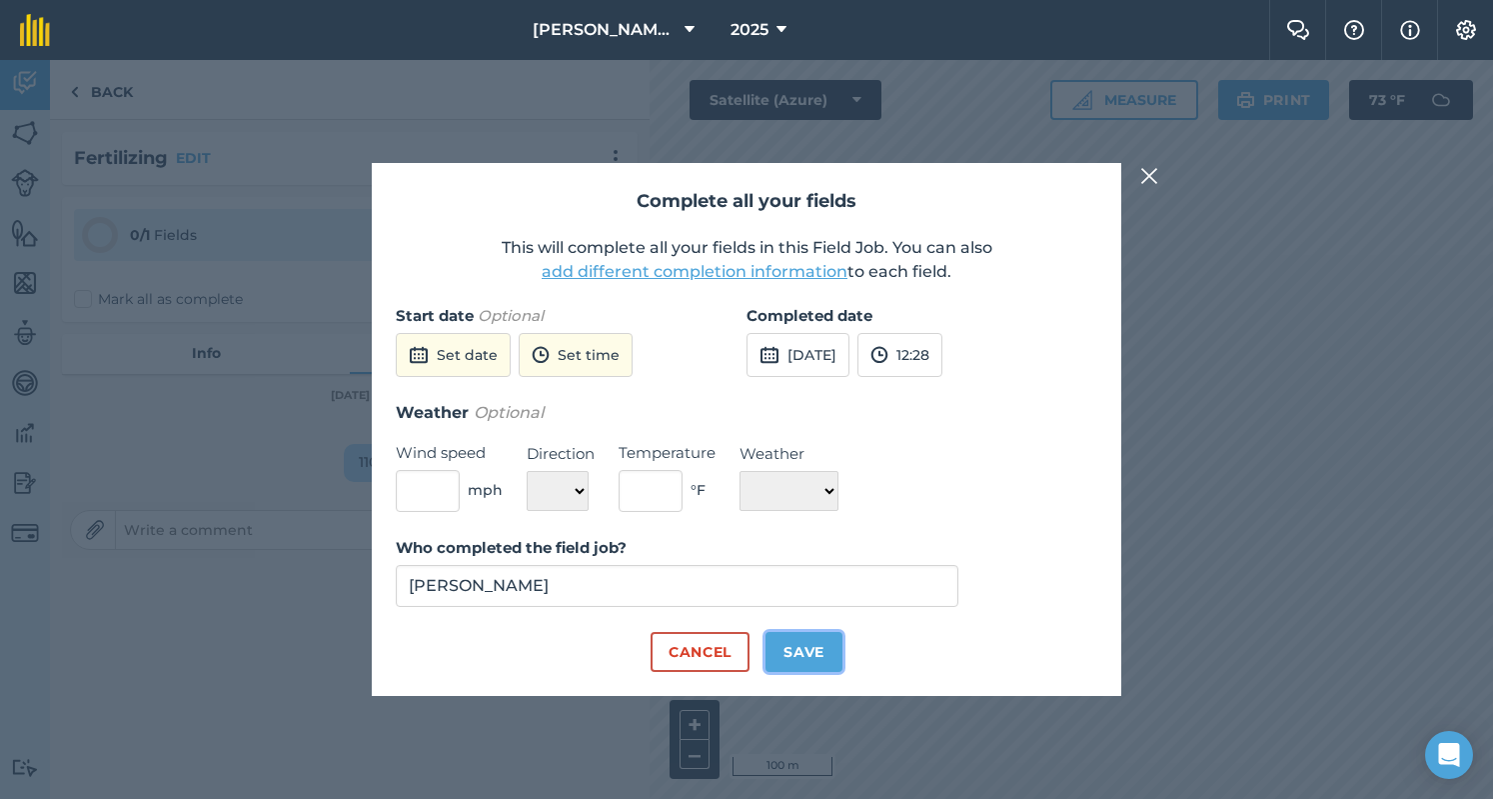
click at [800, 644] on button "Save" at bounding box center [804, 652] width 77 height 40
checkbox input "true"
